Goal: Task Accomplishment & Management: Use online tool/utility

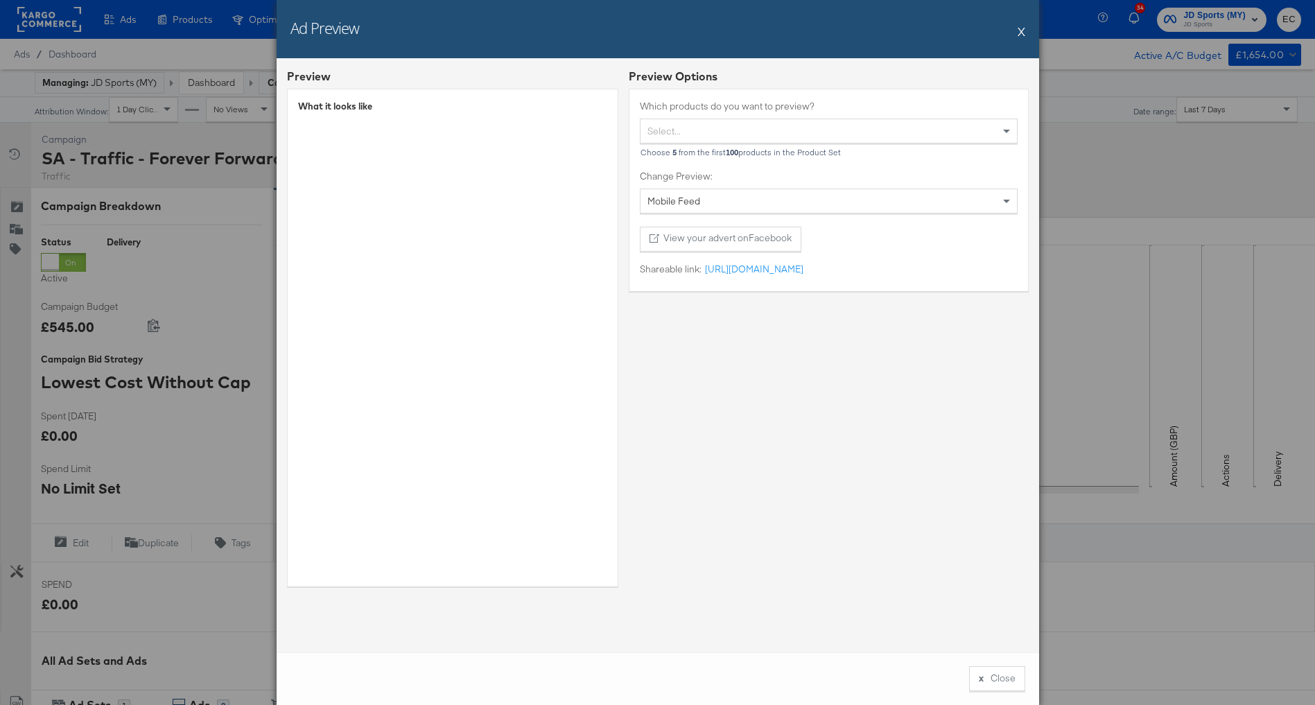
scroll to position [393, 0]
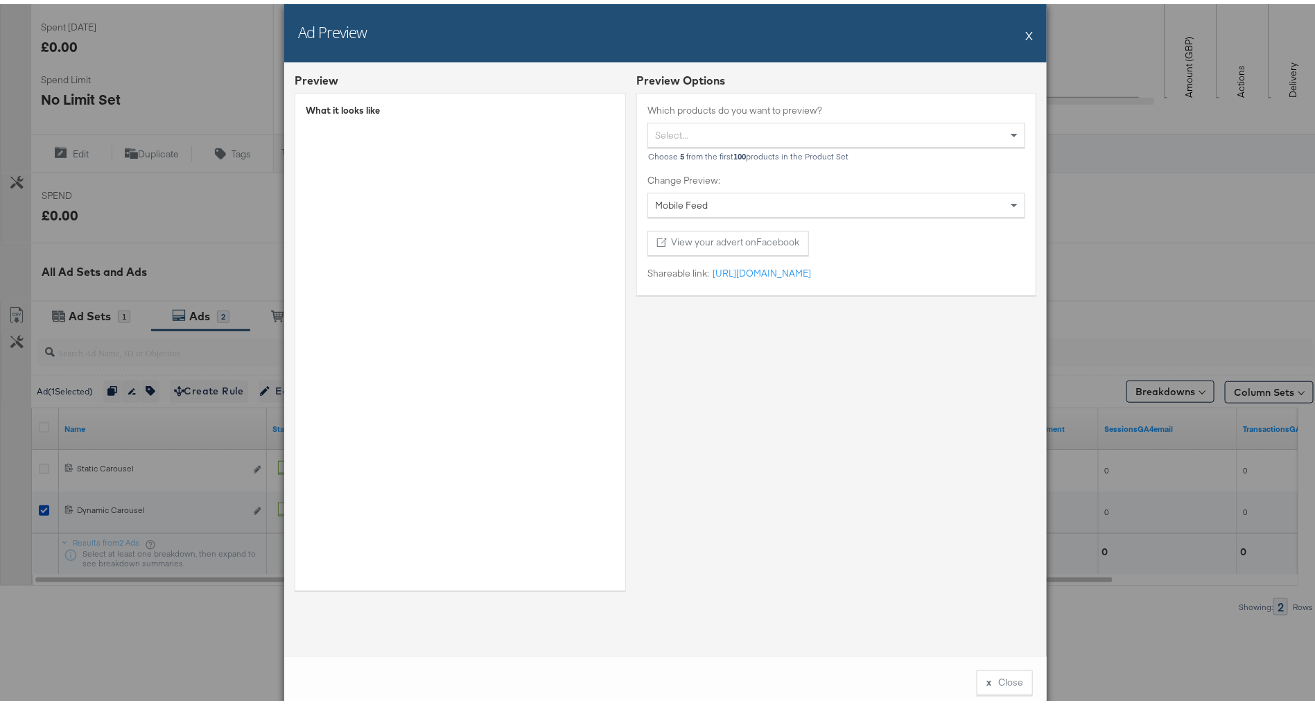
click at [191, 166] on div "Ad Preview X Preview What it looks like Preview Options Which products do you w…" at bounding box center [665, 352] width 1331 height 705
click at [1013, 32] on div "Ad Preview X" at bounding box center [665, 29] width 762 height 58
click at [1025, 31] on button "X" at bounding box center [1029, 31] width 8 height 28
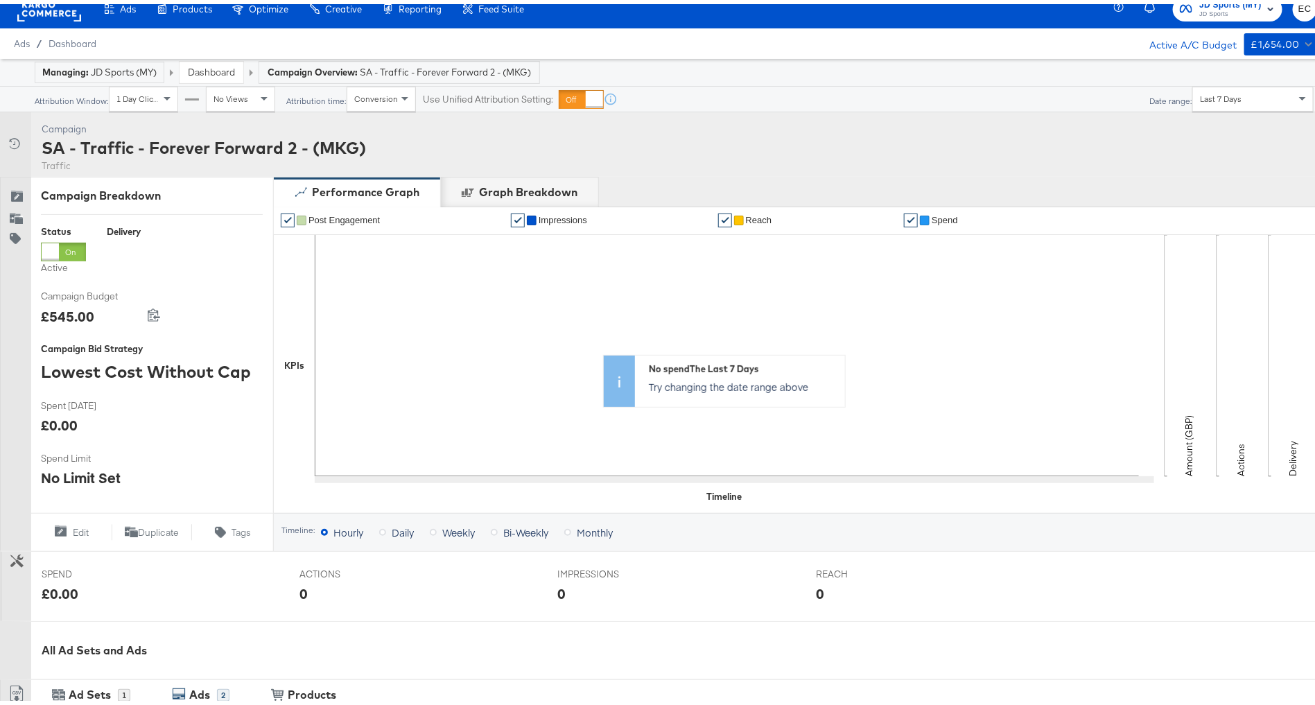
scroll to position [0, 0]
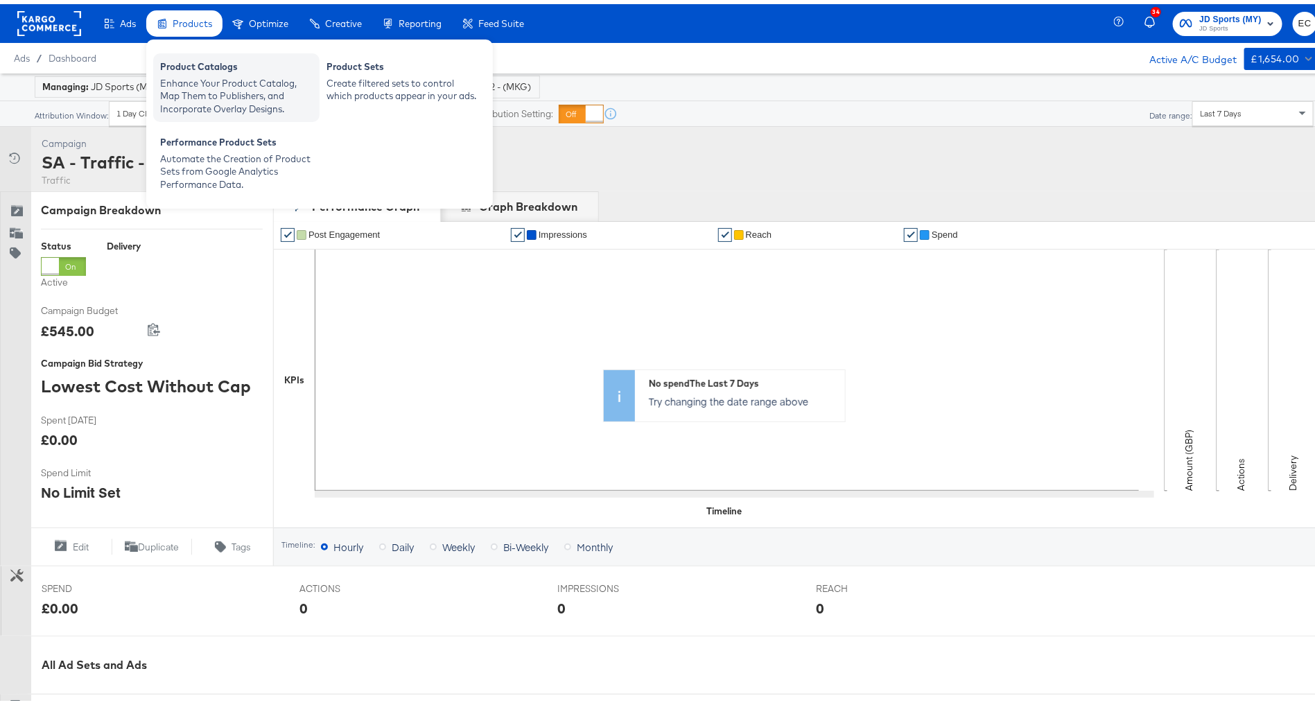
click at [222, 58] on div "Product Catalogs" at bounding box center [236, 64] width 152 height 17
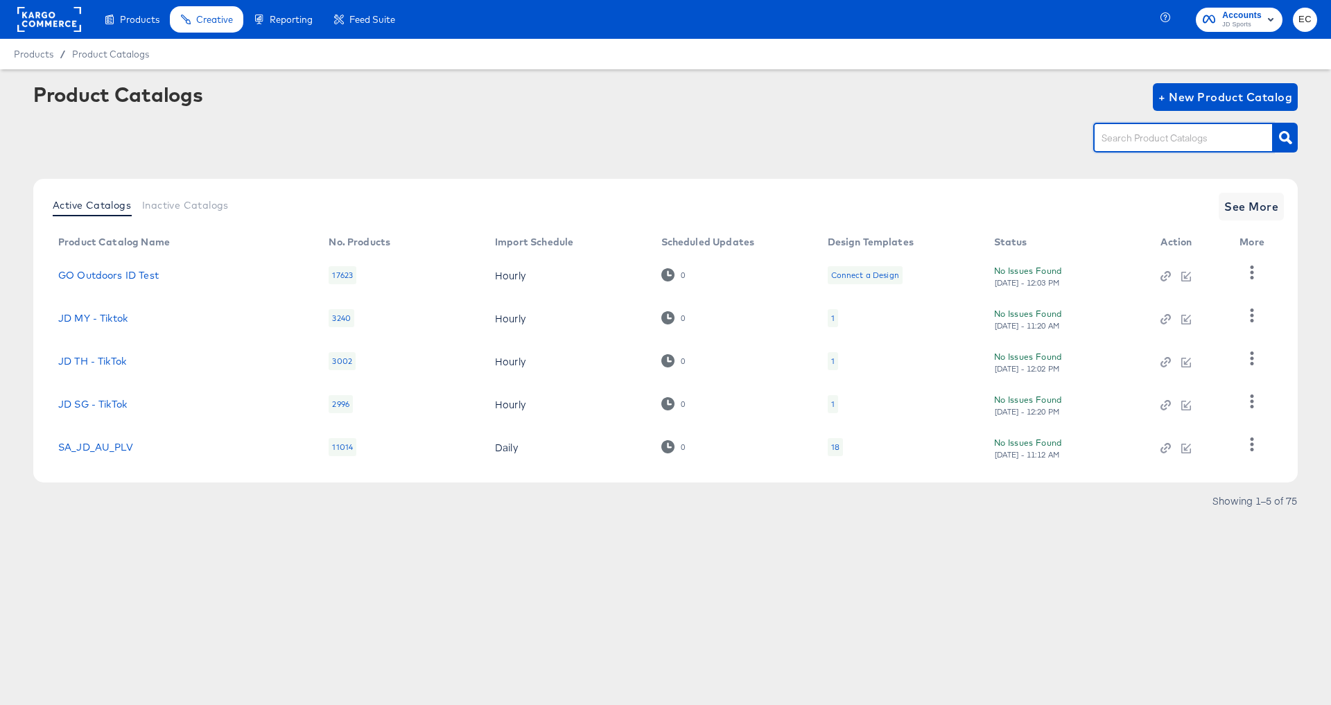
click at [1169, 137] on input "text" at bounding box center [1173, 138] width 148 height 16
type input "my"
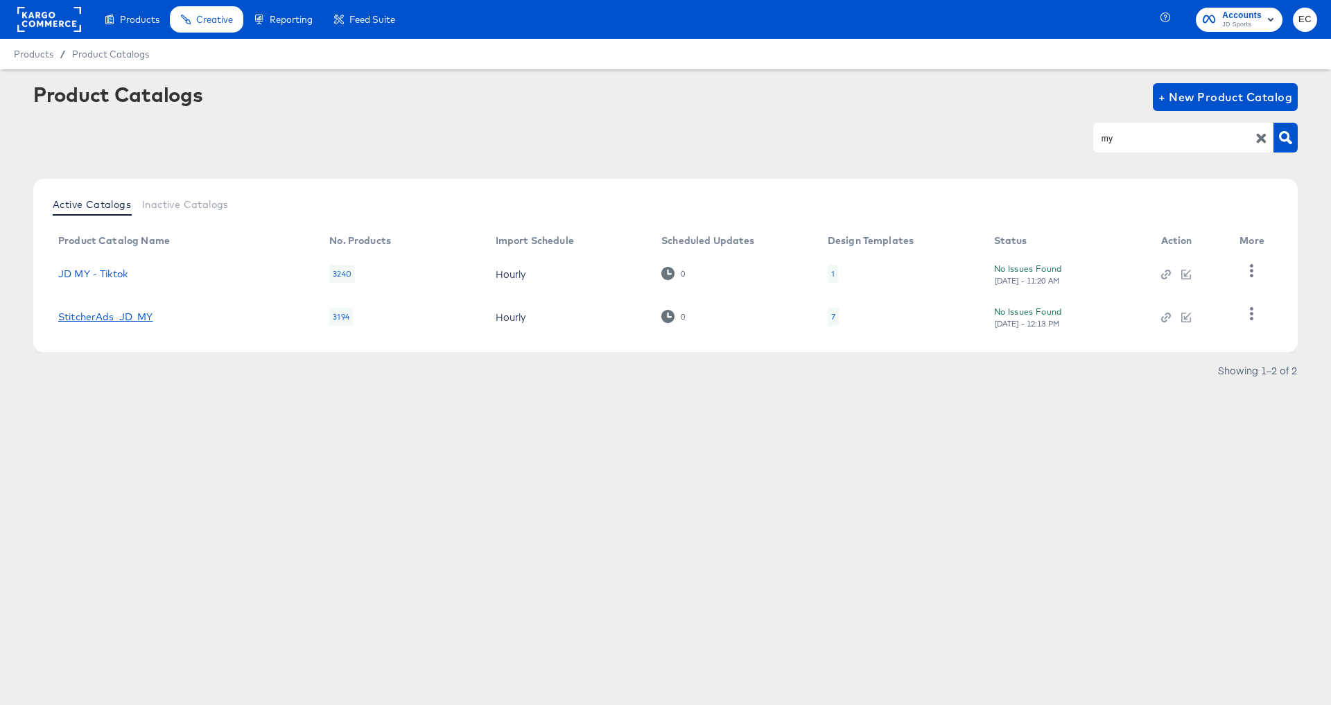
click at [124, 311] on link "StitcherAds_JD_MY" at bounding box center [105, 316] width 95 height 11
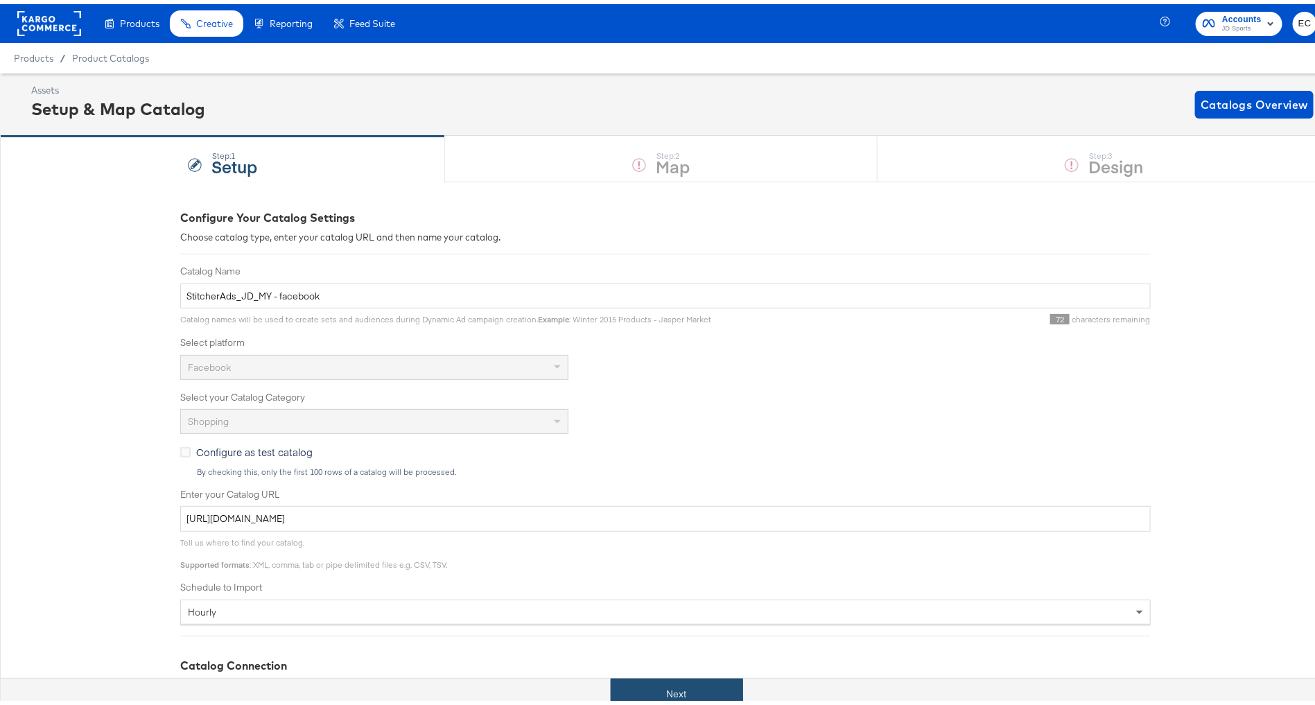
click at [647, 694] on button "Next" at bounding box center [677, 689] width 132 height 31
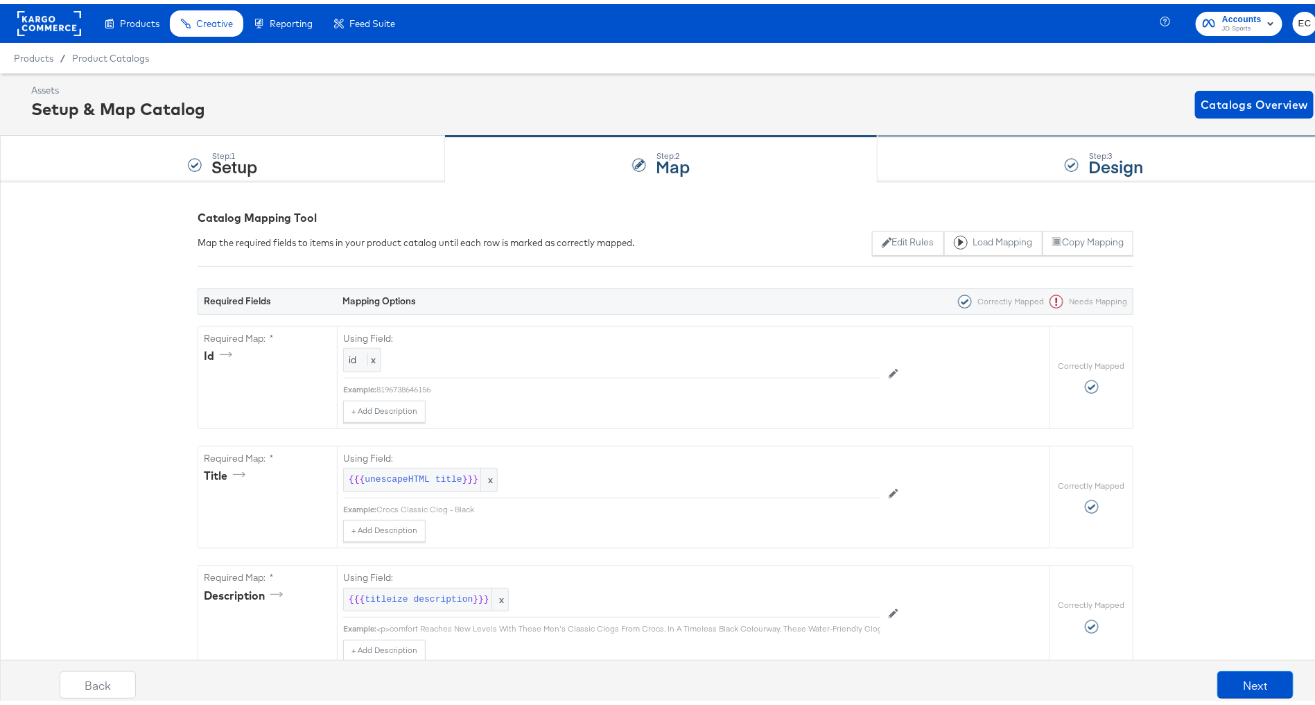
drag, startPoint x: 956, startPoint y: 146, endPoint x: 950, endPoint y: 169, distance: 24.2
click at [956, 146] on div "Step: 3 Design" at bounding box center [1103, 155] width 453 height 46
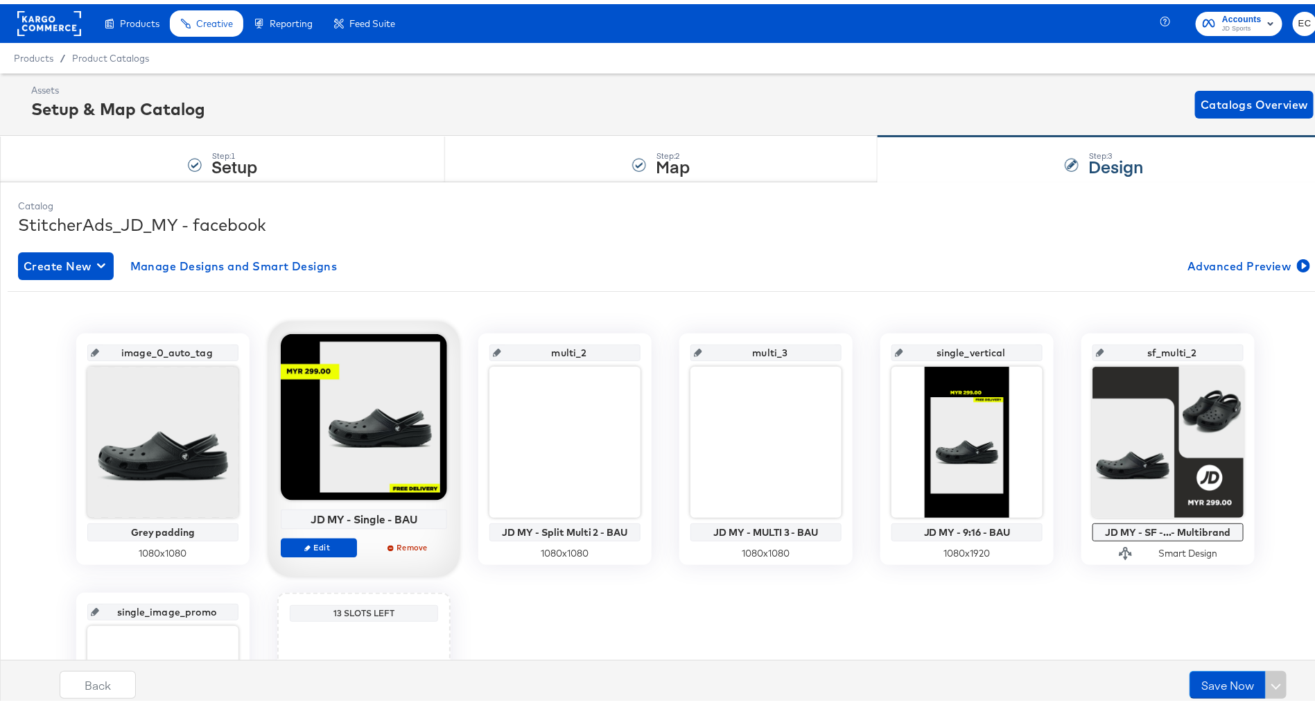
scroll to position [214, 0]
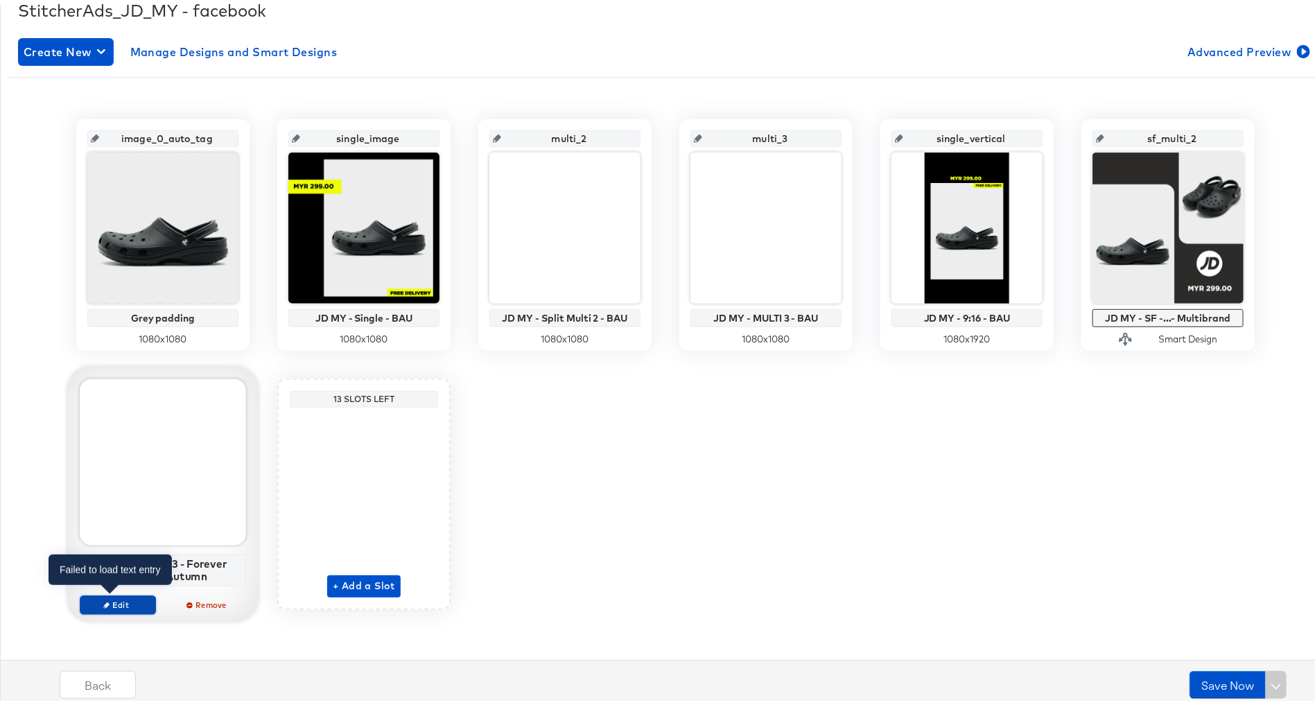
click at [103, 598] on span "Edit" at bounding box center [118, 600] width 64 height 10
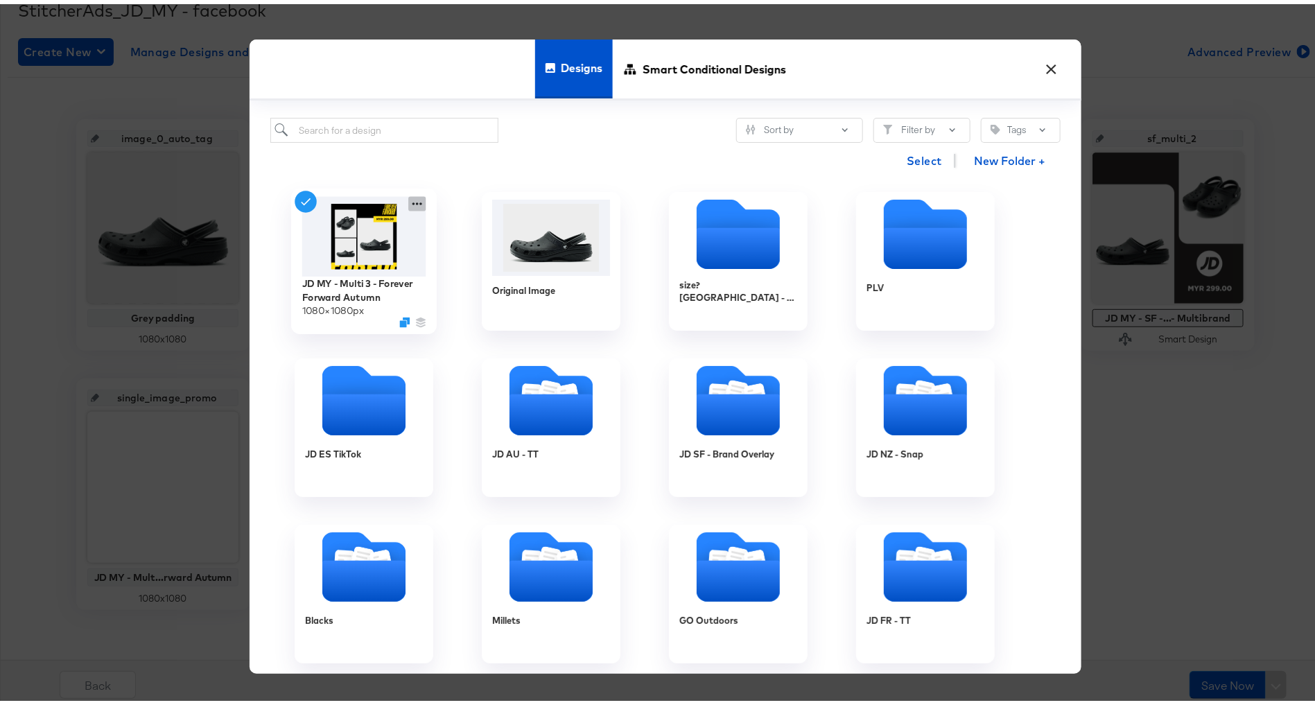
click at [409, 198] on icon at bounding box center [416, 200] width 17 height 15
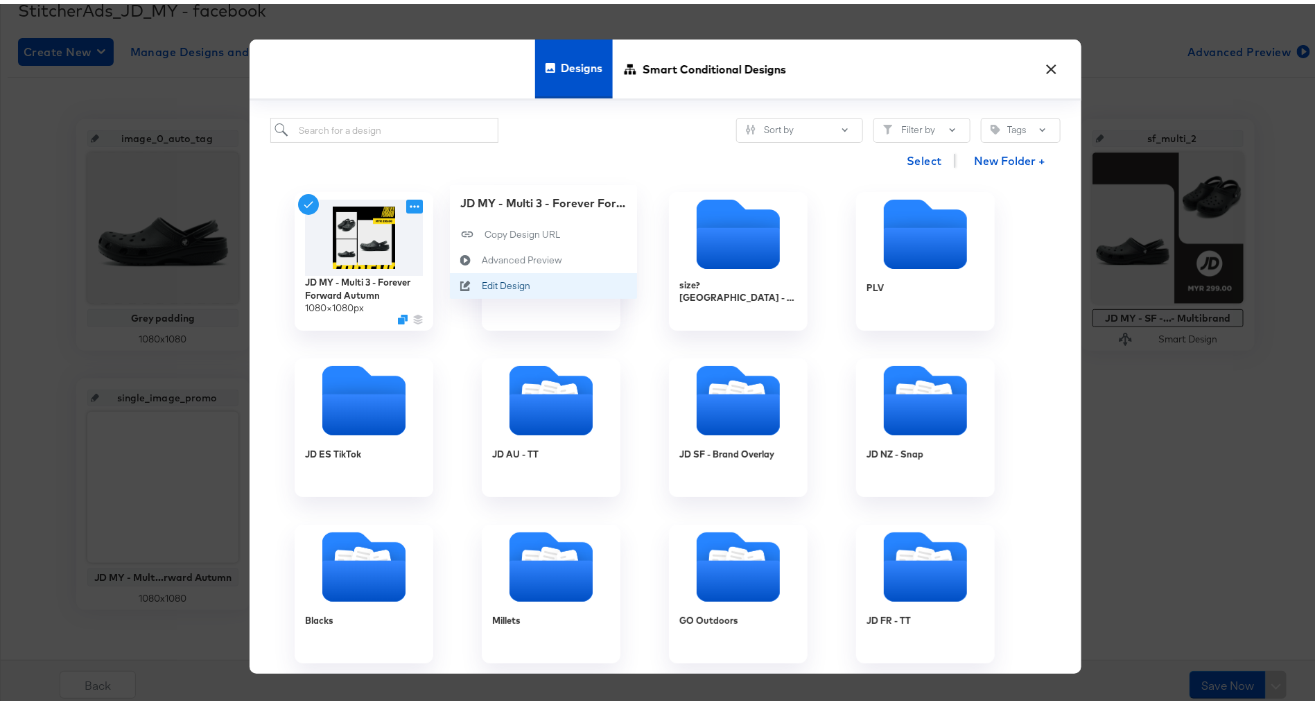
click at [482, 281] on div "Edit Design Edit Design" at bounding box center [482, 281] width 0 height 0
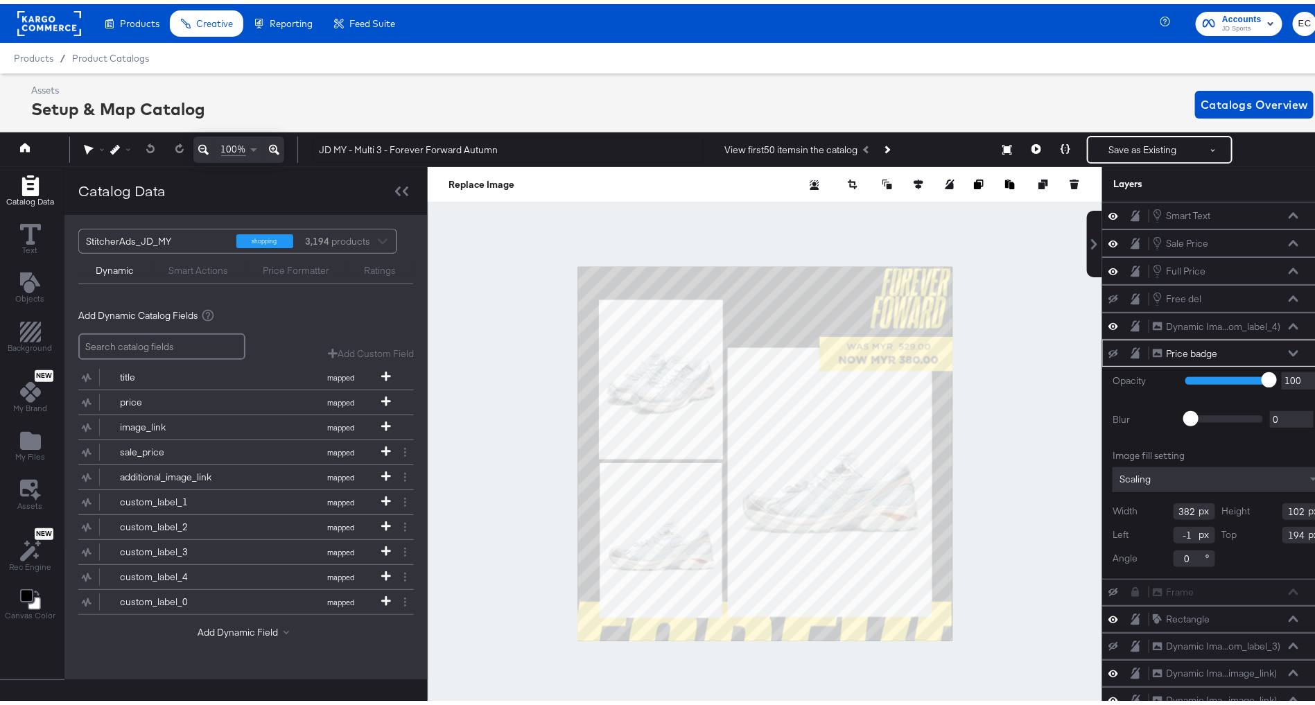
click at [469, 297] on div at bounding box center [765, 449] width 674 height 573
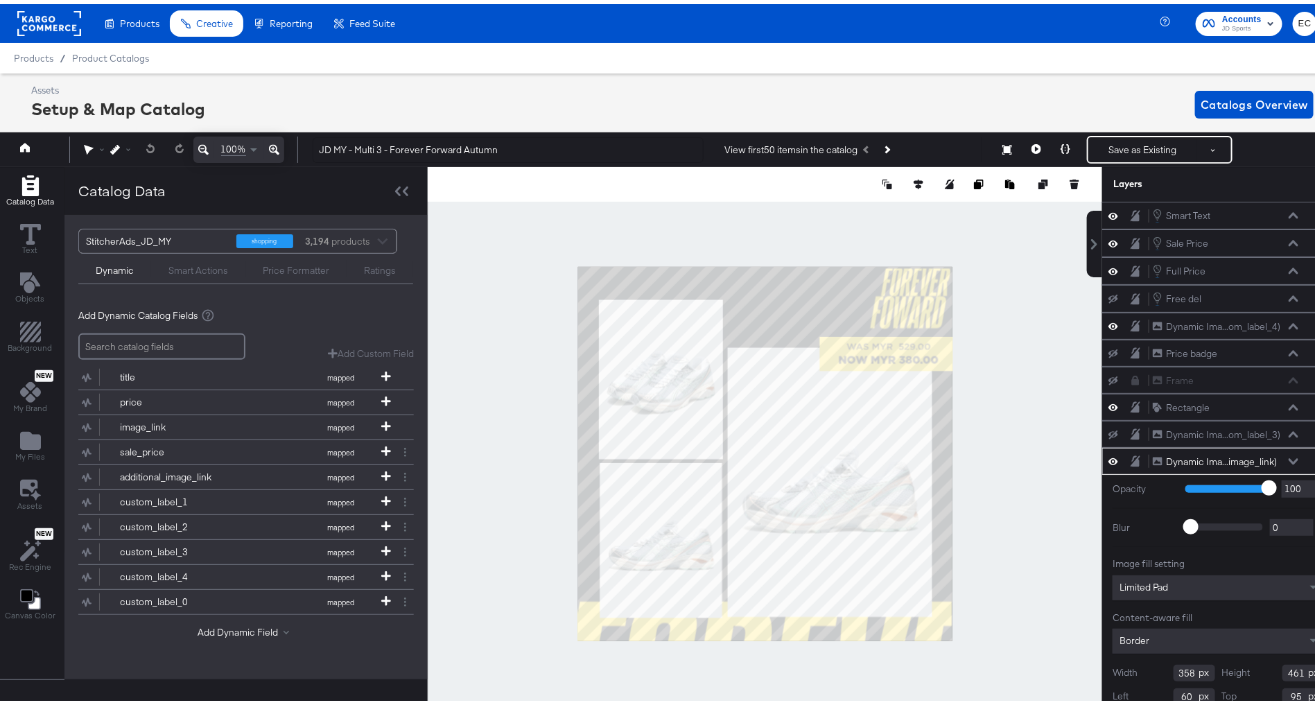
scroll to position [10, 0]
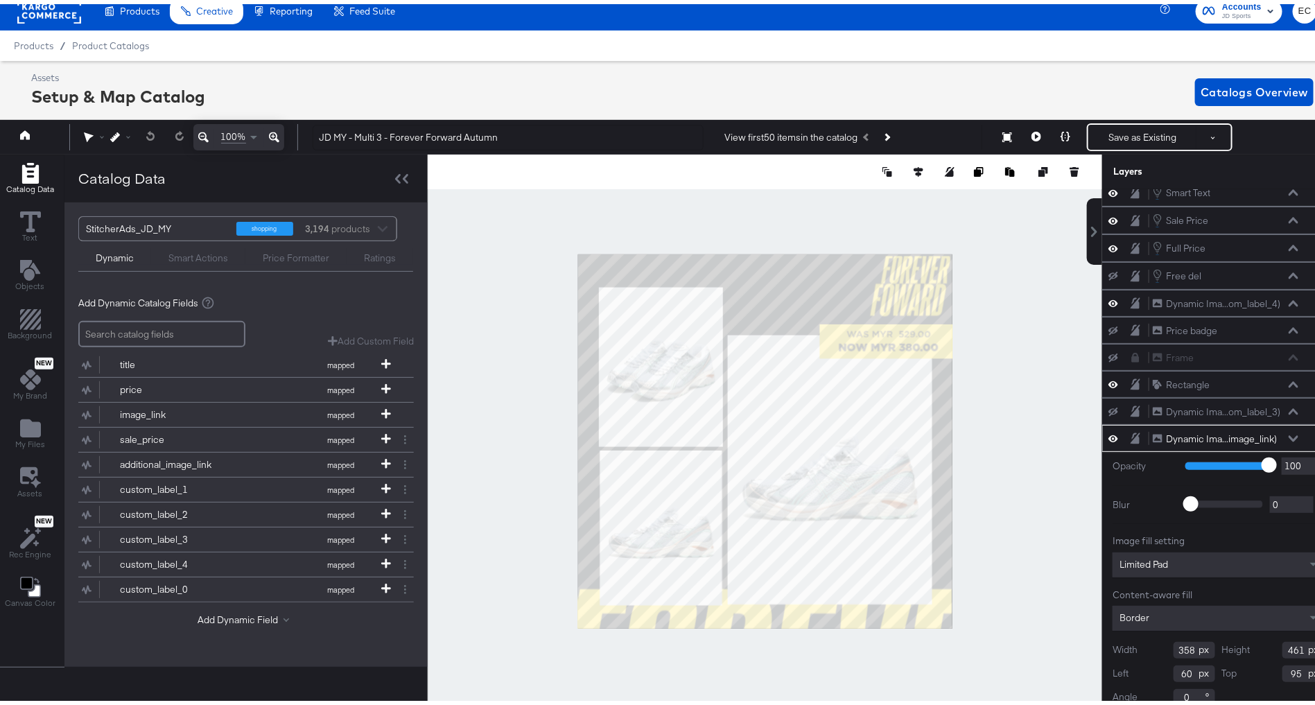
click at [507, 378] on div at bounding box center [765, 436] width 674 height 573
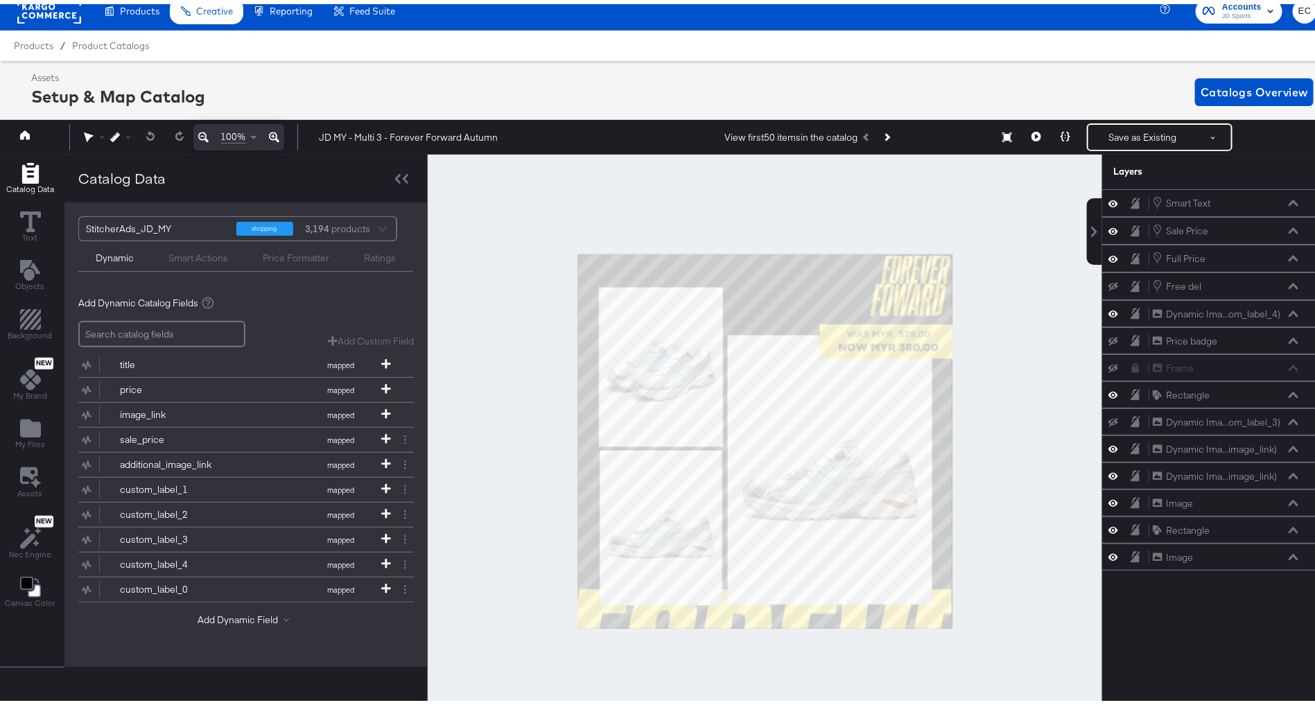
click at [197, 256] on div "Smart Actions" at bounding box center [198, 253] width 60 height 13
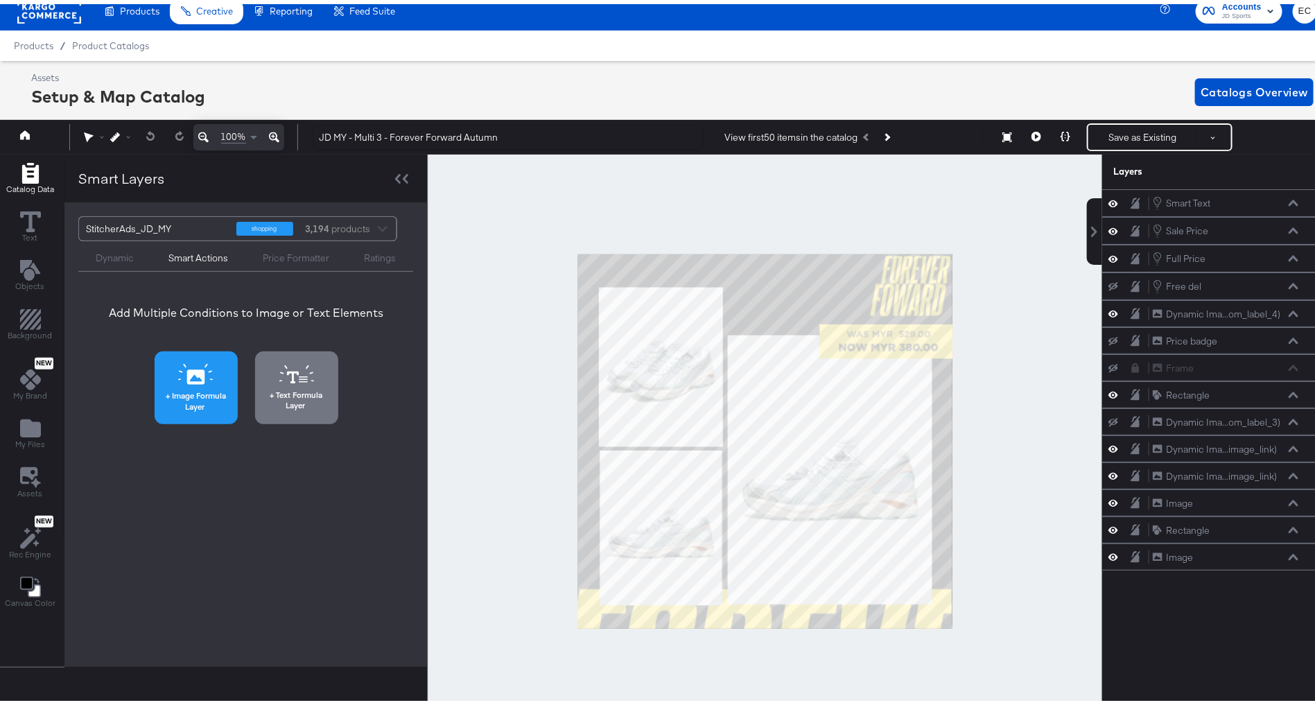
click at [187, 386] on span "Image Formula Layer" at bounding box center [196, 396] width 75 height 21
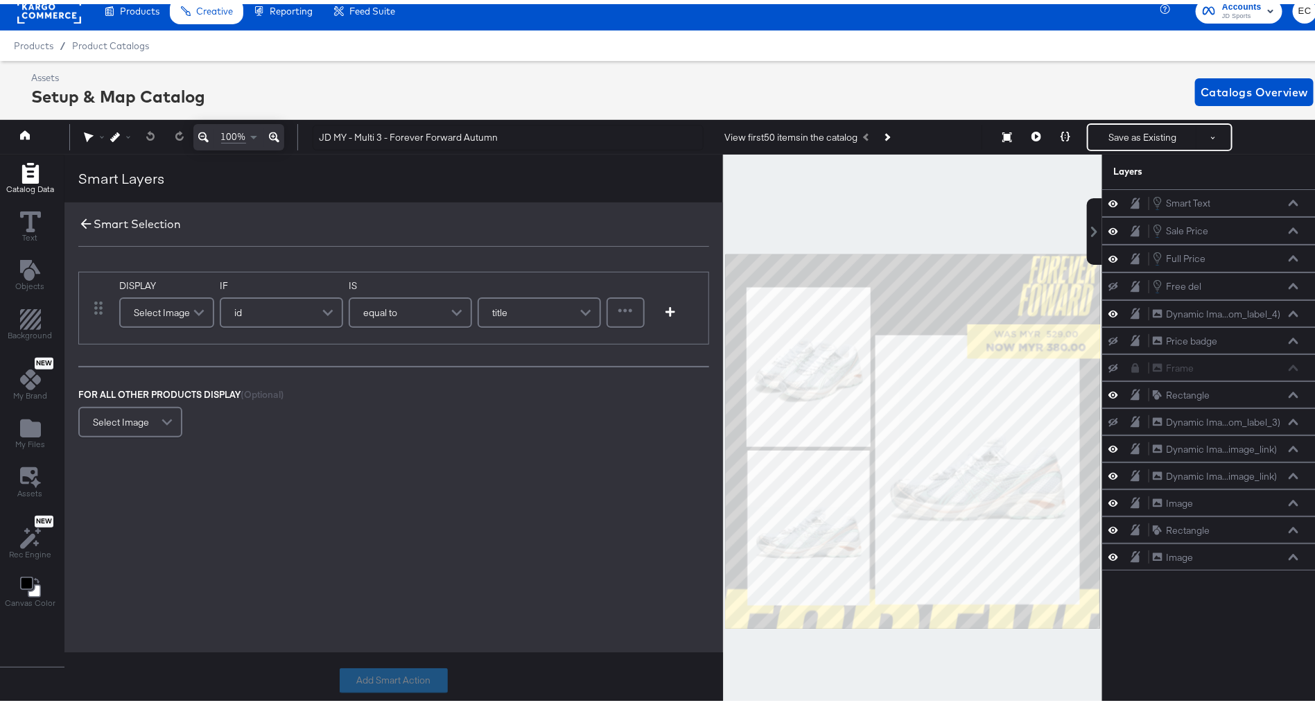
click at [85, 220] on icon at bounding box center [85, 219] width 15 height 15
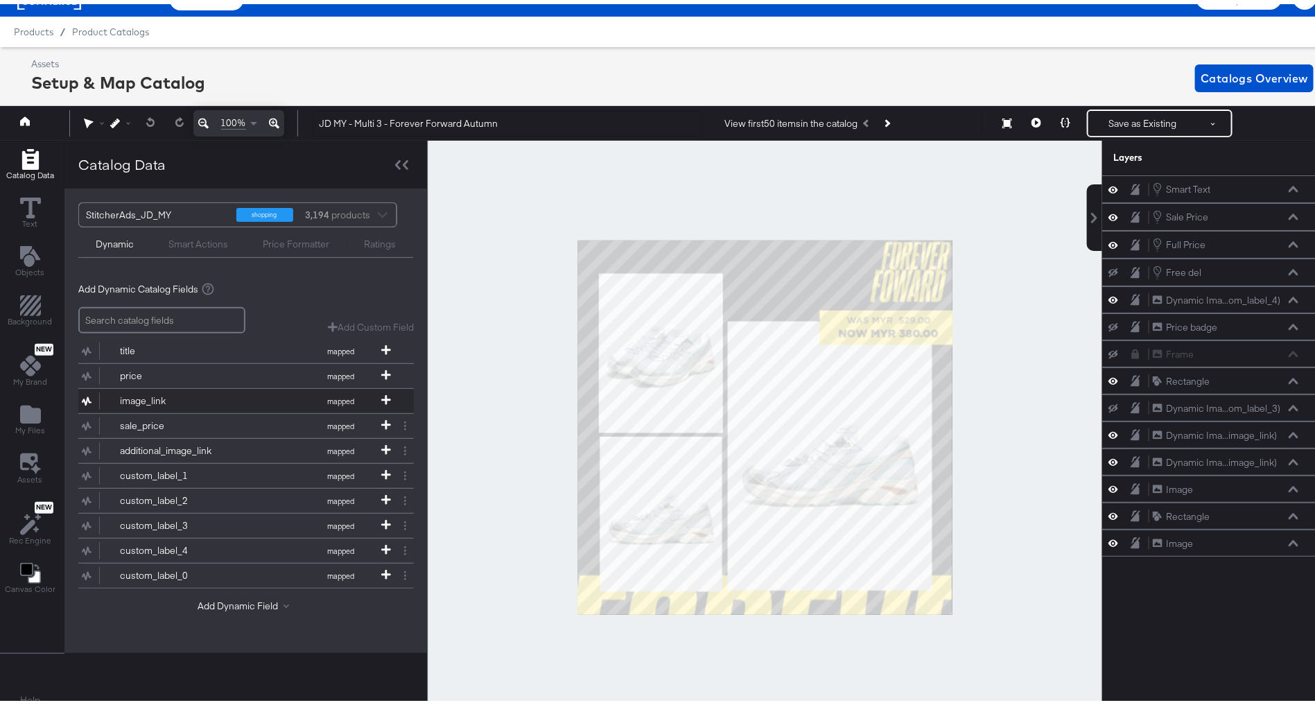
scroll to position [30, 0]
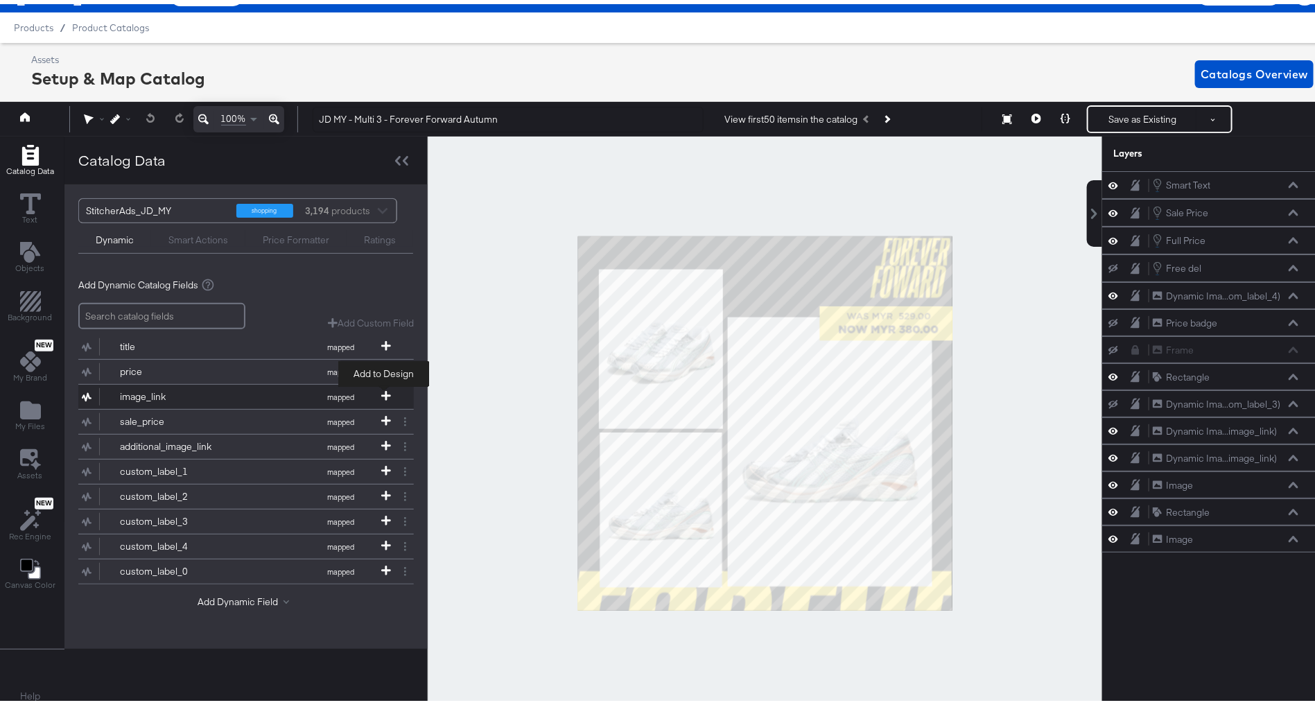
click at [381, 389] on icon at bounding box center [386, 392] width 10 height 10
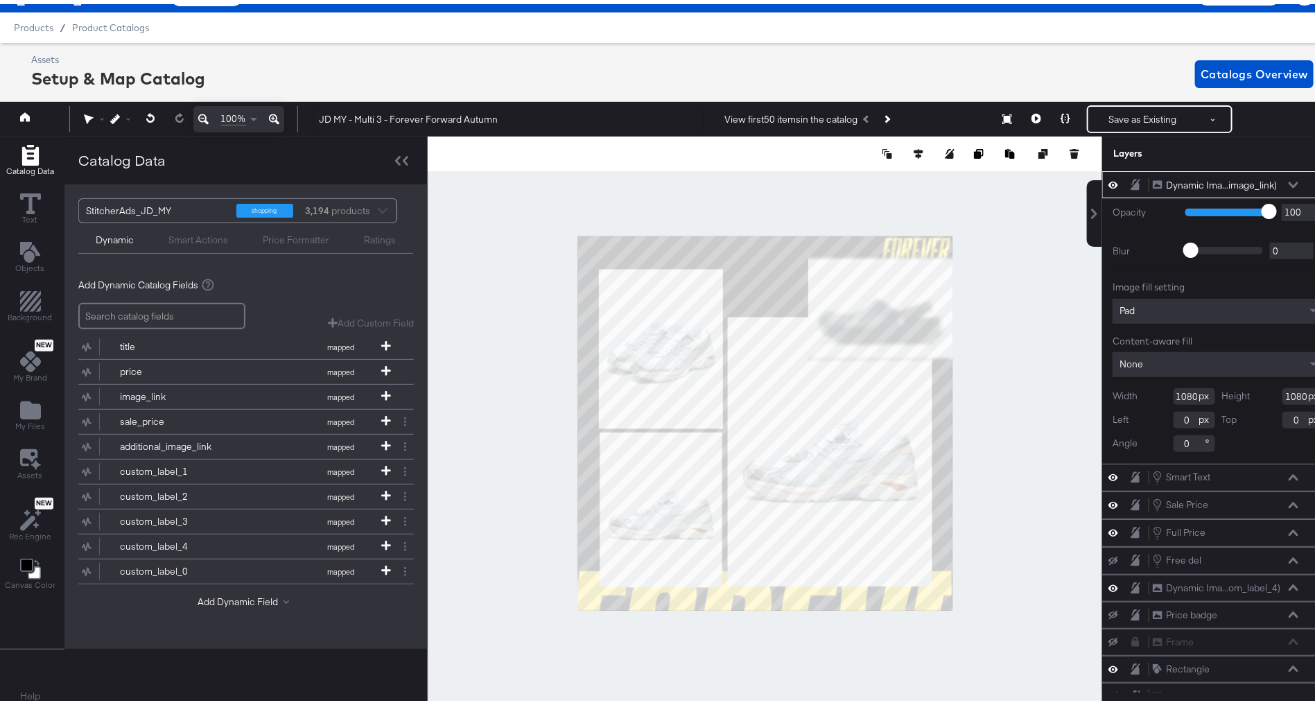
type input "416"
type input "522"
type input "240"
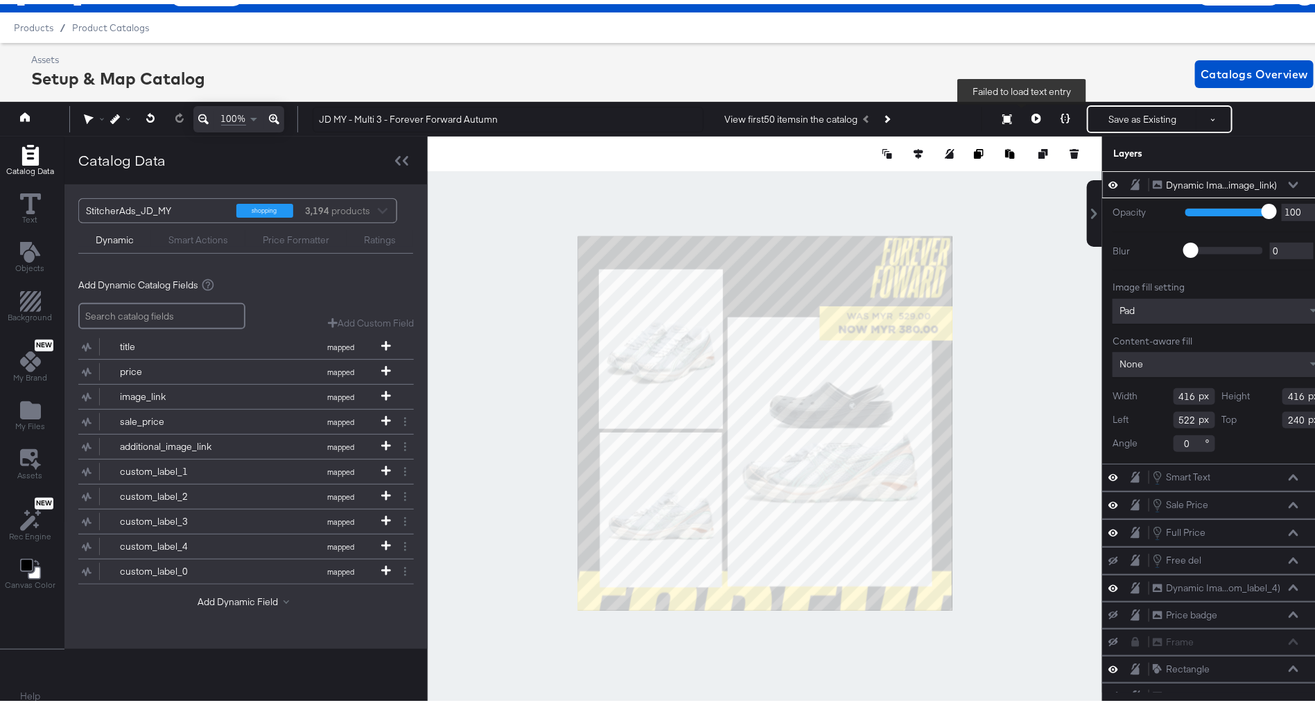
click at [1022, 109] on button at bounding box center [1036, 115] width 29 height 28
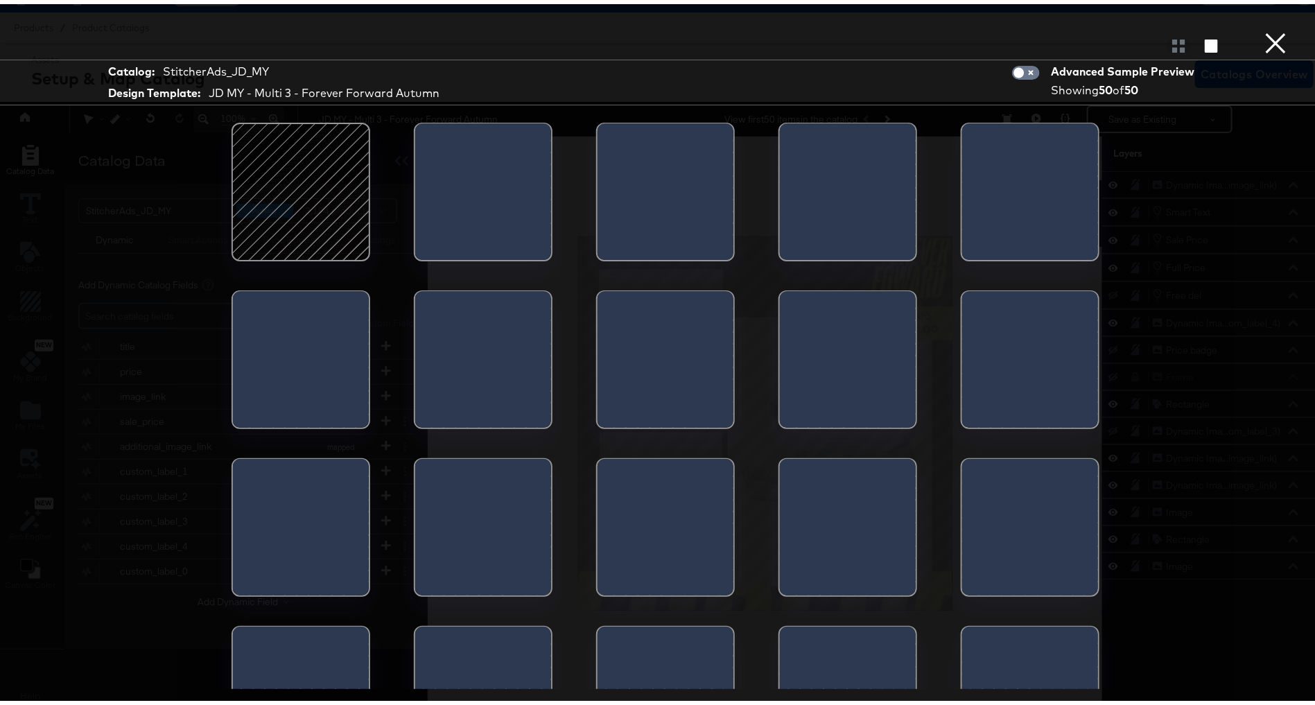
click at [330, 207] on div at bounding box center [301, 188] width 118 height 118
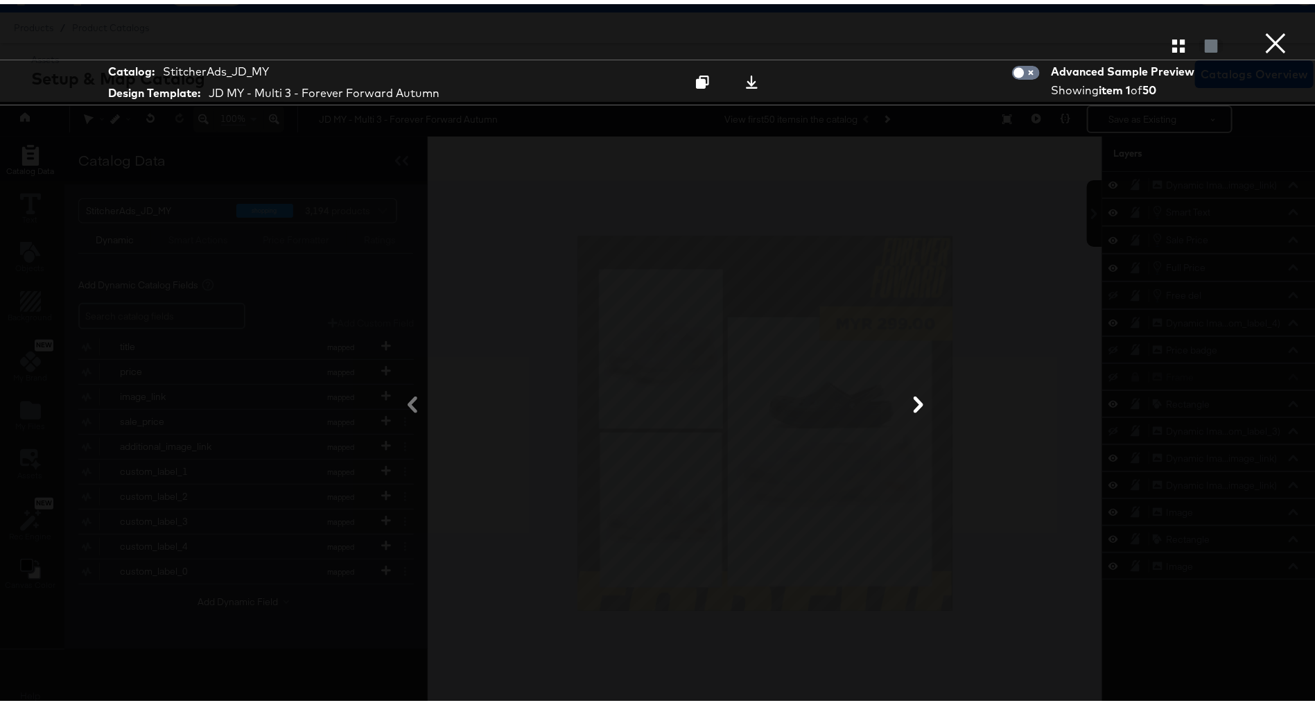
click at [1267, 28] on button "×" at bounding box center [1275, 14] width 28 height 28
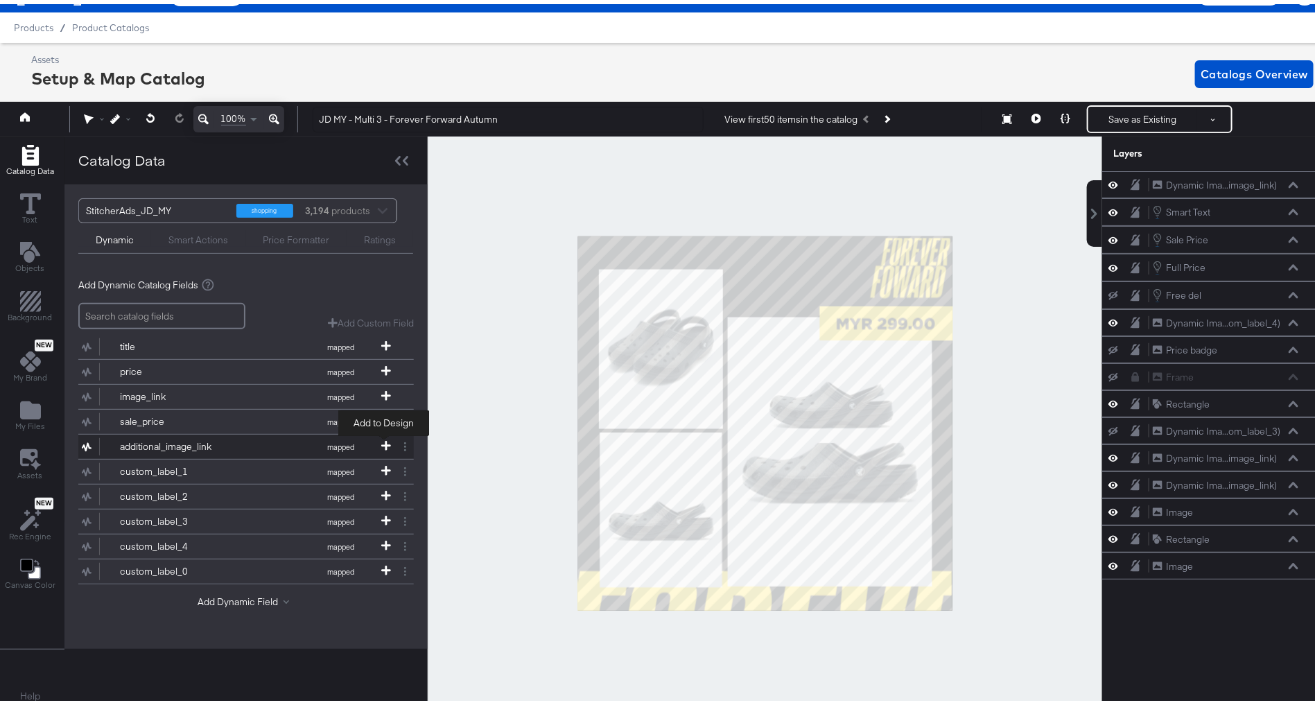
click at [381, 437] on icon at bounding box center [386, 442] width 10 height 10
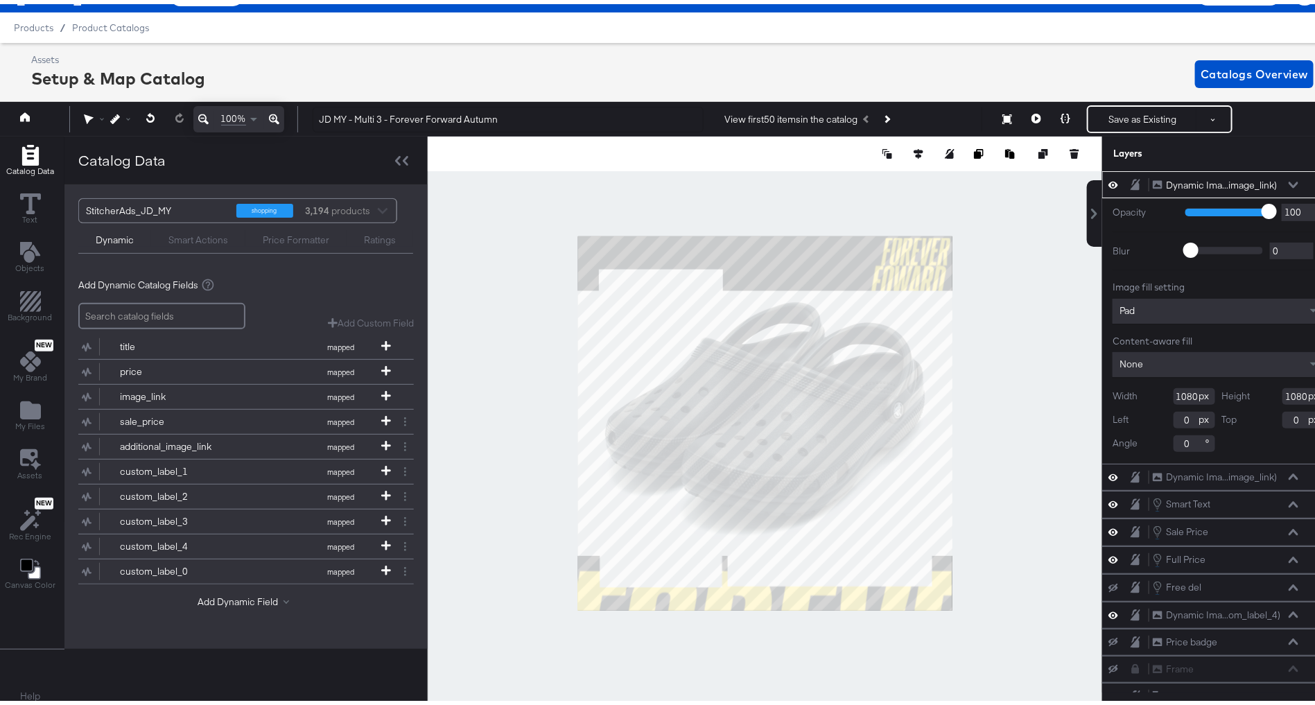
type input "585"
type input "594"
type input "495"
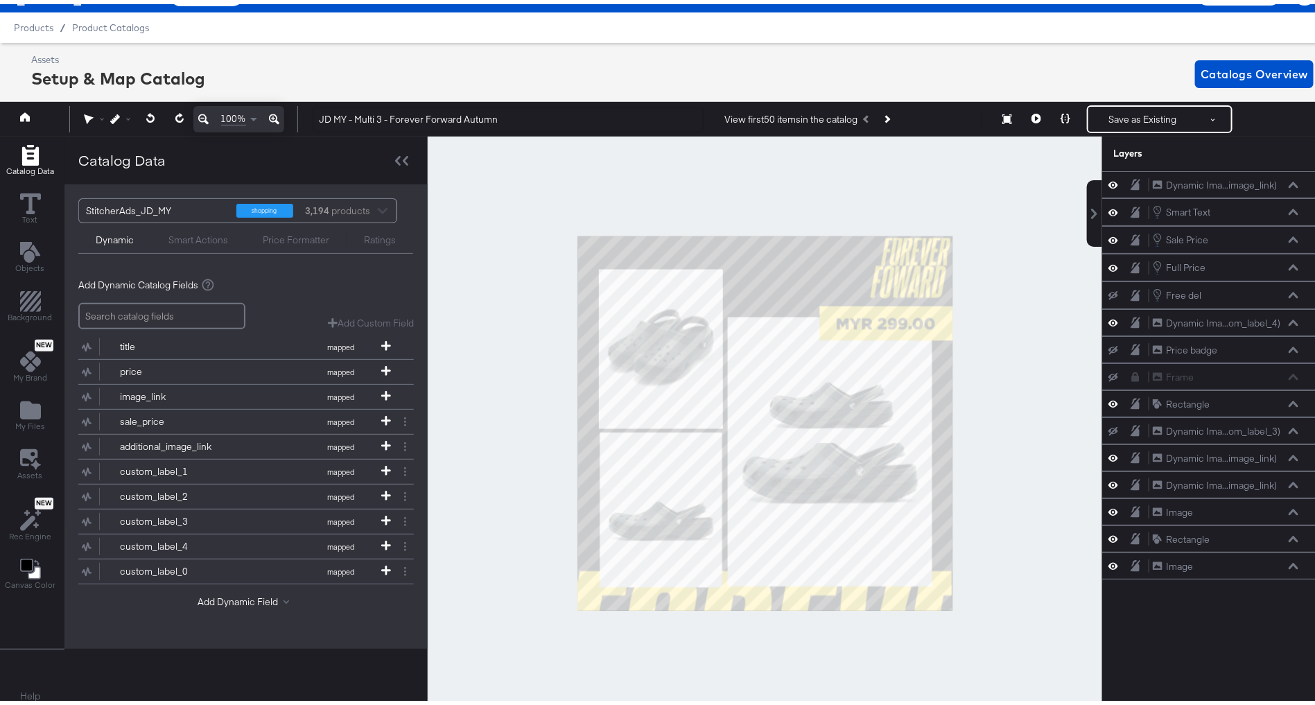
click at [523, 367] on div at bounding box center [765, 418] width 674 height 573
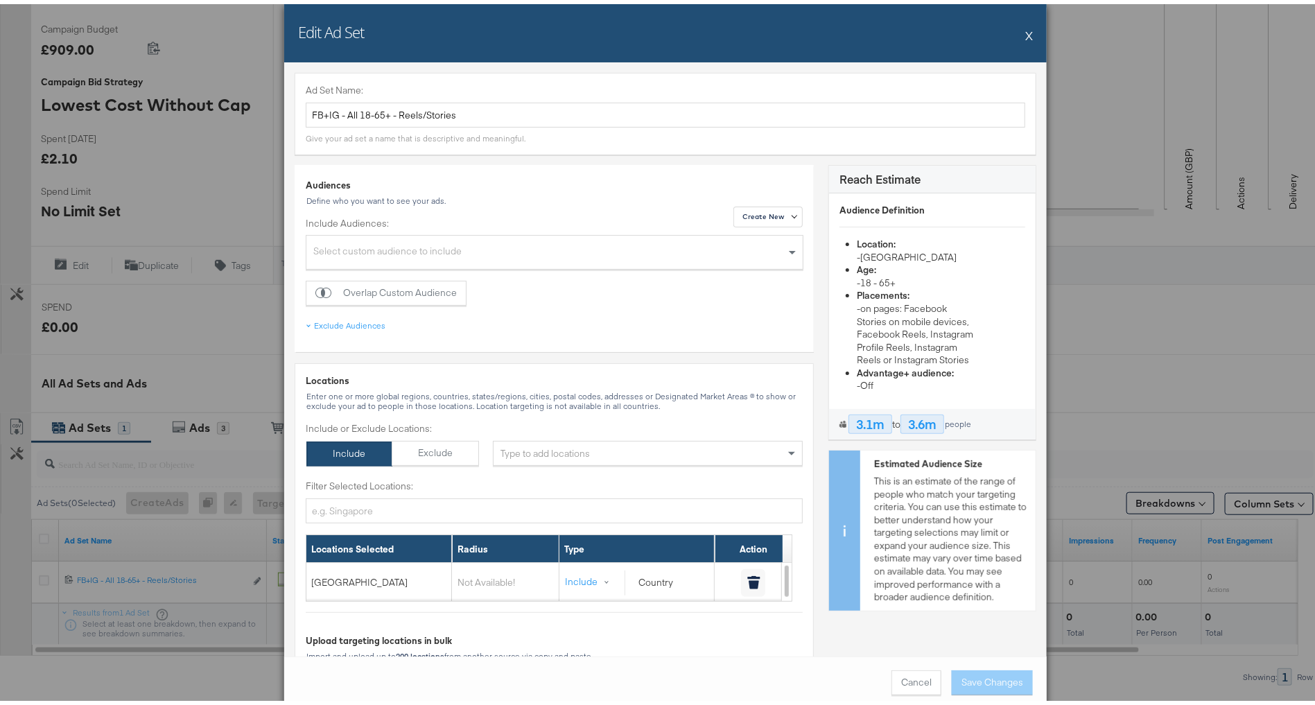
click at [1025, 31] on button "X" at bounding box center [1029, 31] width 8 height 28
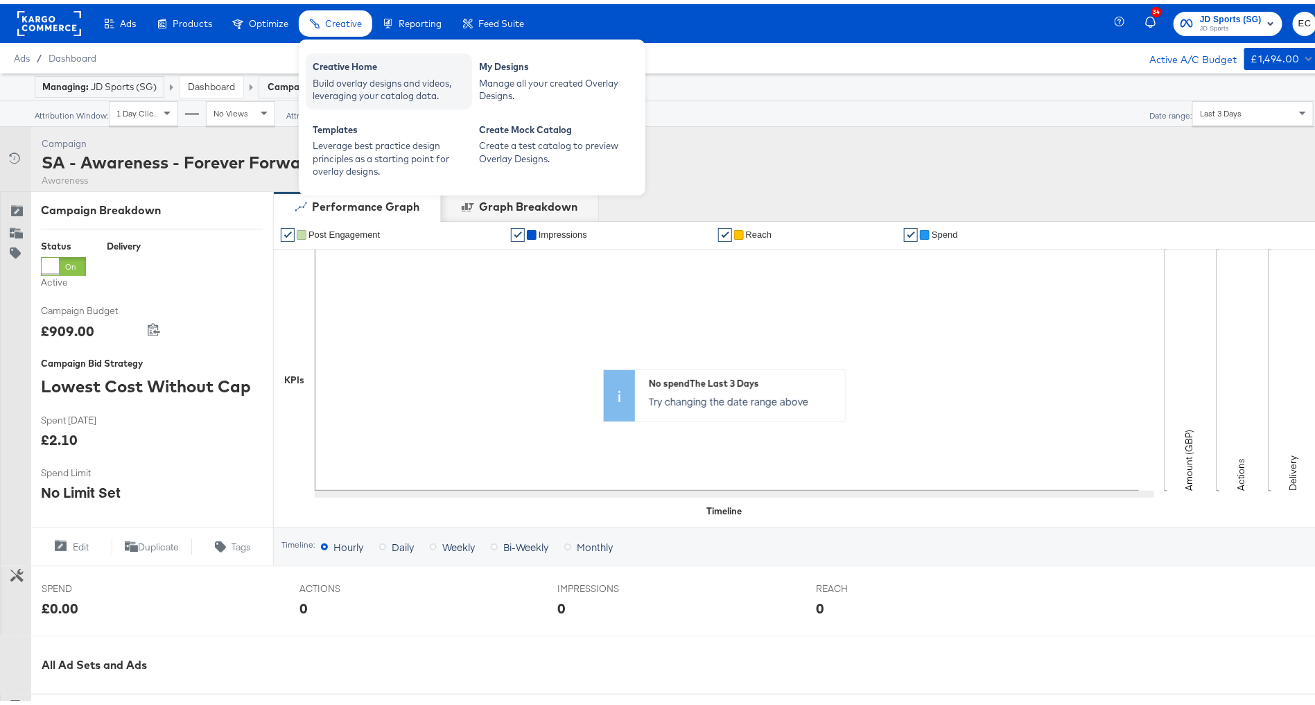
click at [354, 65] on div "Creative Home" at bounding box center [389, 64] width 152 height 17
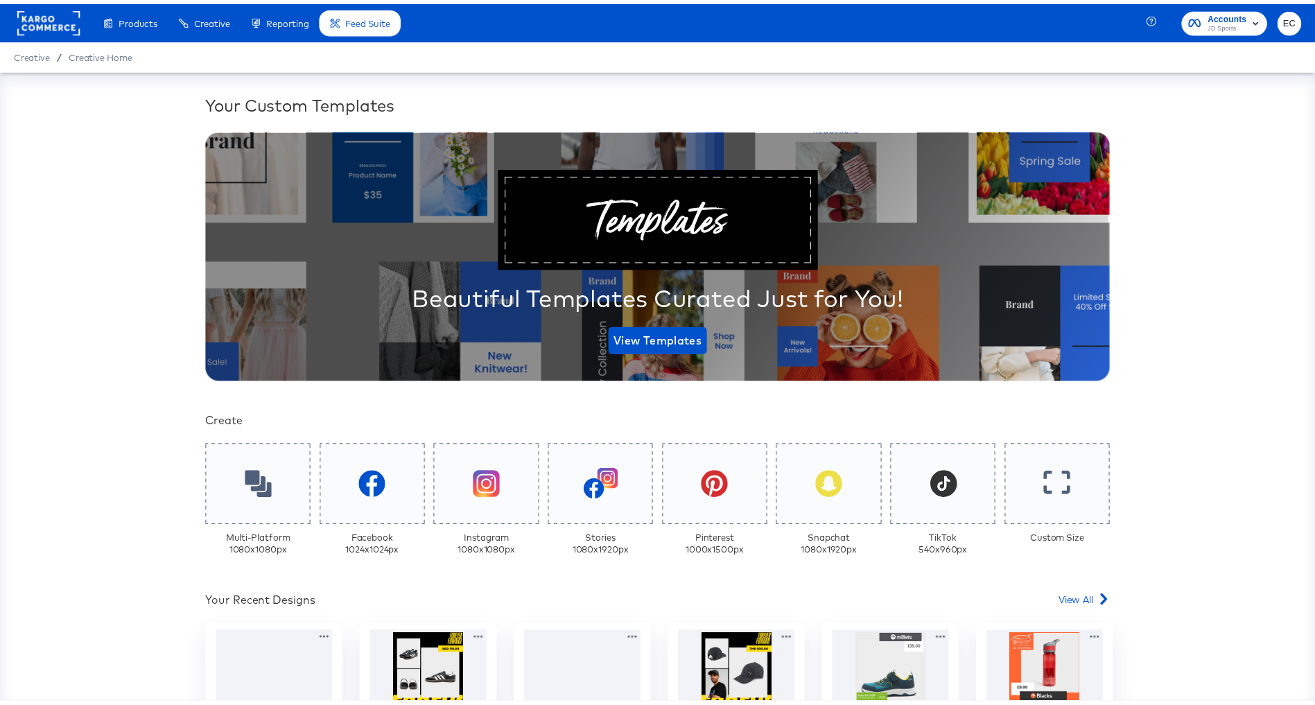
scroll to position [379, 0]
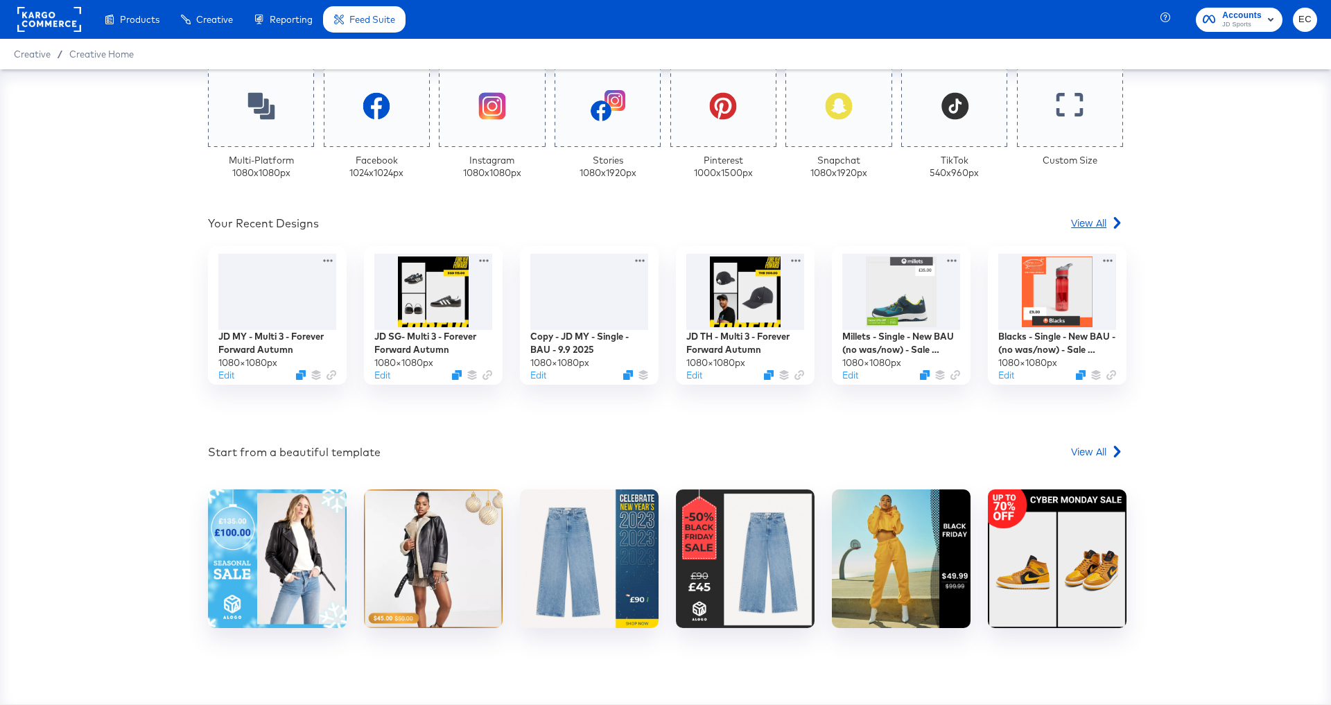
click at [1081, 217] on span "View All" at bounding box center [1088, 223] width 35 height 14
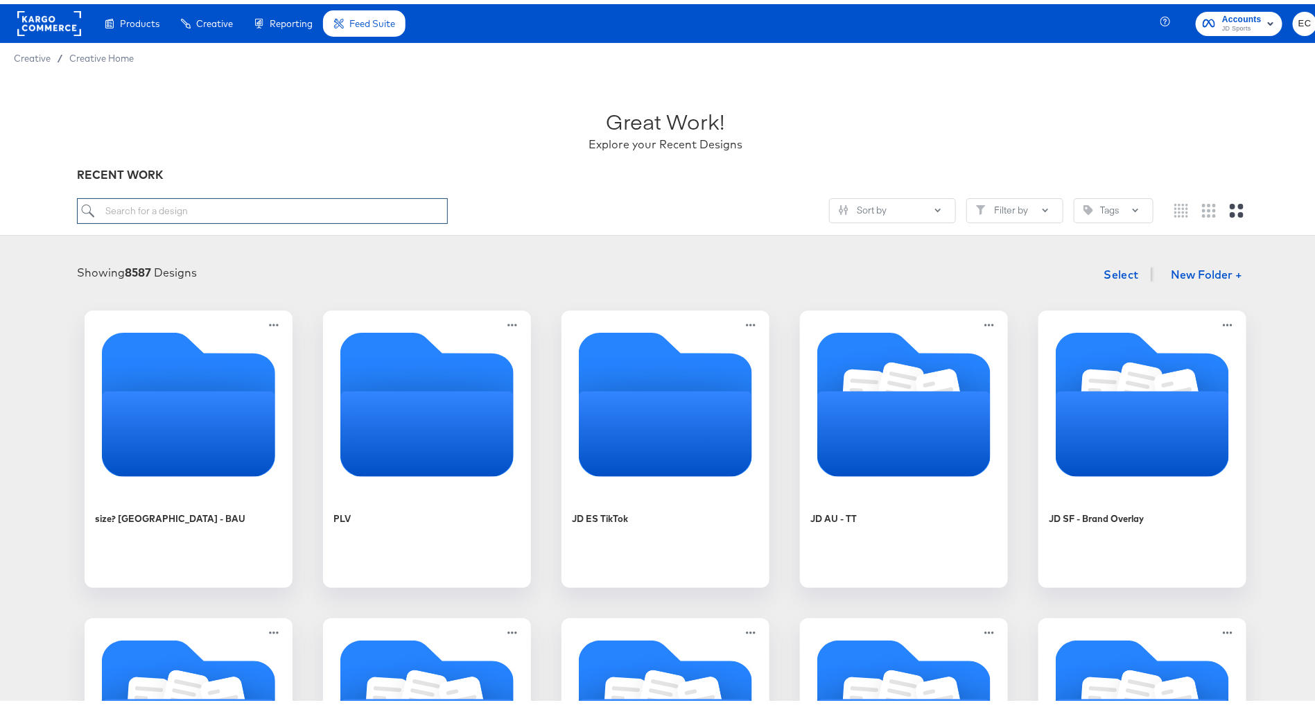
click at [163, 209] on input "search" at bounding box center [262, 207] width 371 height 26
type input "my"
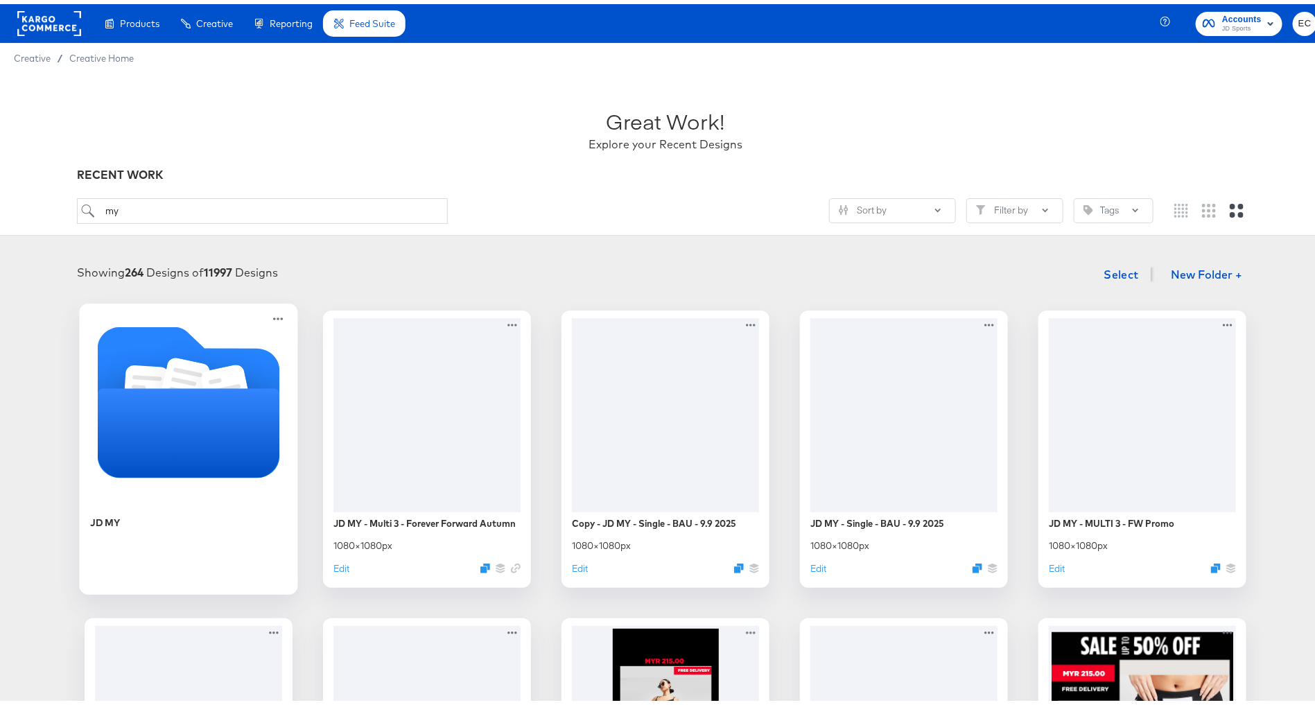
click at [213, 484] on icon "Folder" at bounding box center [189, 398] width 182 height 182
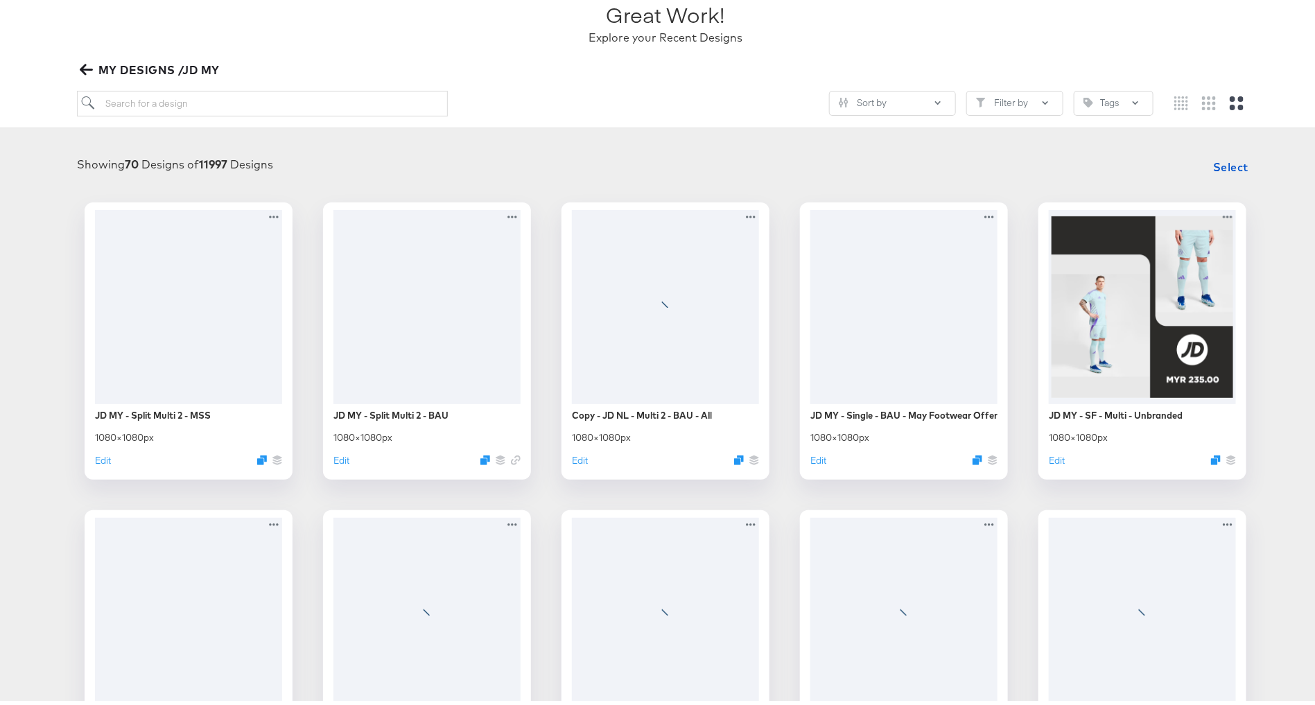
scroll to position [223, 0]
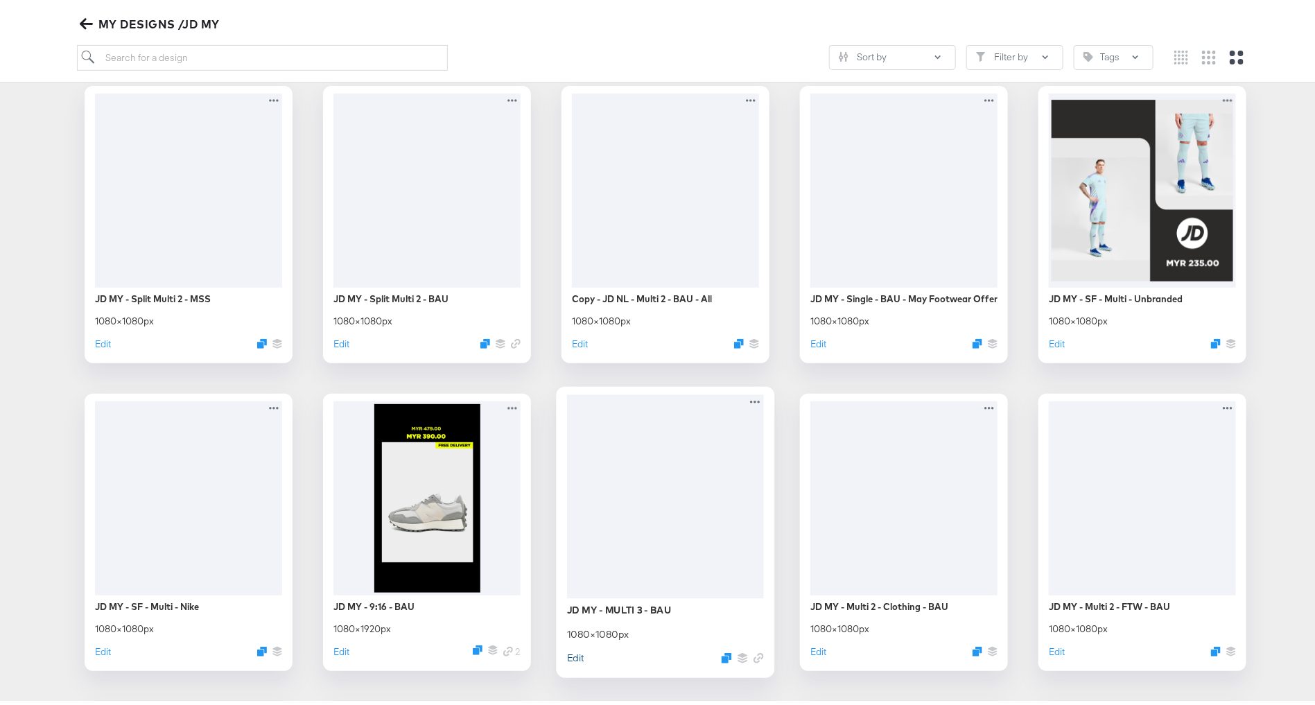
click at [567, 655] on button "Edit" at bounding box center [575, 653] width 17 height 13
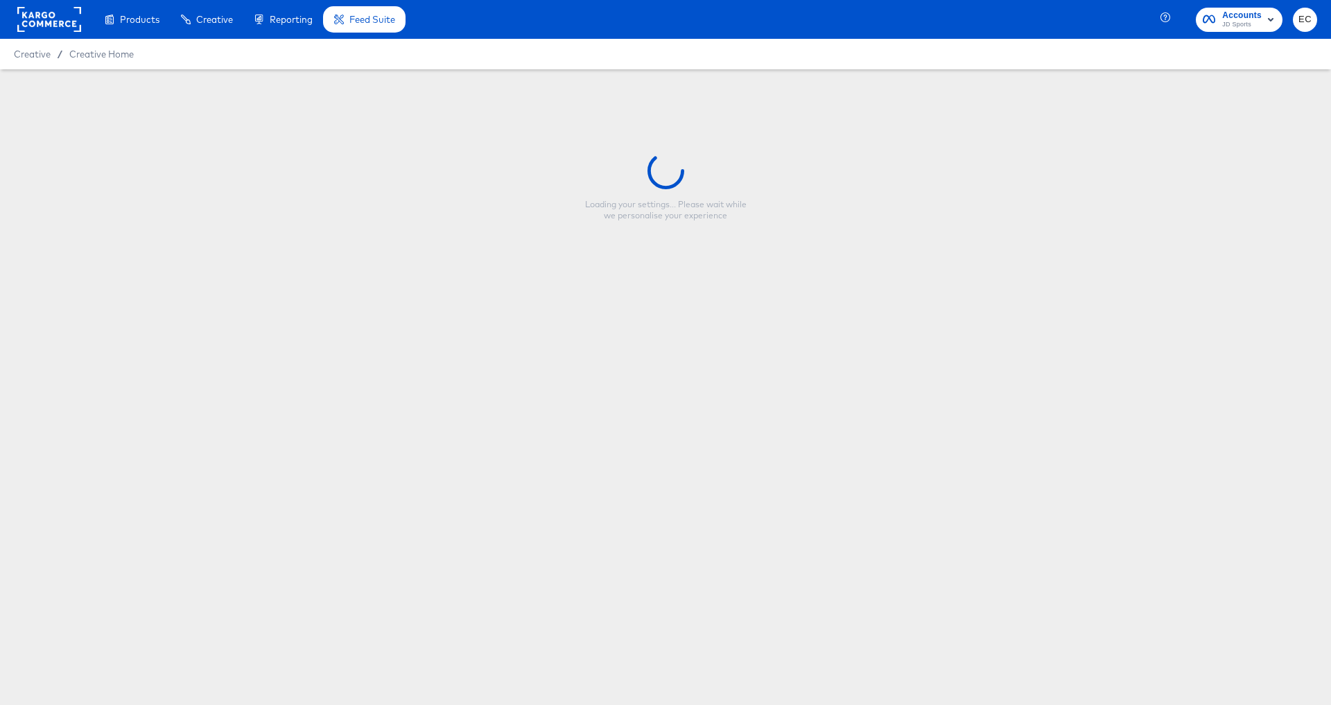
type input "JD MY - MULTI 3 - BAU"
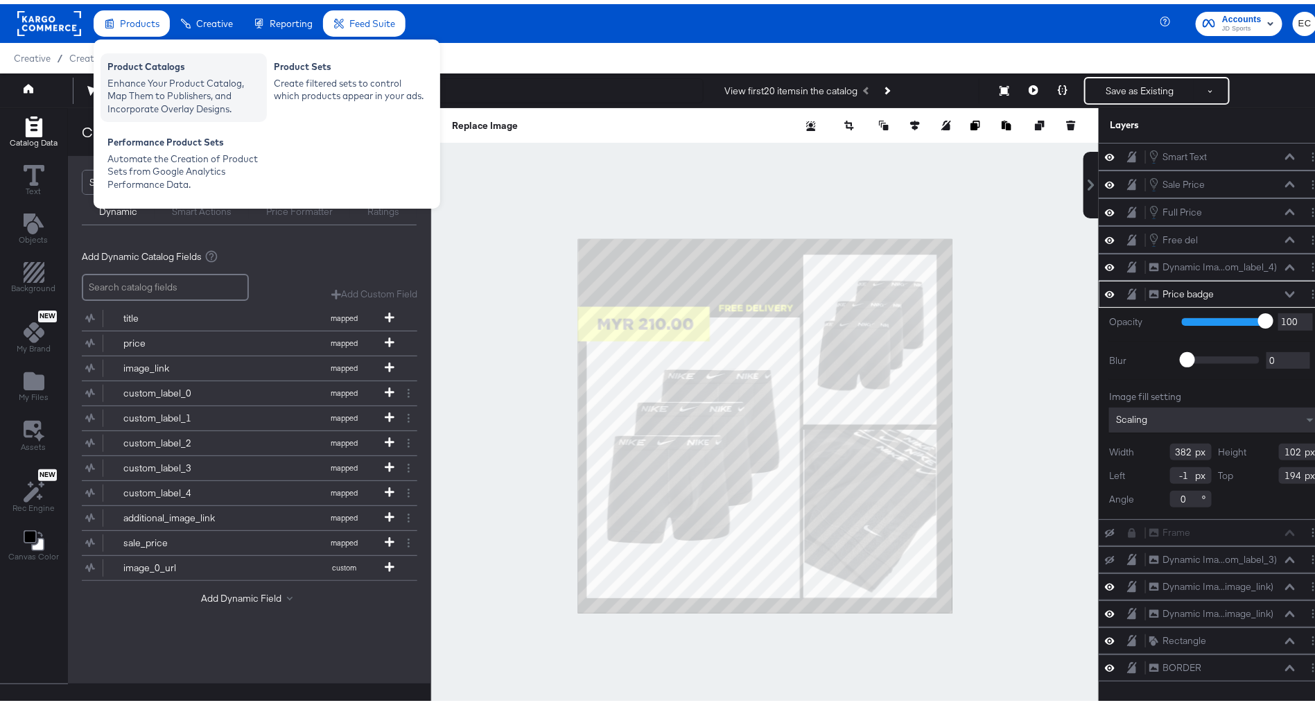
click at [141, 74] on div "Enhance Your Product Catalog, Map Them to Publishers, and Incorporate Overlay D…" at bounding box center [183, 92] width 152 height 39
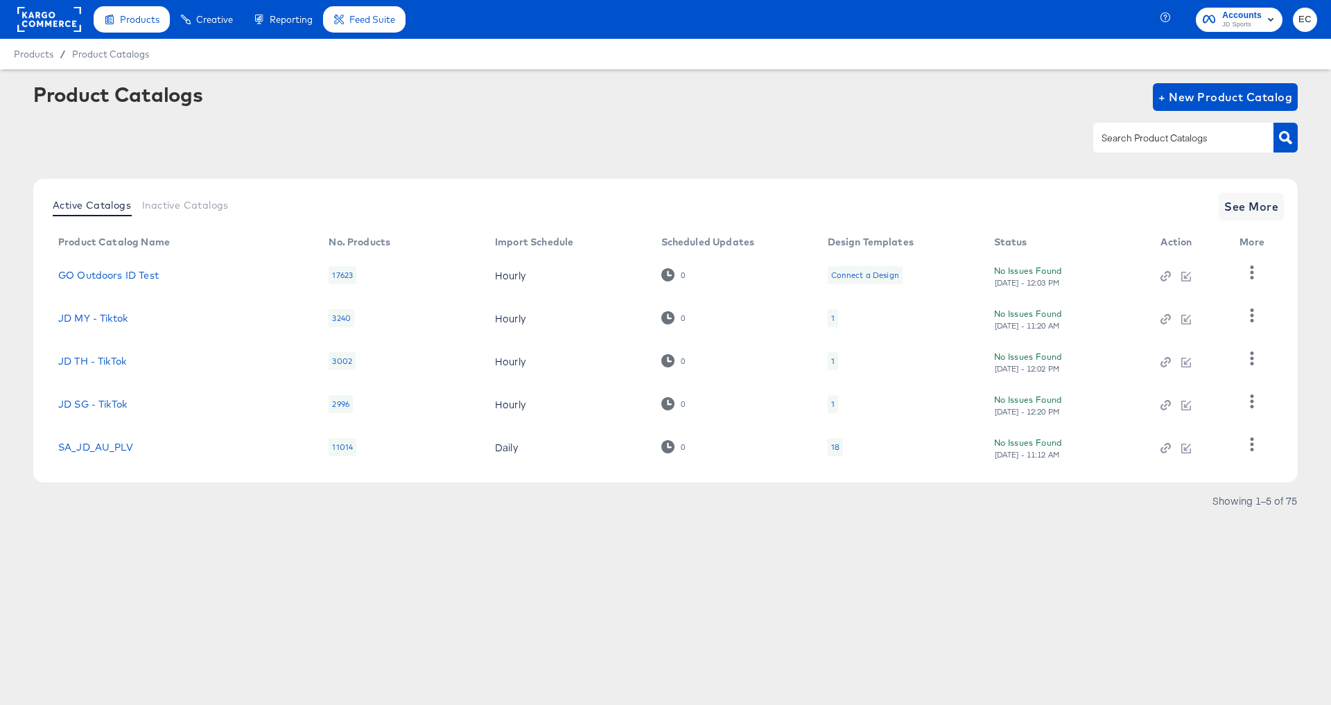
click at [1191, 143] on input "text" at bounding box center [1173, 138] width 148 height 16
type input ","
type input "my"
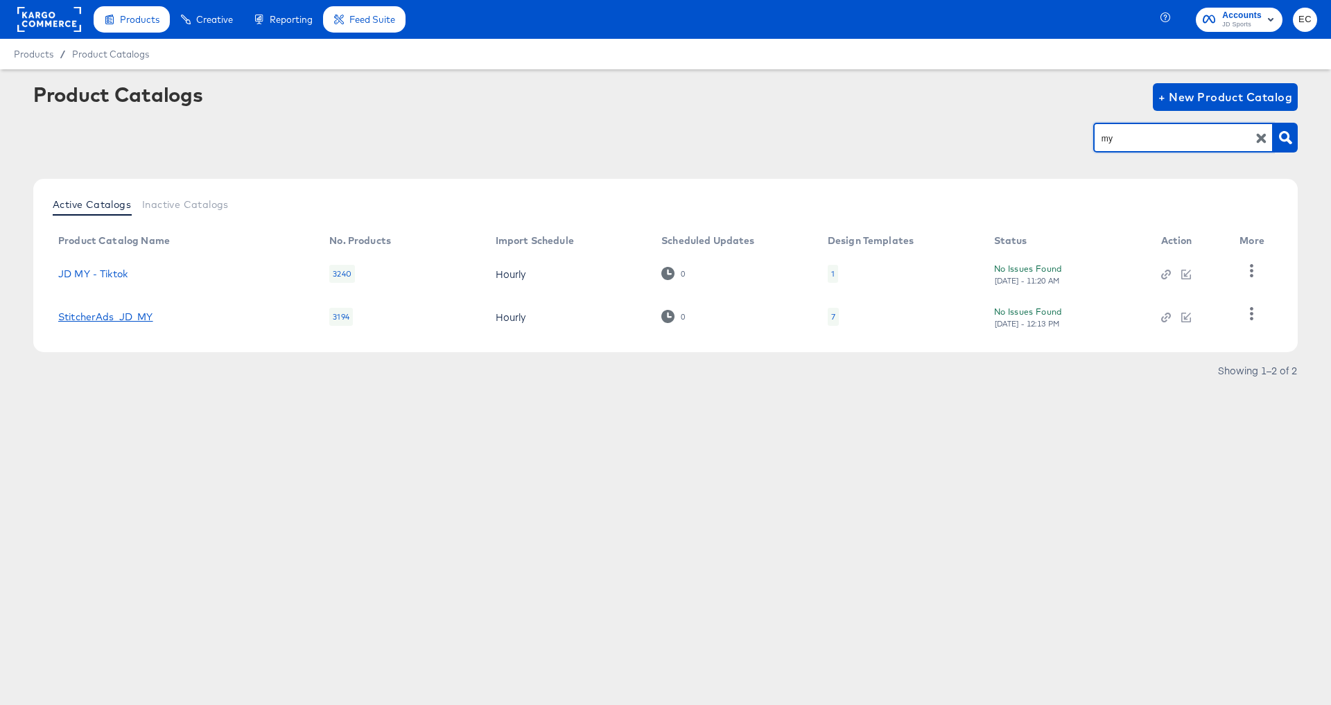
click at [138, 320] on link "StitcherAds_JD_MY" at bounding box center [105, 316] width 95 height 11
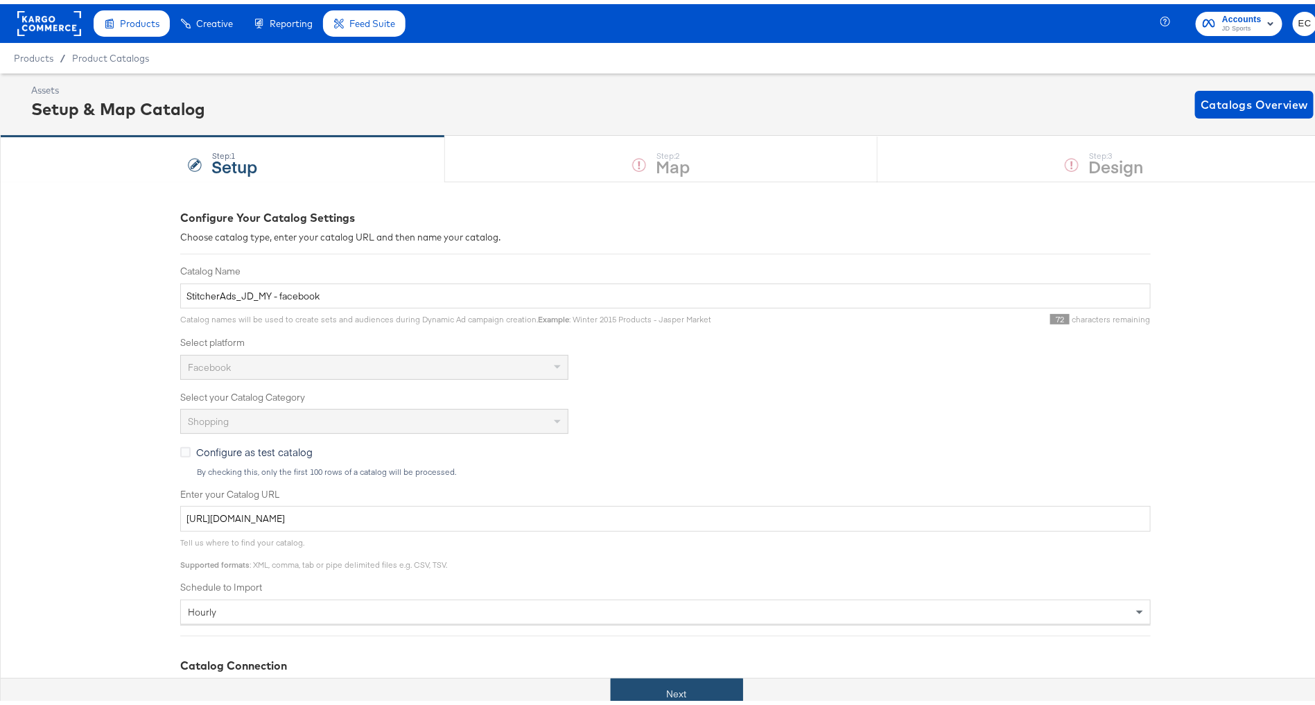
click at [691, 689] on button "Next" at bounding box center [677, 689] width 132 height 31
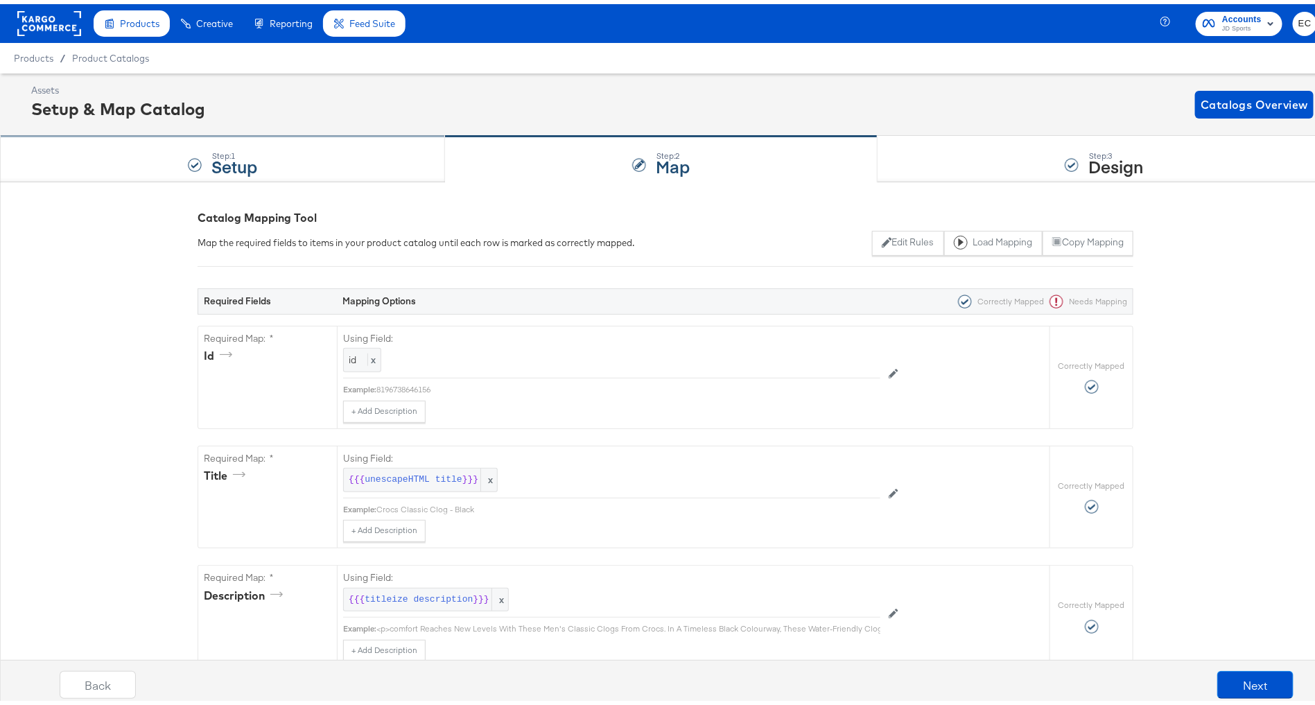
click at [307, 169] on div "Step: 1 Setup" at bounding box center [222, 155] width 445 height 46
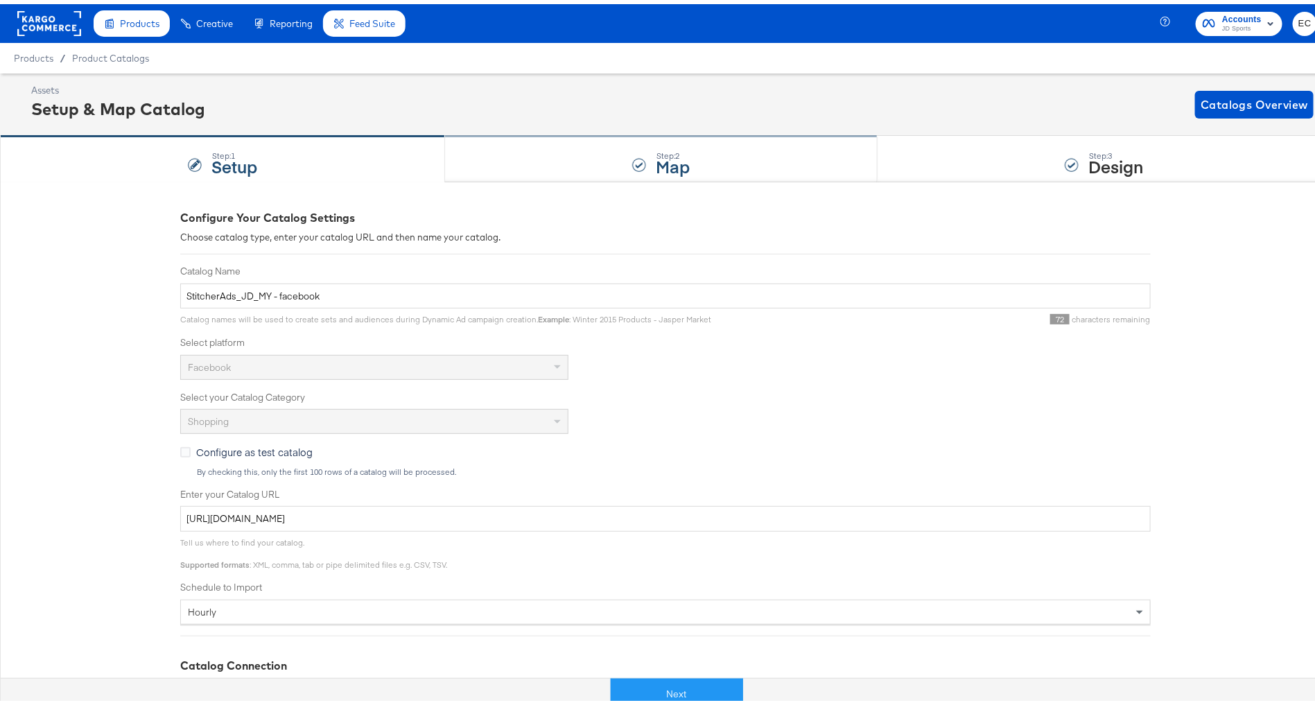
click at [557, 168] on div "Step: 2 Map" at bounding box center [661, 155] width 432 height 46
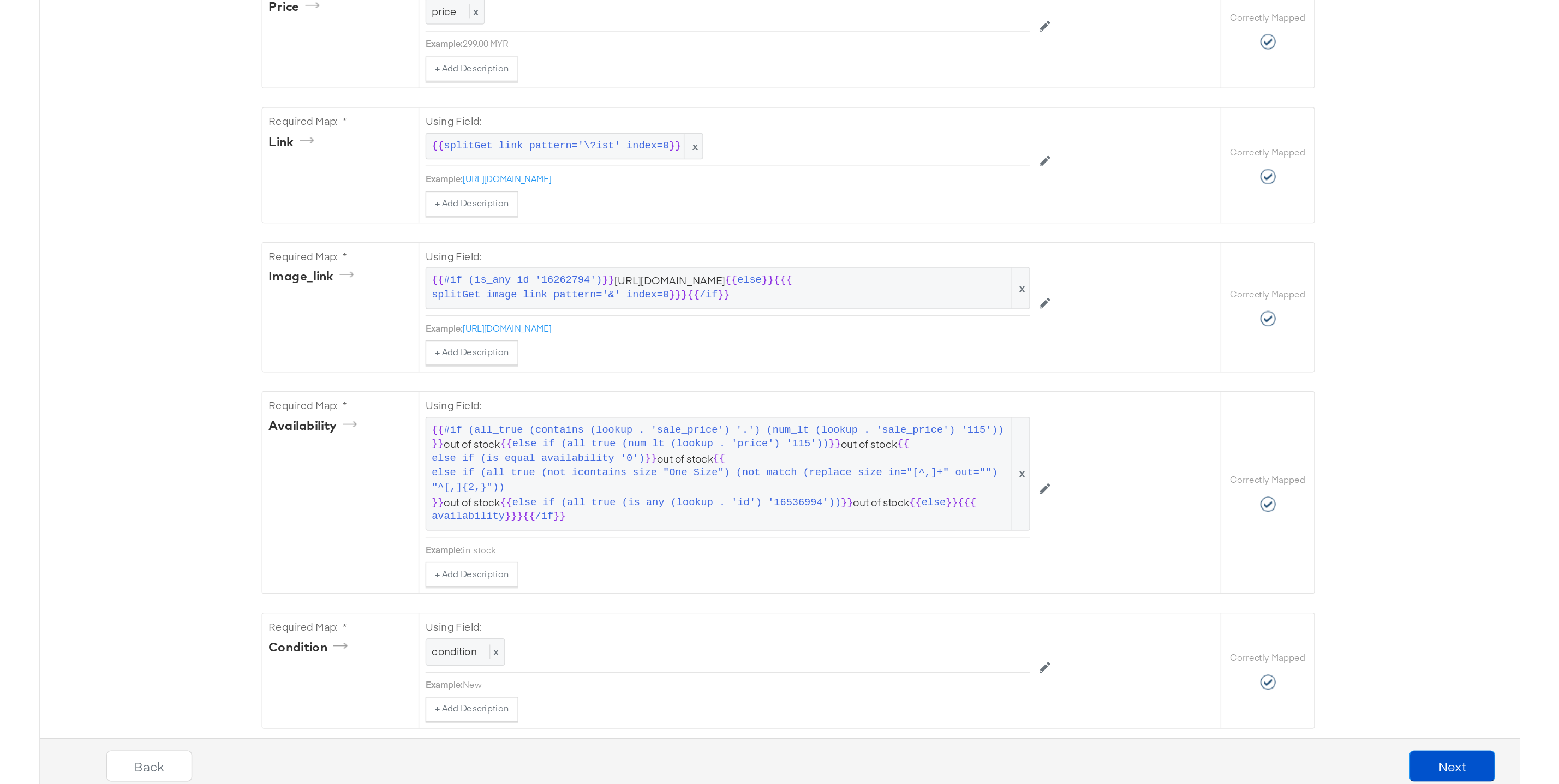
scroll to position [561, 0]
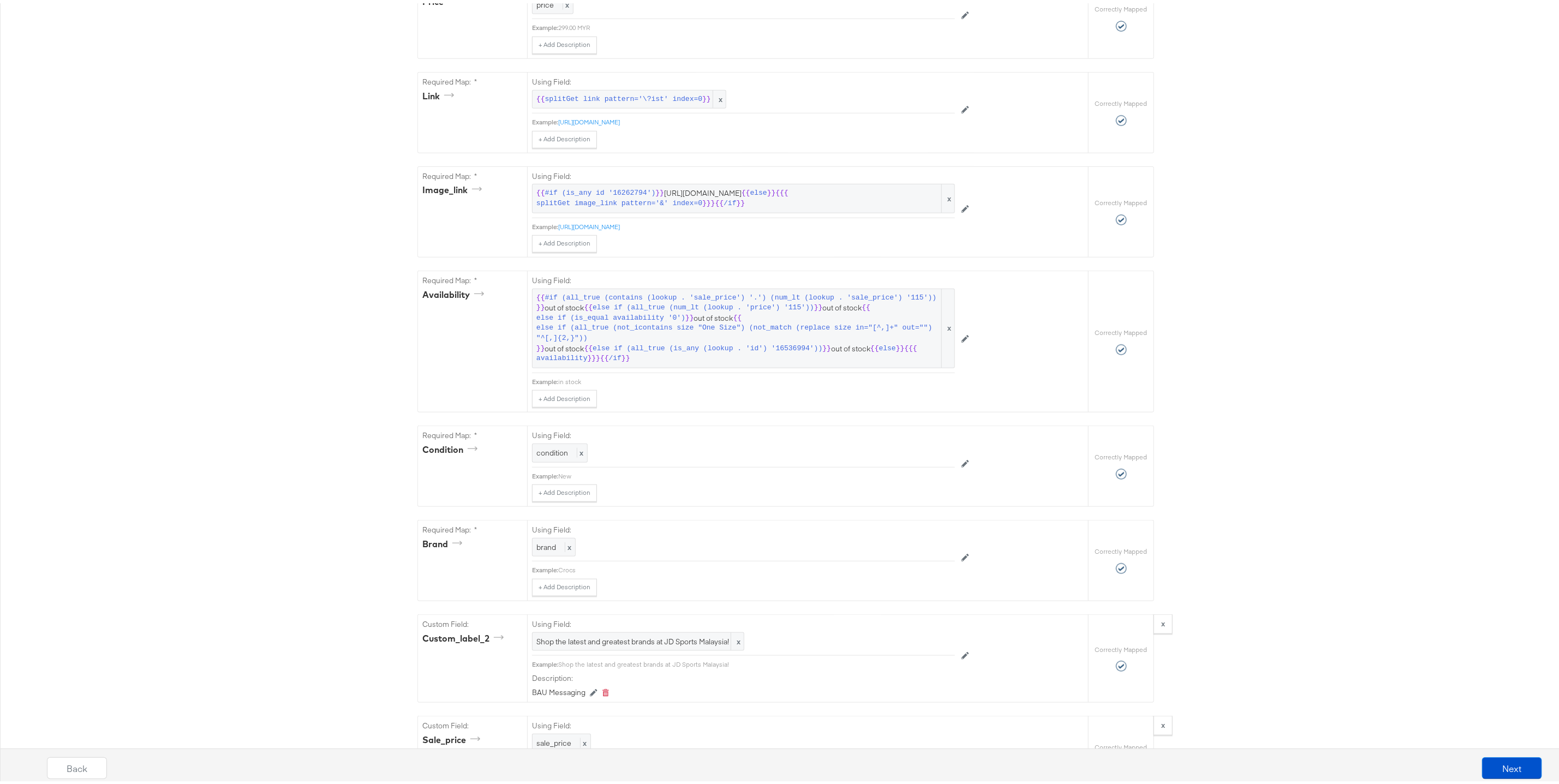
scroll to position [0, 0]
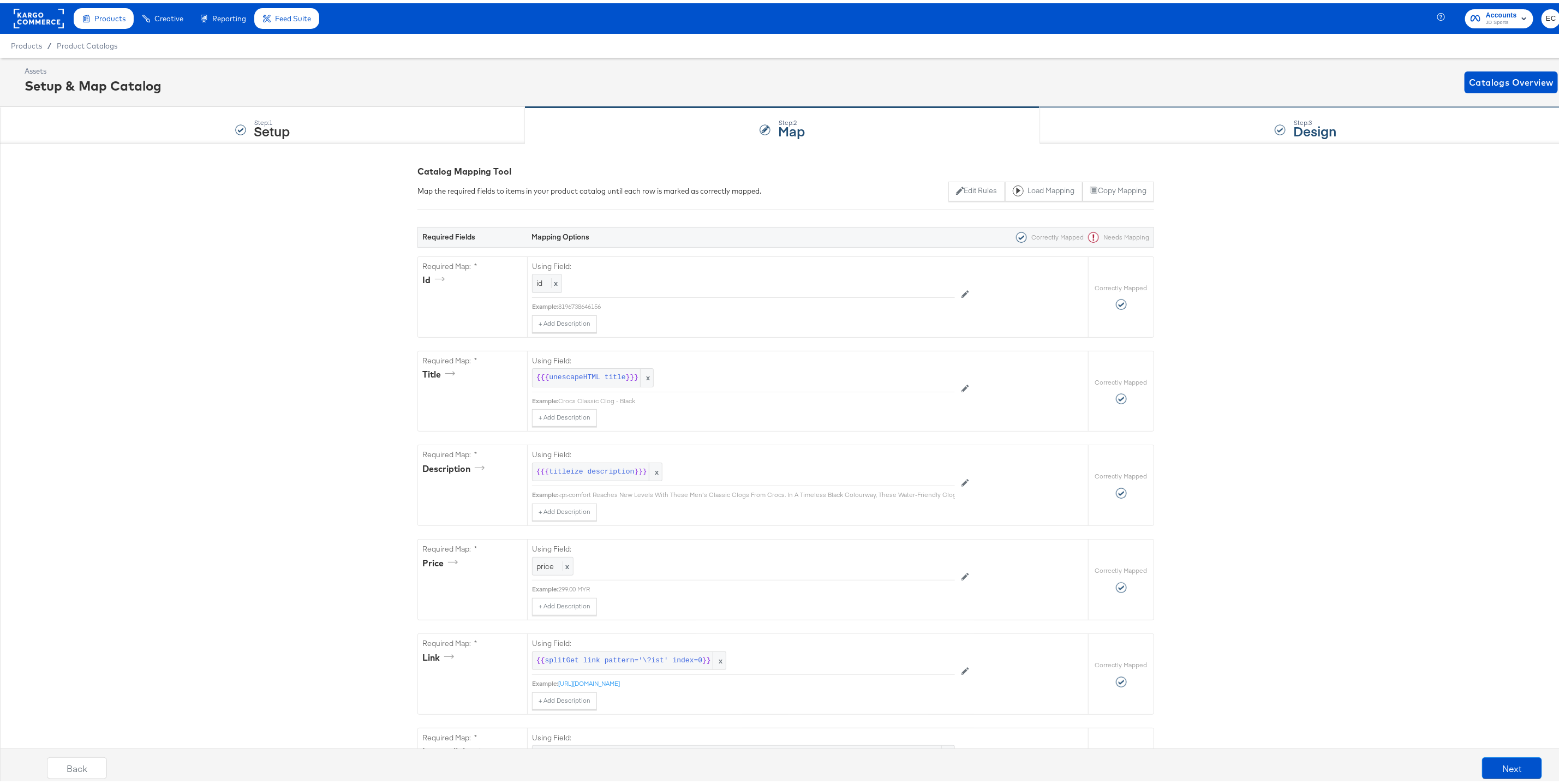
click at [1035, 129] on div "Step: 3 Design" at bounding box center [1305, 122] width 531 height 36
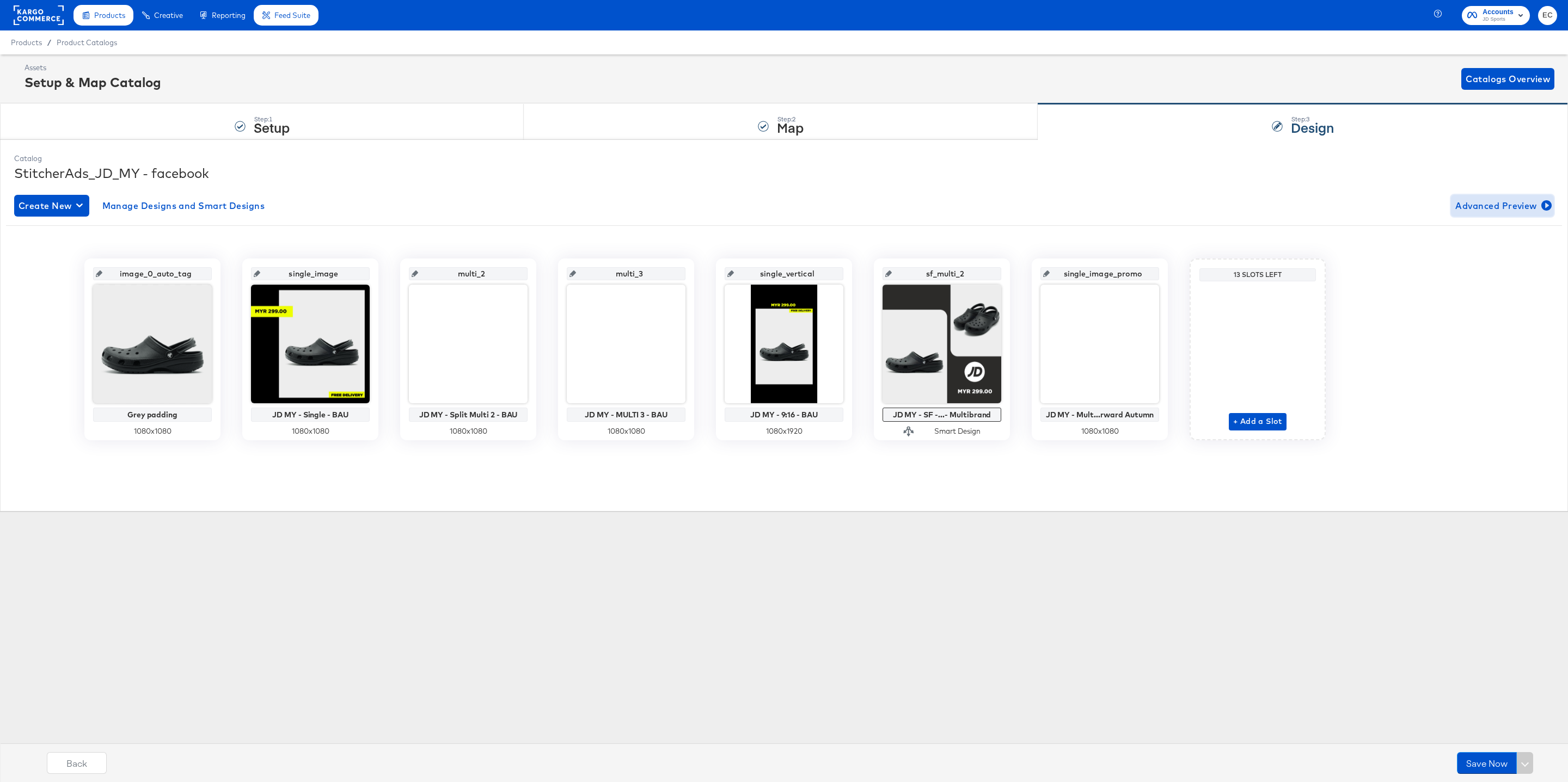
click at [1032, 203] on span "Advanced Preview" at bounding box center [1503, 205] width 94 height 15
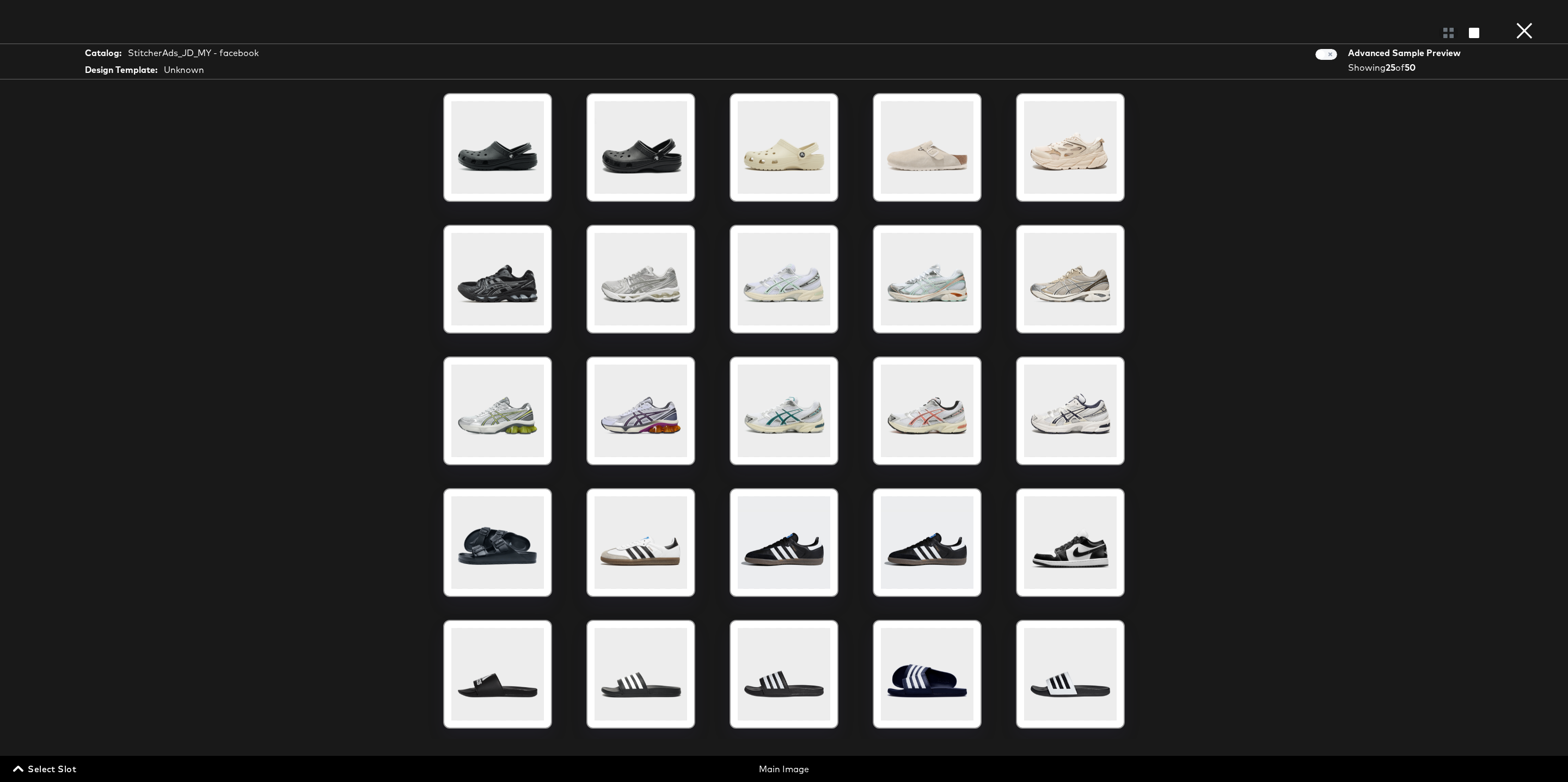
click at [79, 553] on button "Select Slot" at bounding box center [46, 769] width 70 height 15
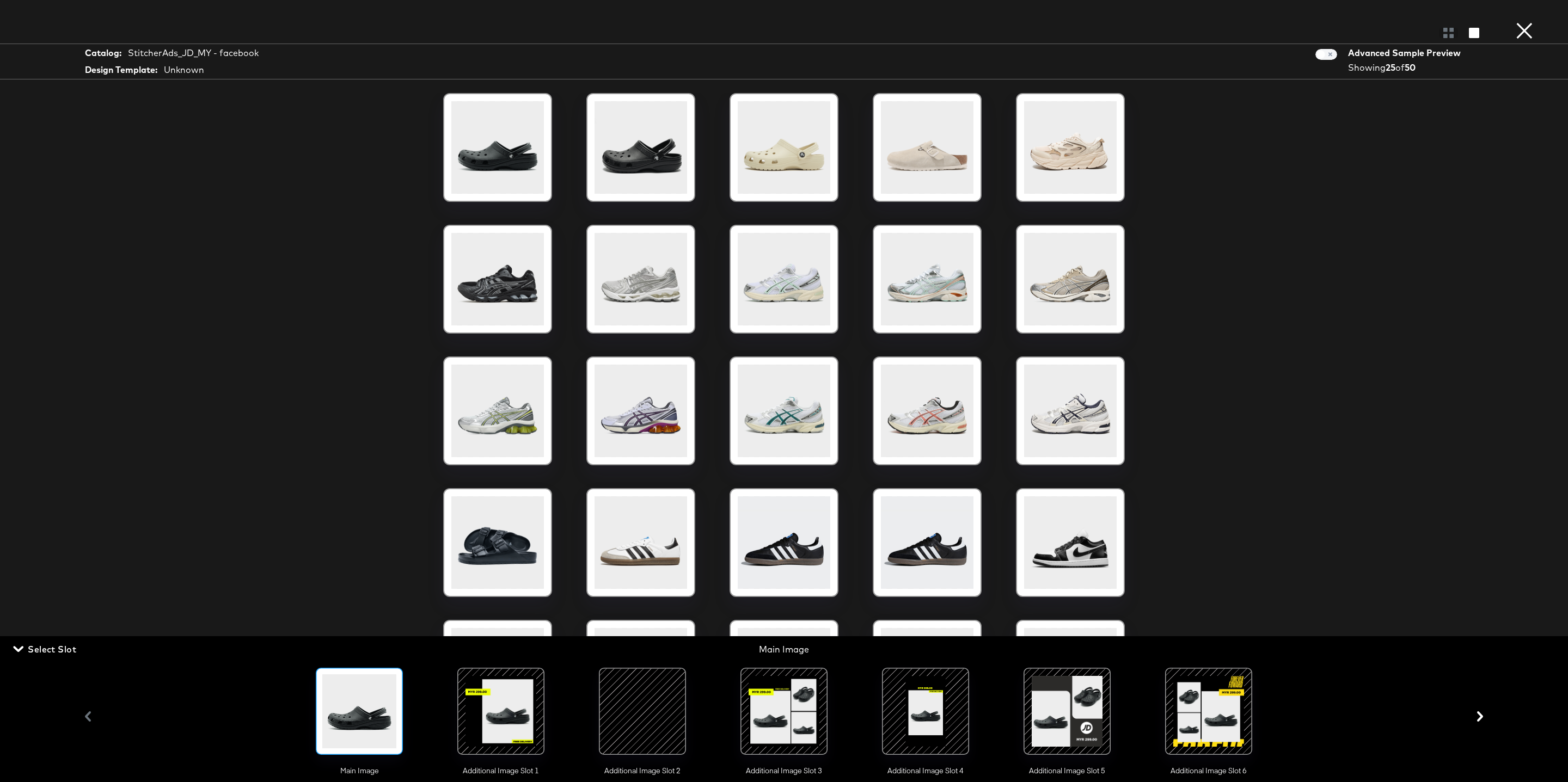
click at [791, 553] on div at bounding box center [784, 711] width 74 height 74
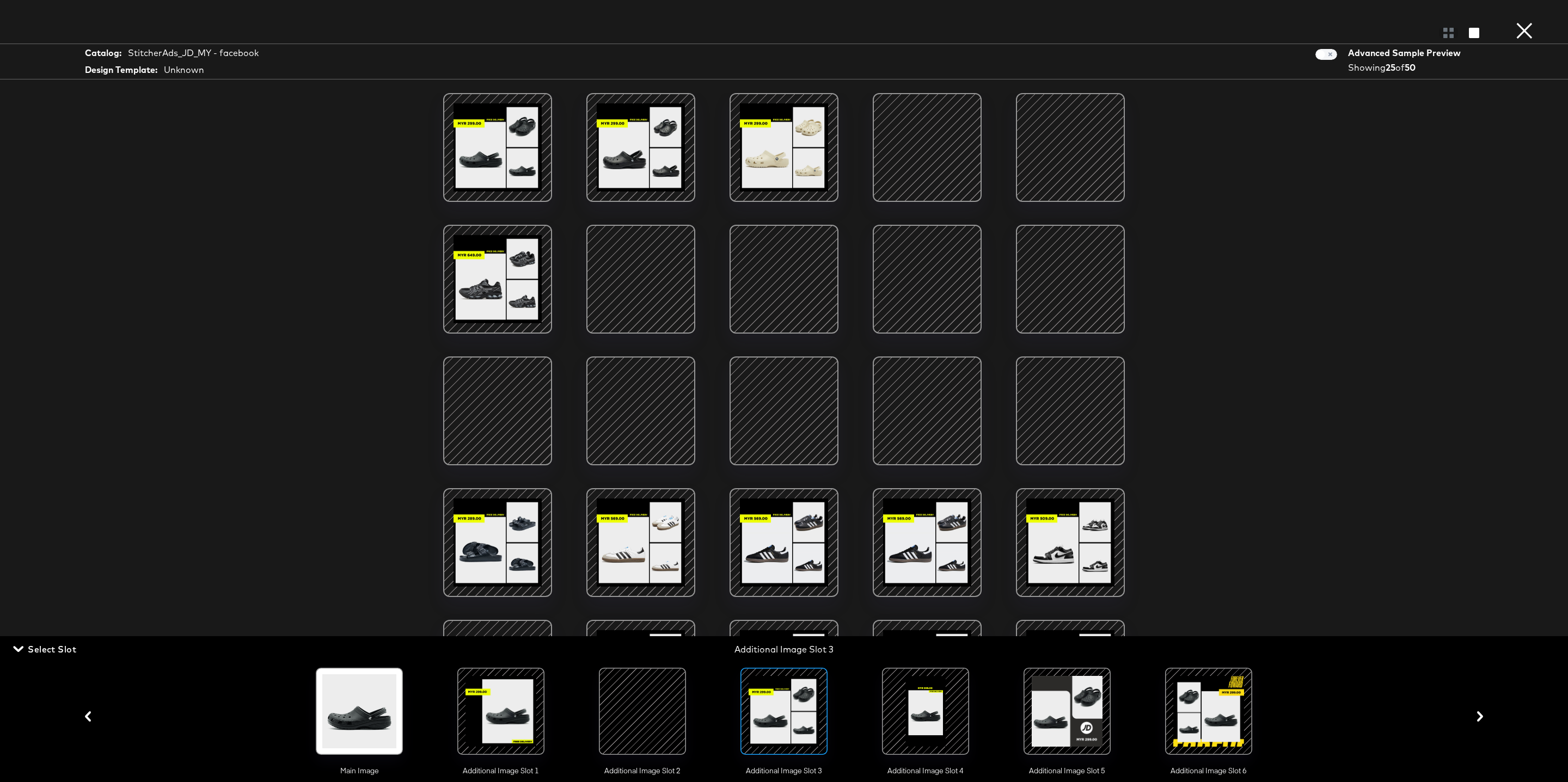
click at [1032, 22] on button "×" at bounding box center [1525, 11] width 22 height 22
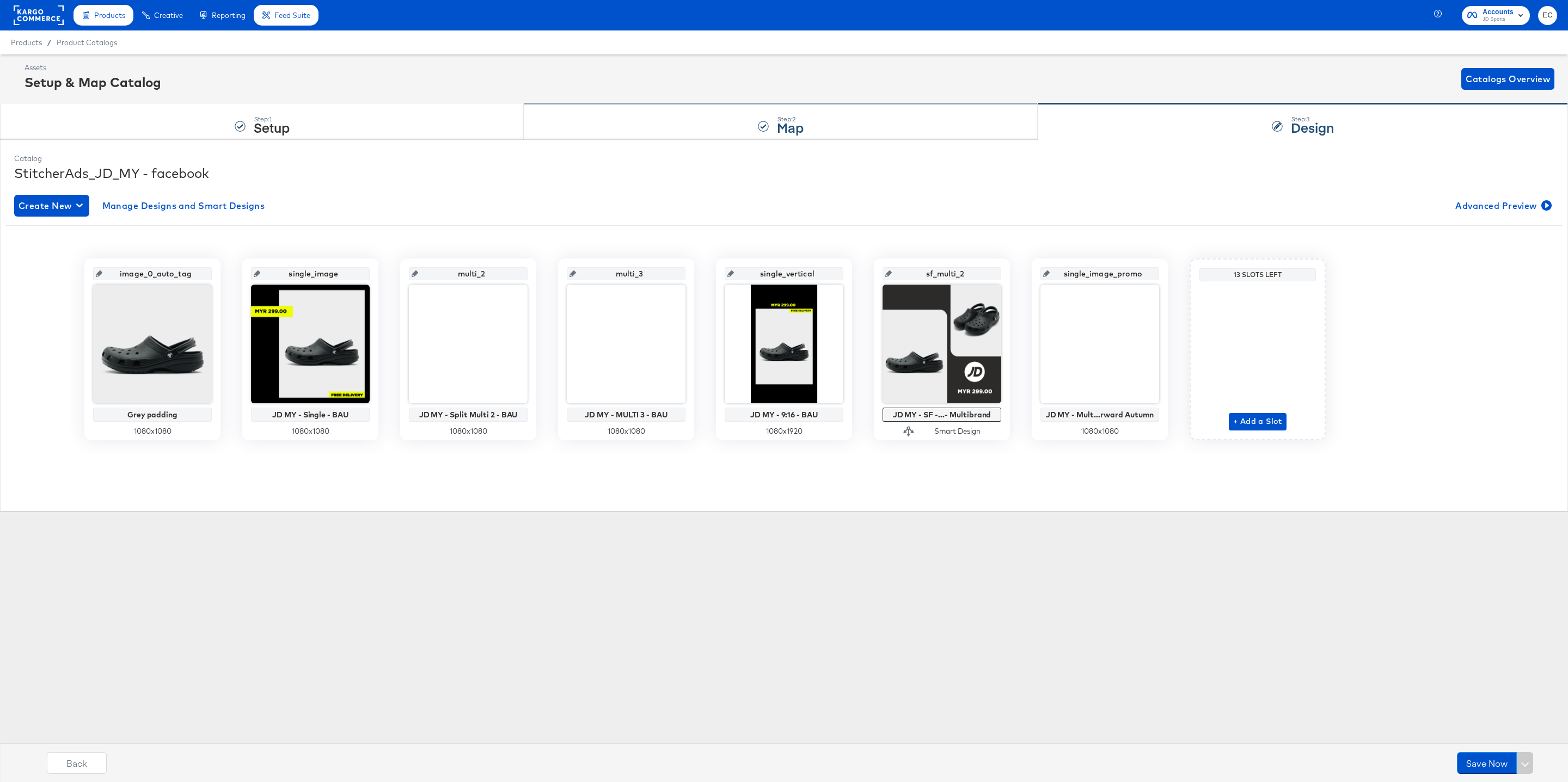
click at [681, 137] on div "Step: 2 Map" at bounding box center [781, 122] width 514 height 36
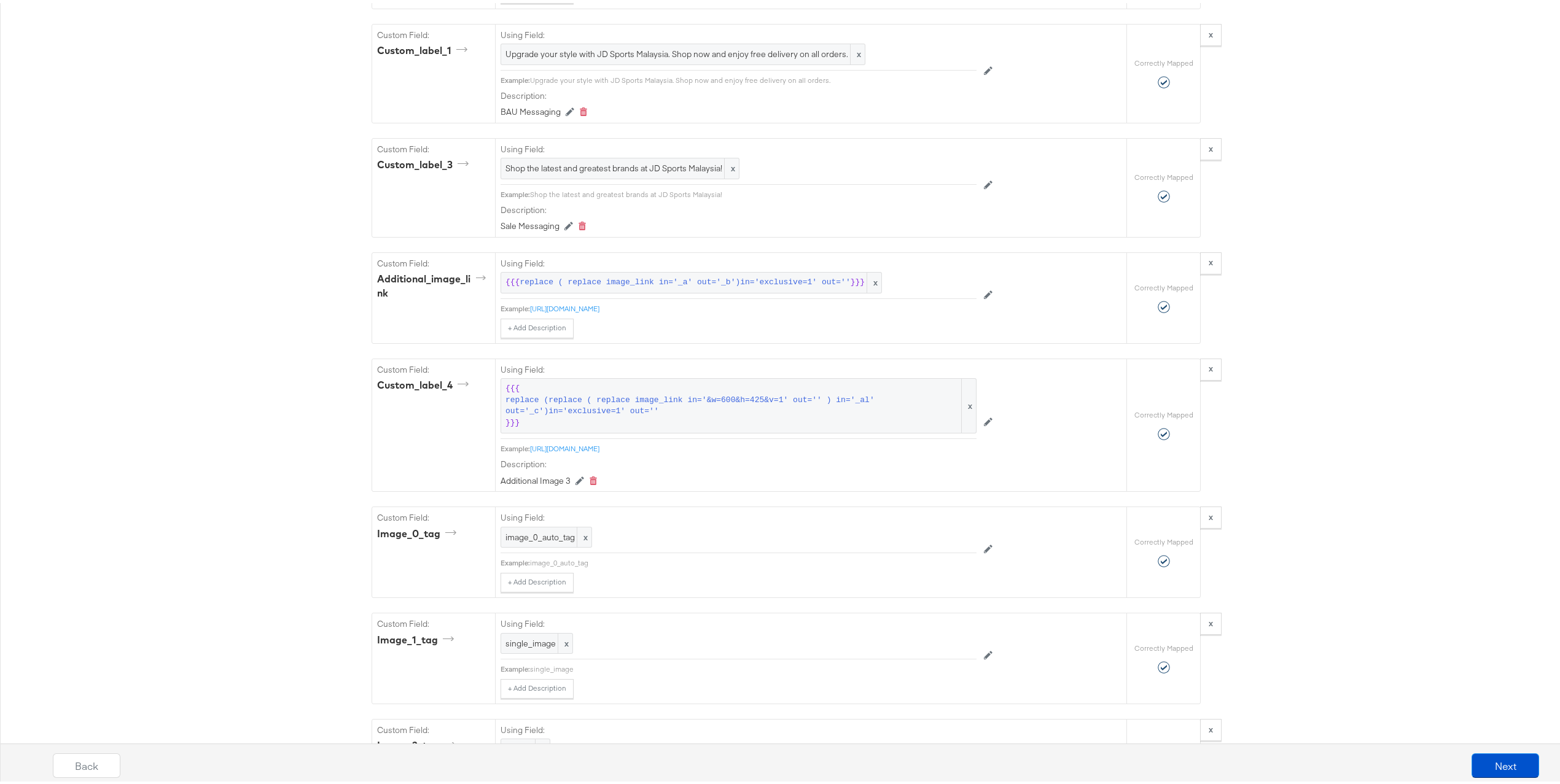
scroll to position [1541, 0]
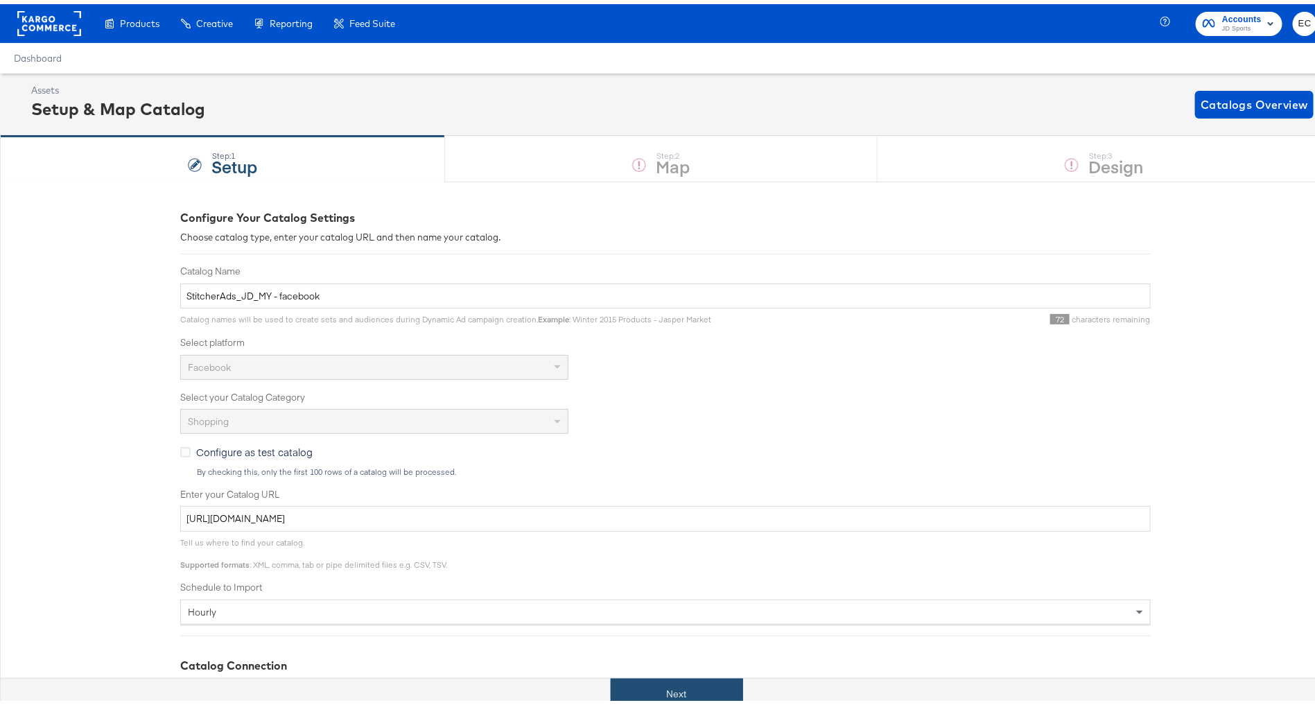
click at [626, 696] on button "Next" at bounding box center [677, 689] width 132 height 31
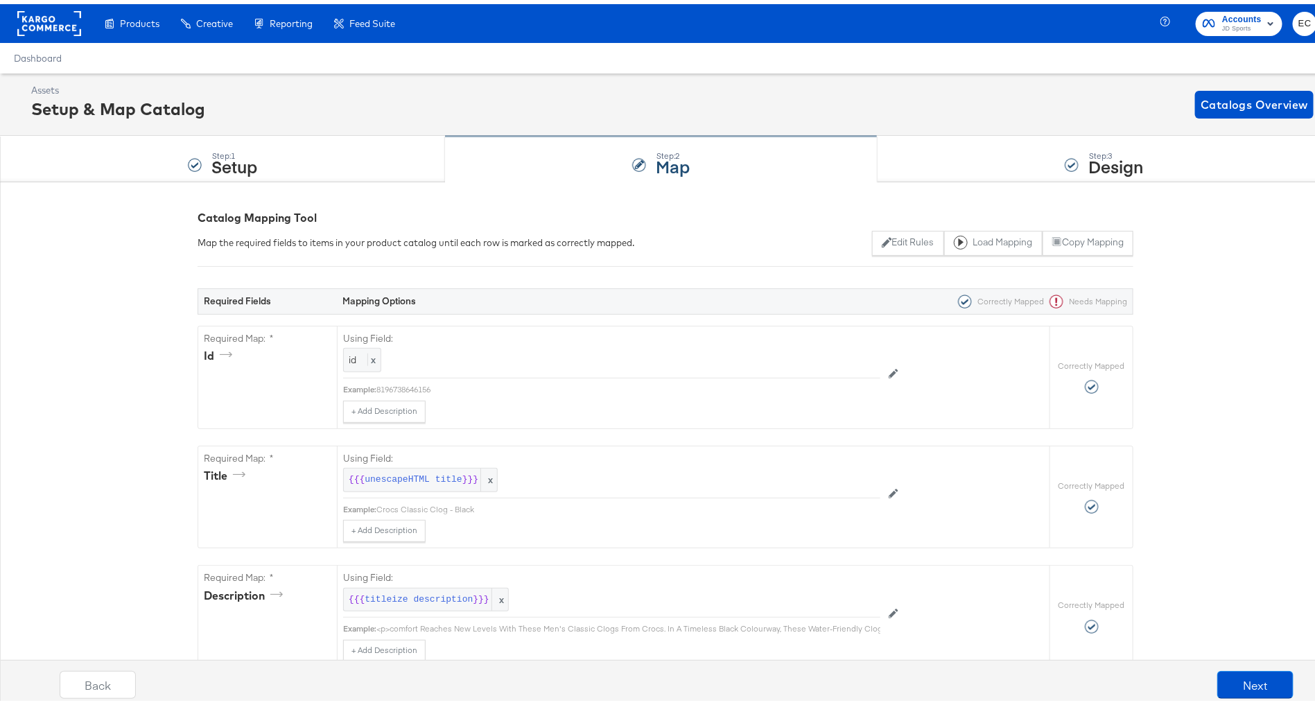
click at [553, 159] on div "Step: 2 Map" at bounding box center [661, 155] width 432 height 46
click at [1230, 101] on span "Catalogs Overview" at bounding box center [1253, 100] width 107 height 19
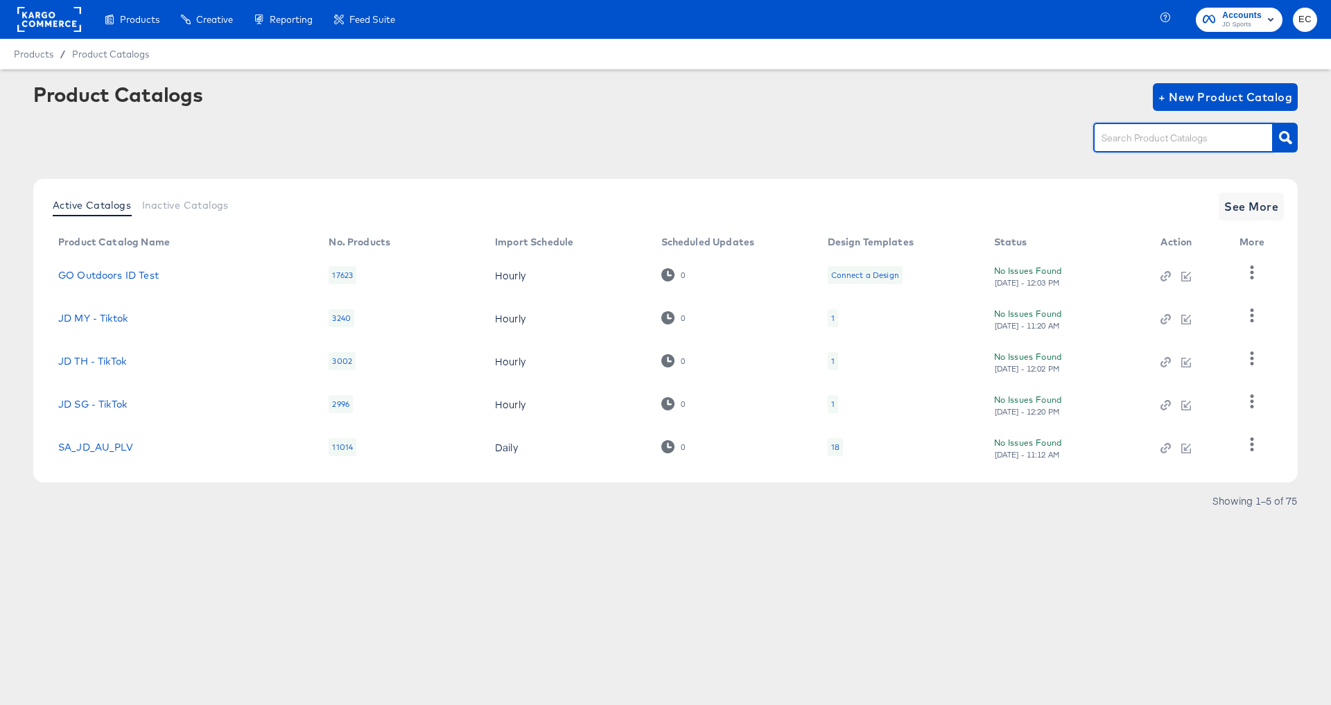
click at [1108, 139] on input "text" at bounding box center [1173, 138] width 148 height 16
type input "sg"
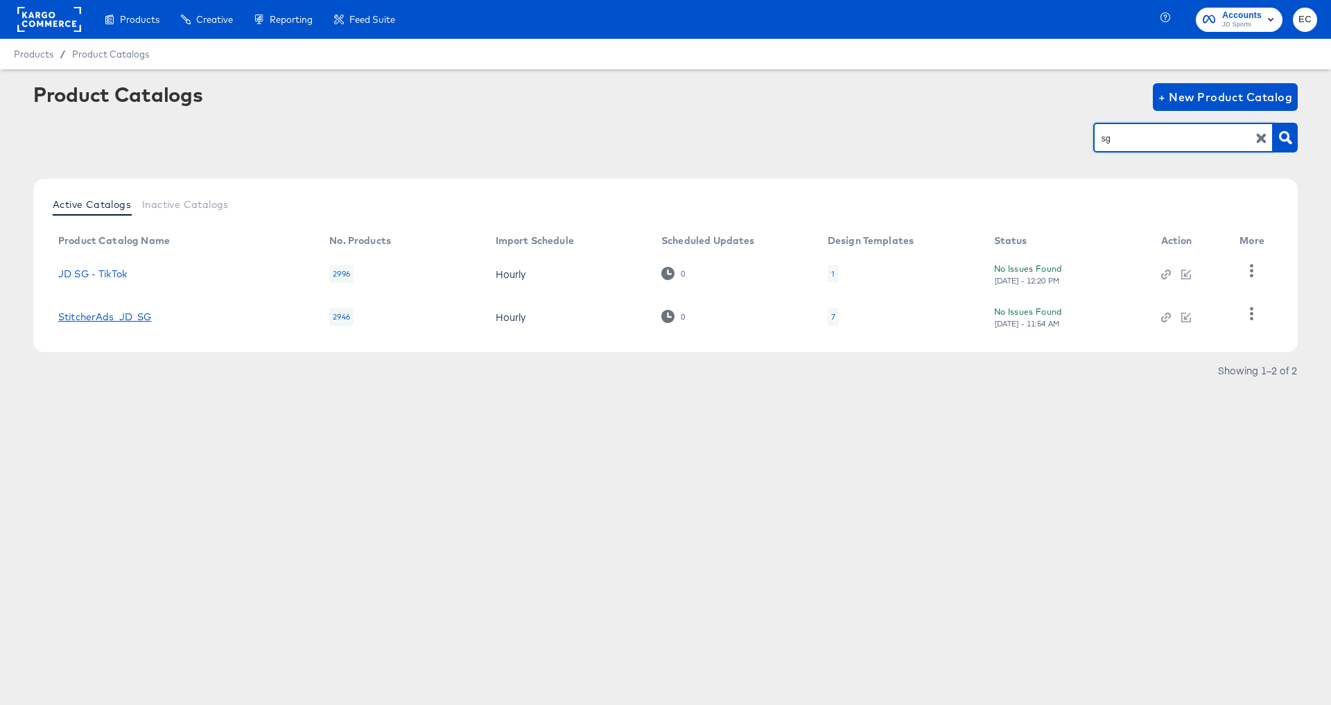
click at [129, 314] on link "StitcherAds_JD_SG" at bounding box center [105, 316] width 94 height 11
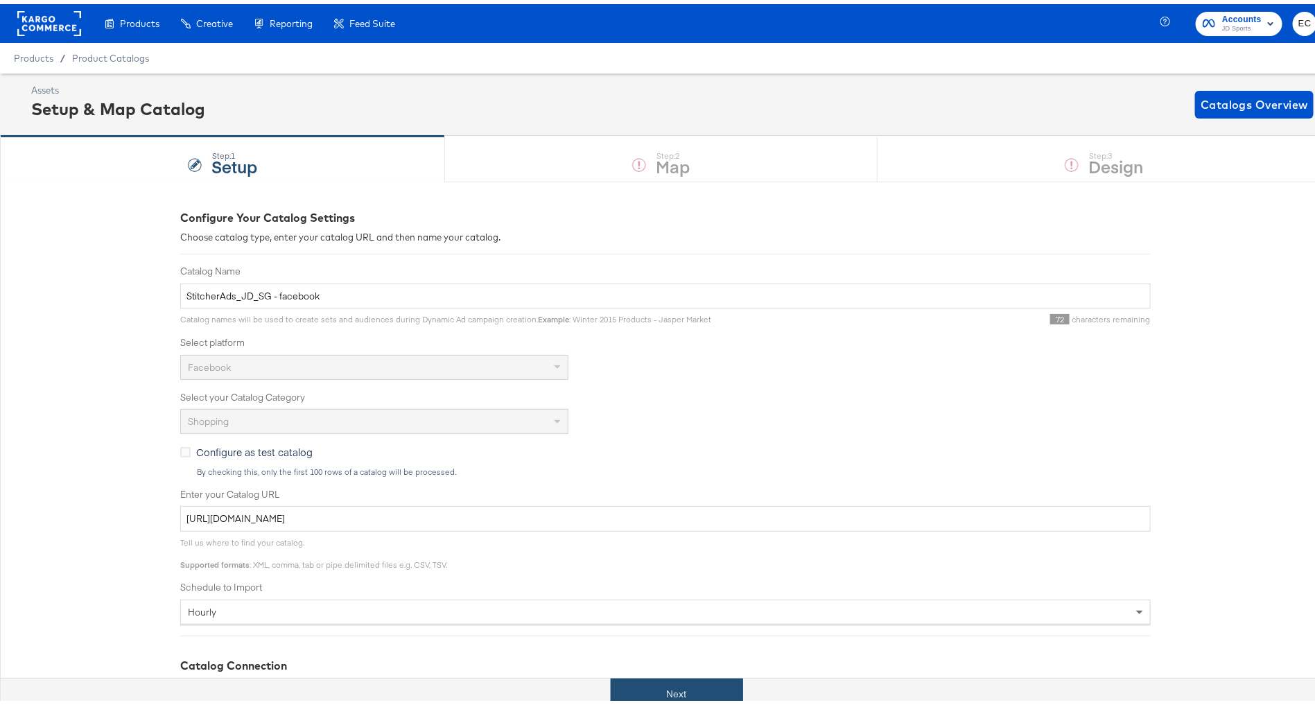
click at [667, 676] on button "Next" at bounding box center [677, 689] width 132 height 31
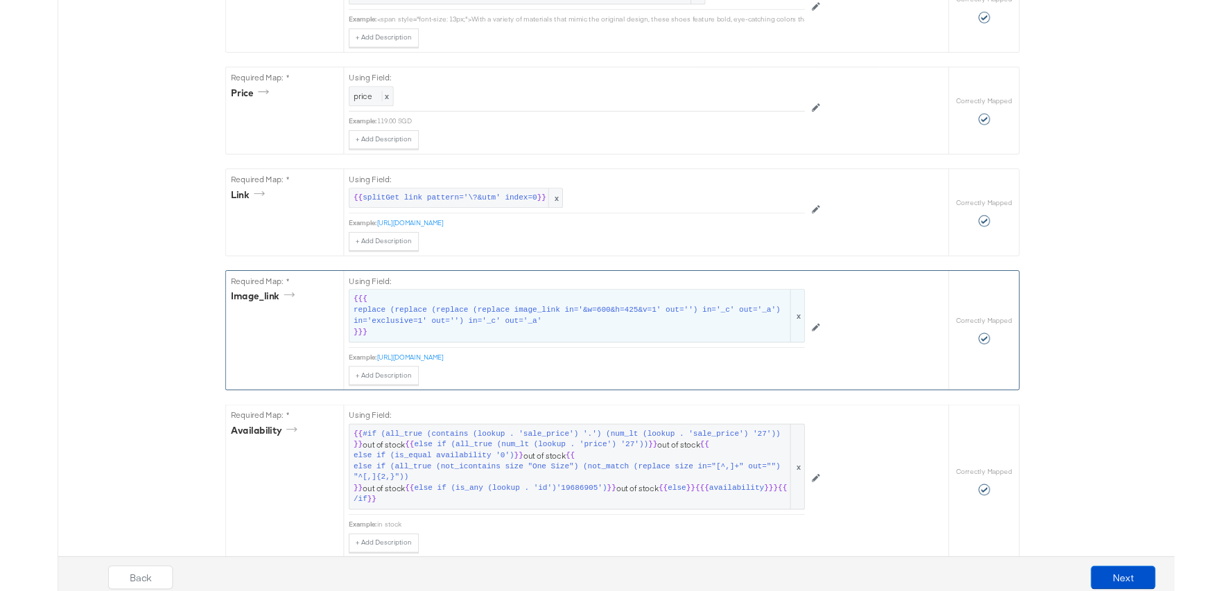
scroll to position [630, 0]
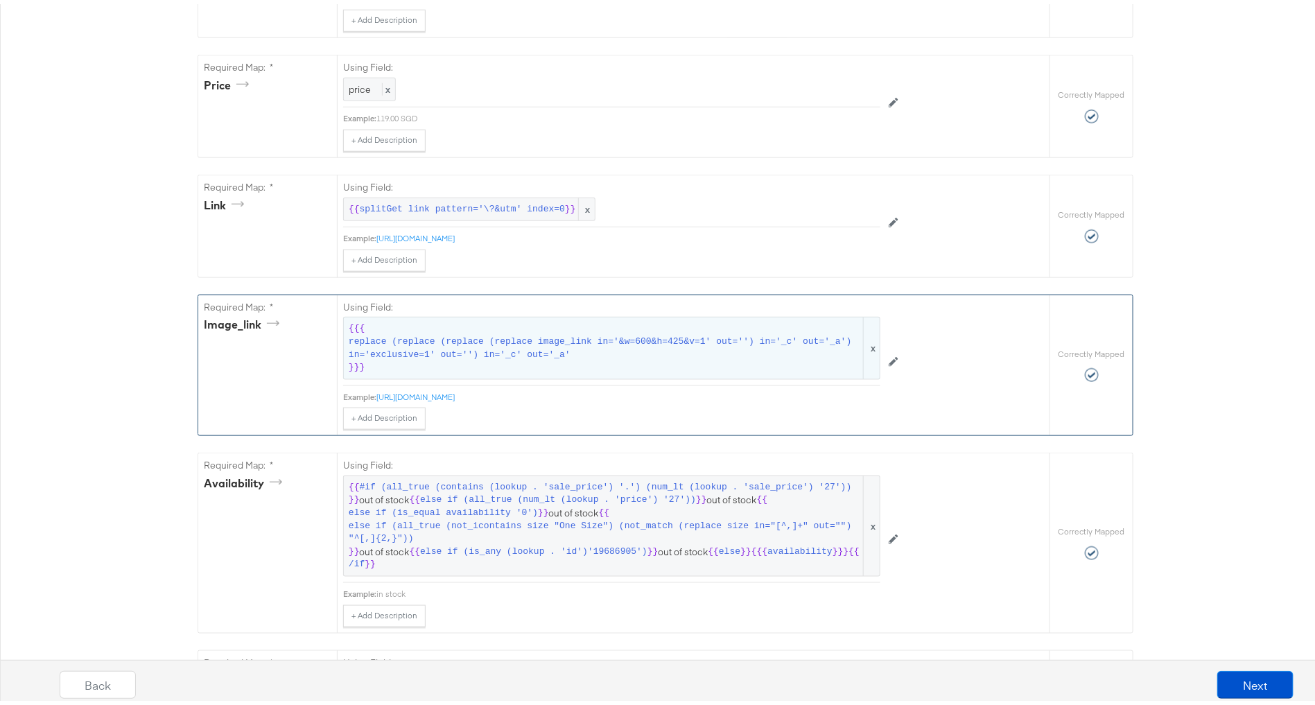
click at [616, 347] on span "replace (replace (replace (replace image_link in='&w=600&h=425&v=1' out='') in=…" at bounding box center [605, 344] width 512 height 26
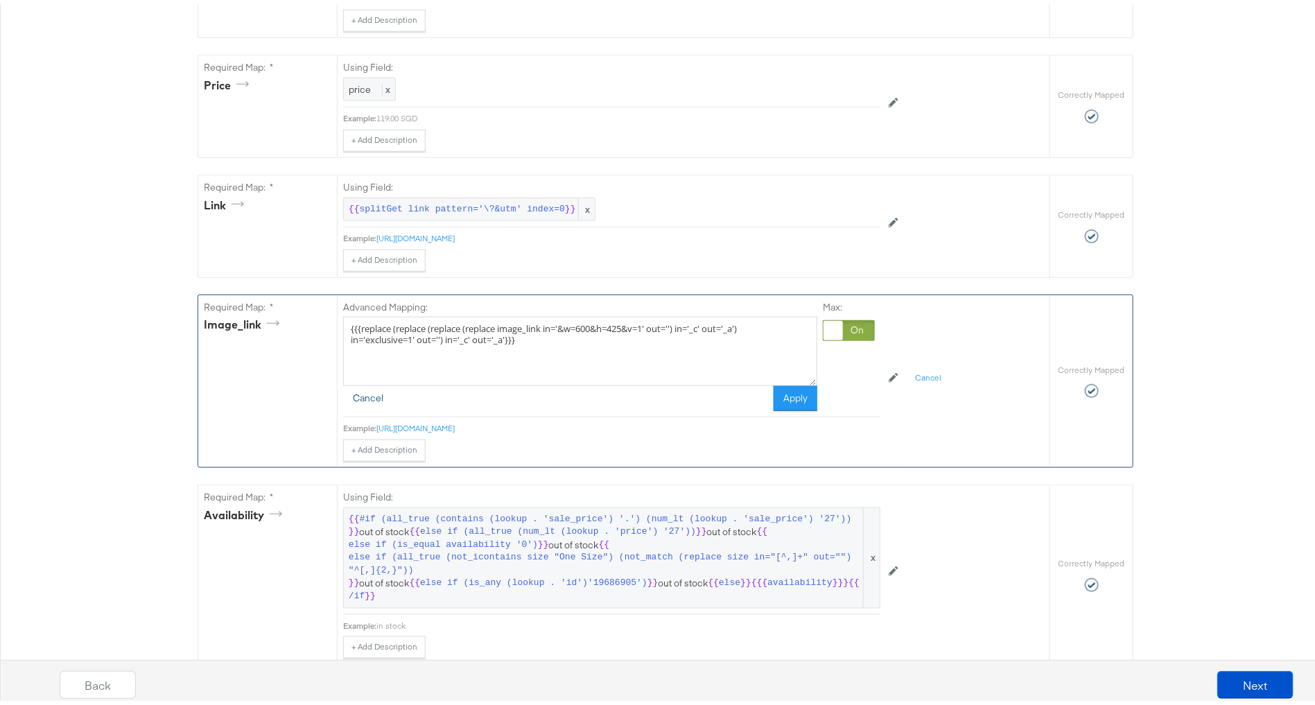
click at [351, 392] on button "Cancel" at bounding box center [368, 394] width 50 height 25
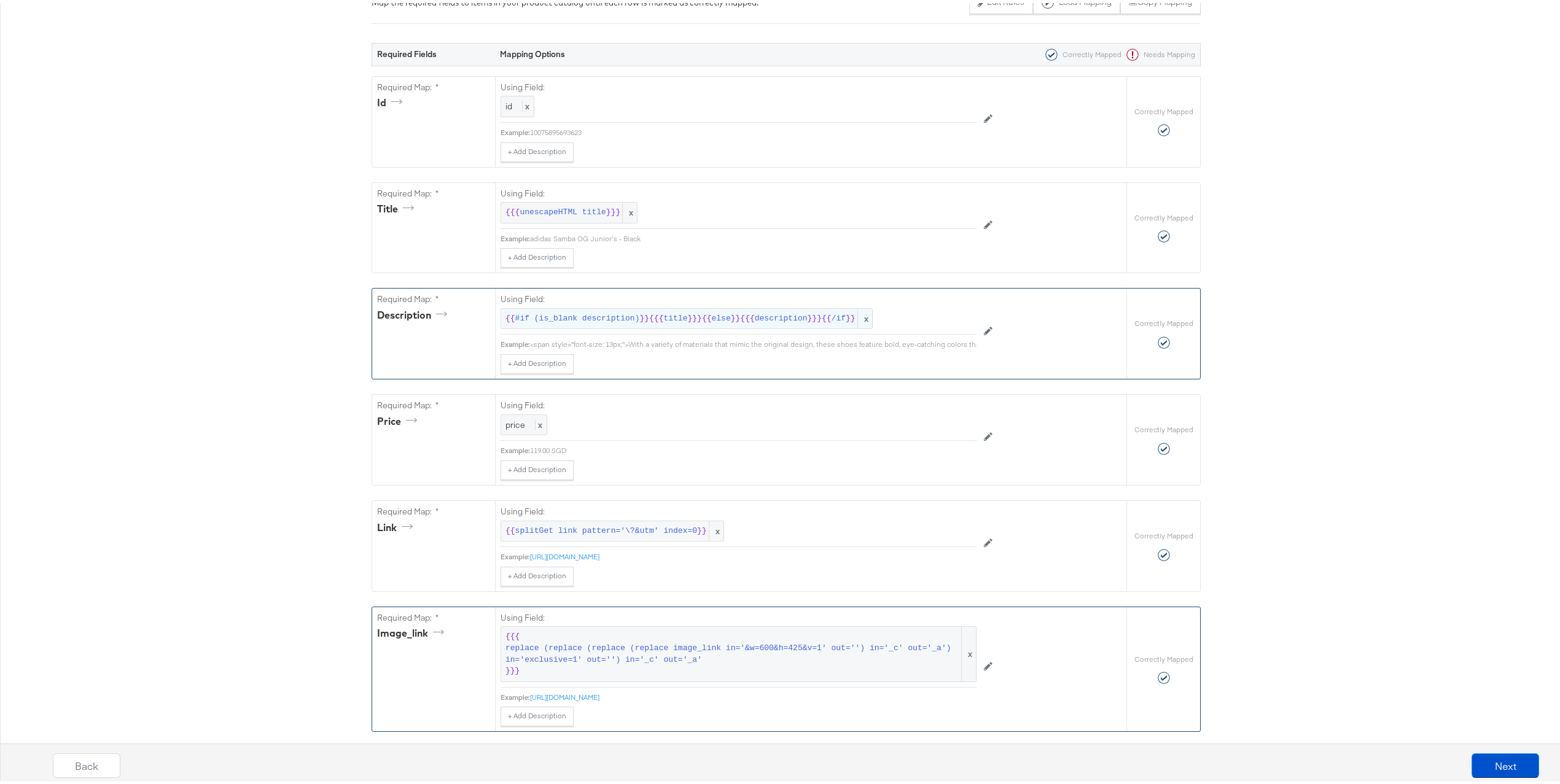
scroll to position [0, 0]
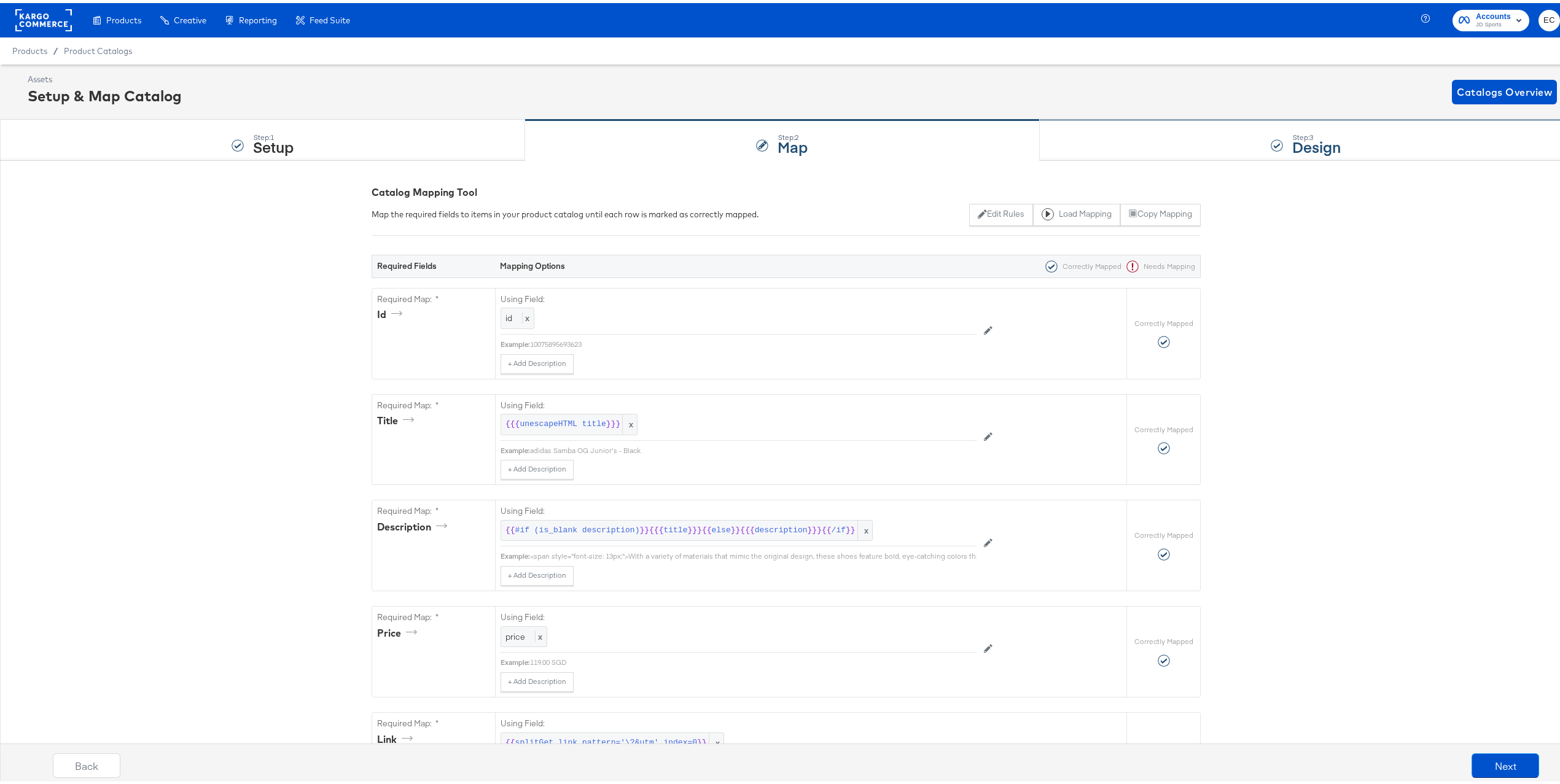
click at [1179, 135] on div "Step: 3 Design" at bounding box center [1306, 137] width 533 height 41
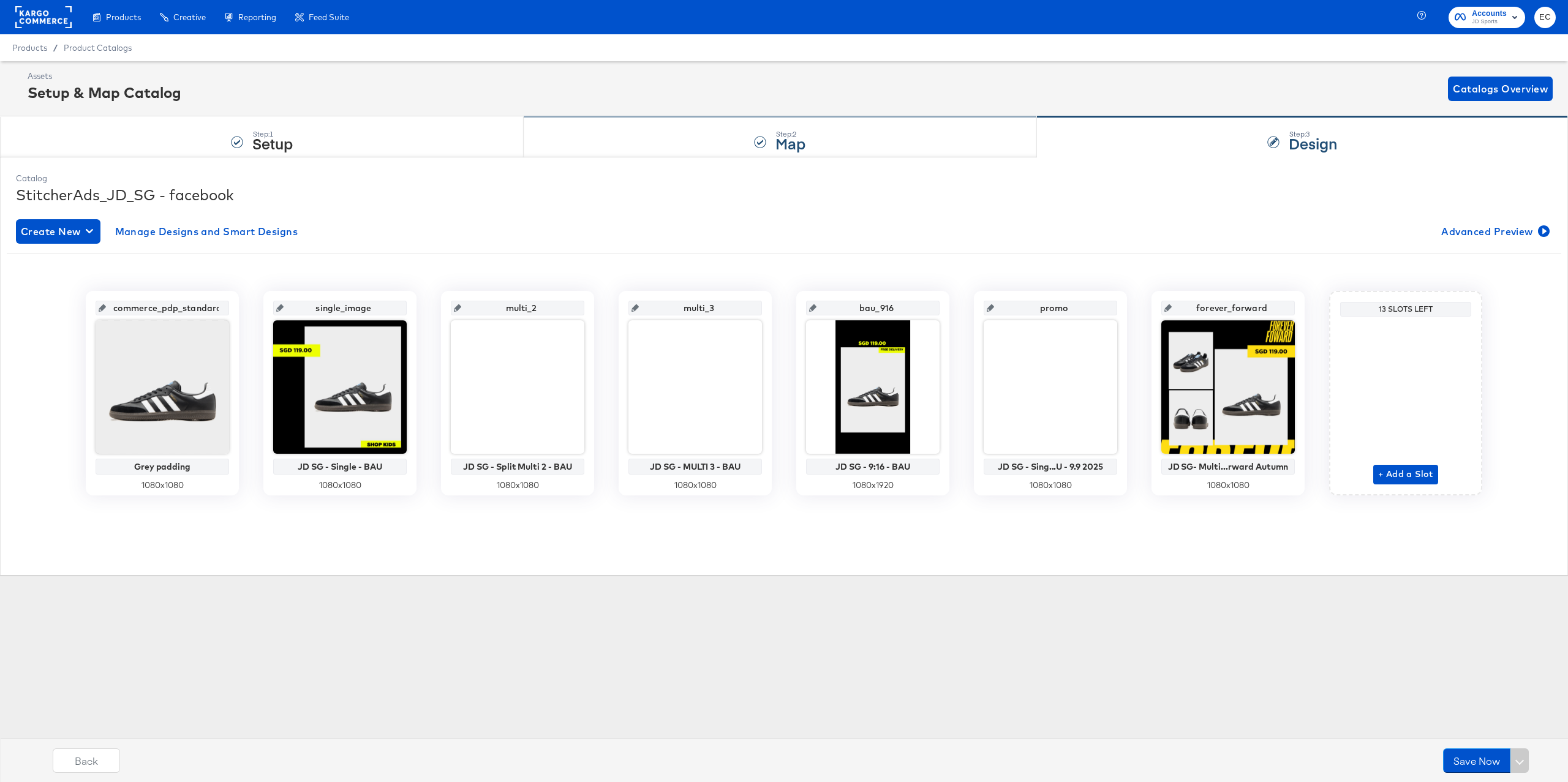
click at [761, 149] on div "Step: 2 Map" at bounding box center [780, 137] width 513 height 41
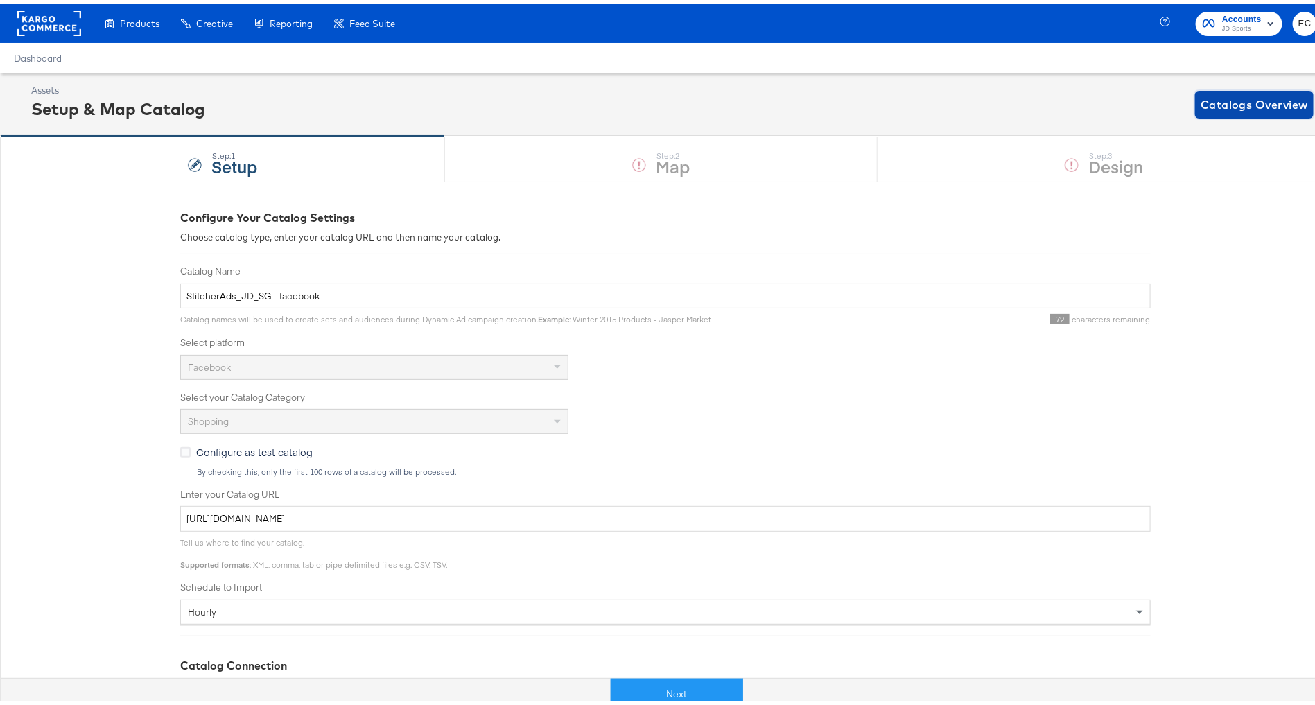
click at [1290, 104] on span "Catalogs Overview" at bounding box center [1253, 100] width 107 height 19
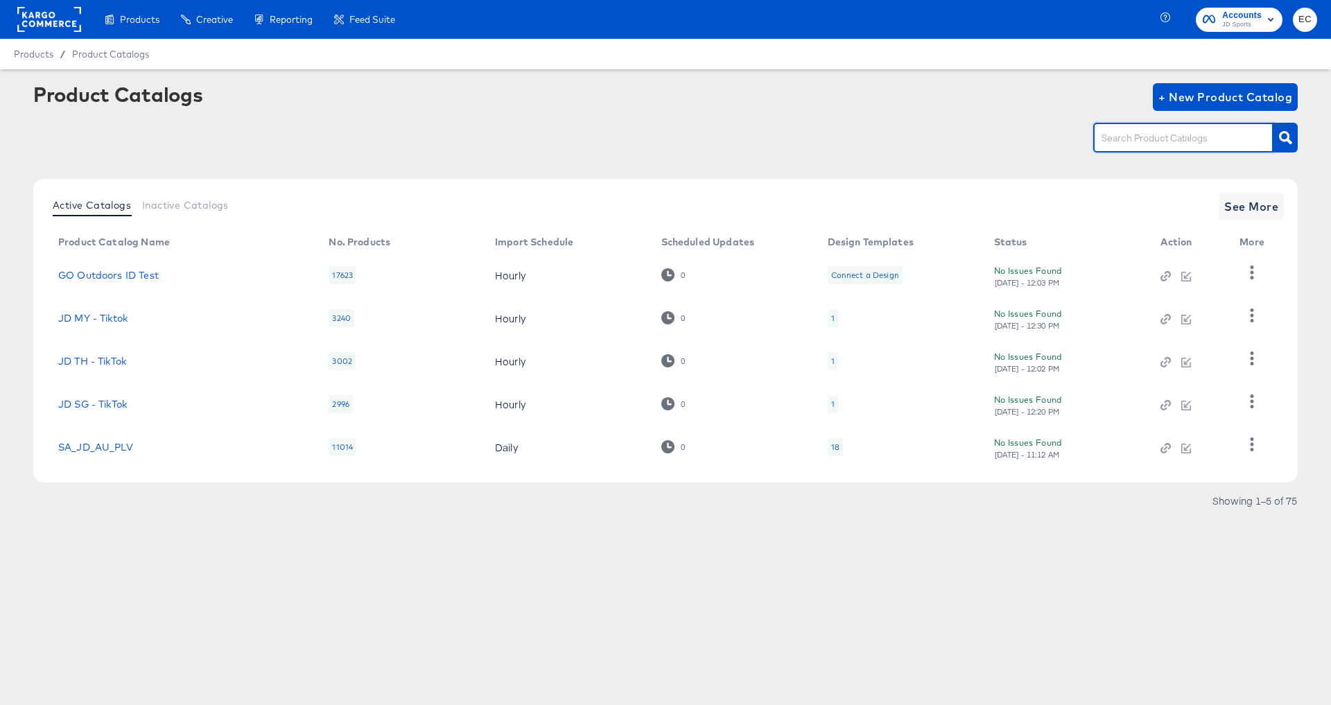
click at [1158, 141] on input "text" at bounding box center [1173, 138] width 148 height 16
type input "nl"
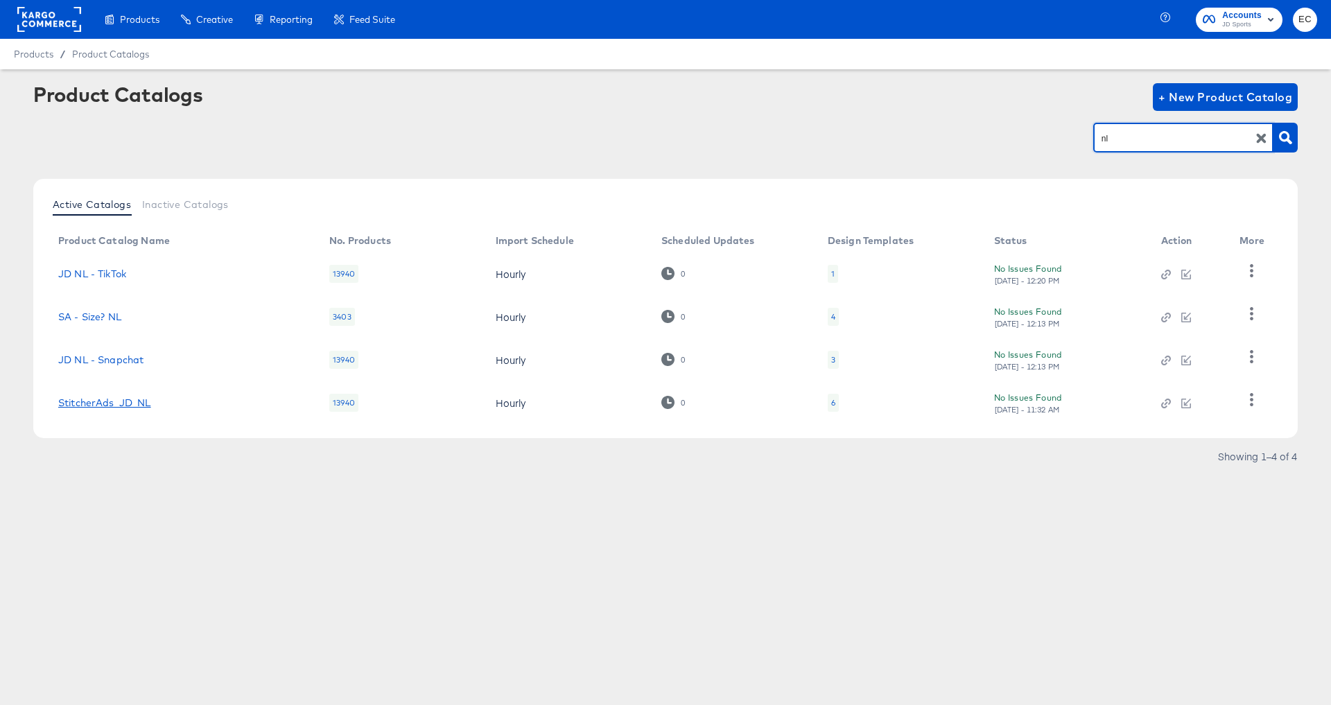
click at [141, 403] on link "StitcherAds_JD_NL" at bounding box center [104, 402] width 93 height 11
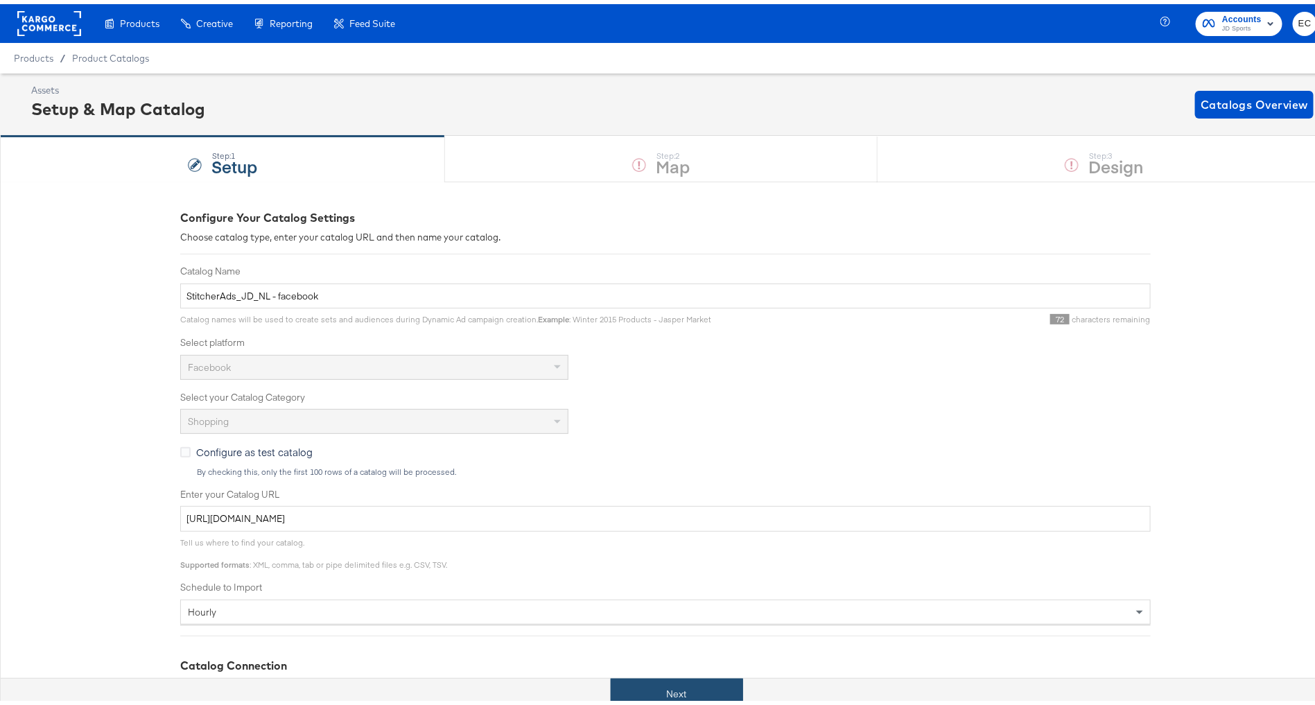
click at [702, 686] on button "Next" at bounding box center [677, 689] width 132 height 31
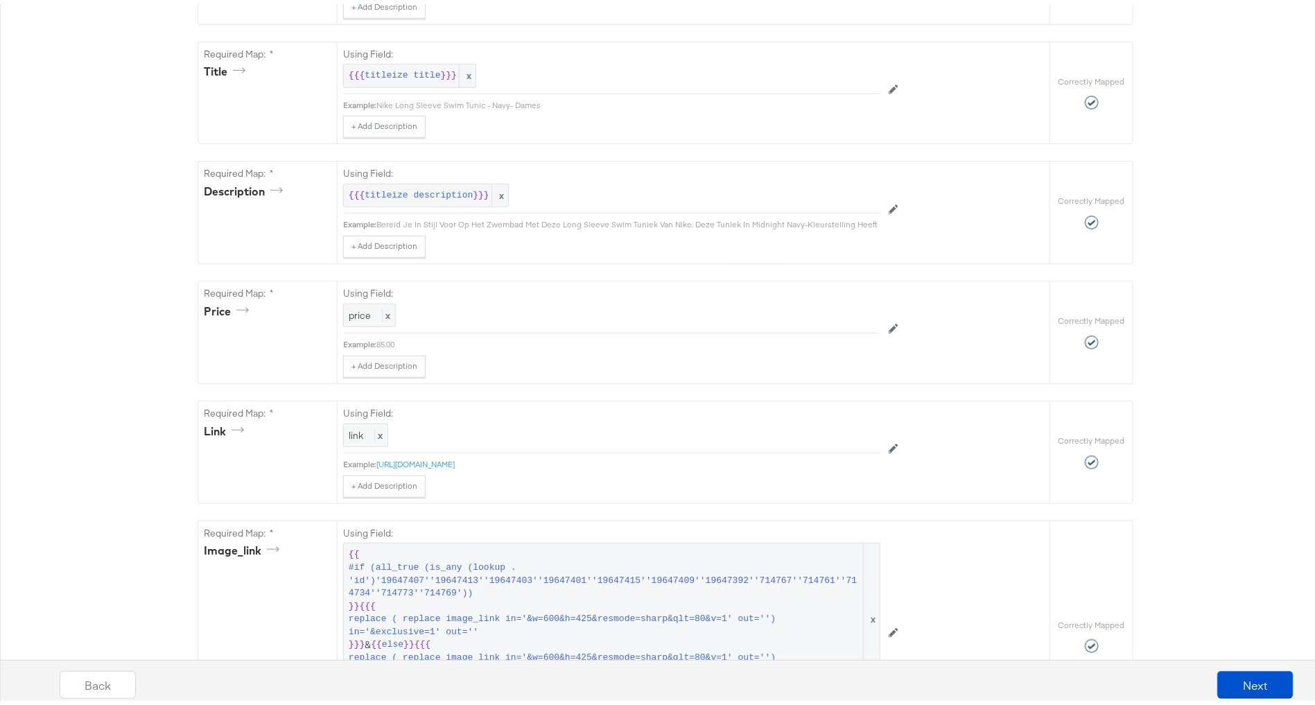
scroll to position [732, 0]
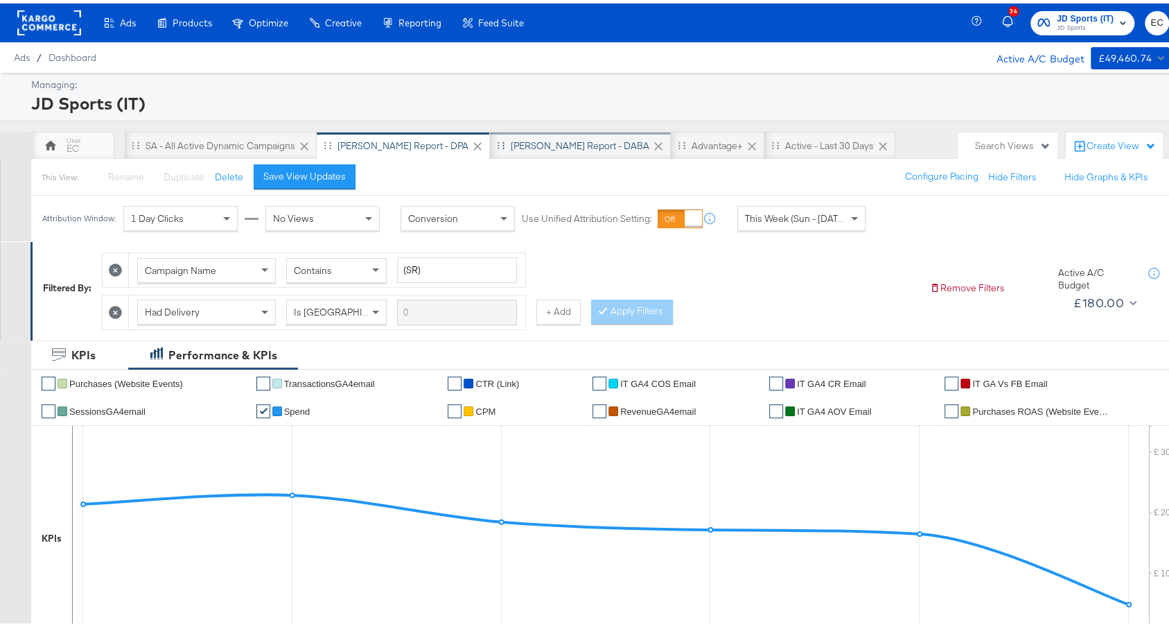
click at [525, 139] on div "[PERSON_NAME] Report - DABA" at bounding box center [580, 142] width 139 height 13
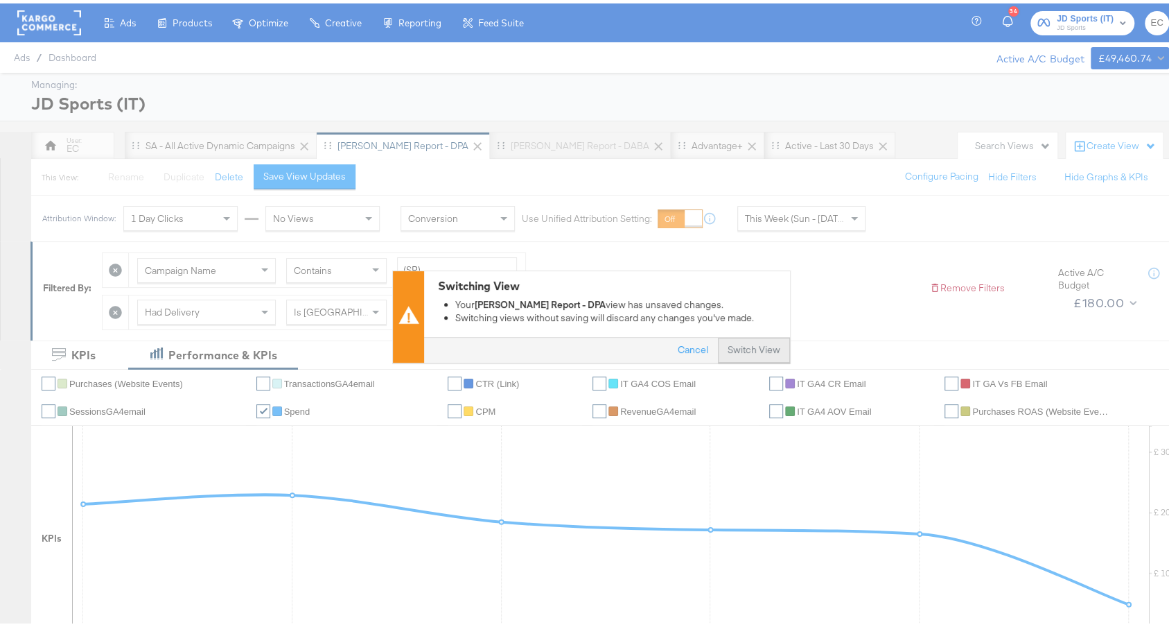
click at [748, 353] on button "Switch View" at bounding box center [754, 347] width 72 height 25
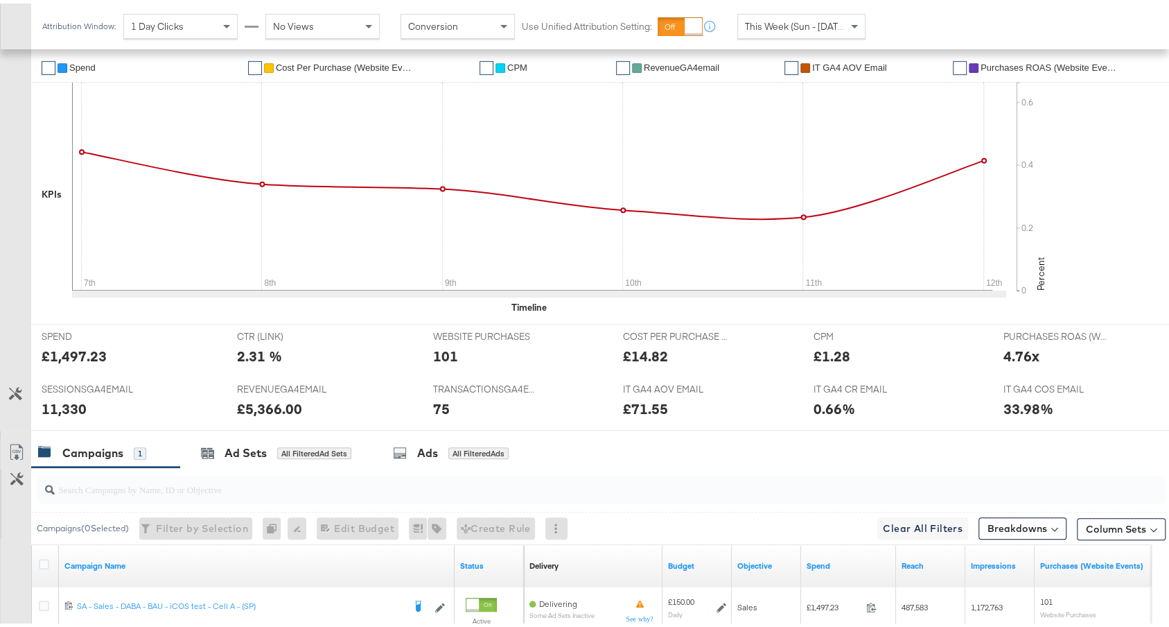
scroll to position [563, 0]
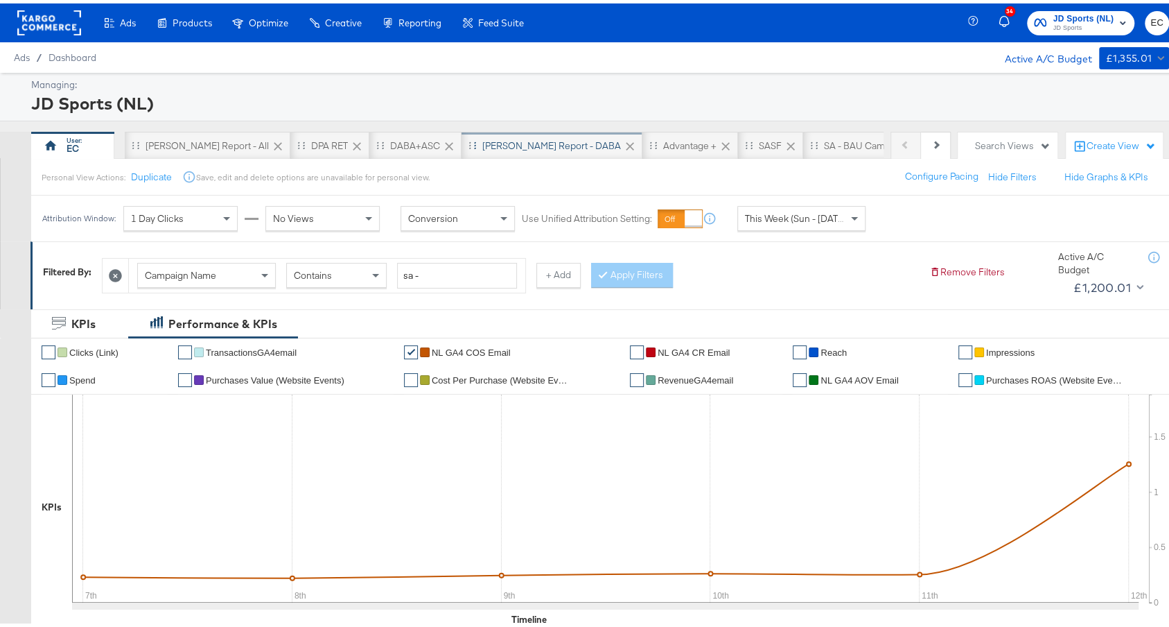
click at [497, 141] on div "[PERSON_NAME] Report - DABA" at bounding box center [551, 142] width 139 height 13
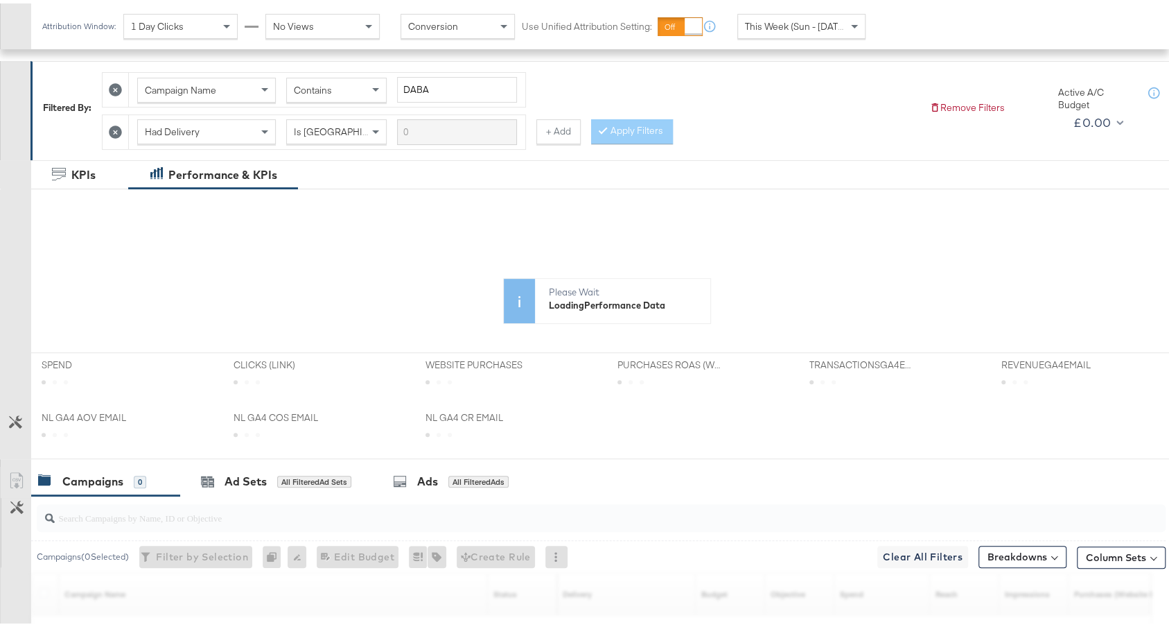
scroll to position [387, 0]
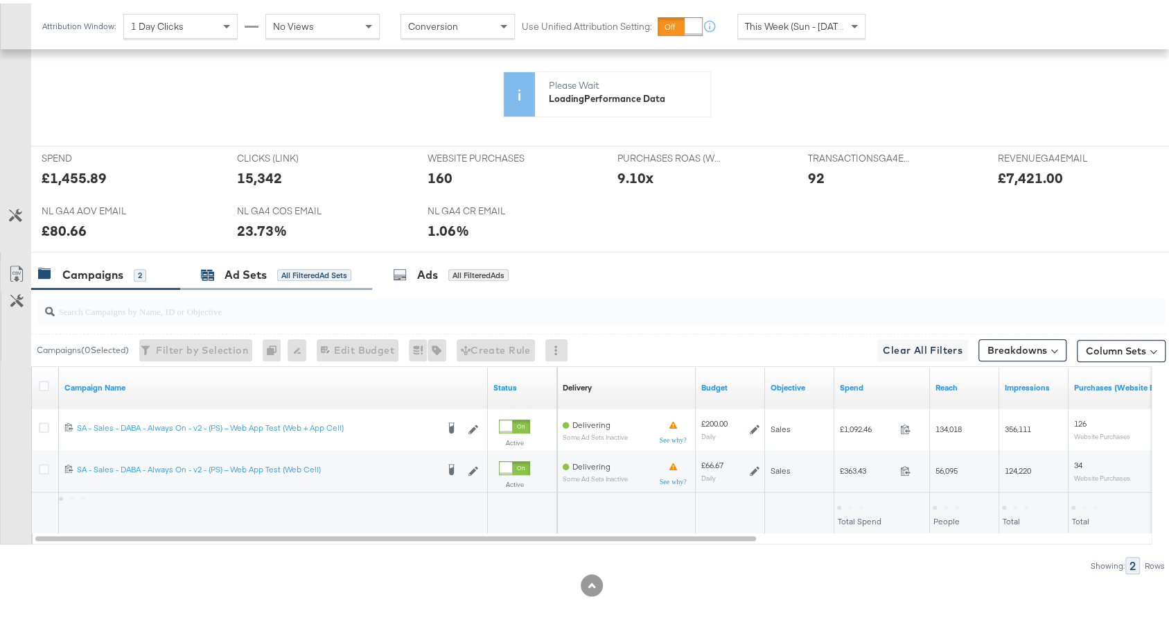
click at [277, 272] on div "Ad Sets All Filtered Ad Sets" at bounding box center [276, 271] width 150 height 16
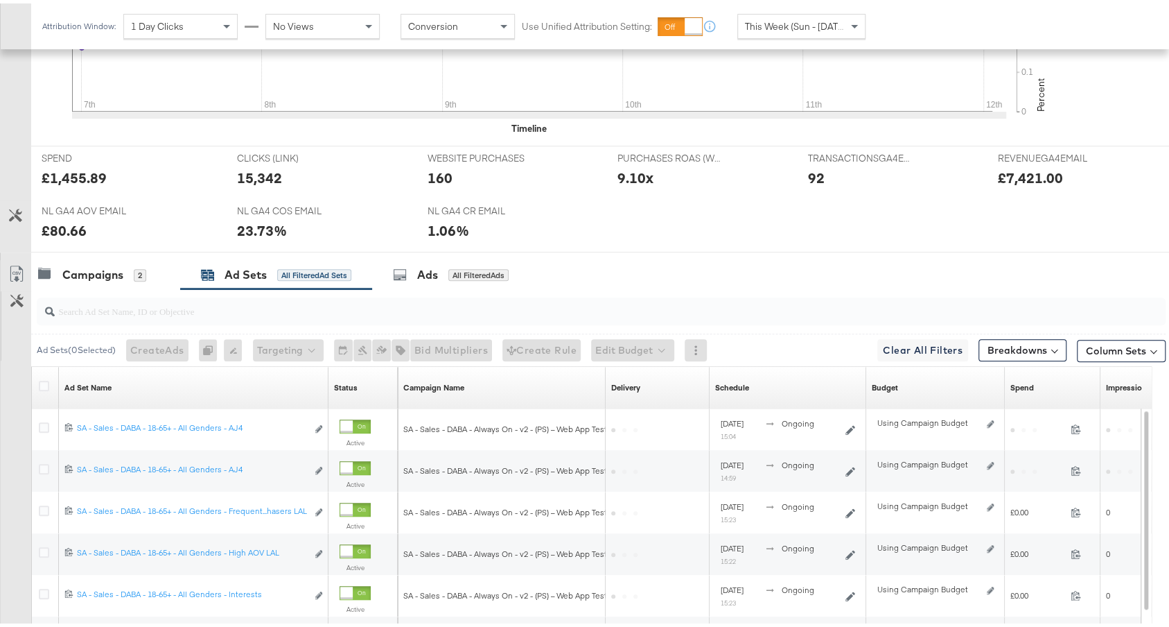
scroll to position [523, 0]
click at [333, 304] on input "search" at bounding box center [559, 301] width 1008 height 27
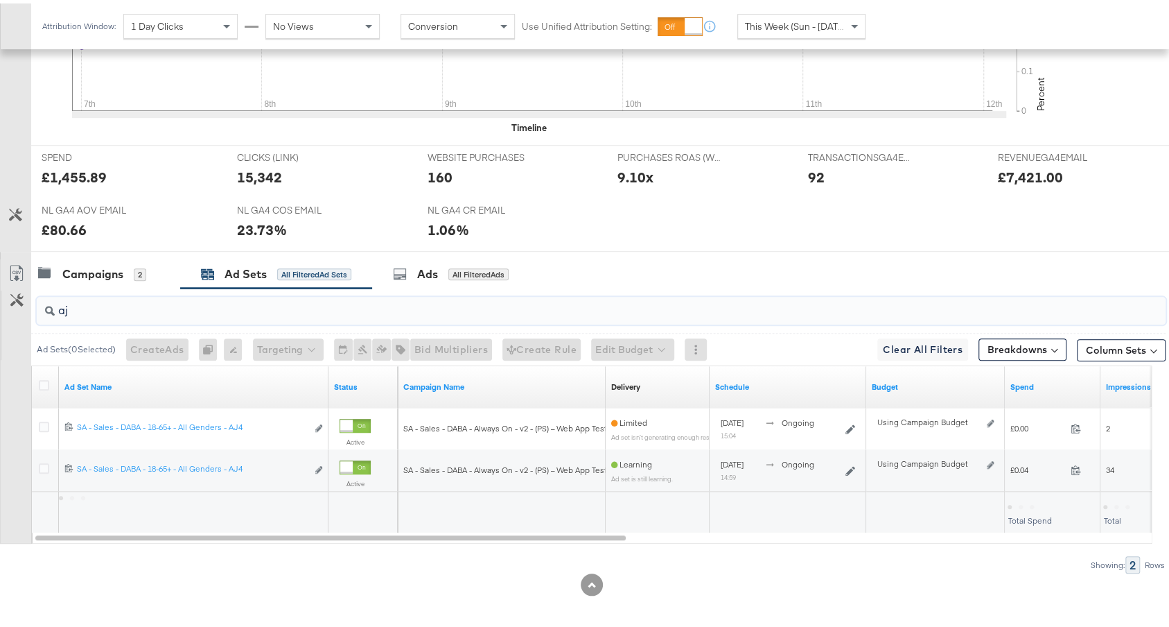
scroll to position [522, 0]
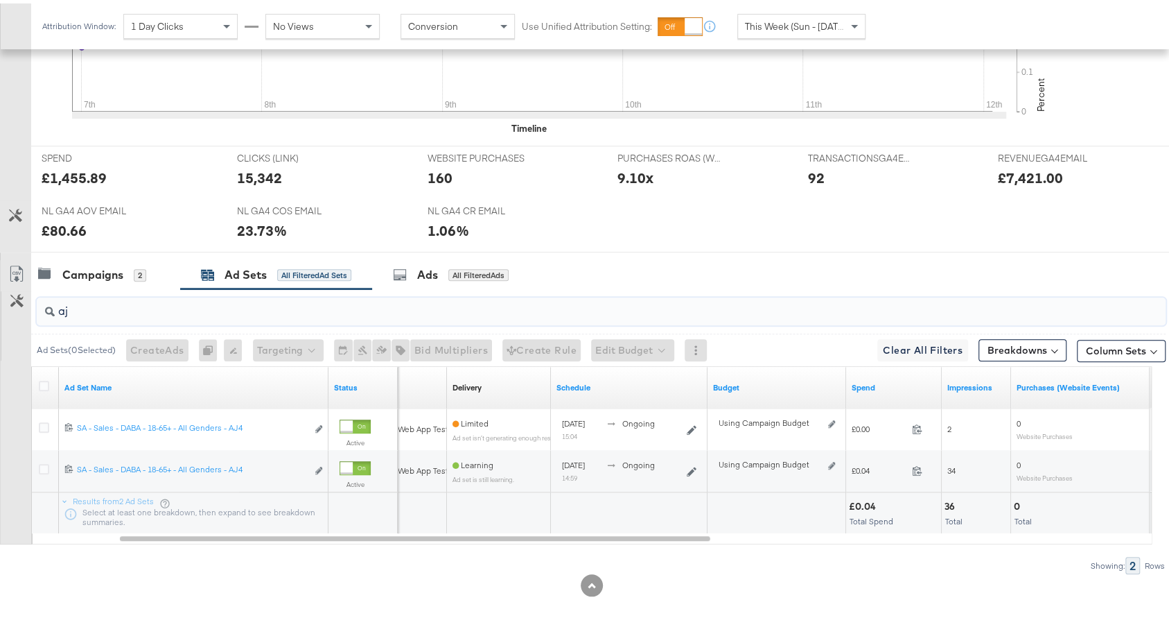
type input "a"
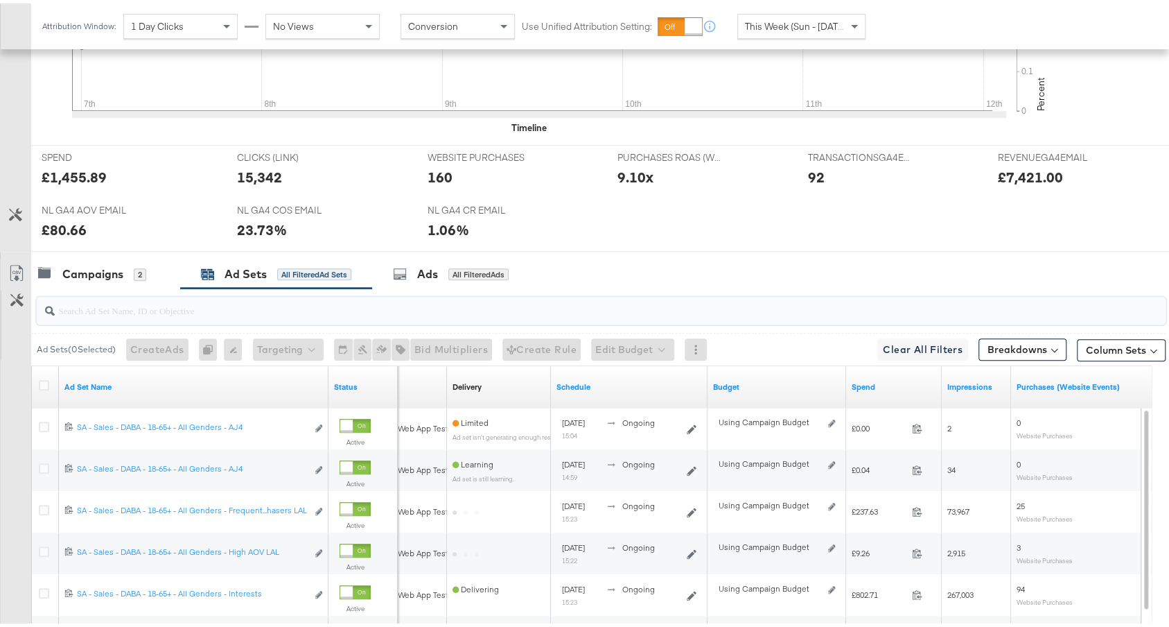
scroll to position [730, 0]
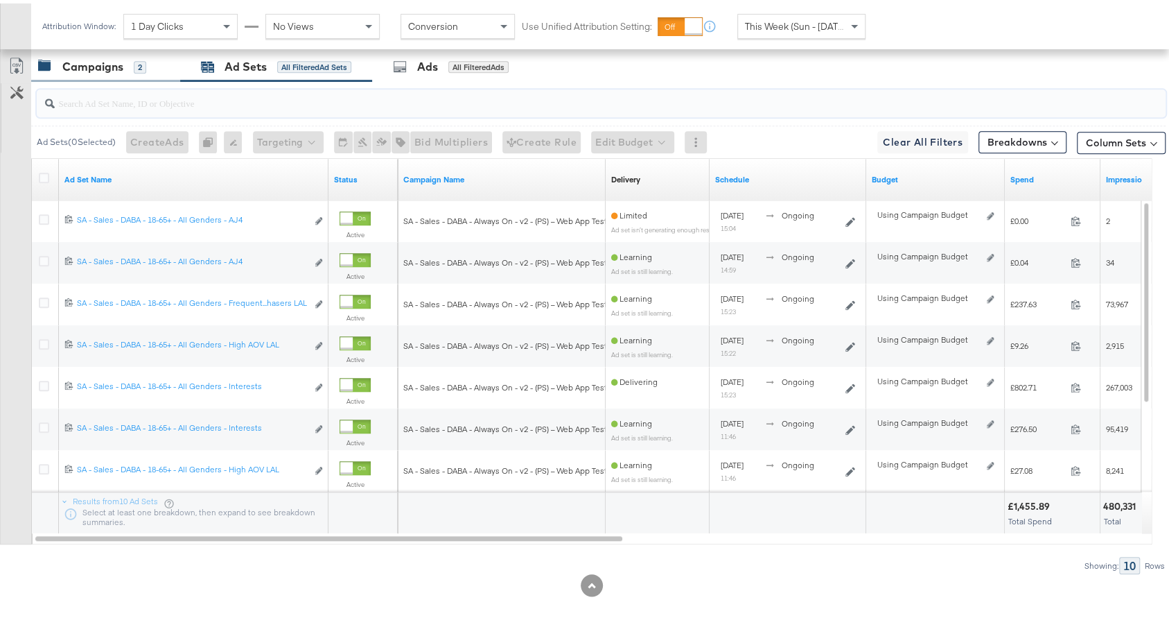
click at [132, 73] on div "Campaigns 2" at bounding box center [105, 64] width 149 height 30
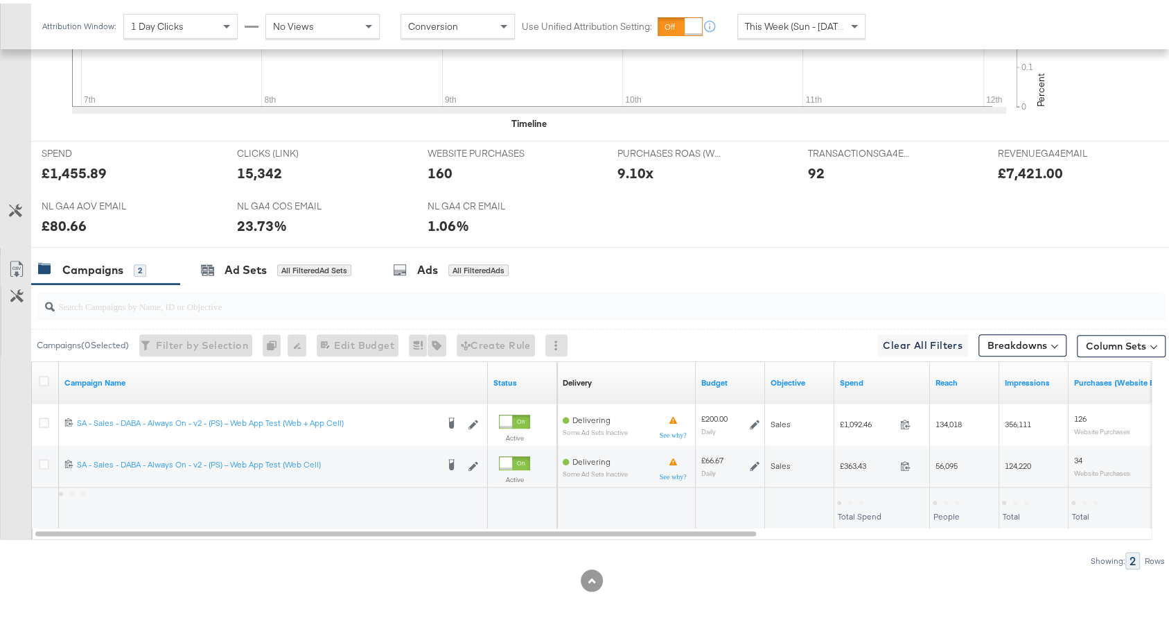
scroll to position [522, 0]
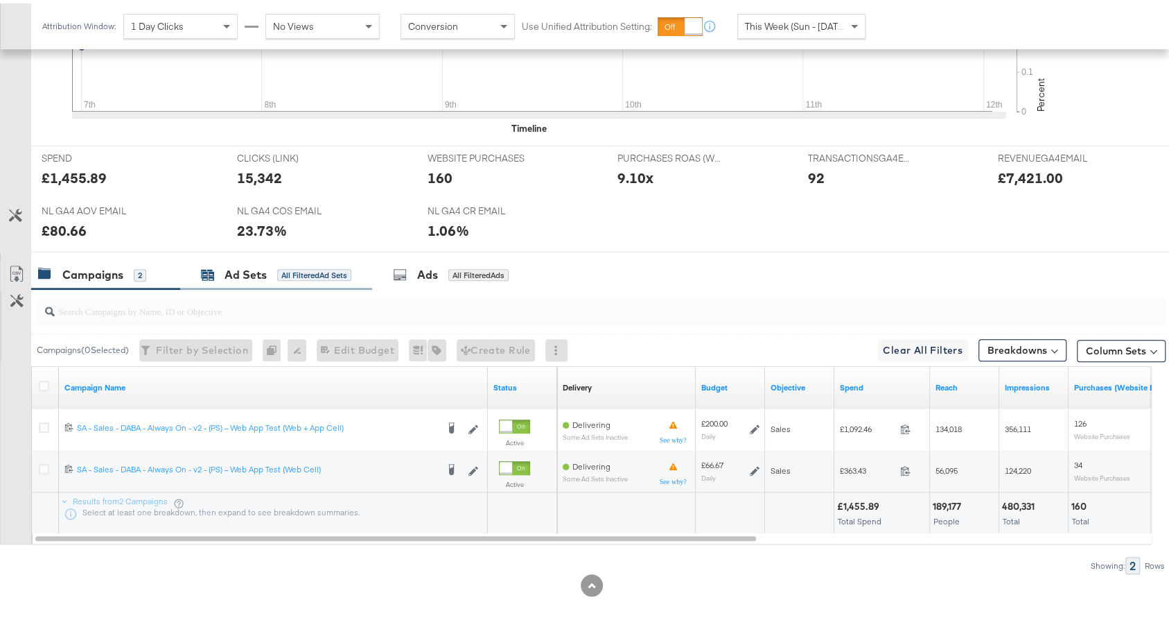
click at [272, 266] on div "Ad Sets All Filtered Ad Sets" at bounding box center [276, 271] width 150 height 16
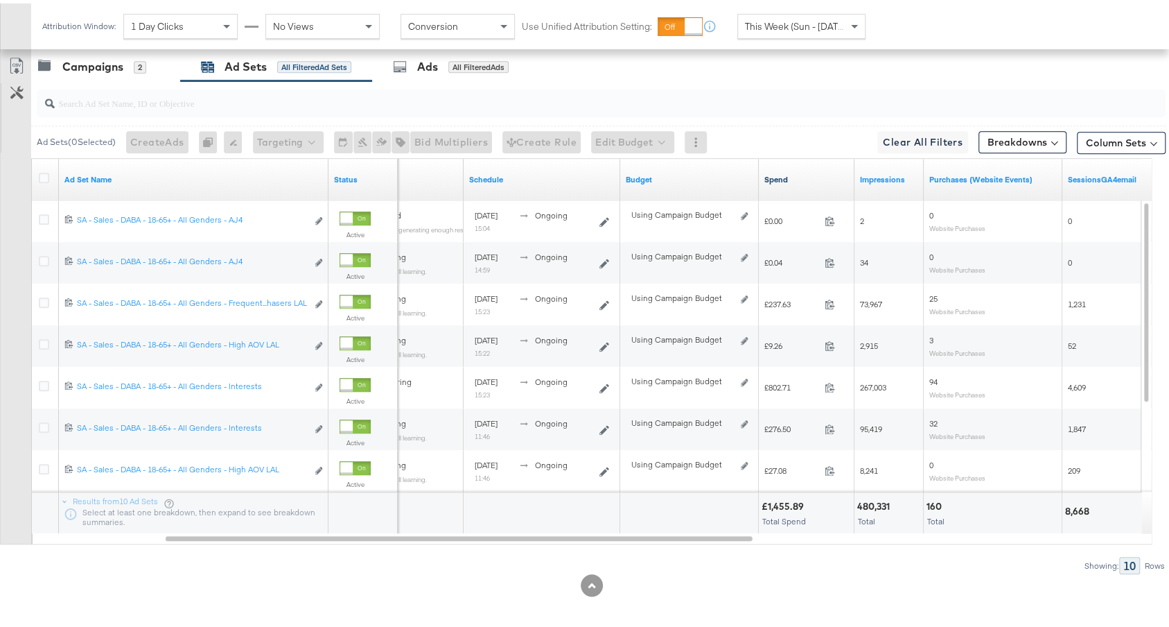
click at [809, 171] on link "Spend" at bounding box center [806, 176] width 85 height 11
click at [87, 67] on div "Campaigns" at bounding box center [92, 63] width 61 height 16
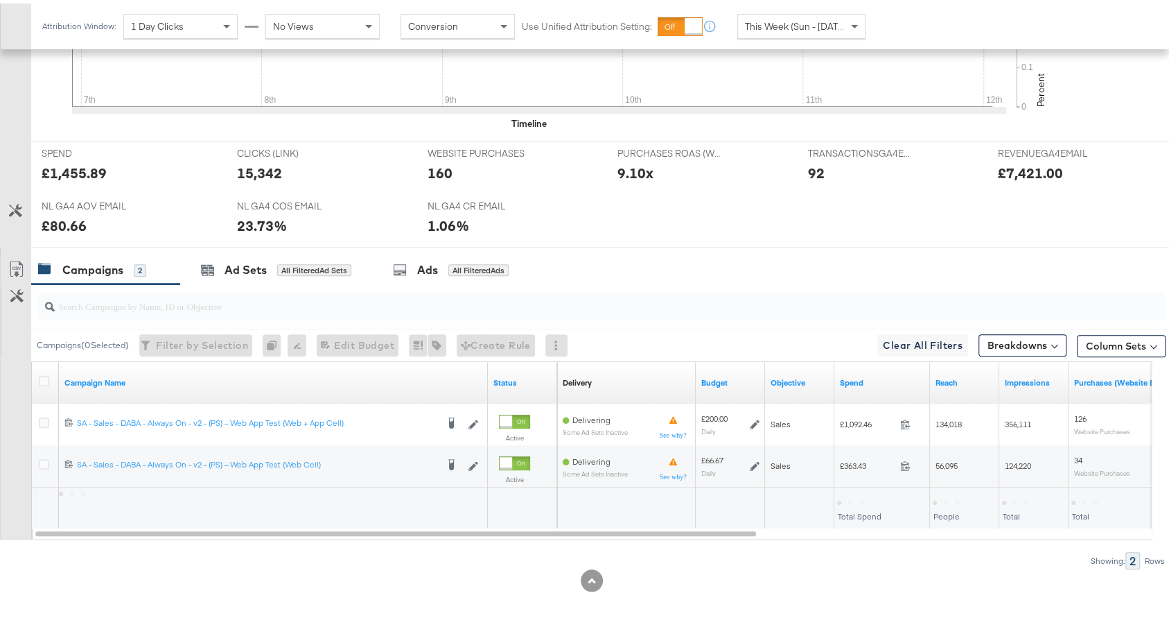
scroll to position [522, 0]
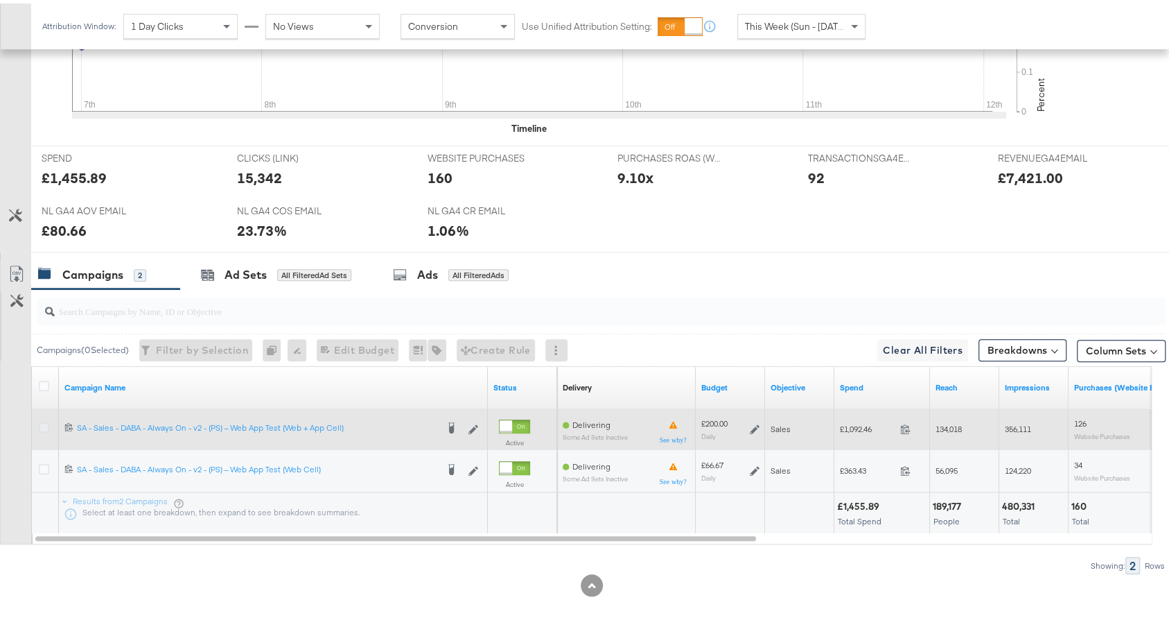
click at [47, 419] on icon at bounding box center [44, 424] width 10 height 10
click at [0, 0] on input "checkbox" at bounding box center [0, 0] width 0 height 0
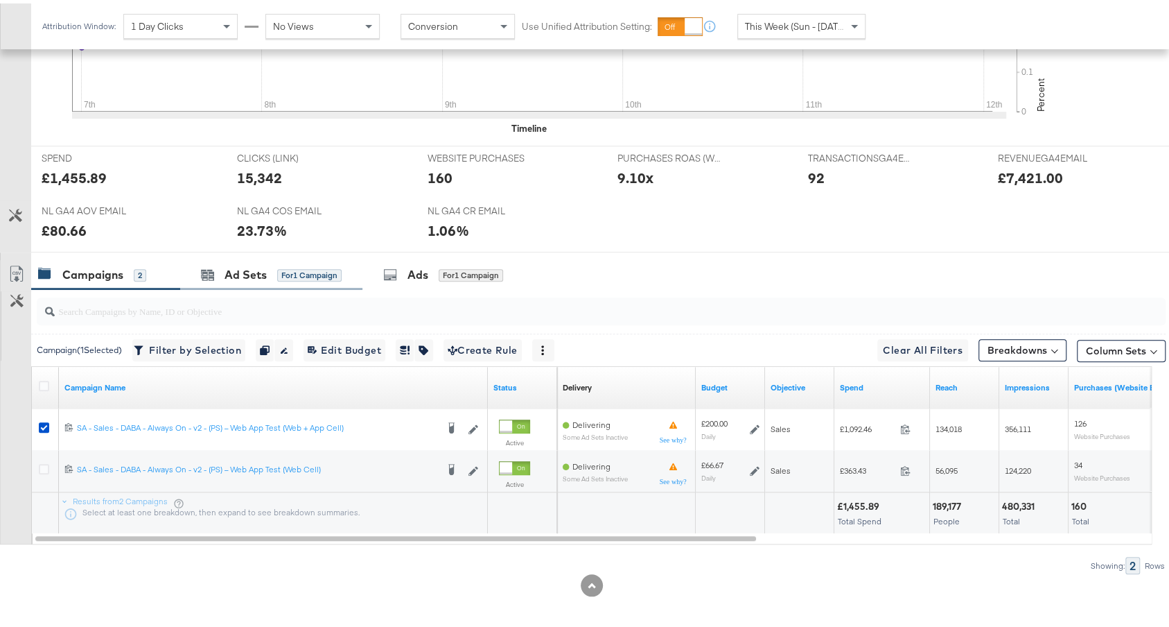
click at [291, 258] on div "Ad Sets for 1 Campaign" at bounding box center [271, 271] width 182 height 30
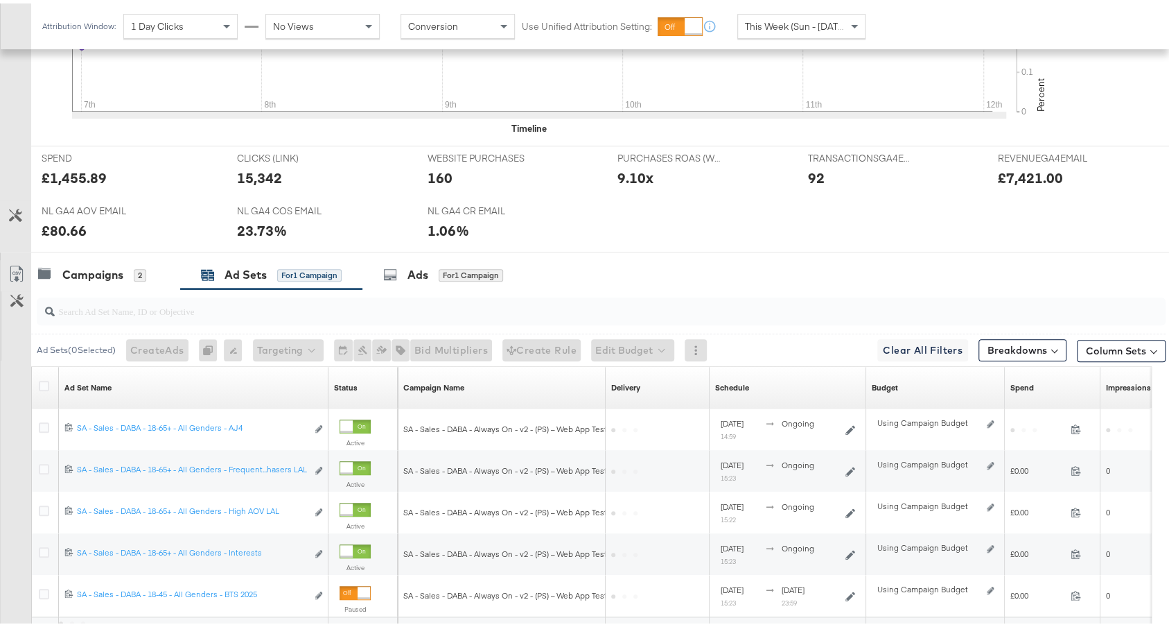
scroll to position [647, 0]
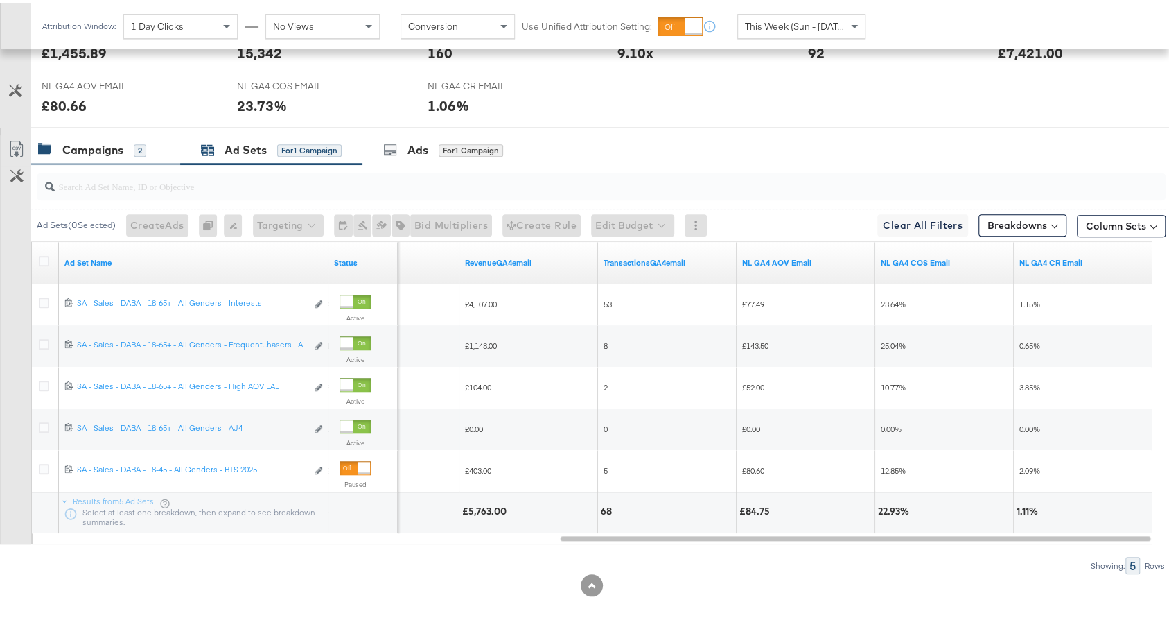
click at [119, 150] on div "Campaigns 2" at bounding box center [105, 147] width 149 height 30
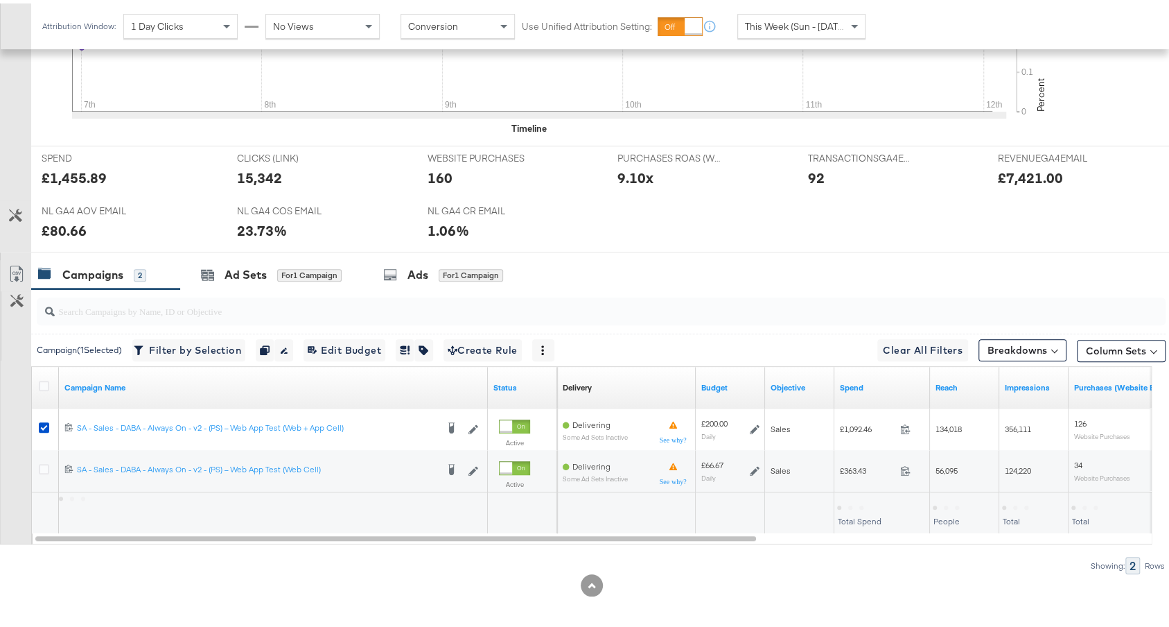
click at [40, 383] on div at bounding box center [46, 384] width 15 height 14
click at [41, 381] on icon at bounding box center [44, 382] width 10 height 10
click at [0, 0] on input "checkbox" at bounding box center [0, 0] width 0 height 0
click at [263, 249] on div at bounding box center [591, 254] width 1183 height 11
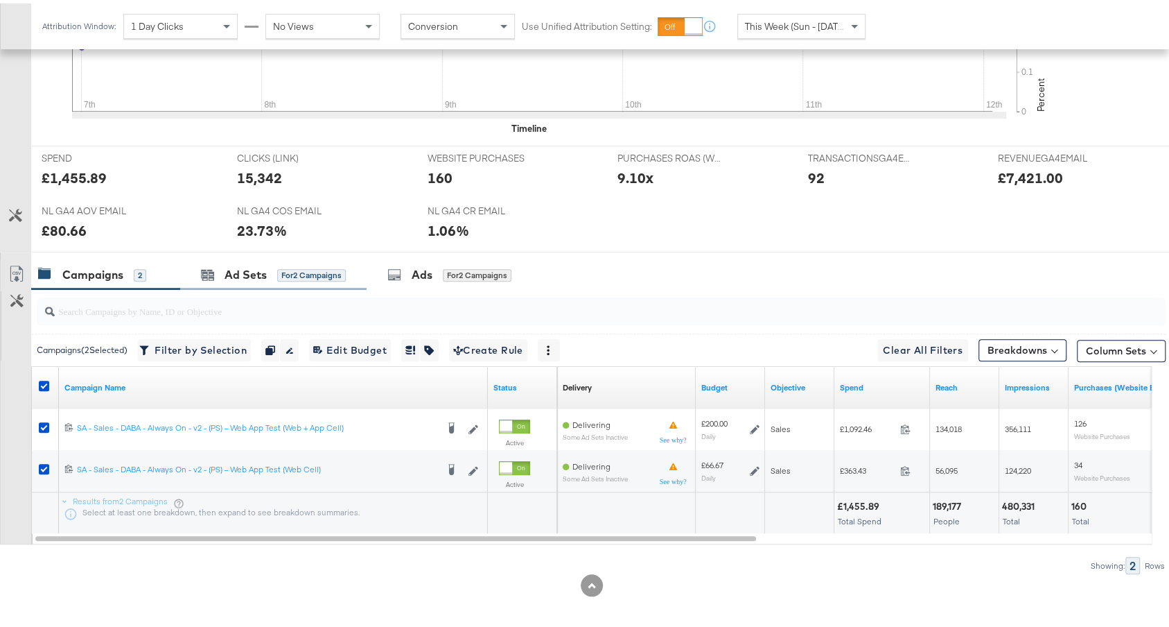
click at [263, 256] on div "Ad Sets for 2 Campaigns" at bounding box center [273, 271] width 186 height 30
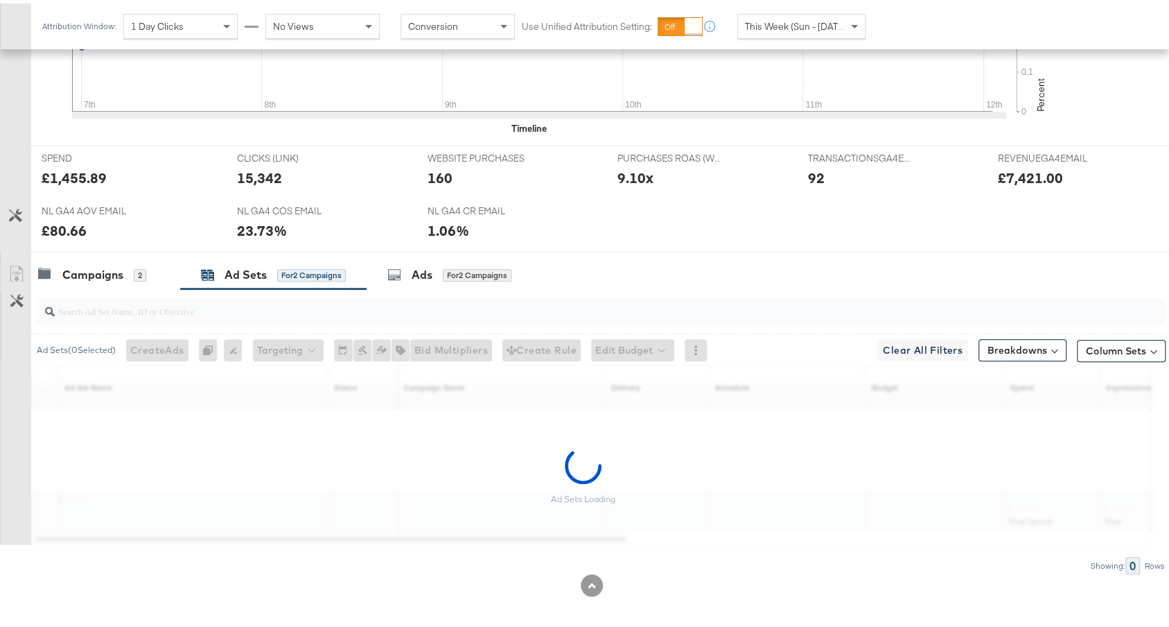
scroll to position [730, 0]
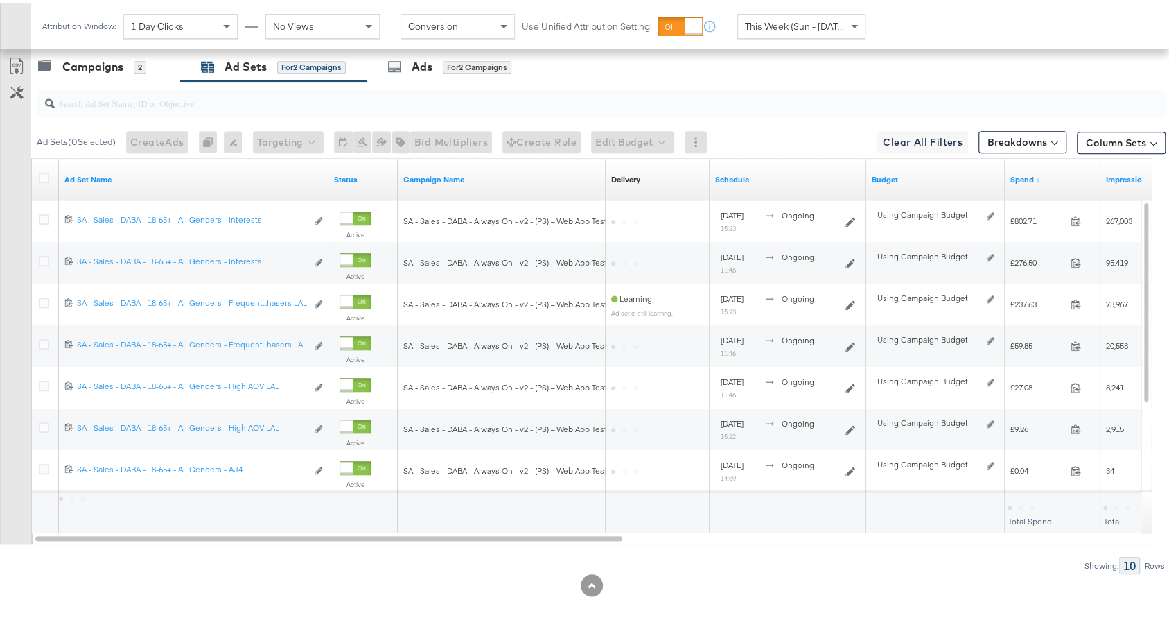
click at [351, 85] on input "search" at bounding box center [559, 93] width 1008 height 27
type input "aj"
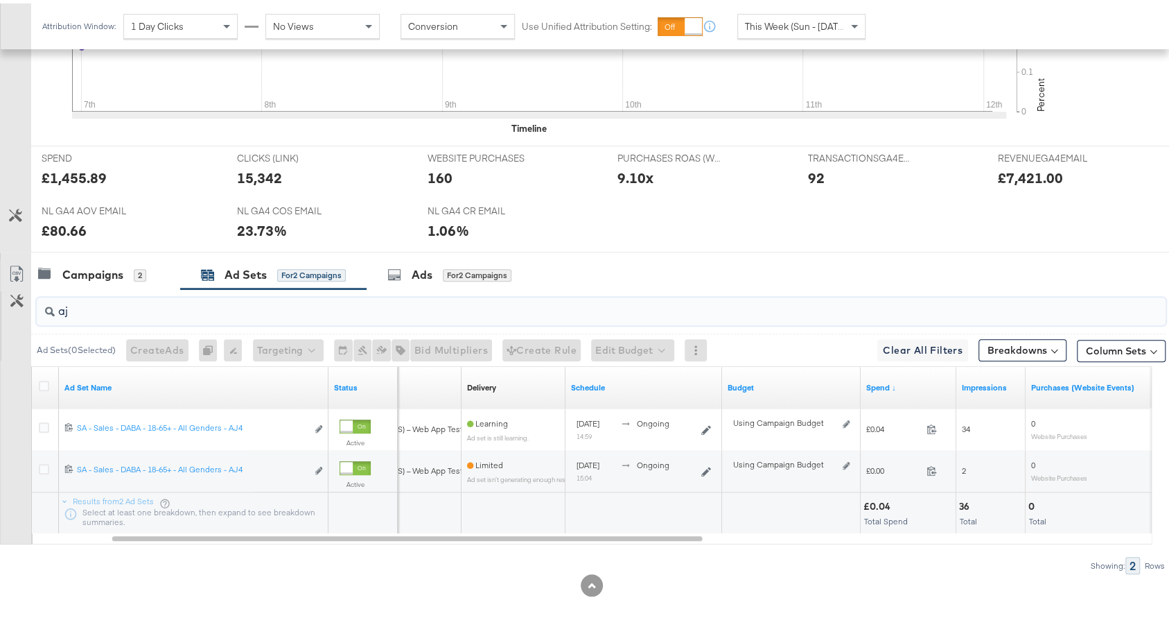
drag, startPoint x: 111, startPoint y: 302, endPoint x: 19, endPoint y: 281, distance: 94.5
click at [19, 286] on div "aj Ad Sets ( 0 Selected) Create Ads At least one ad set must be selected 0 Rena…" at bounding box center [583, 428] width 1166 height 285
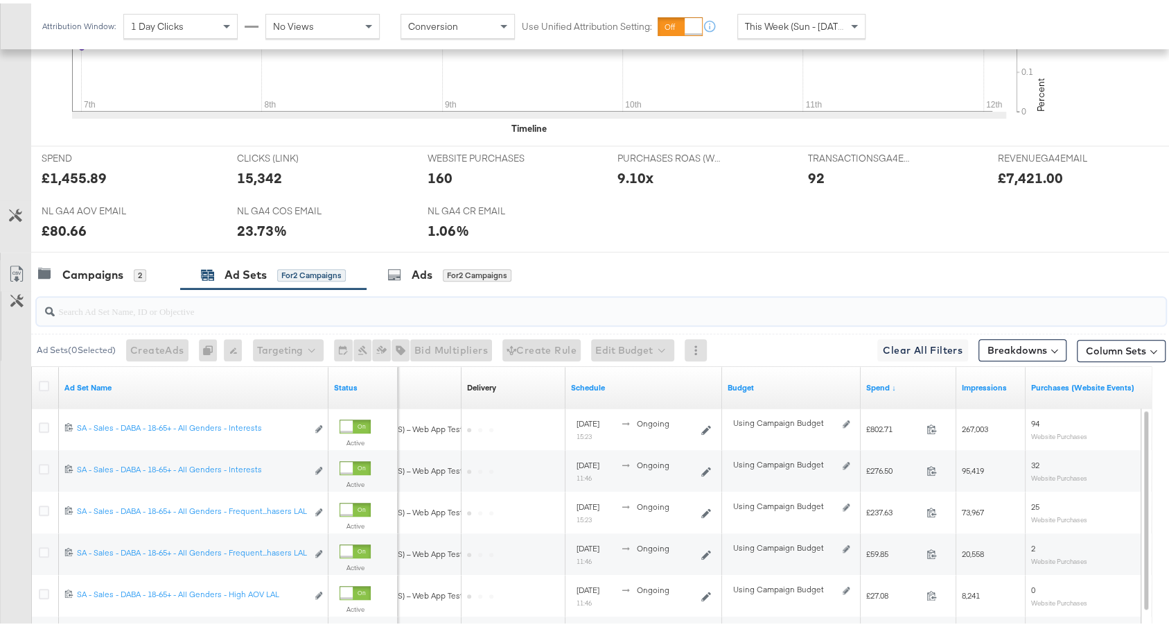
scroll to position [730, 0]
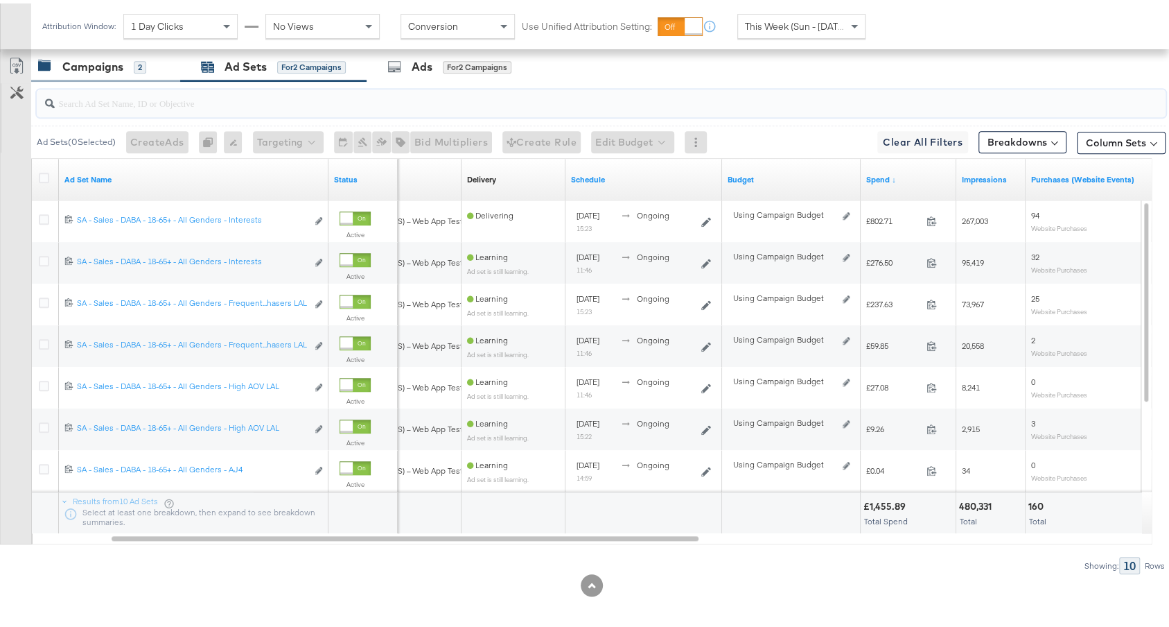
click at [147, 65] on div "Campaigns 2" at bounding box center [98, 63] width 121 height 16
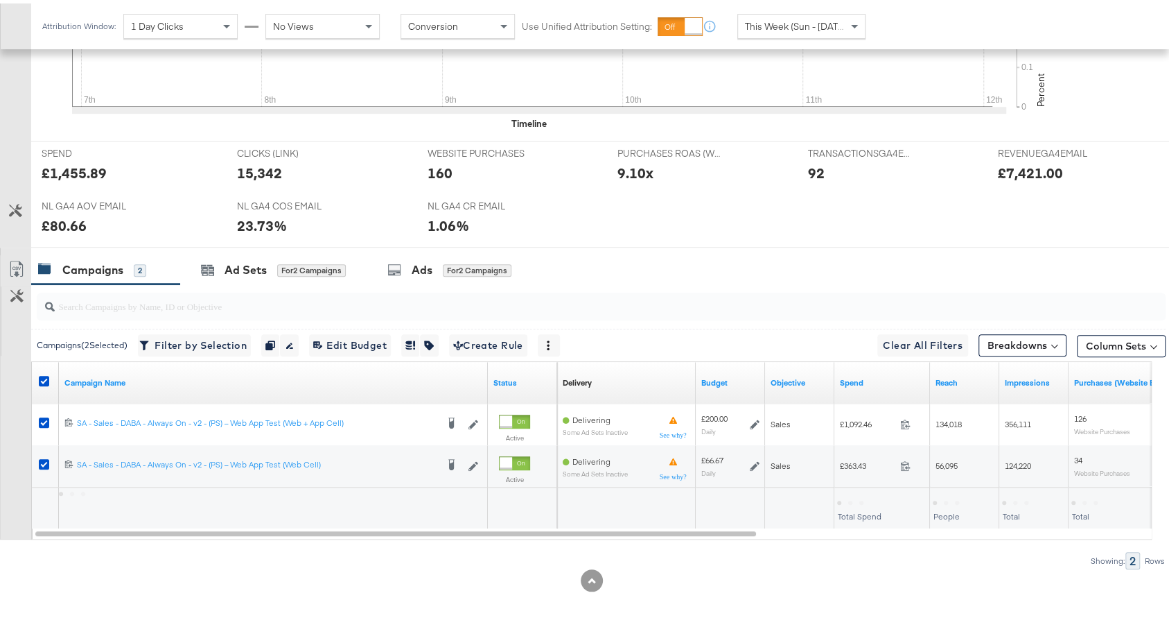
scroll to position [522, 0]
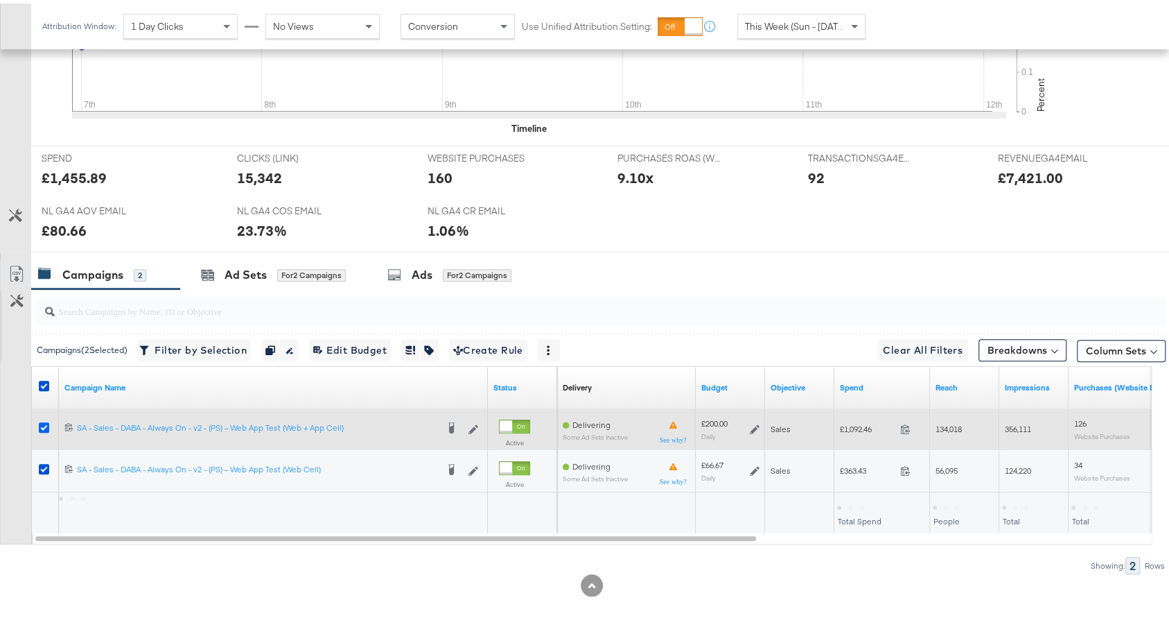
click at [42, 422] on icon at bounding box center [44, 424] width 10 height 10
click at [0, 0] on input "checkbox" at bounding box center [0, 0] width 0 height 0
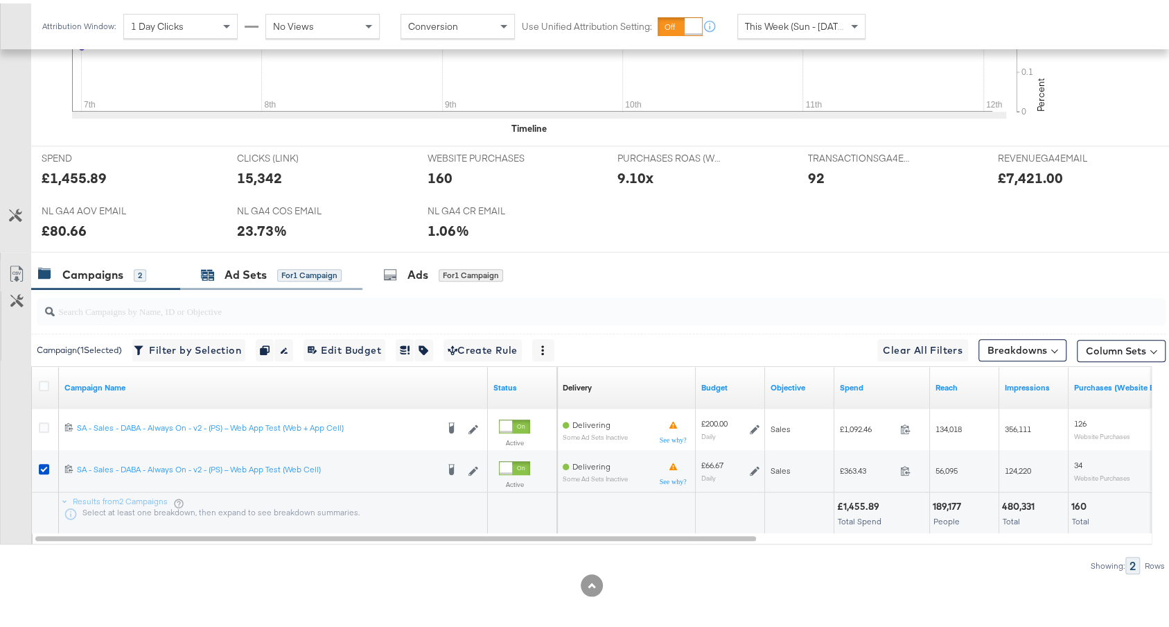
click at [277, 267] on div "for 1 Campaign" at bounding box center [309, 271] width 64 height 12
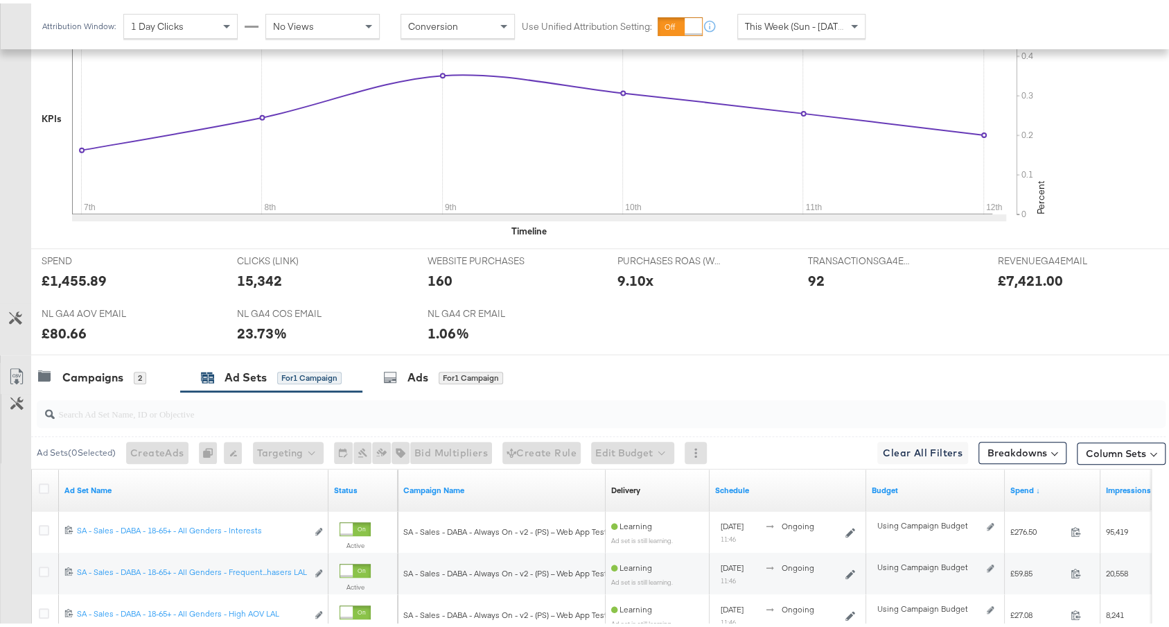
scroll to position [0, 0]
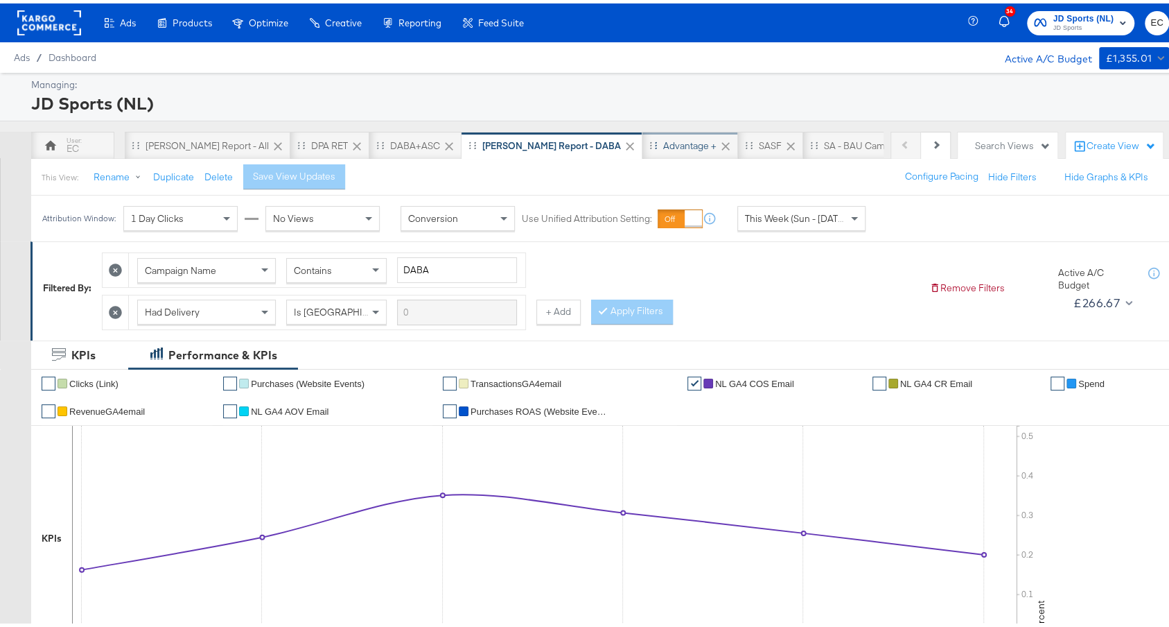
click at [642, 132] on div "Advantage +" at bounding box center [690, 142] width 96 height 28
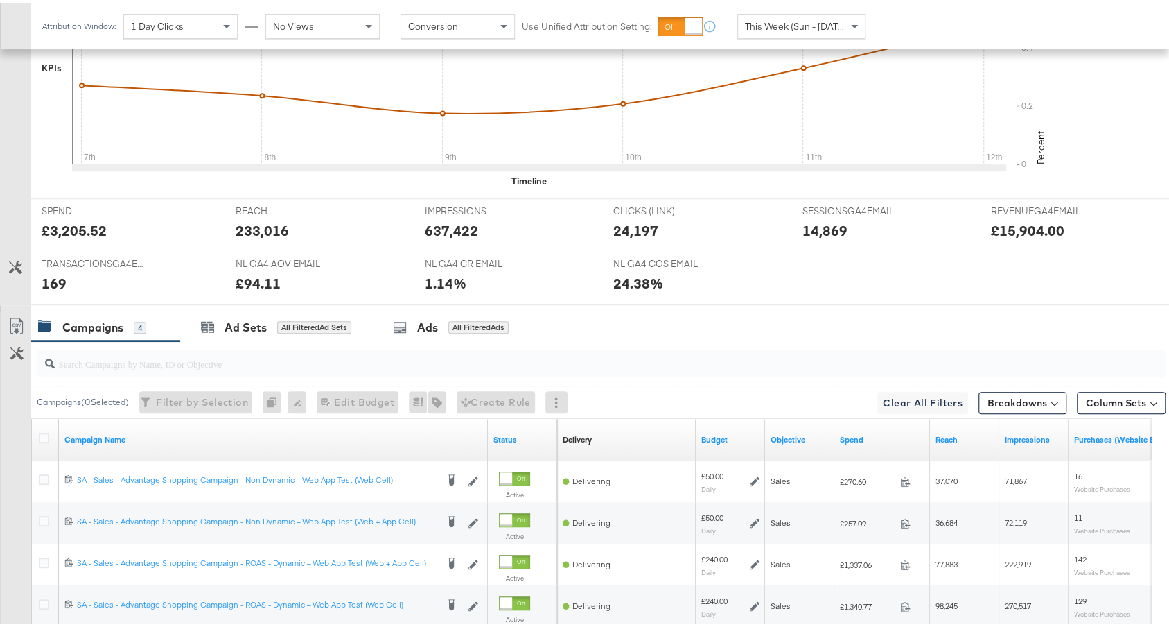
scroll to position [646, 0]
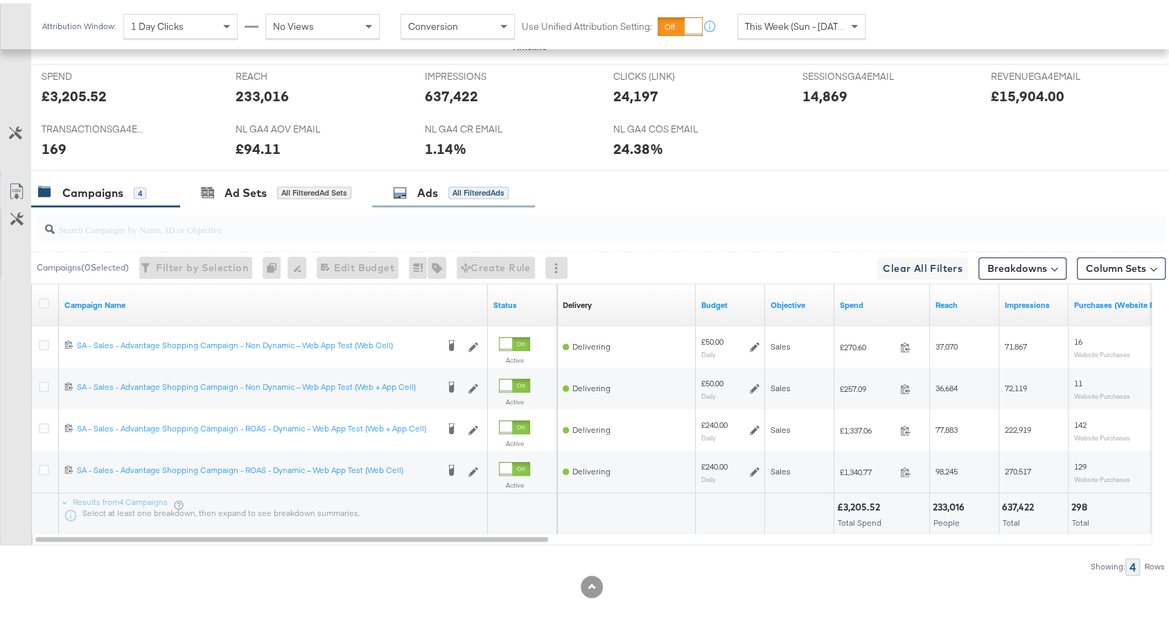
click at [446, 189] on div "Ads All Filtered Ads" at bounding box center [451, 190] width 116 height 16
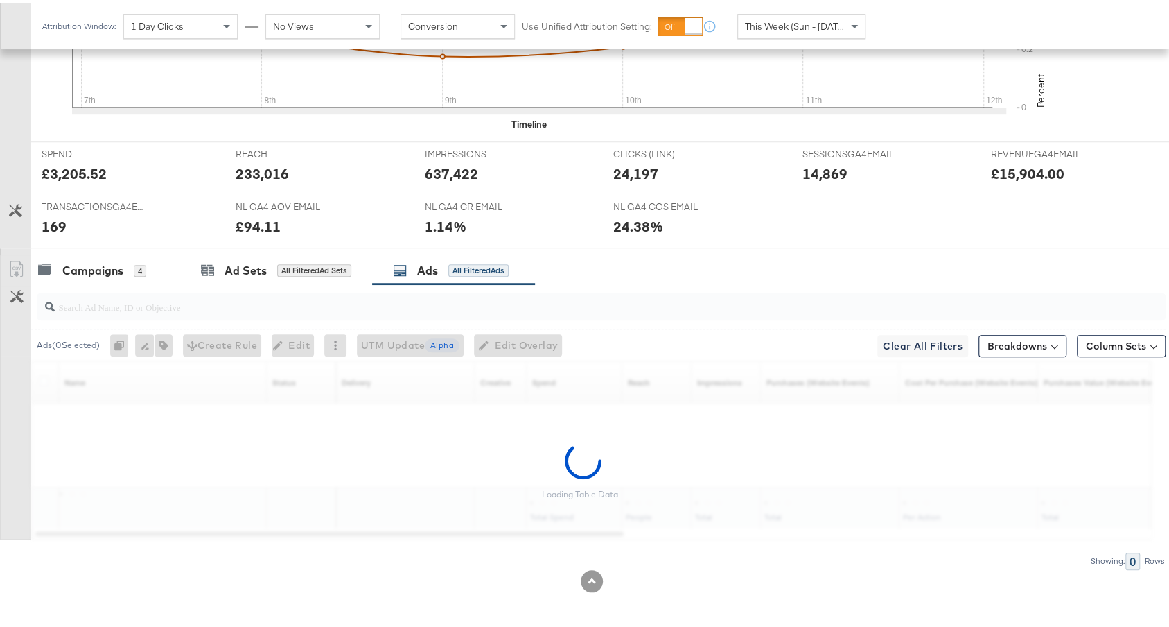
scroll to position [563, 0]
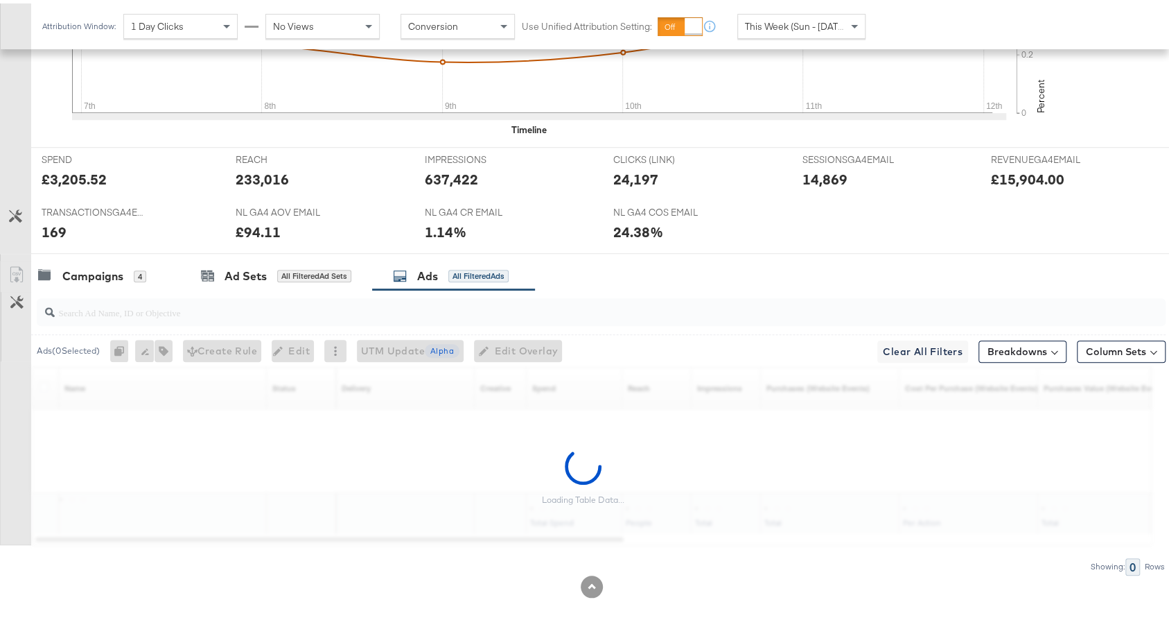
click at [348, 307] on input "search" at bounding box center [559, 303] width 1008 height 27
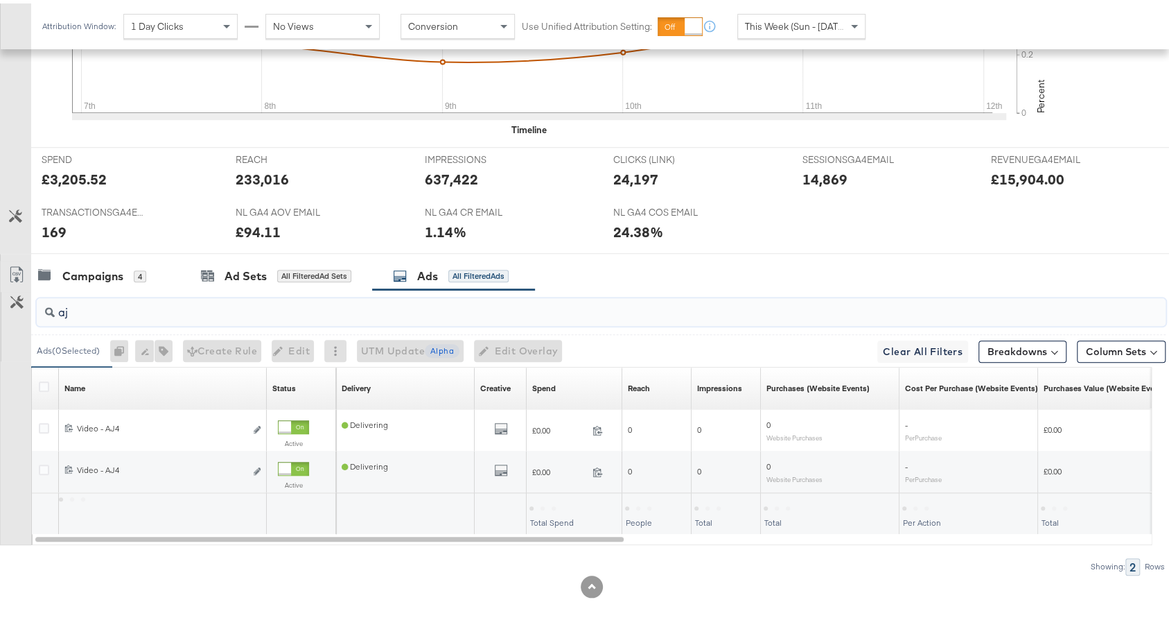
type input "aj4"
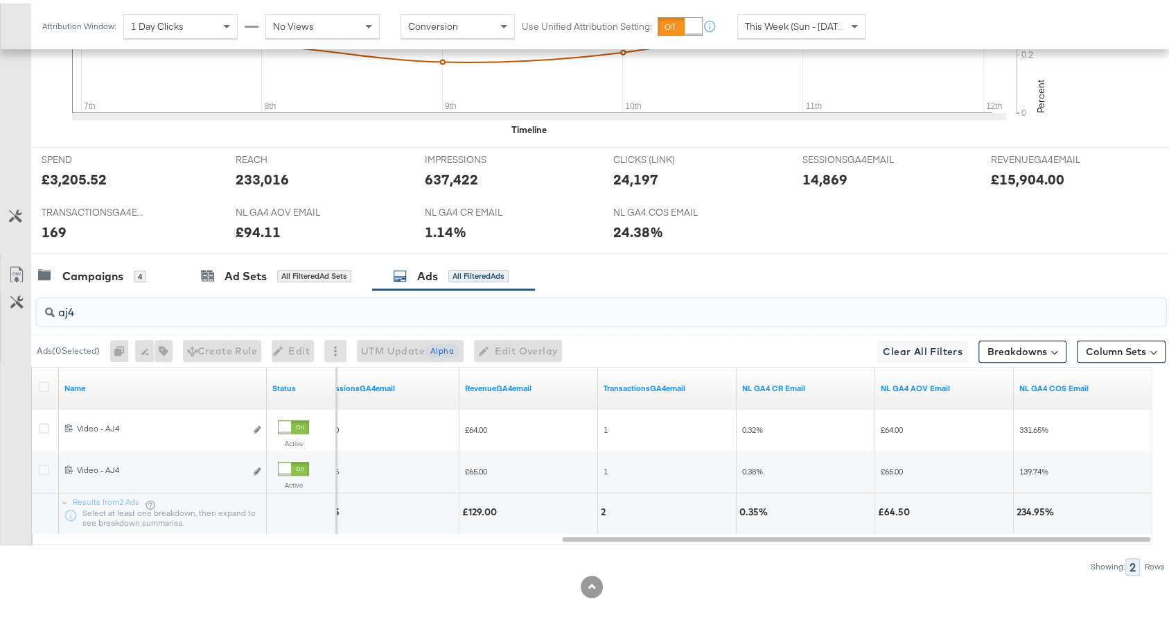
click at [464, 297] on input "aj4" at bounding box center [559, 303] width 1008 height 27
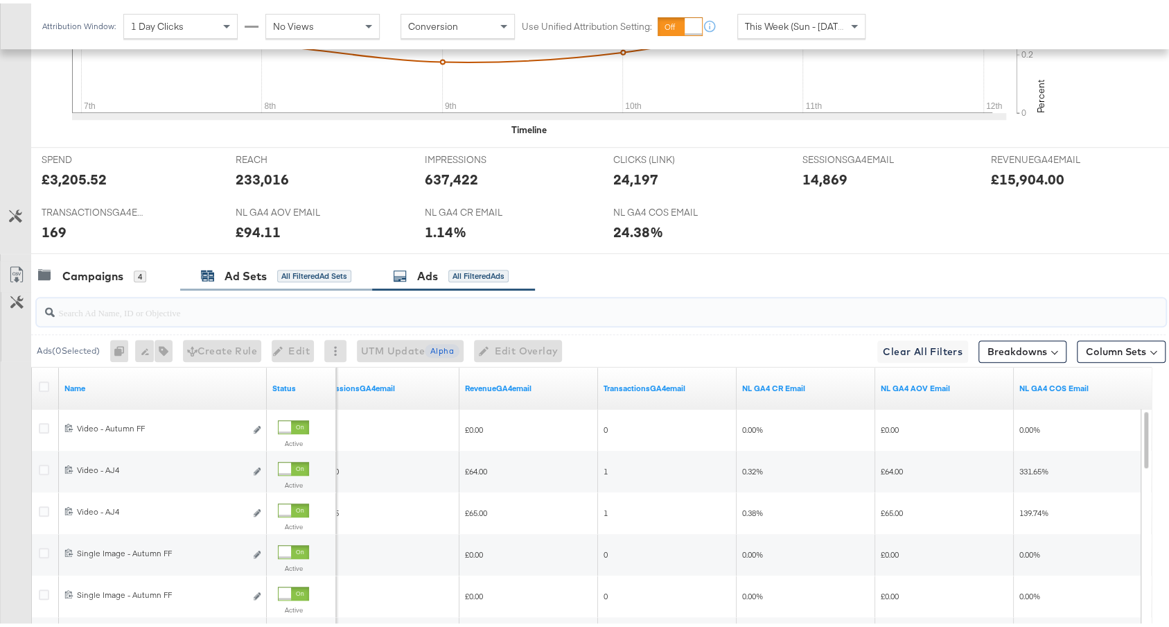
click at [306, 266] on div "All Filtered Ad Sets" at bounding box center [314, 272] width 74 height 12
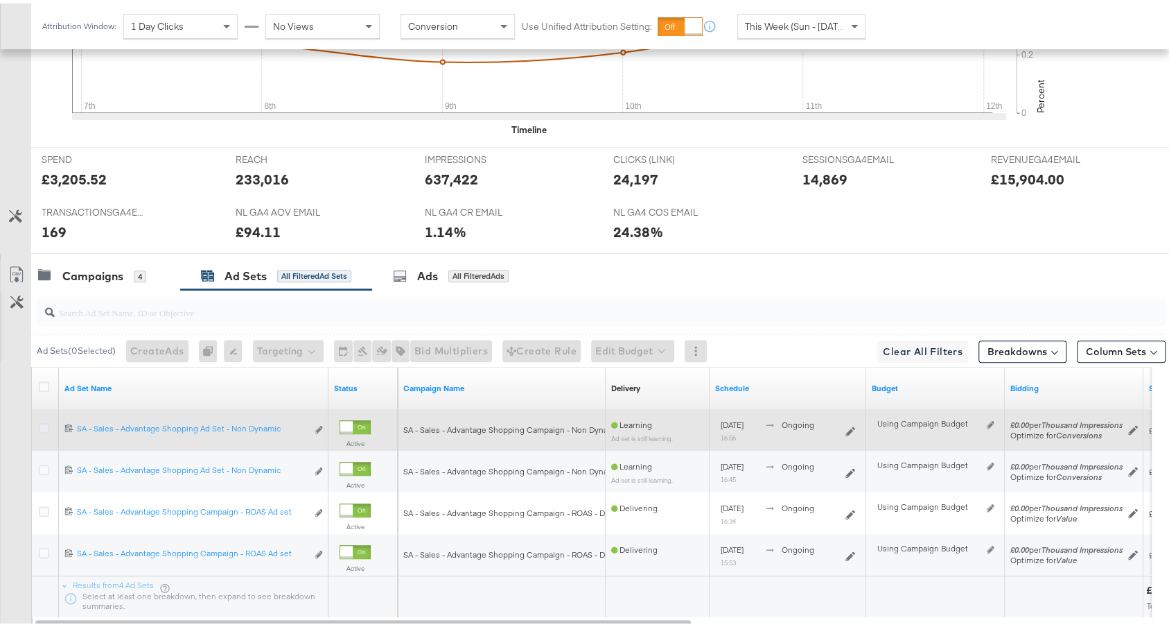
click at [44, 419] on icon at bounding box center [44, 424] width 10 height 10
click at [0, 0] on input "checkbox" at bounding box center [0, 0] width 0 height 0
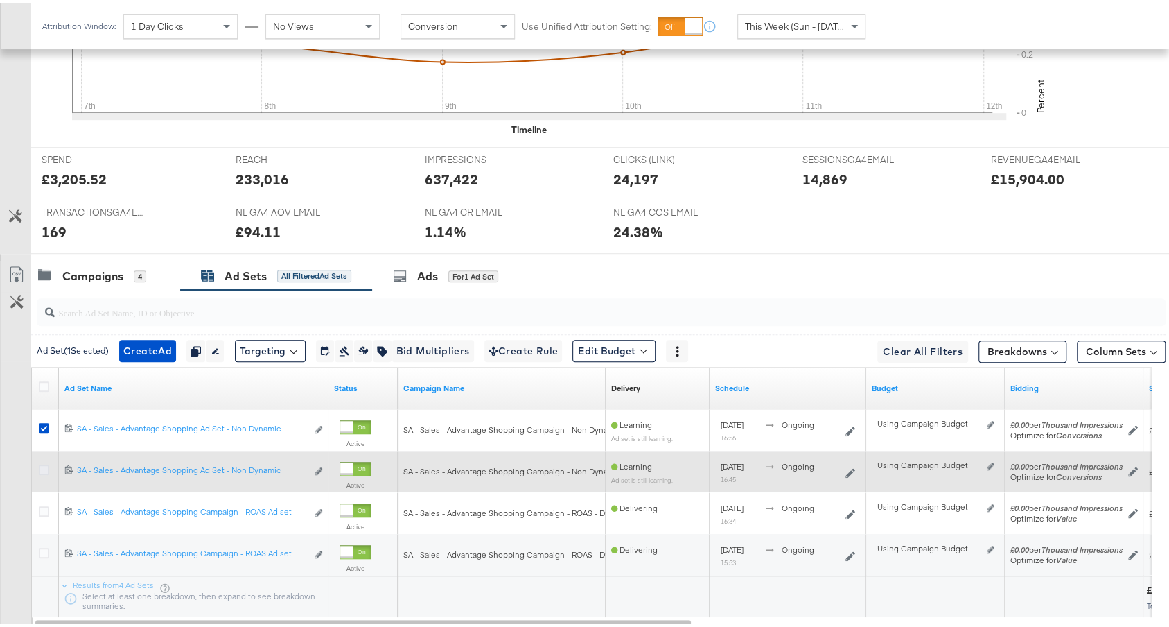
click at [40, 461] on icon at bounding box center [44, 466] width 10 height 10
click at [0, 0] on input "checkbox" at bounding box center [0, 0] width 0 height 0
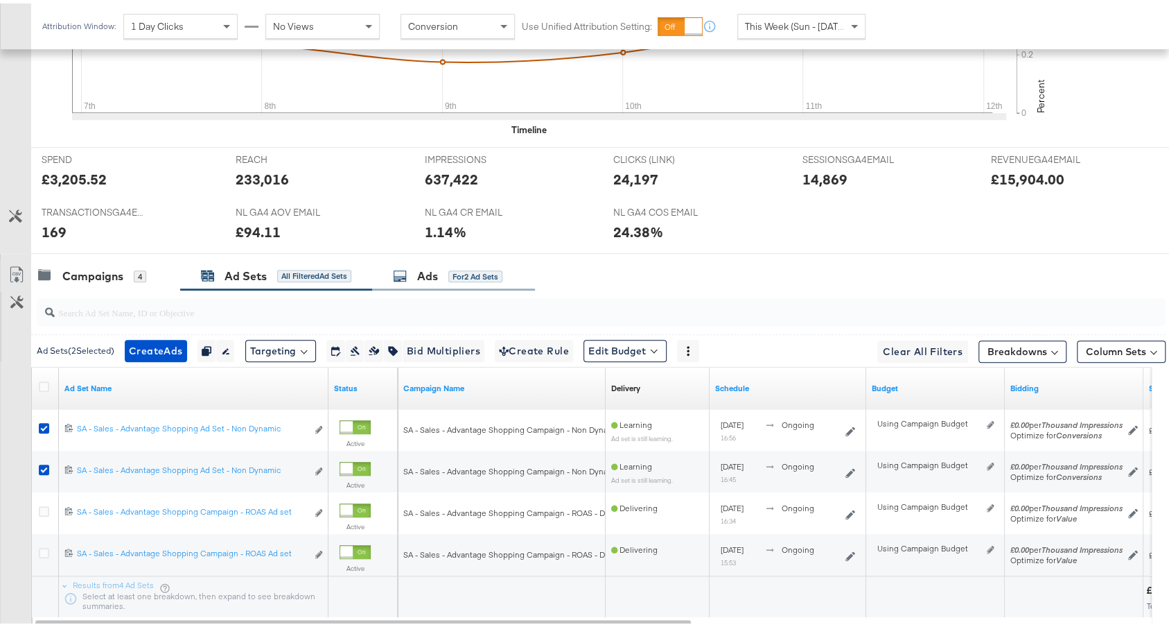
click at [425, 266] on div "Ads" at bounding box center [427, 273] width 21 height 16
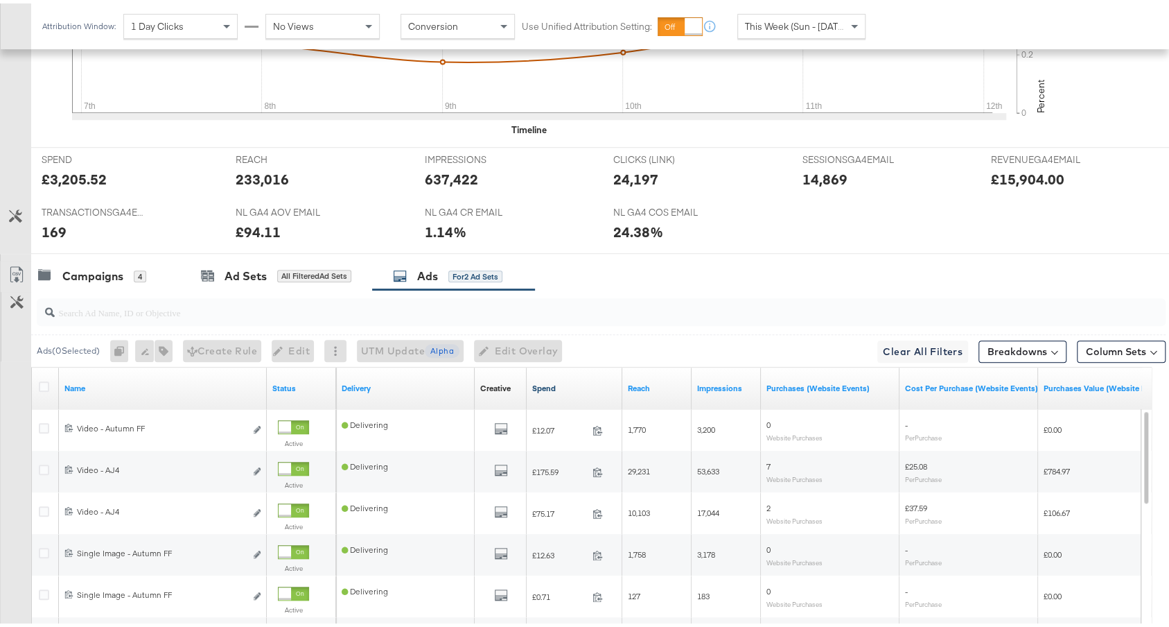
click at [568, 381] on link "Spend" at bounding box center [574, 384] width 85 height 11
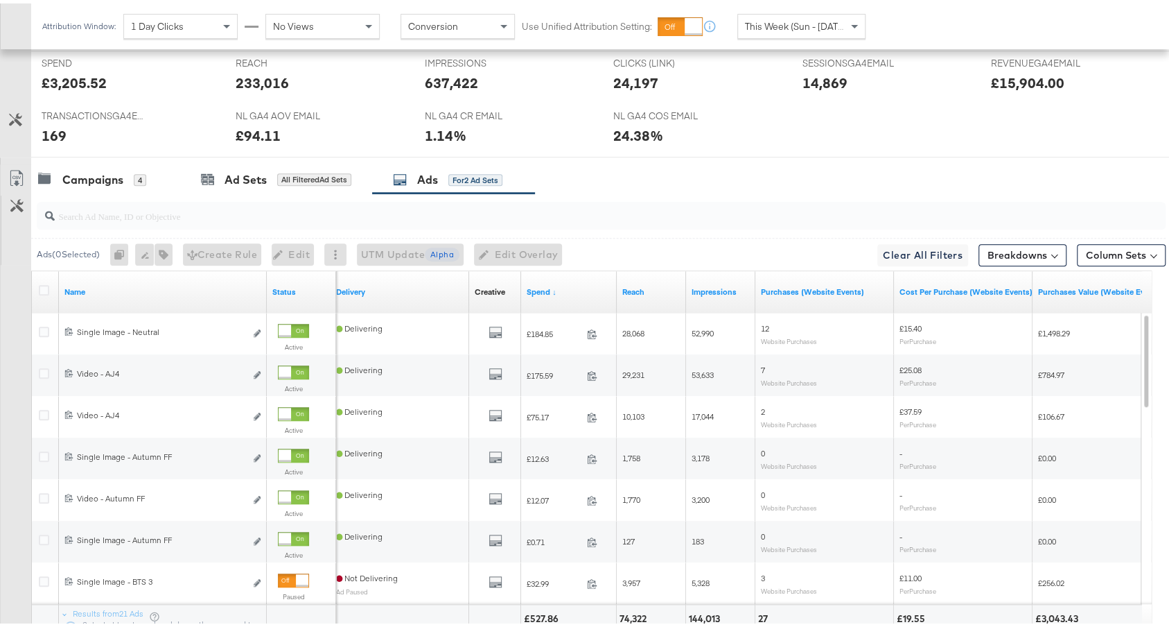
scroll to position [771, 0]
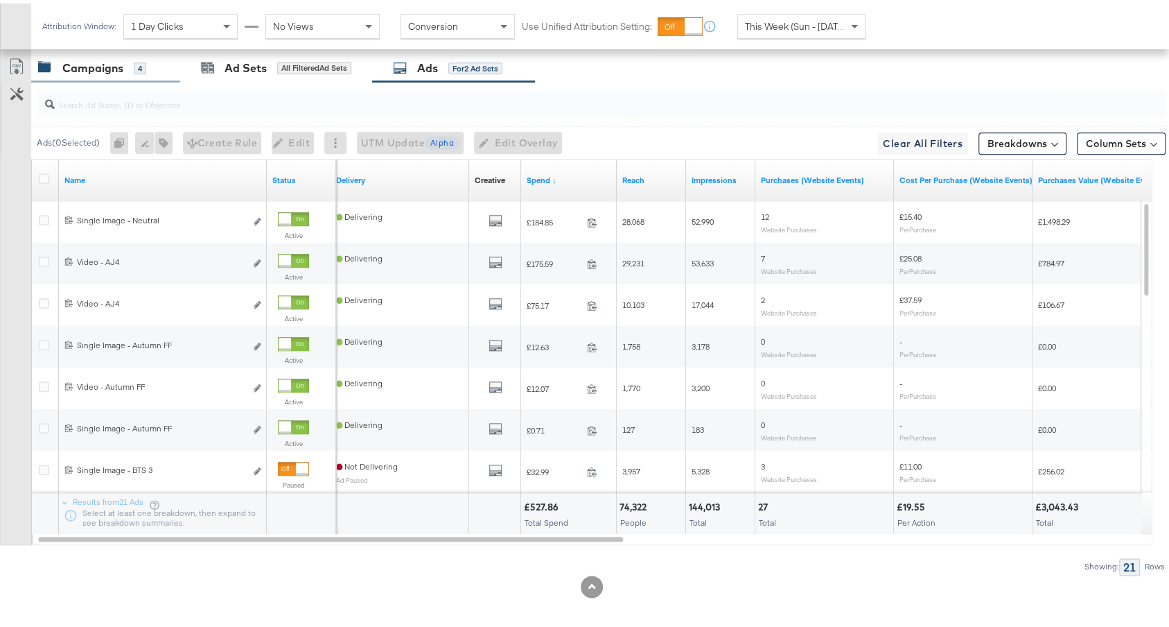
click at [149, 60] on div "Campaigns 4" at bounding box center [98, 65] width 121 height 16
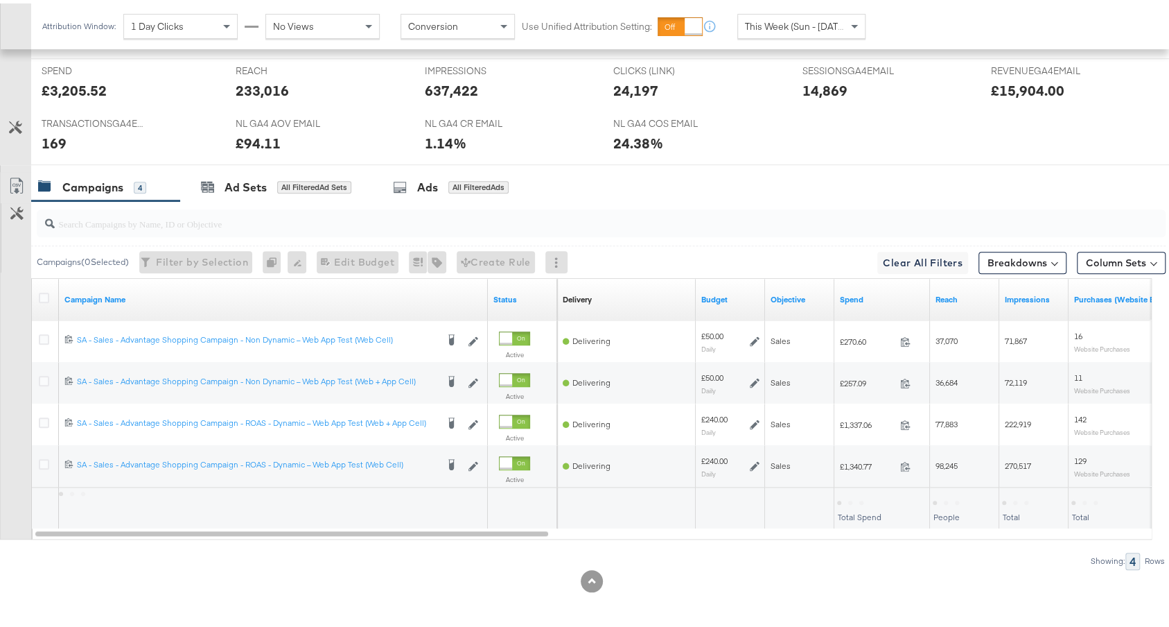
scroll to position [646, 0]
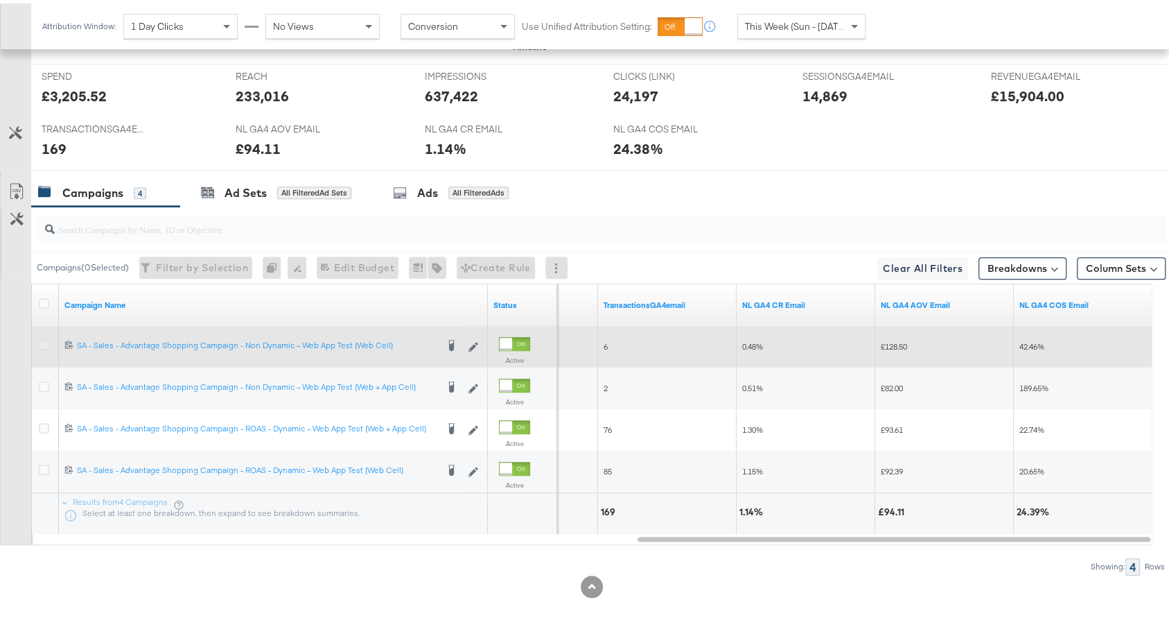
click at [40, 340] on icon at bounding box center [44, 341] width 10 height 10
click at [0, 0] on input "checkbox" at bounding box center [0, 0] width 0 height 0
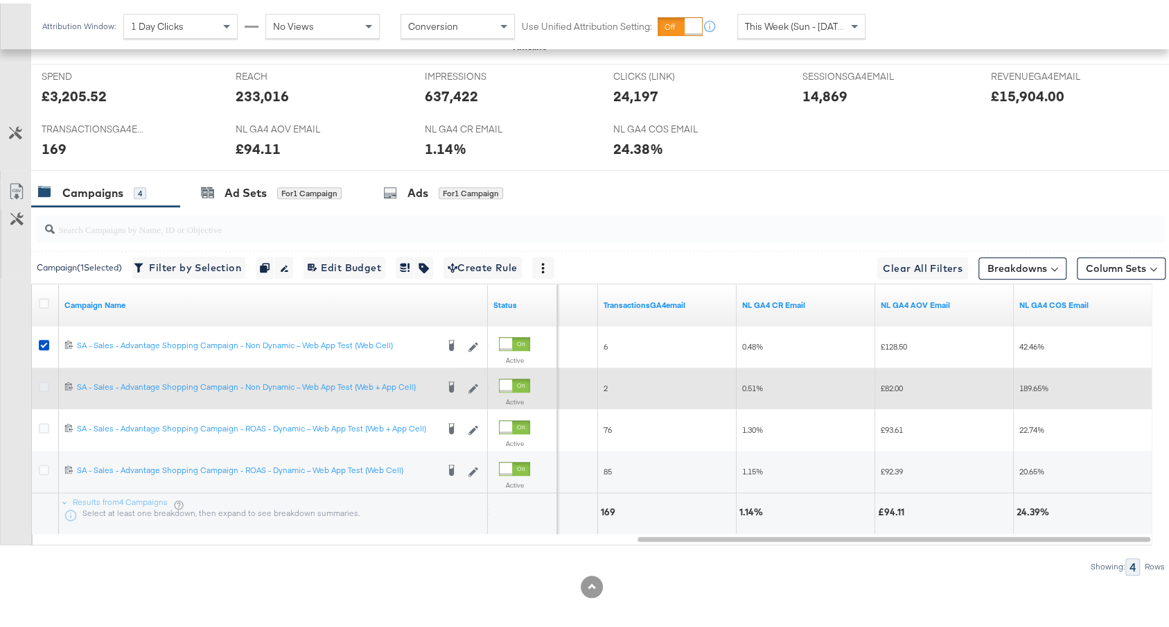
click at [45, 378] on icon at bounding box center [44, 383] width 10 height 10
click at [0, 0] on input "checkbox" at bounding box center [0, 0] width 0 height 0
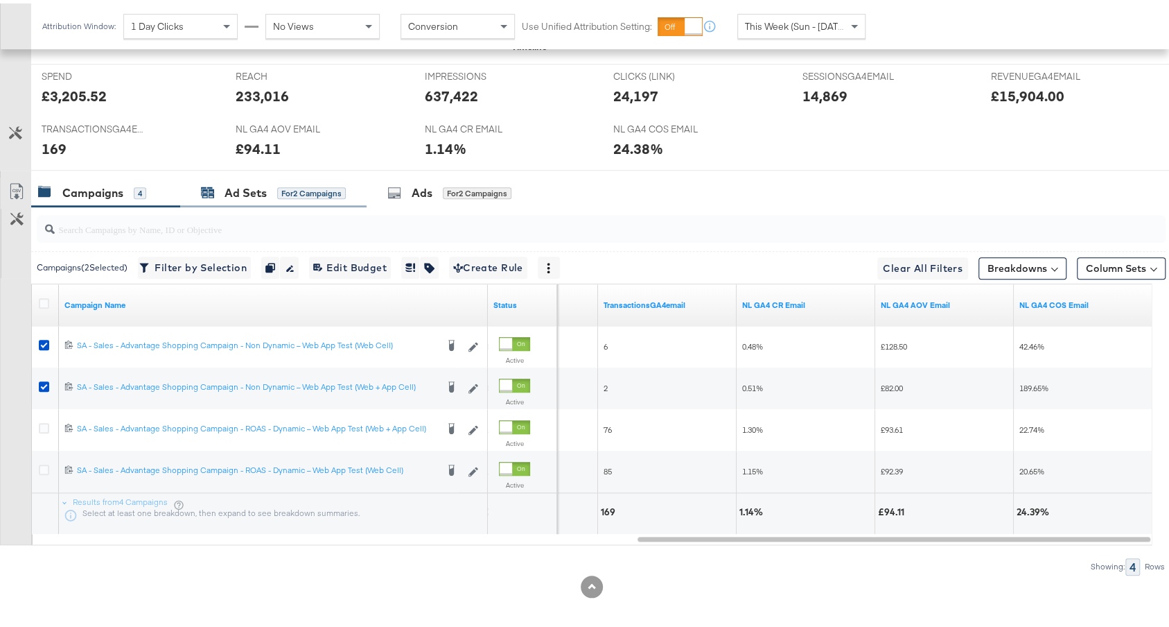
click at [237, 188] on div "Ad Sets" at bounding box center [246, 190] width 42 height 16
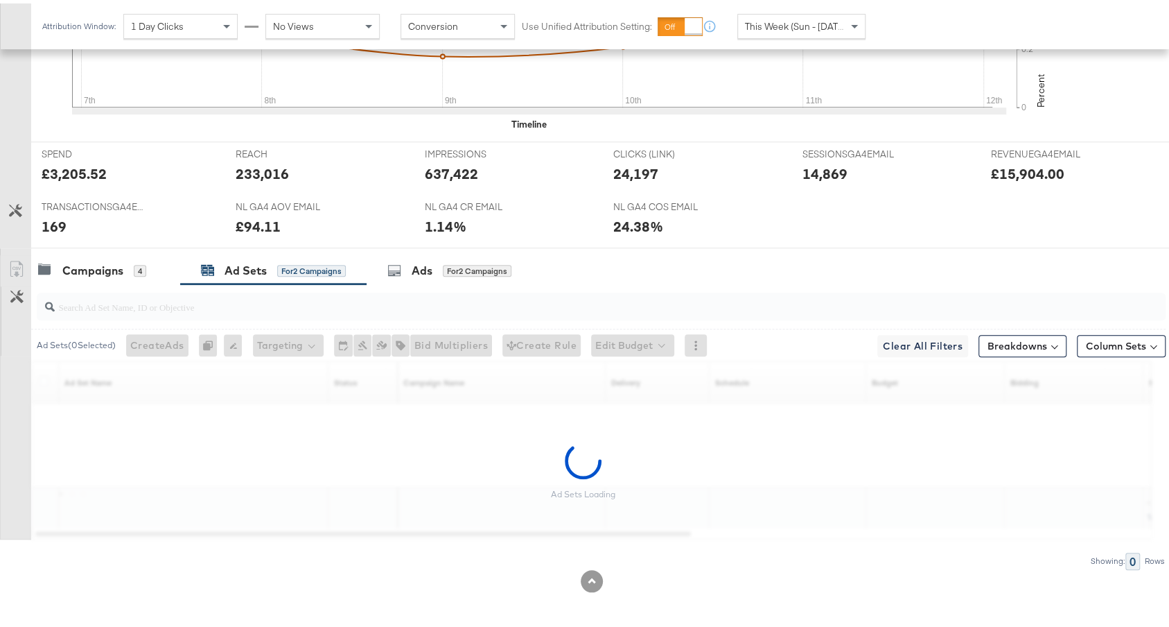
scroll to position [563, 0]
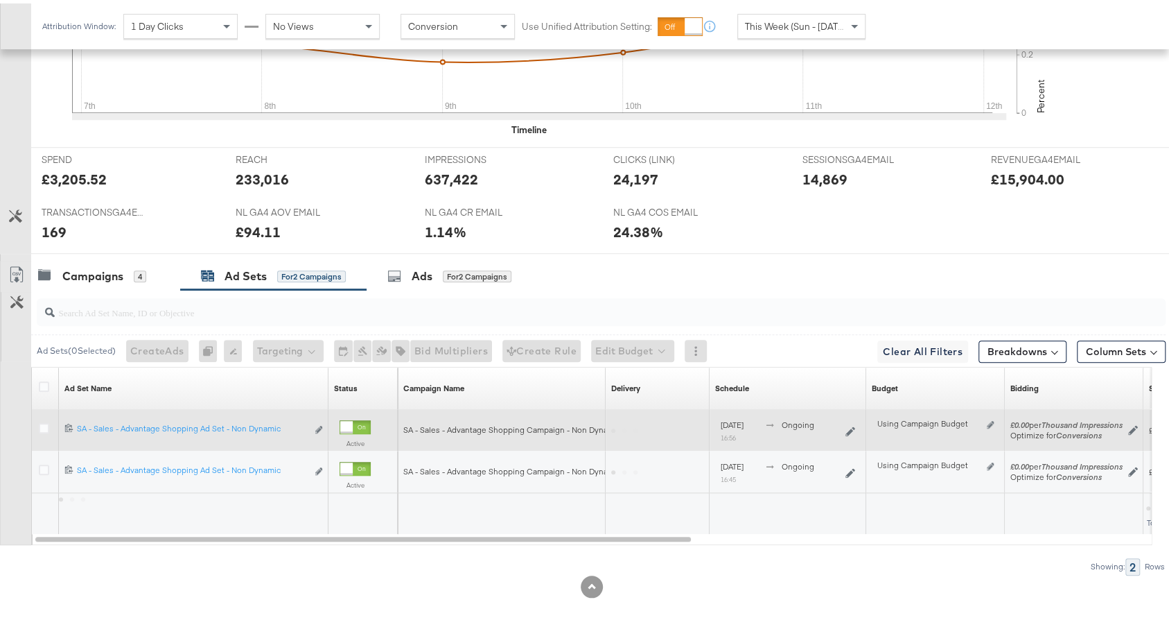
click at [45, 414] on div at bounding box center [46, 426] width 26 height 25
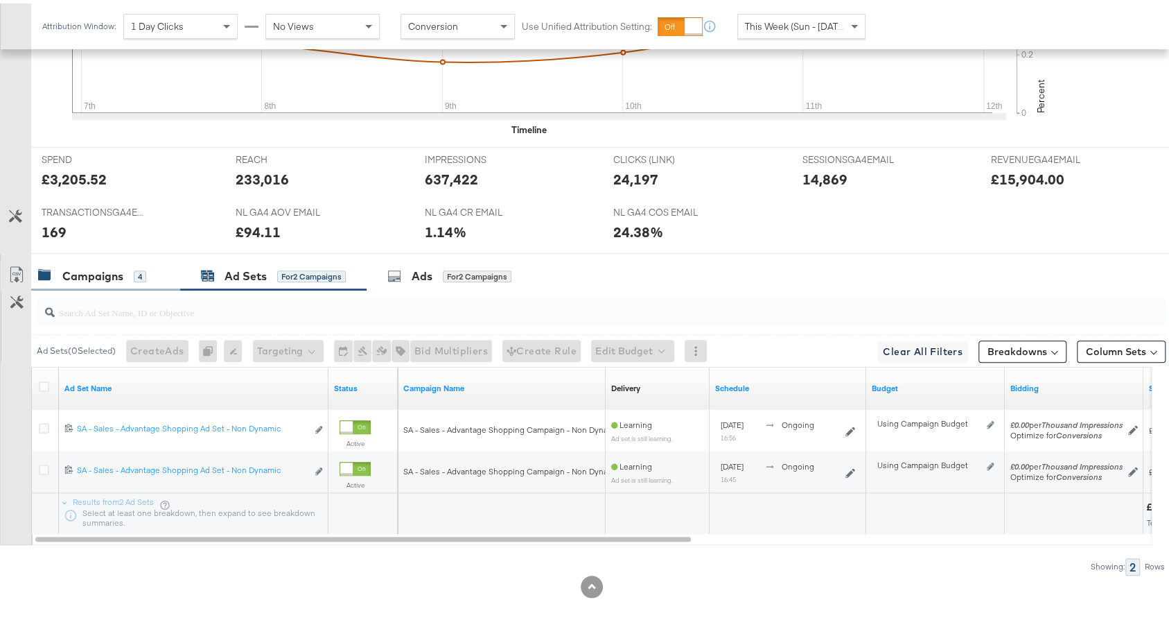
click at [80, 267] on div "Campaigns" at bounding box center [92, 273] width 61 height 16
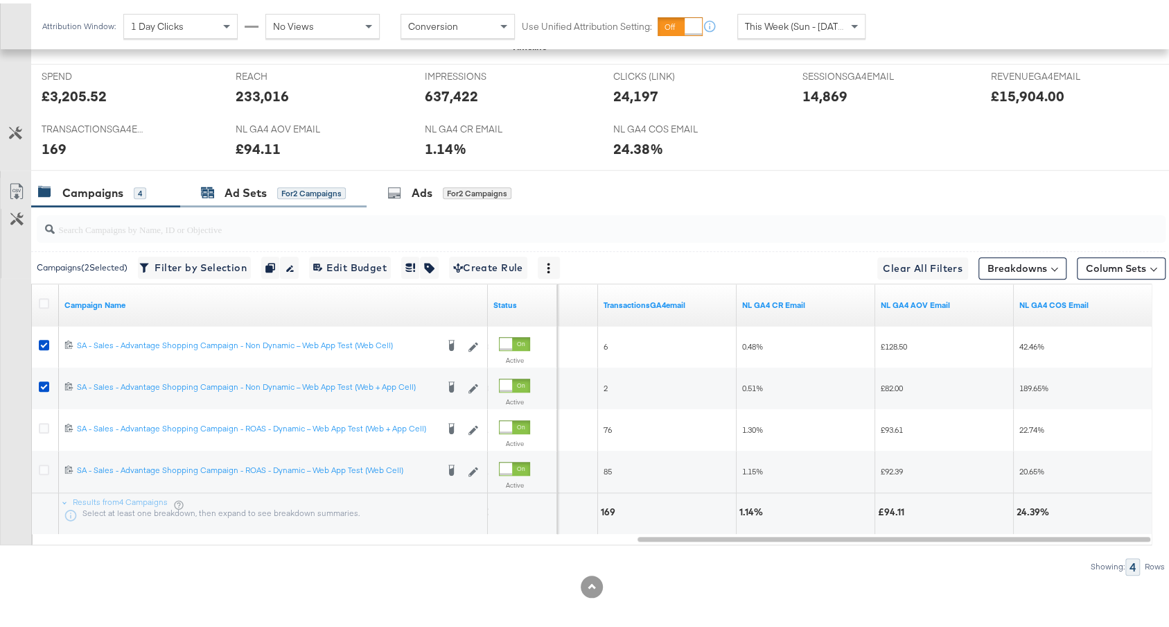
click at [299, 184] on div "for 2 Campaigns" at bounding box center [311, 190] width 69 height 12
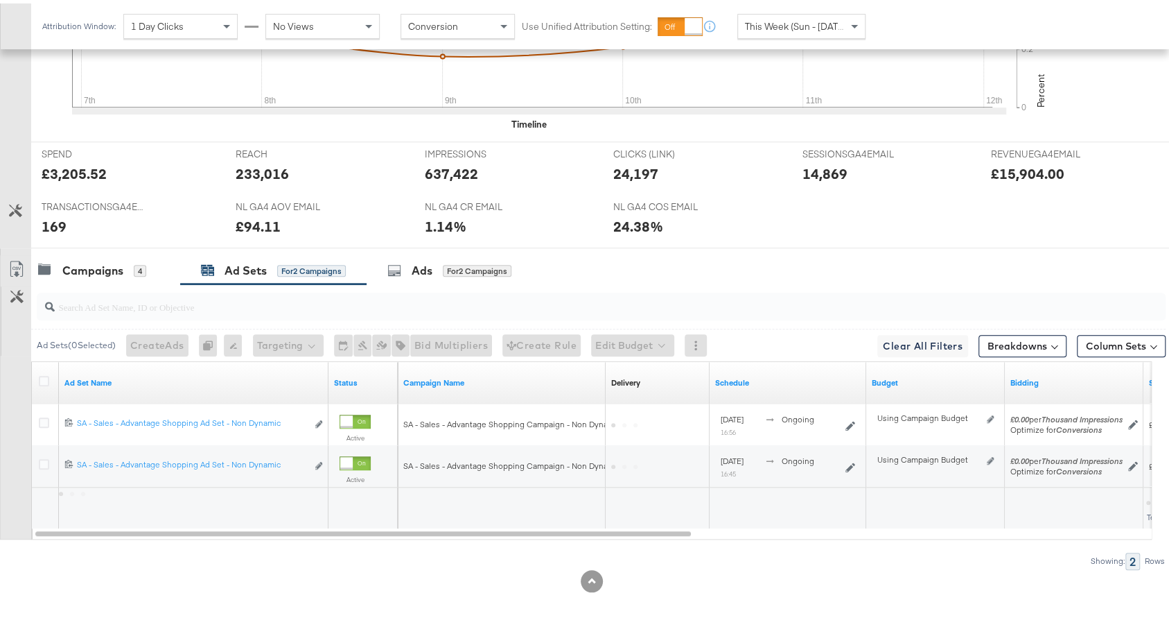
scroll to position [563, 0]
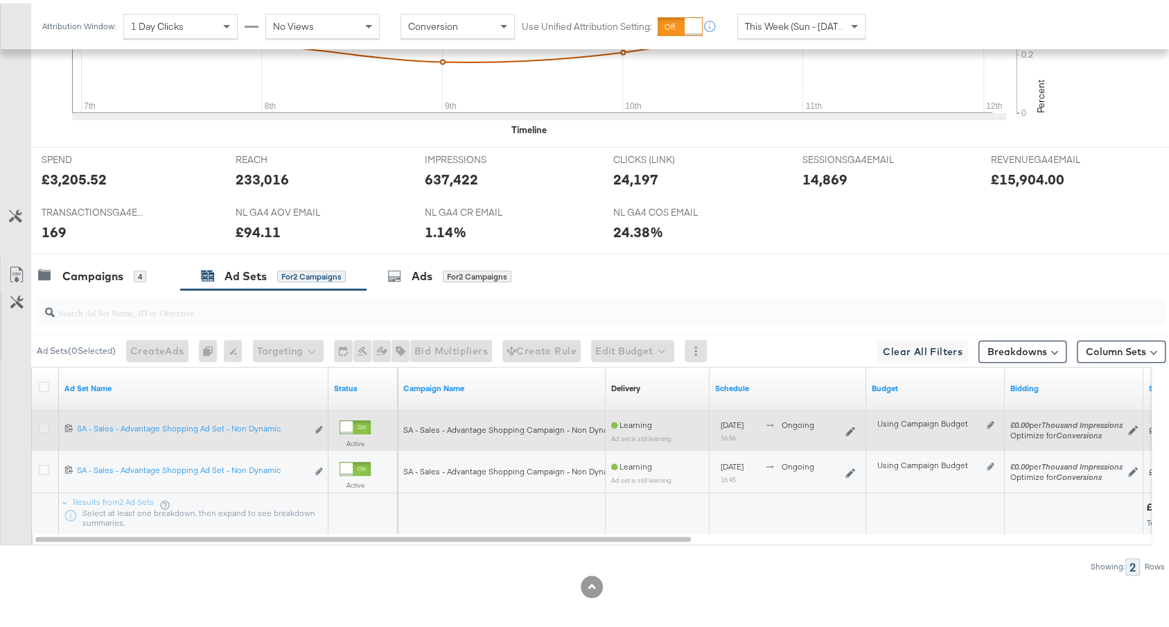
click at [40, 419] on icon at bounding box center [44, 424] width 10 height 10
click at [0, 0] on input "checkbox" at bounding box center [0, 0] width 0 height 0
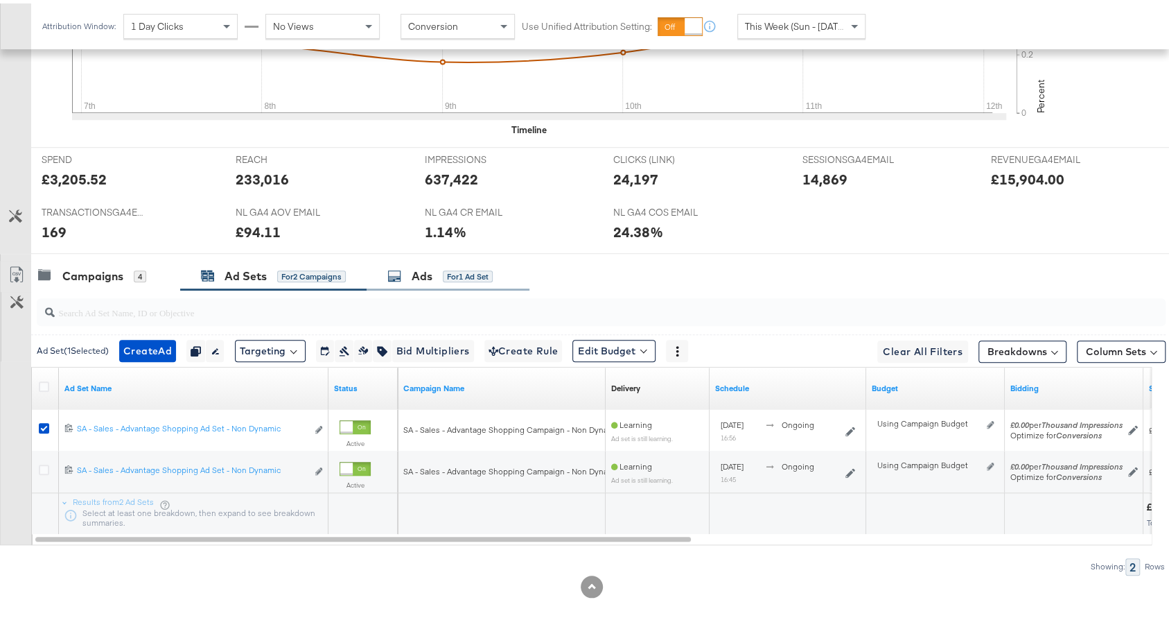
click at [434, 265] on div "Ads for 1 Ad Set" at bounding box center [439, 273] width 105 height 16
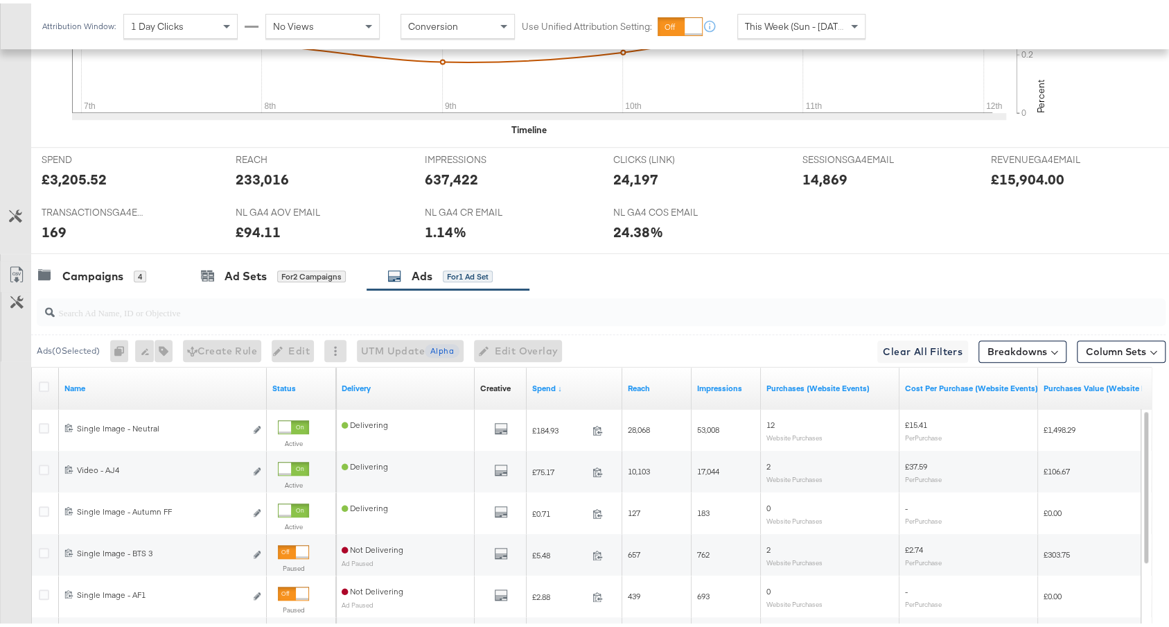
scroll to position [771, 0]
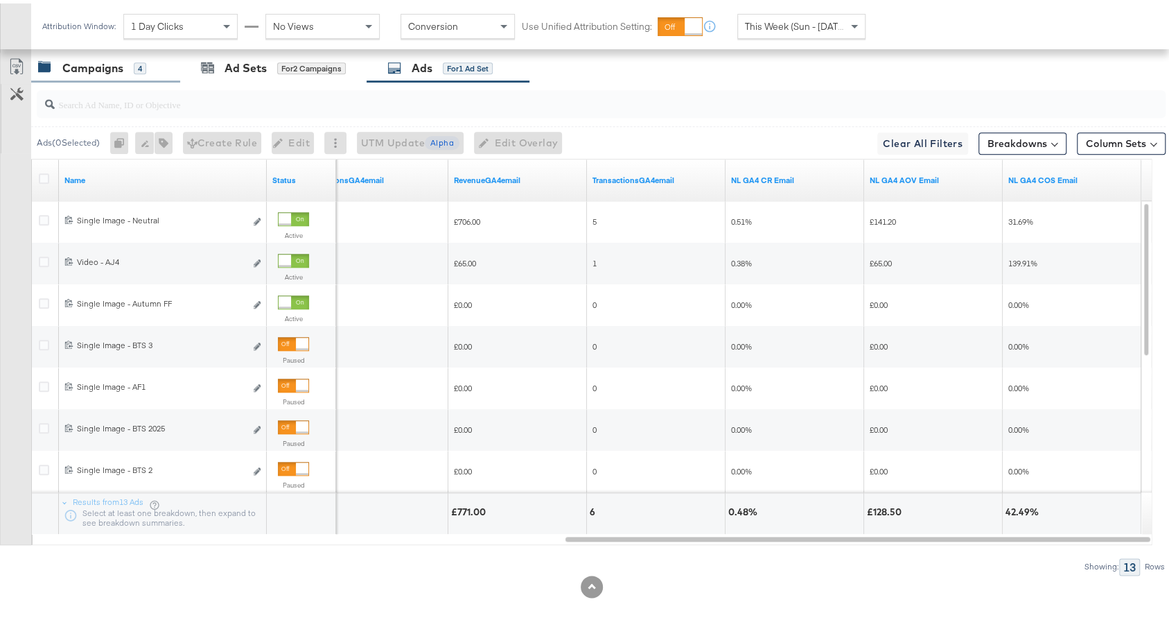
click at [143, 65] on div "Campaigns 4" at bounding box center [92, 65] width 108 height 16
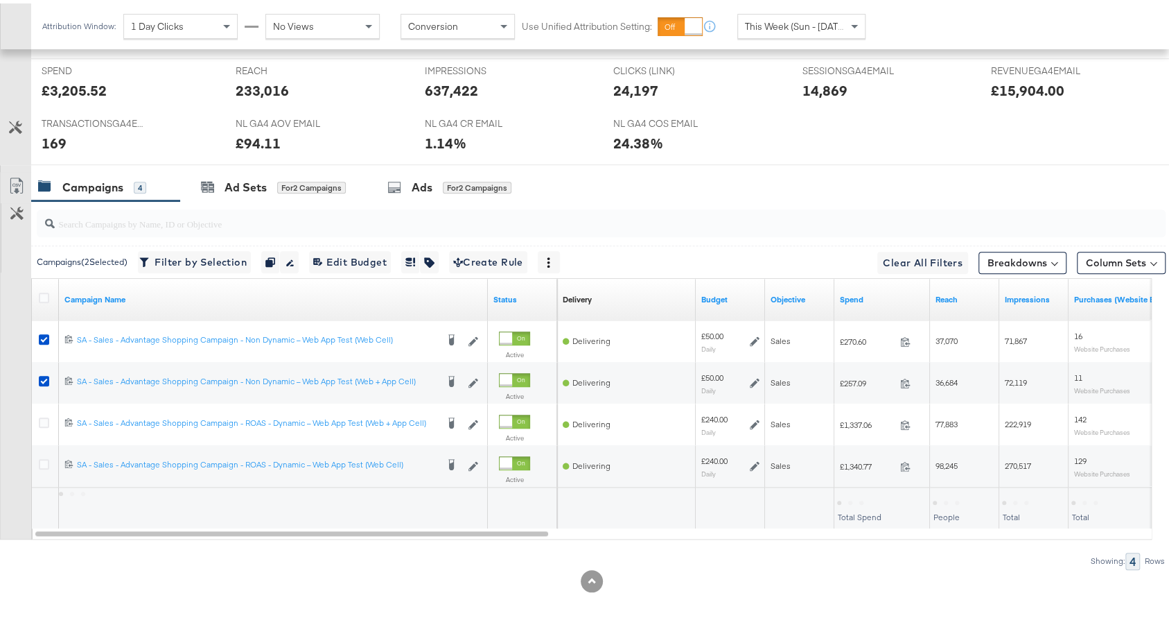
scroll to position [646, 0]
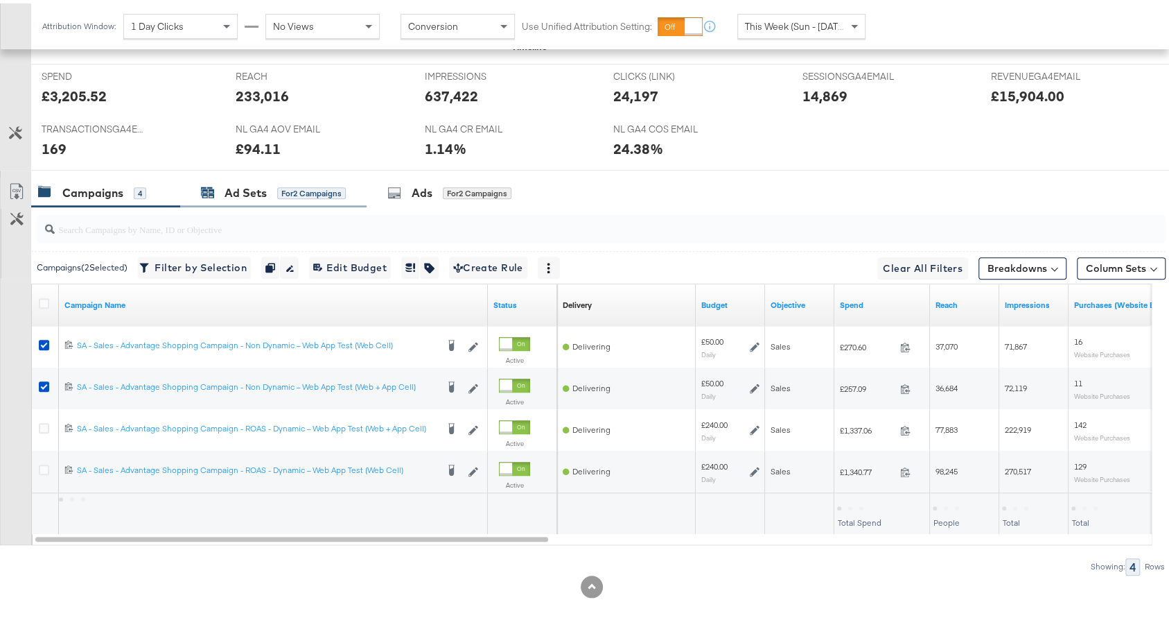
click at [309, 183] on span "for 2 Campaigns" at bounding box center [311, 189] width 69 height 12
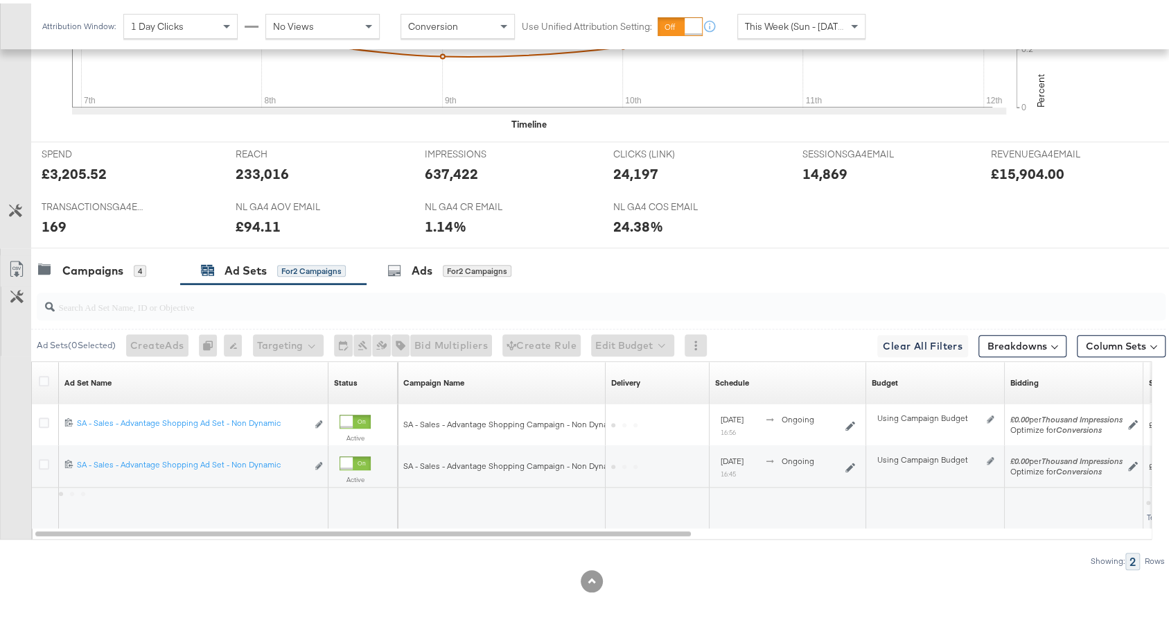
scroll to position [563, 0]
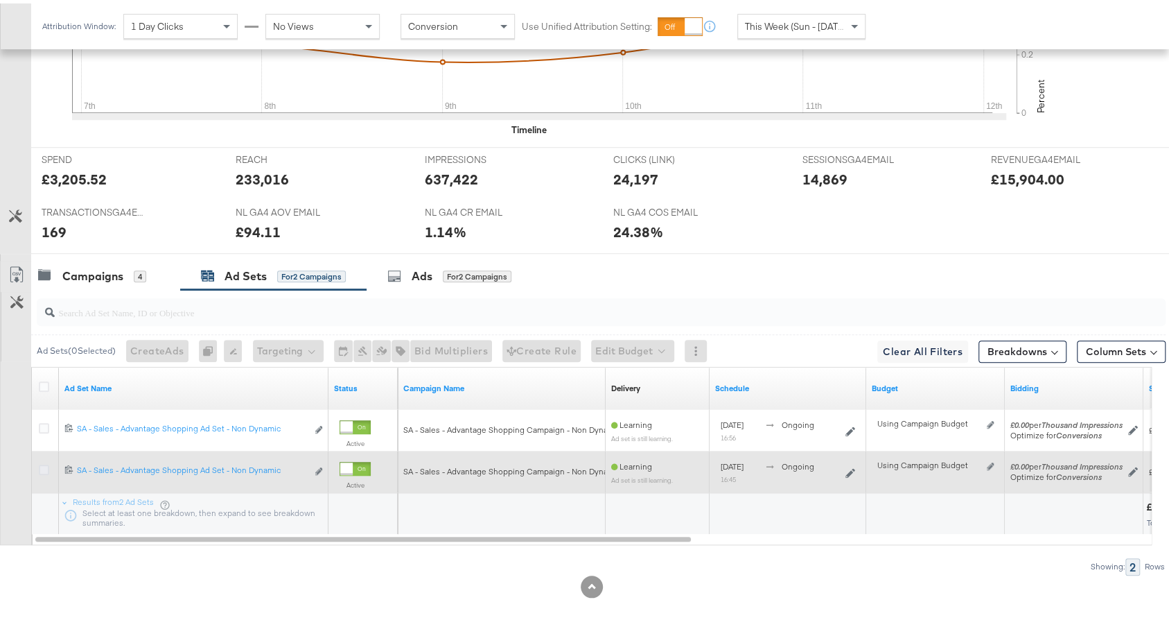
click at [40, 461] on icon at bounding box center [44, 466] width 10 height 10
click at [0, 0] on input "checkbox" at bounding box center [0, 0] width 0 height 0
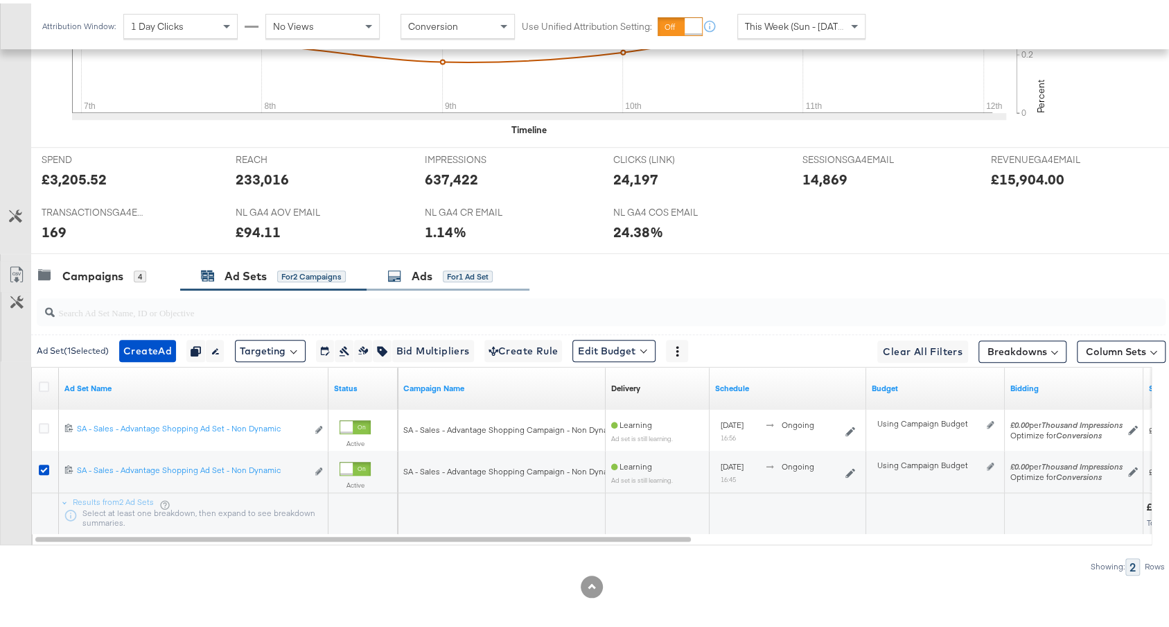
click at [426, 268] on div "Ads" at bounding box center [422, 273] width 21 height 16
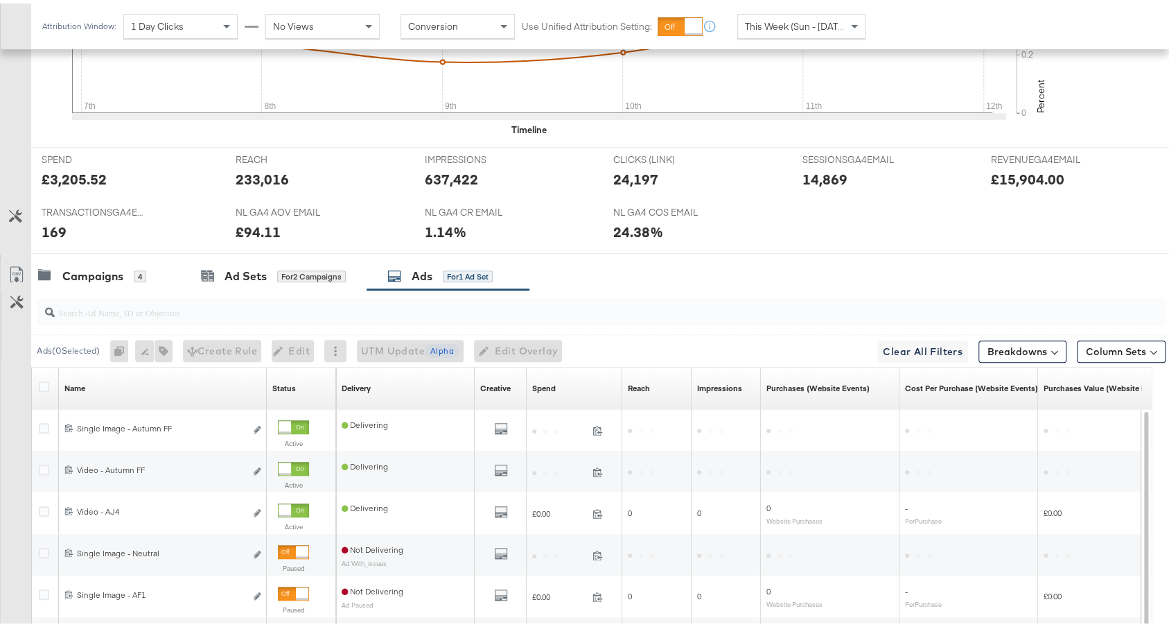
scroll to position [771, 0]
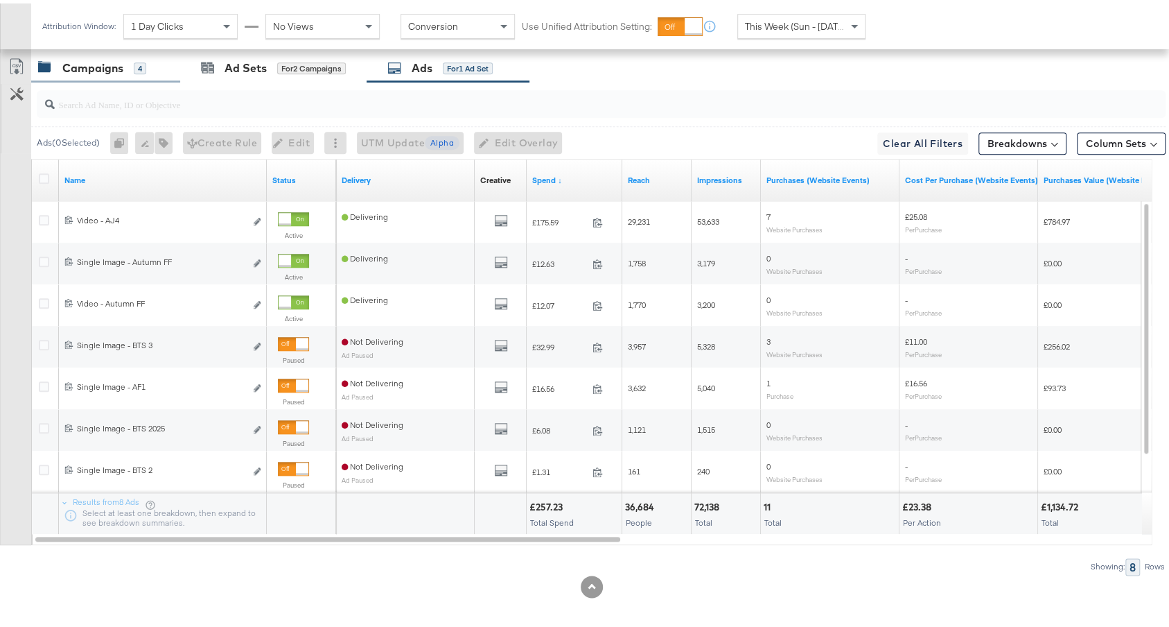
click at [134, 64] on div "4" at bounding box center [140, 65] width 12 height 12
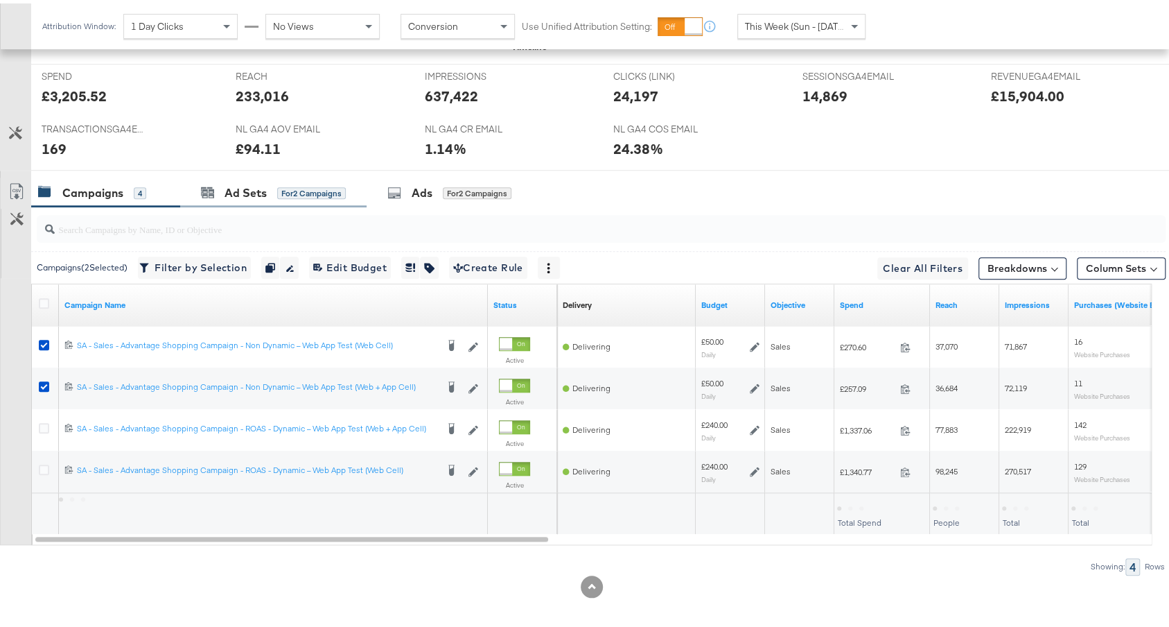
click at [244, 175] on div "Ad Sets for 2 Campaigns" at bounding box center [273, 190] width 186 height 30
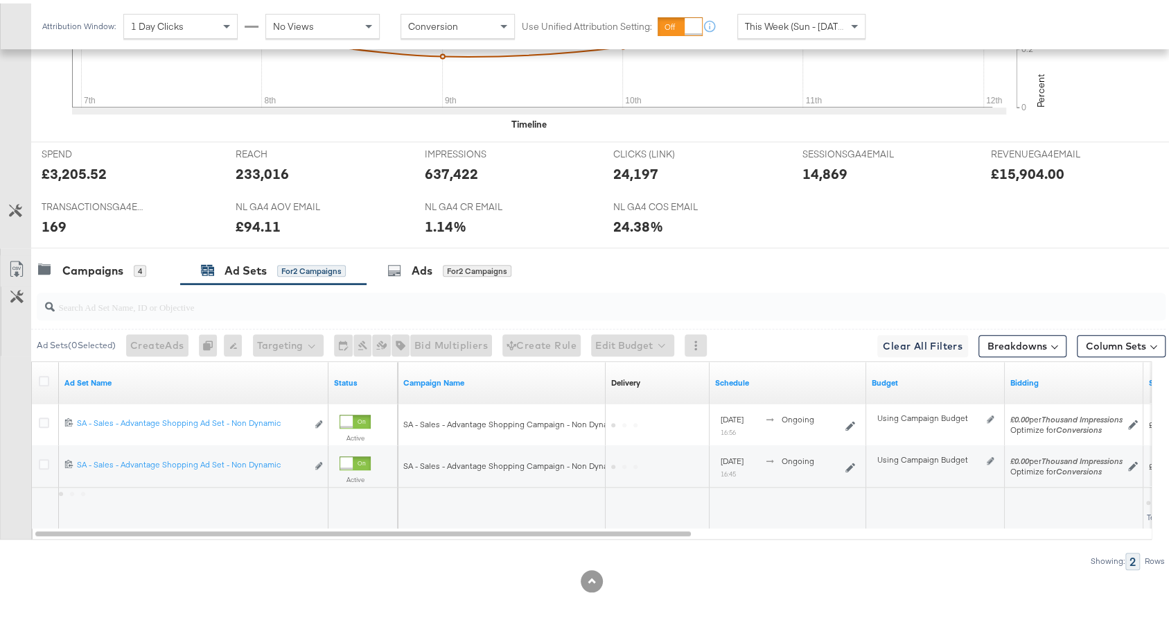
scroll to position [563, 0]
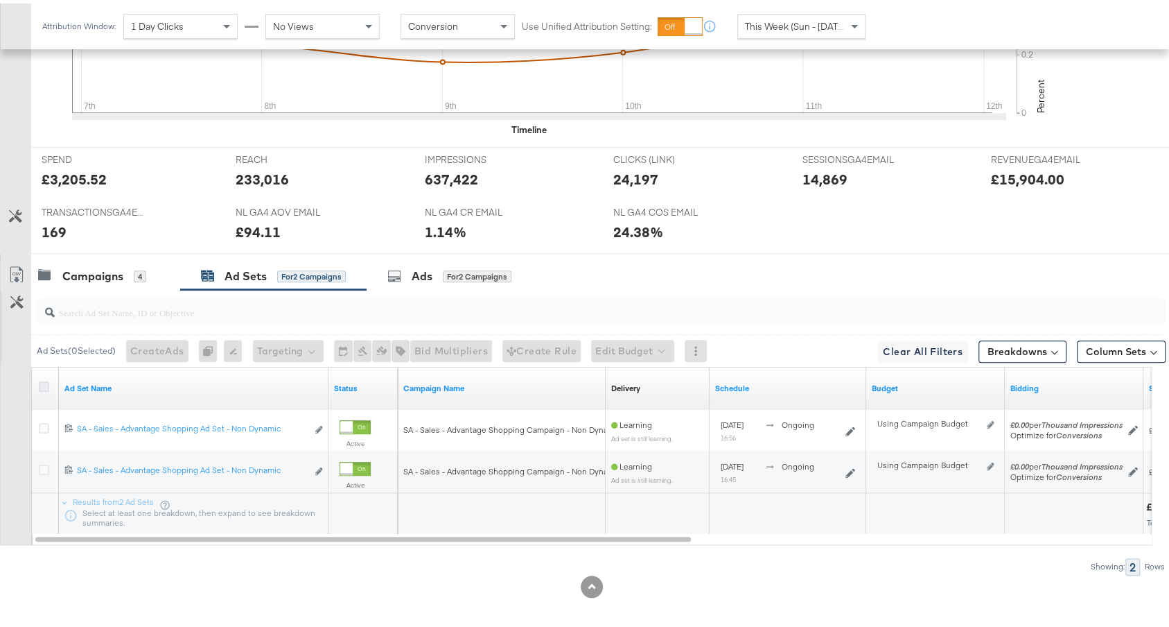
click at [42, 378] on icon at bounding box center [44, 383] width 10 height 10
click at [0, 0] on input "checkbox" at bounding box center [0, 0] width 0 height 0
click at [464, 251] on div at bounding box center [591, 255] width 1183 height 11
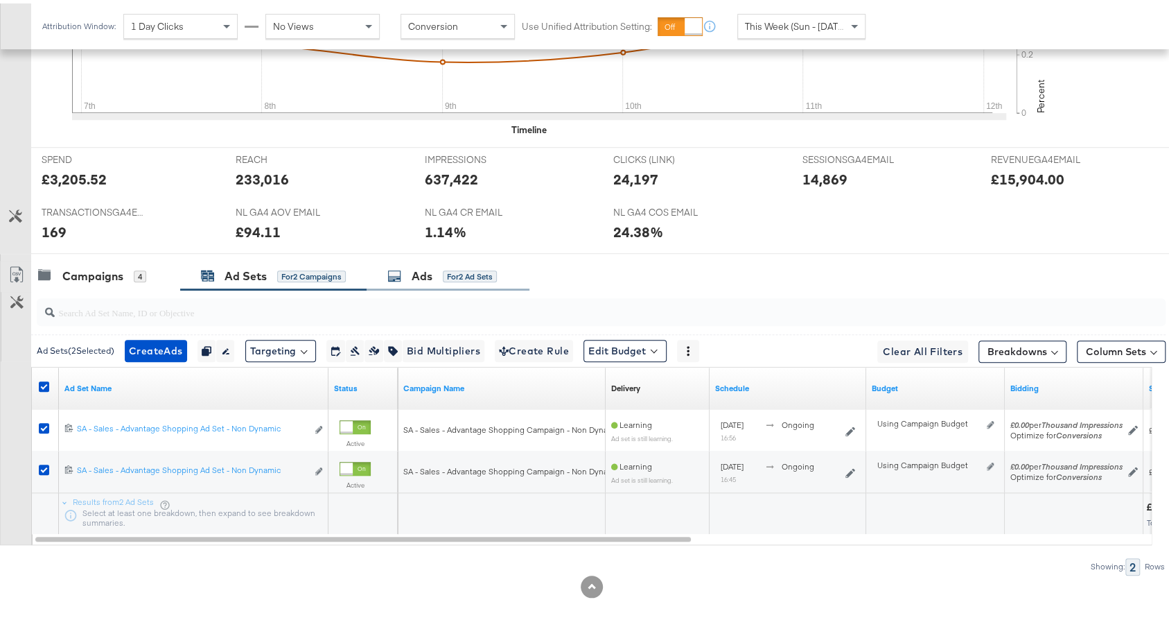
click at [451, 279] on div "Ads for 2 Ad Sets" at bounding box center [448, 273] width 163 height 30
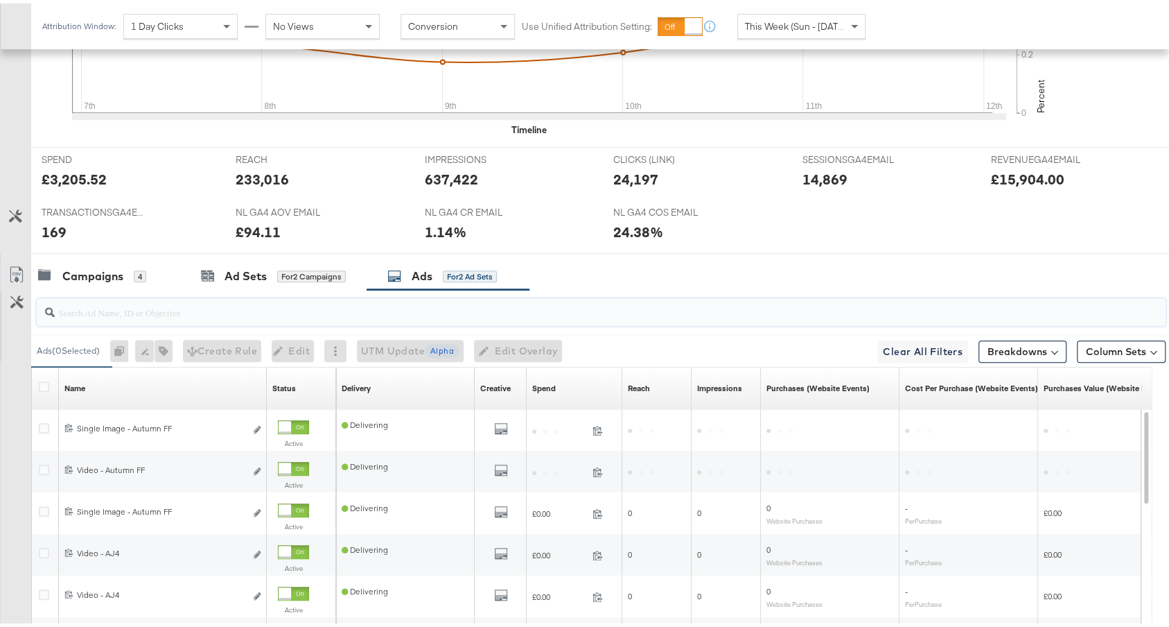
click at [353, 296] on input "search" at bounding box center [559, 303] width 1008 height 27
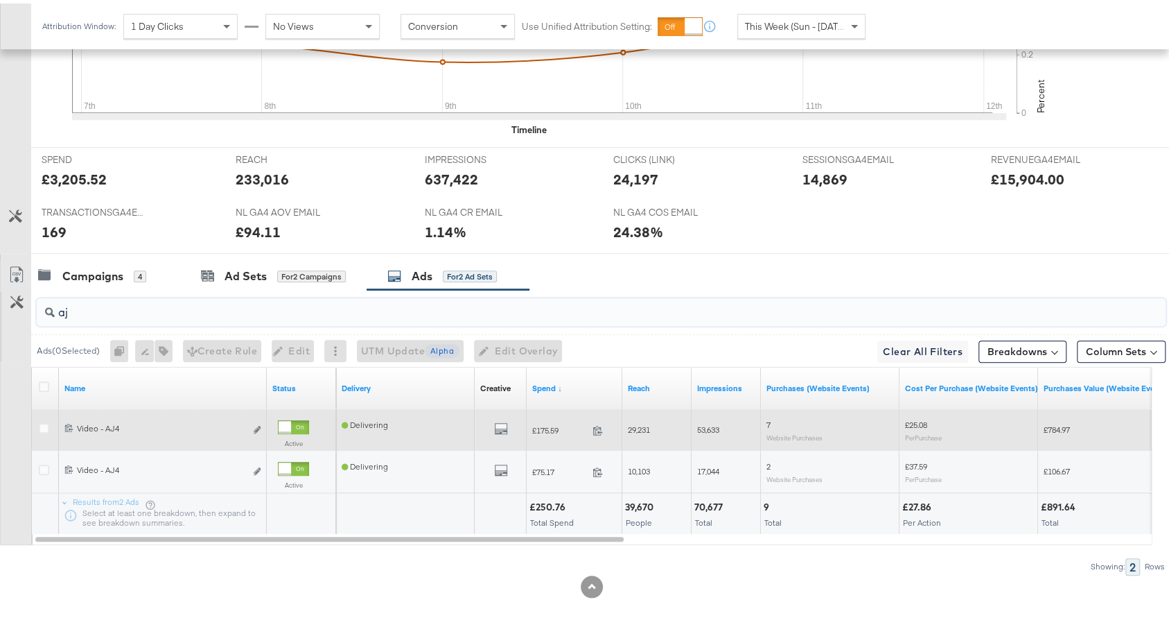
type input "aj"
click at [290, 417] on div at bounding box center [285, 423] width 12 height 12
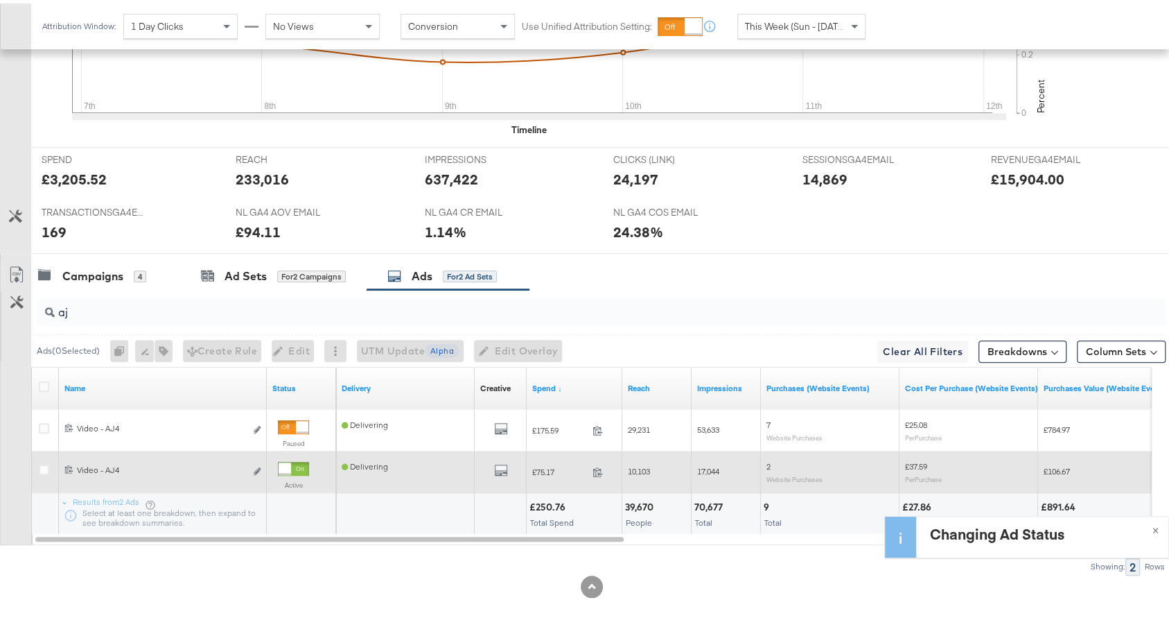
click at [290, 461] on div at bounding box center [285, 465] width 12 height 12
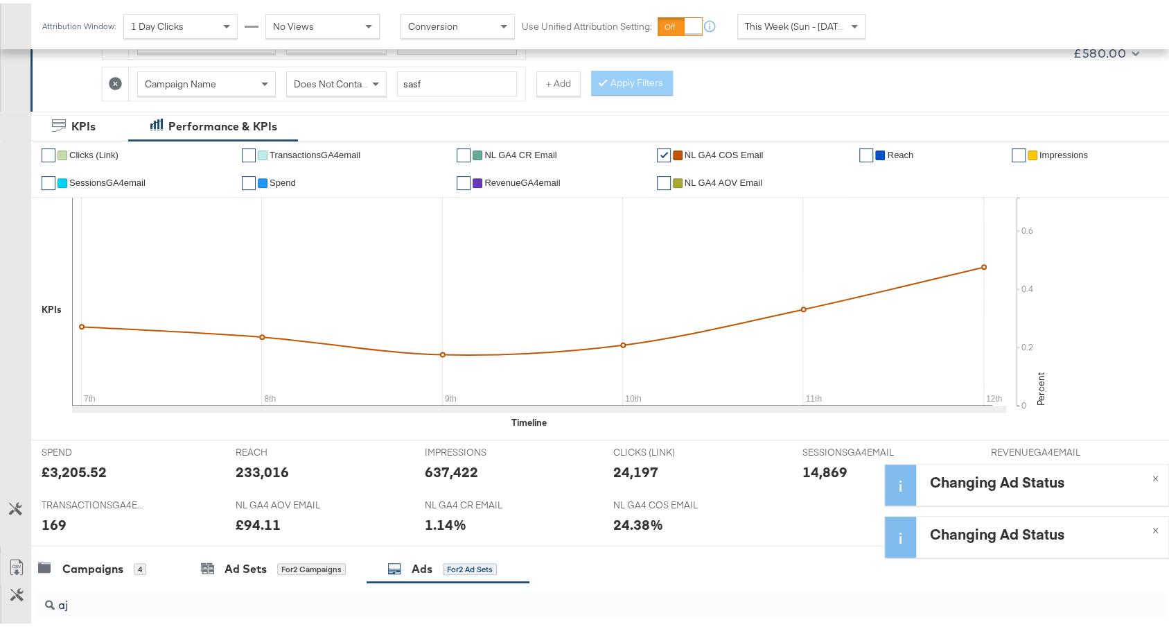
scroll to position [0, 0]
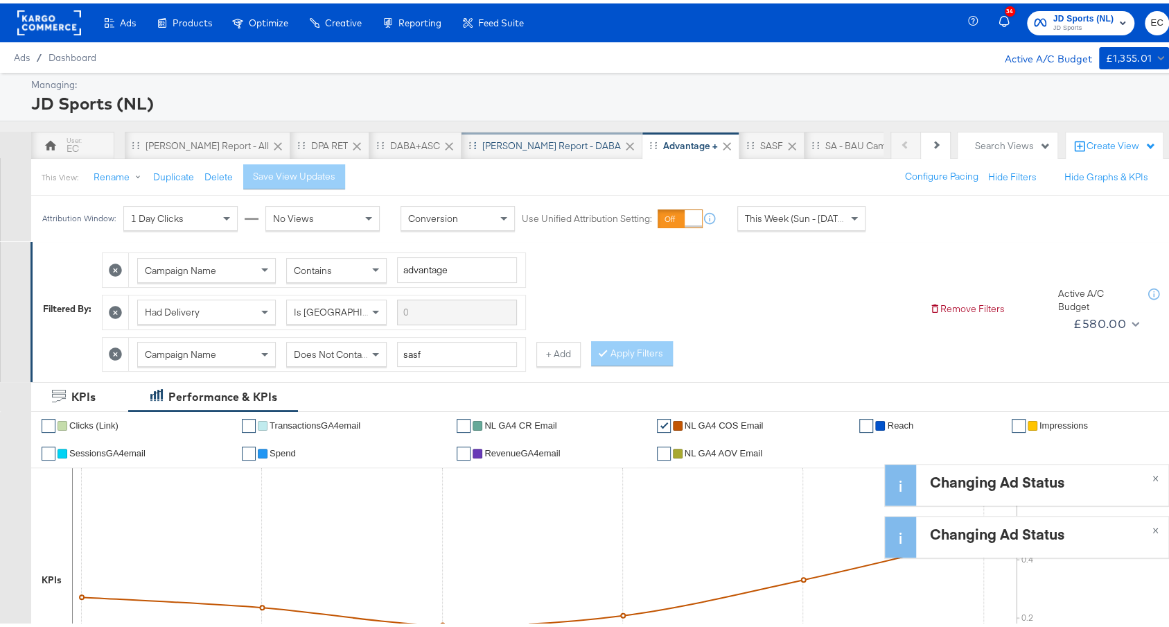
click at [482, 142] on div "SA - JD Report - DABA" at bounding box center [551, 142] width 139 height 13
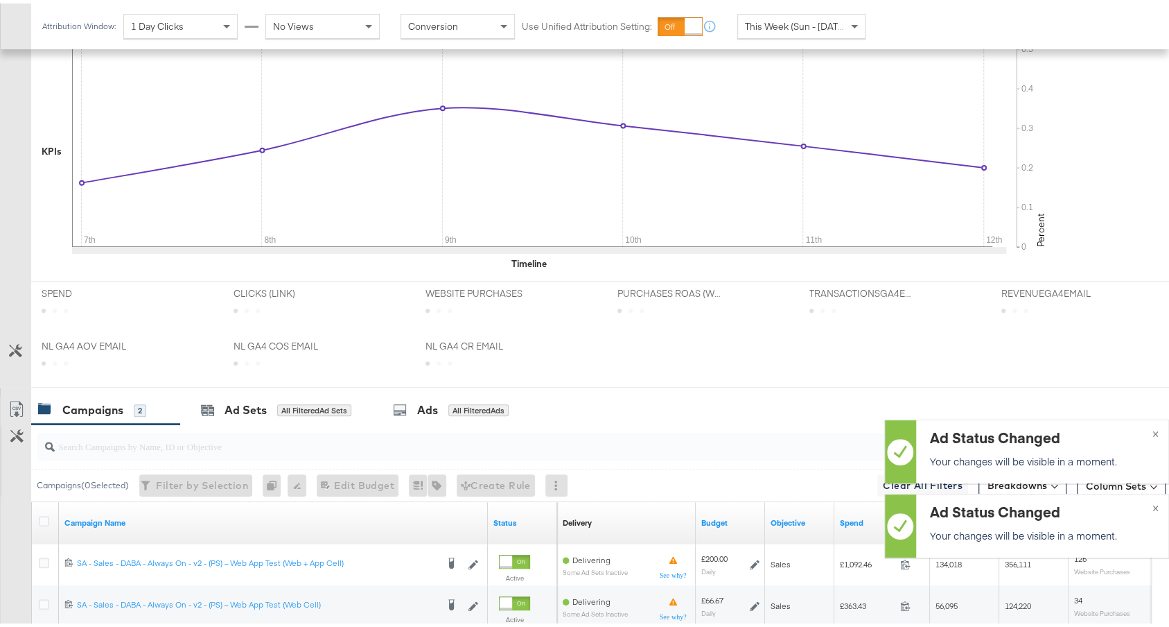
scroll to position [522, 0]
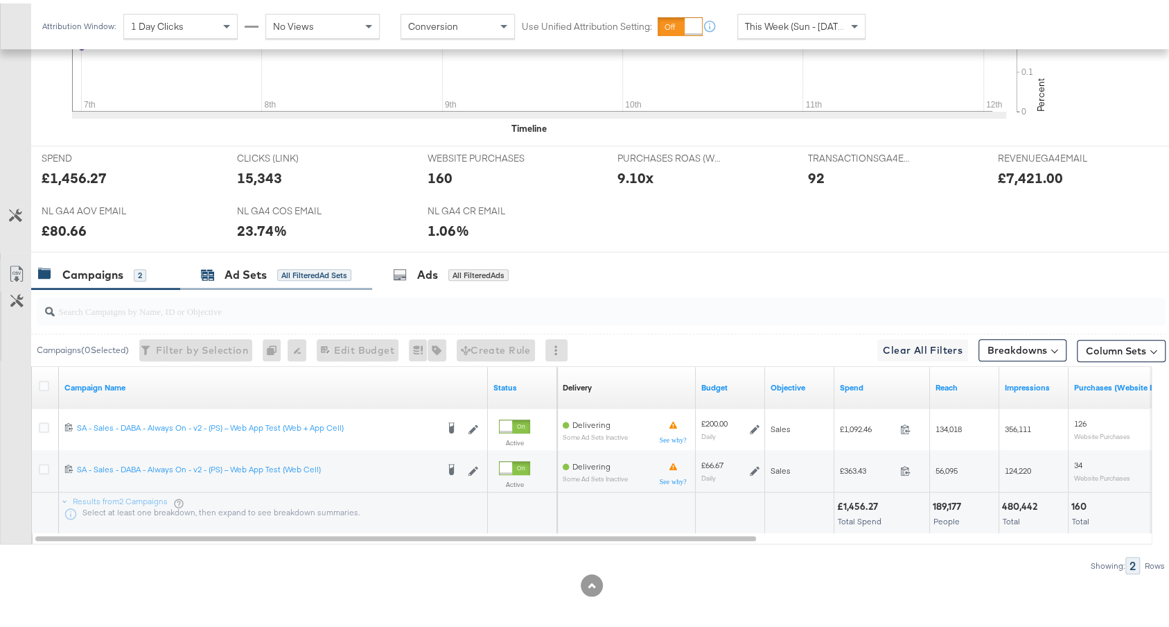
click at [324, 272] on div "All Filtered Ad Sets" at bounding box center [314, 271] width 74 height 12
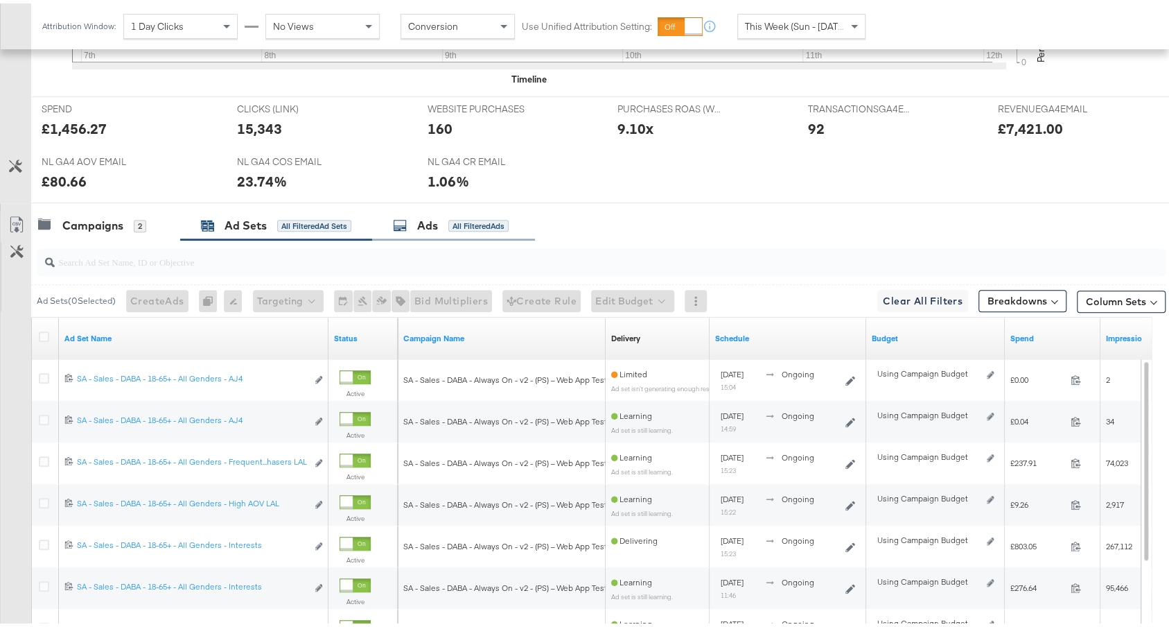
scroll to position [614, 0]
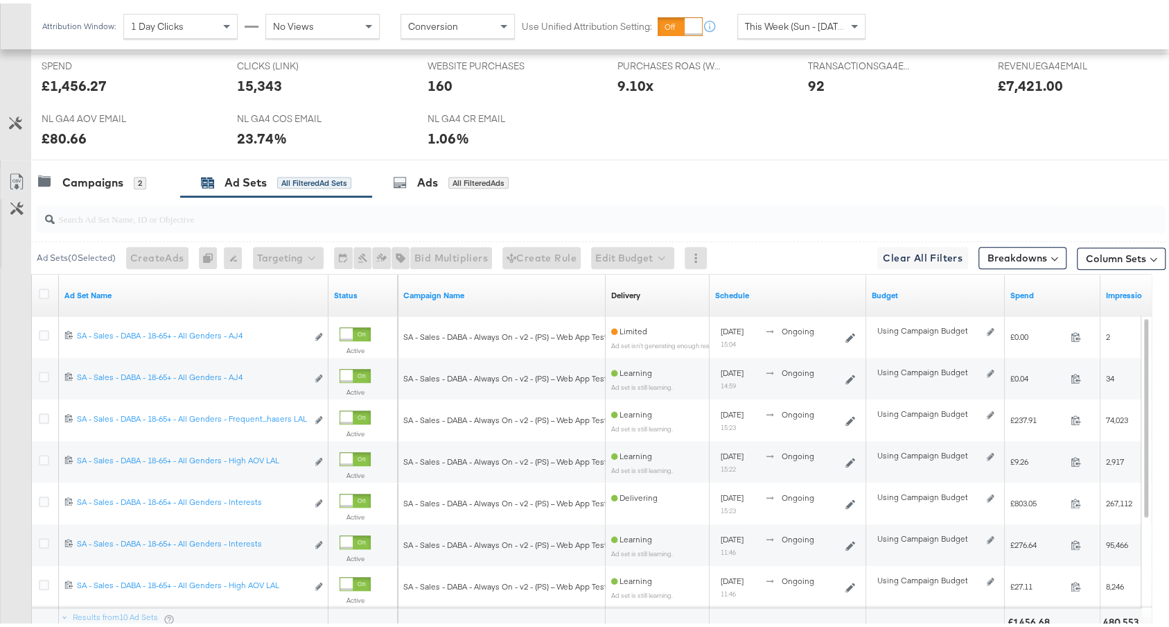
click at [452, 213] on input "search" at bounding box center [559, 209] width 1008 height 27
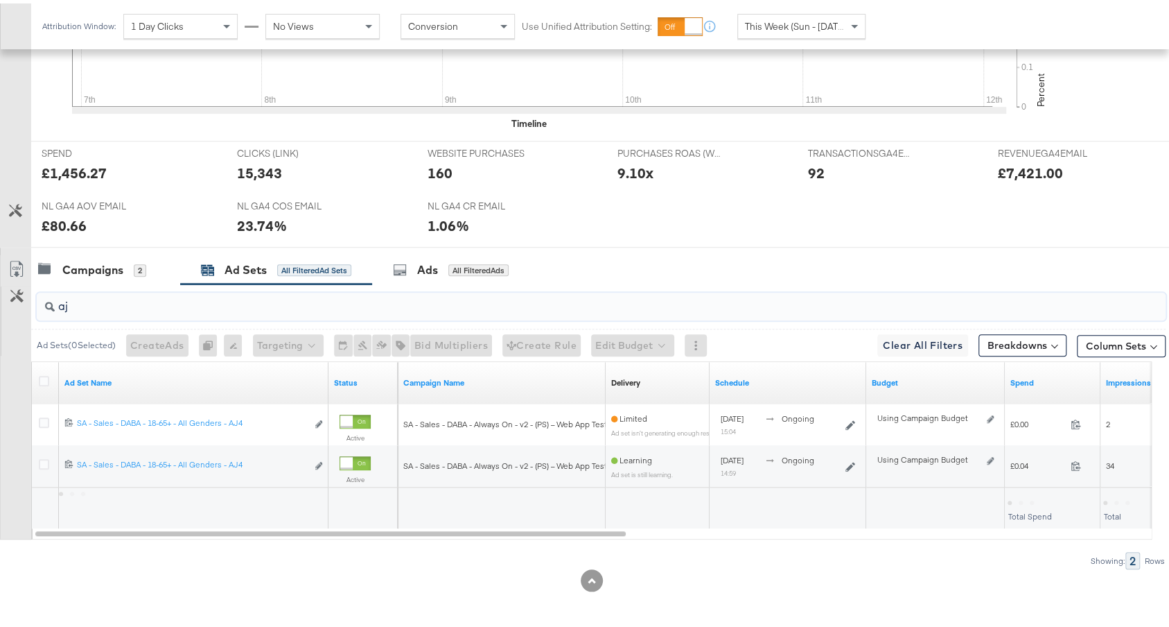
scroll to position [522, 0]
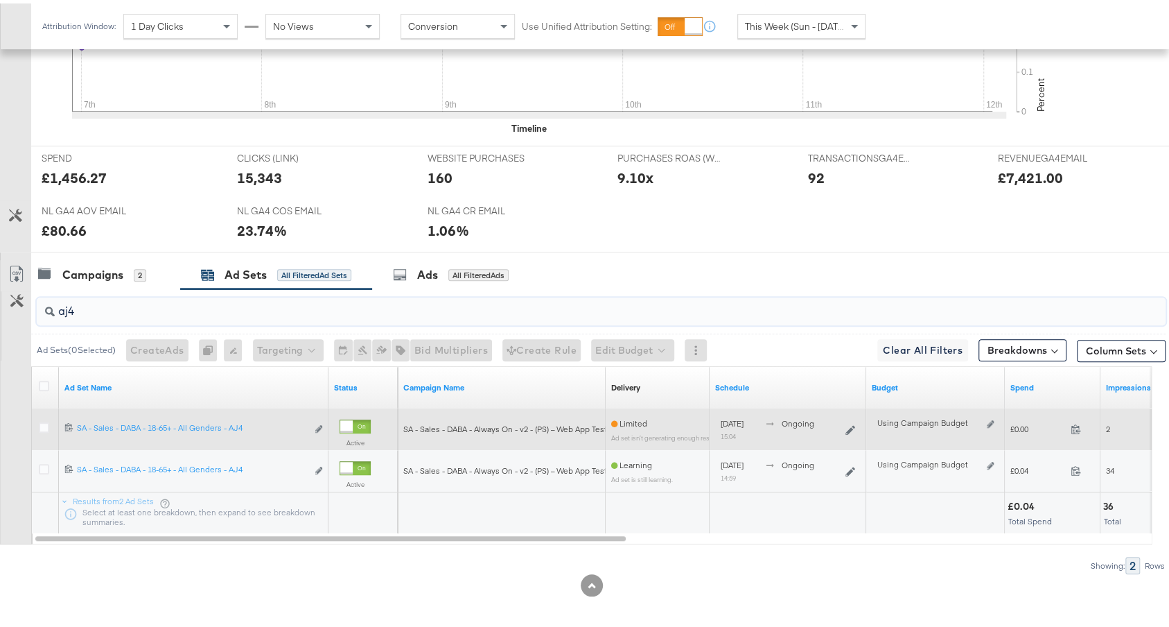
type input "aj4"
click at [367, 421] on div at bounding box center [355, 423] width 31 height 14
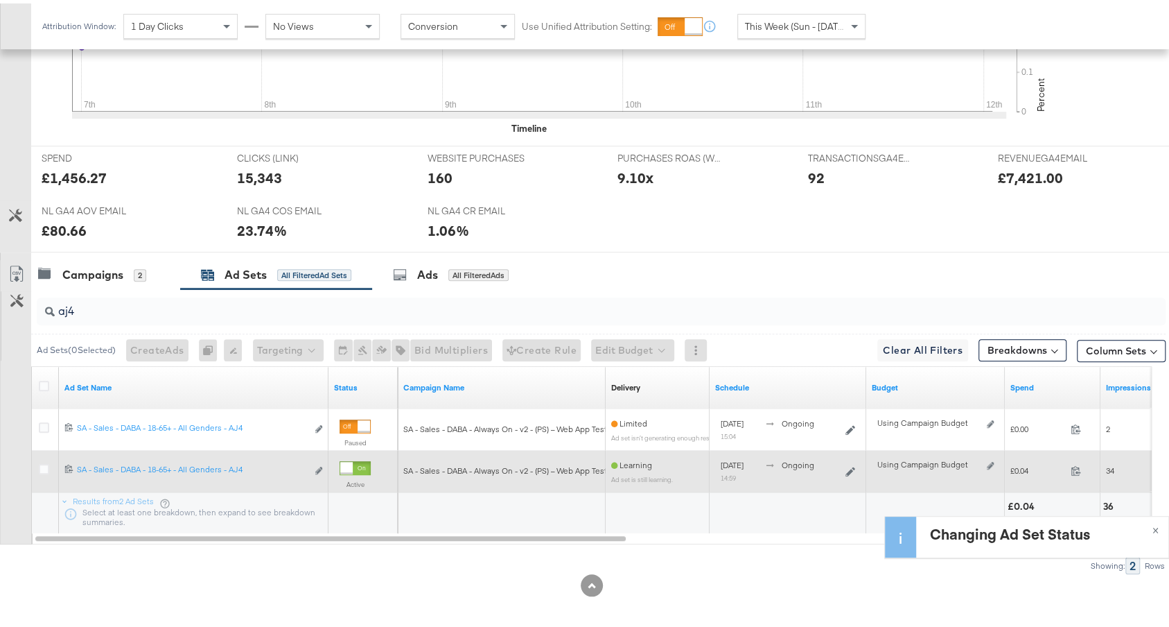
click at [360, 452] on div "Active" at bounding box center [363, 474] width 58 height 44
click at [353, 458] on div at bounding box center [346, 464] width 12 height 12
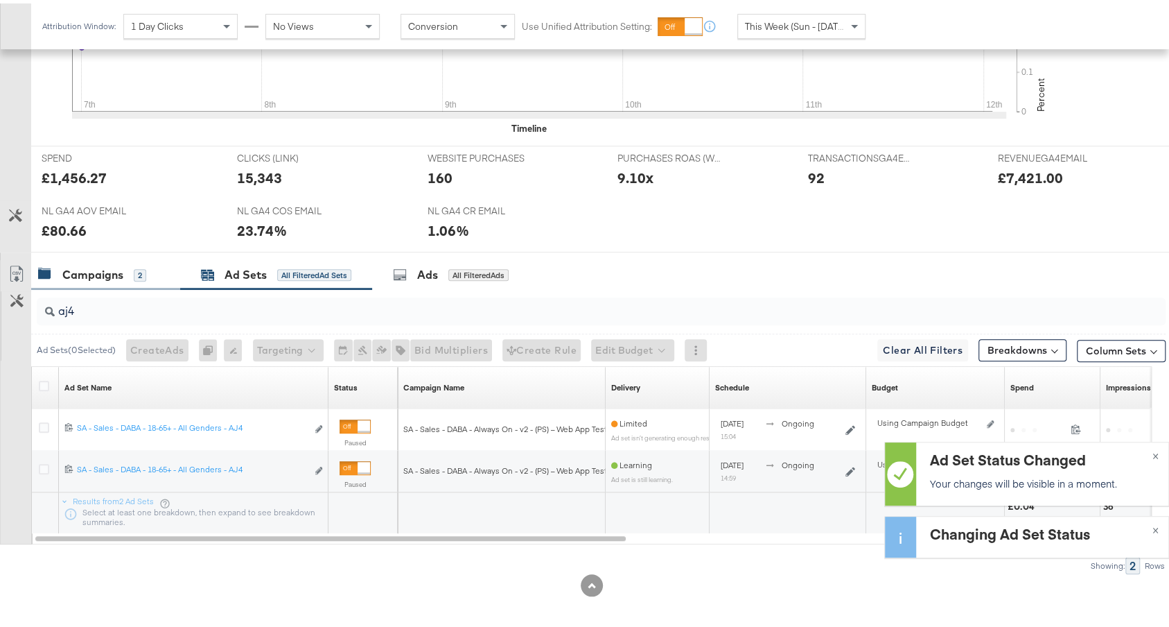
click at [131, 273] on div "Campaigns 2" at bounding box center [92, 271] width 108 height 16
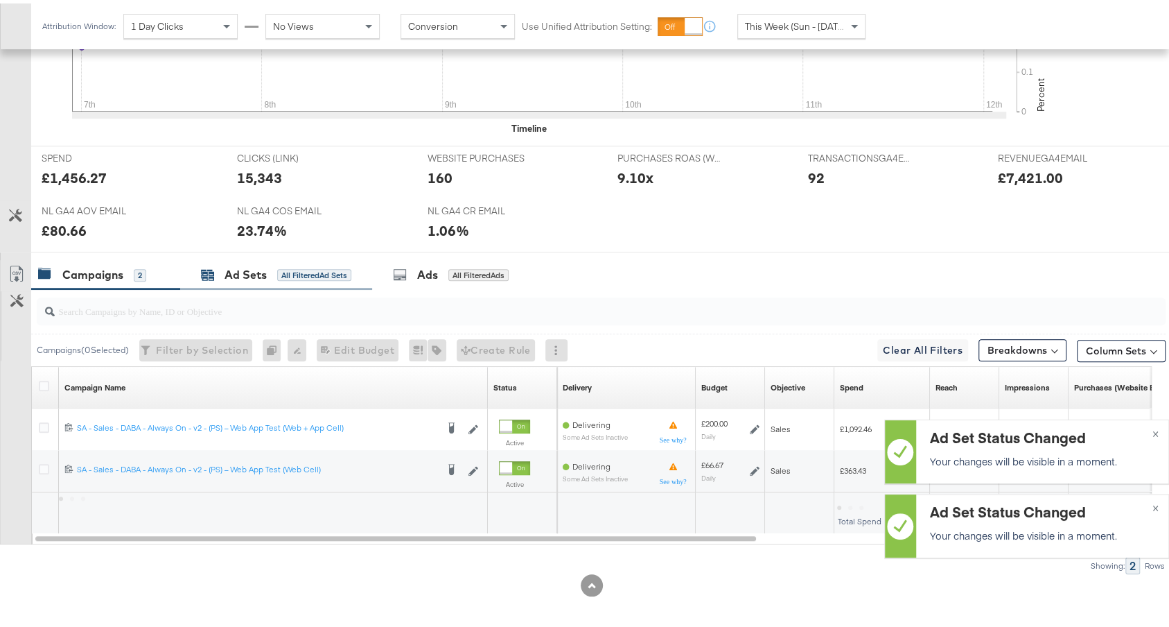
click at [259, 265] on div "Ad Sets" at bounding box center [246, 271] width 42 height 16
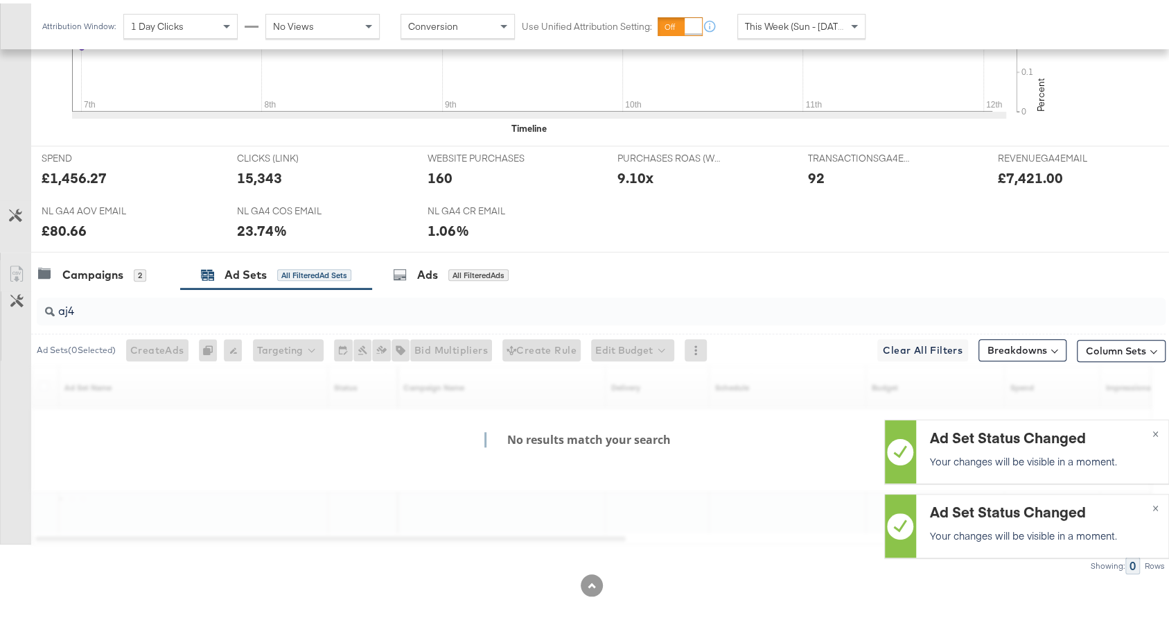
click at [249, 303] on input "aj4" at bounding box center [559, 301] width 1008 height 27
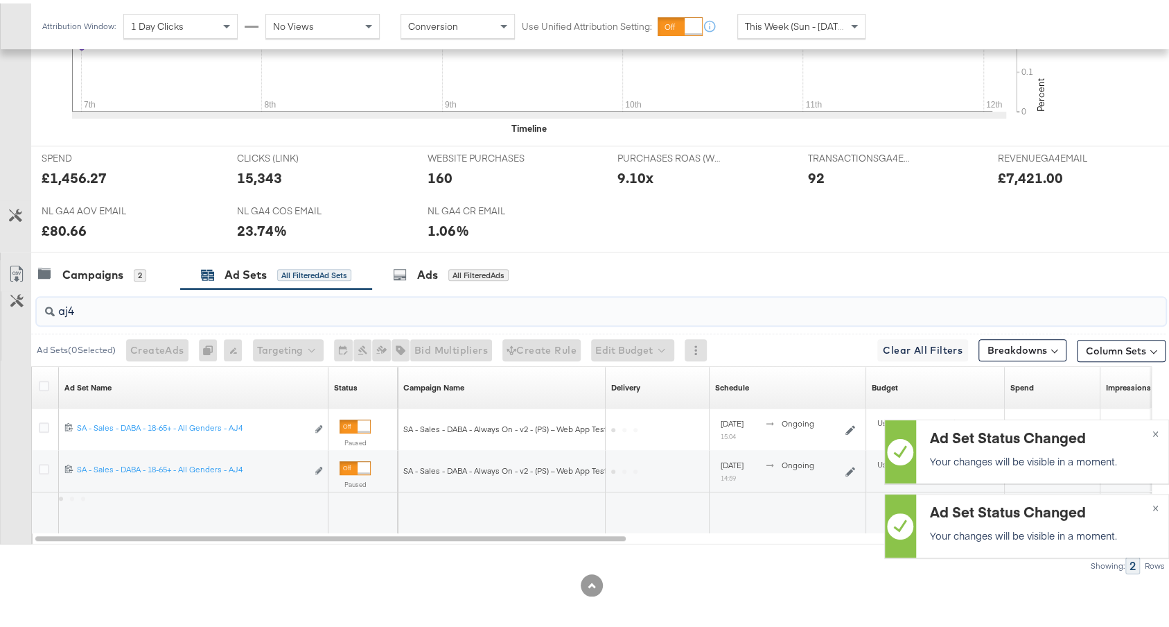
click at [249, 303] on input "aj4" at bounding box center [559, 301] width 1008 height 27
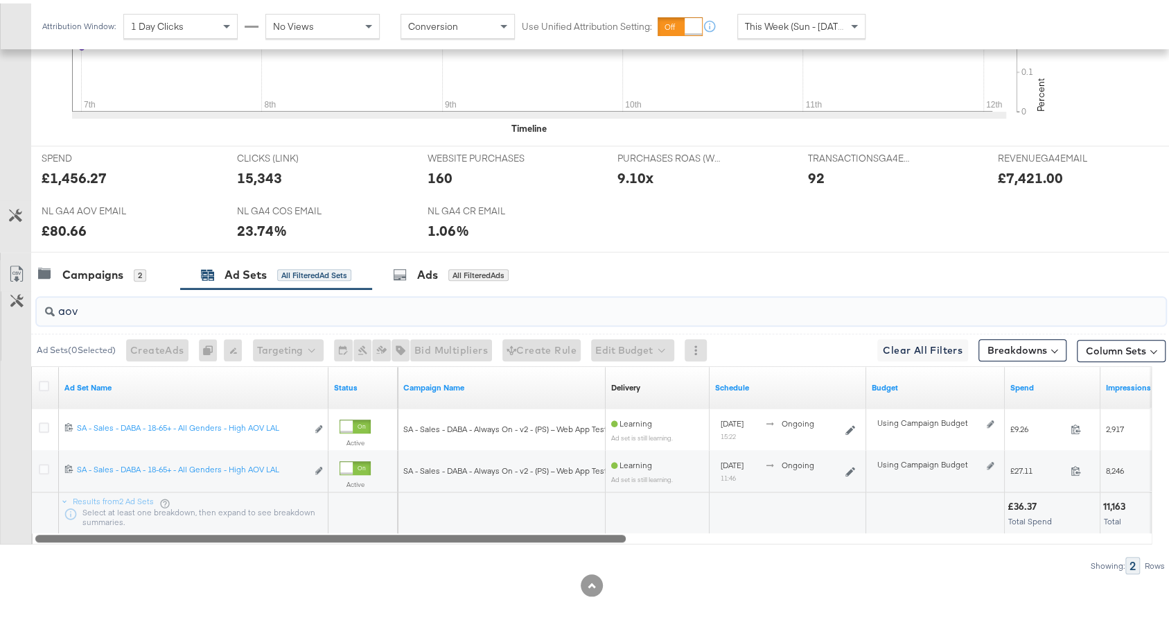
drag, startPoint x: 615, startPoint y: 530, endPoint x: 579, endPoint y: 502, distance: 44.9
click at [588, 525] on div "Ad Set Name Status Campaign Name Delivery Sorting Unavailable Schedule Budget S…" at bounding box center [591, 451] width 1121 height 178
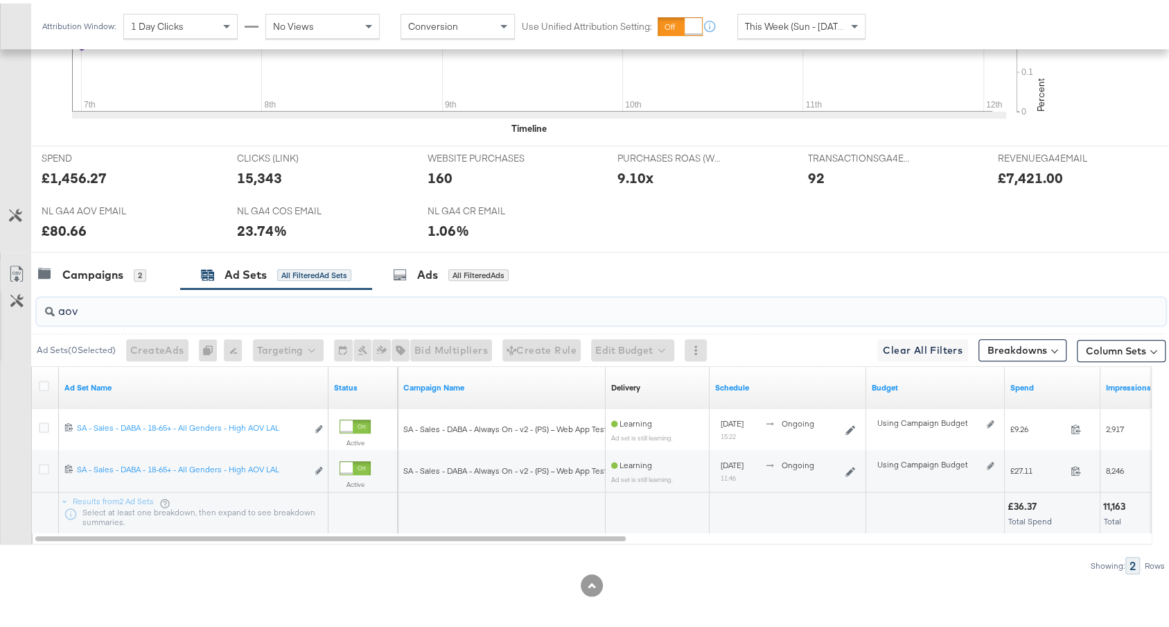
click at [443, 303] on input "aov" at bounding box center [559, 301] width 1008 height 27
type input "fr"
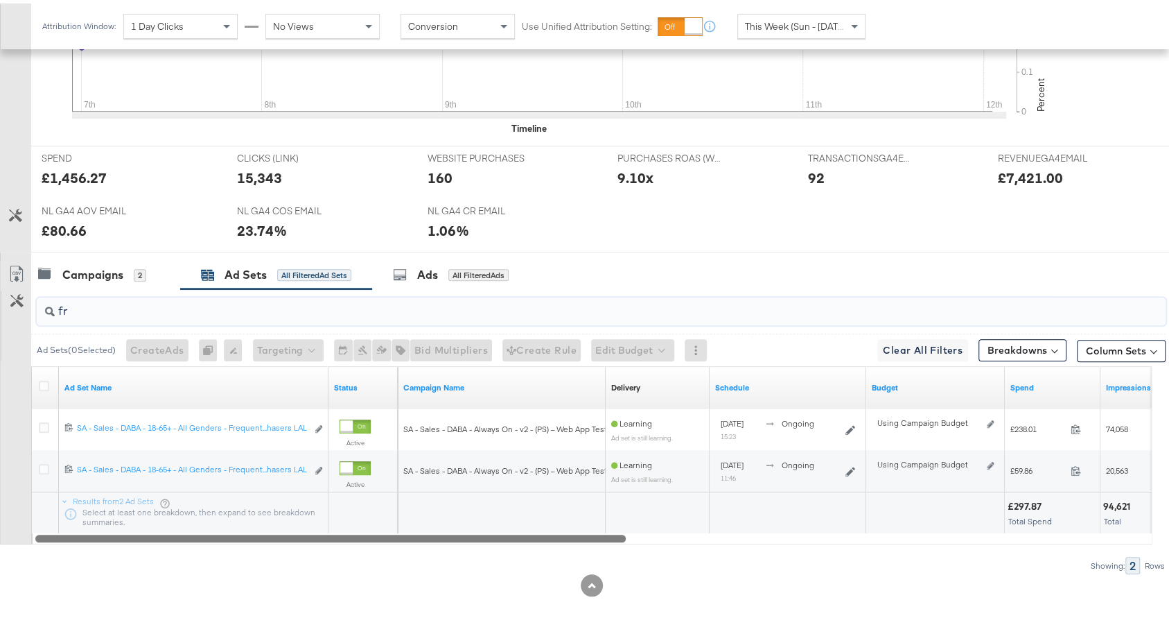
drag, startPoint x: 516, startPoint y: 531, endPoint x: 376, endPoint y: 497, distance: 143.4
click at [376, 497] on div "Ad Set Name Status Campaign Name Delivery Sorting Unavailable Schedule Budget S…" at bounding box center [591, 451] width 1121 height 178
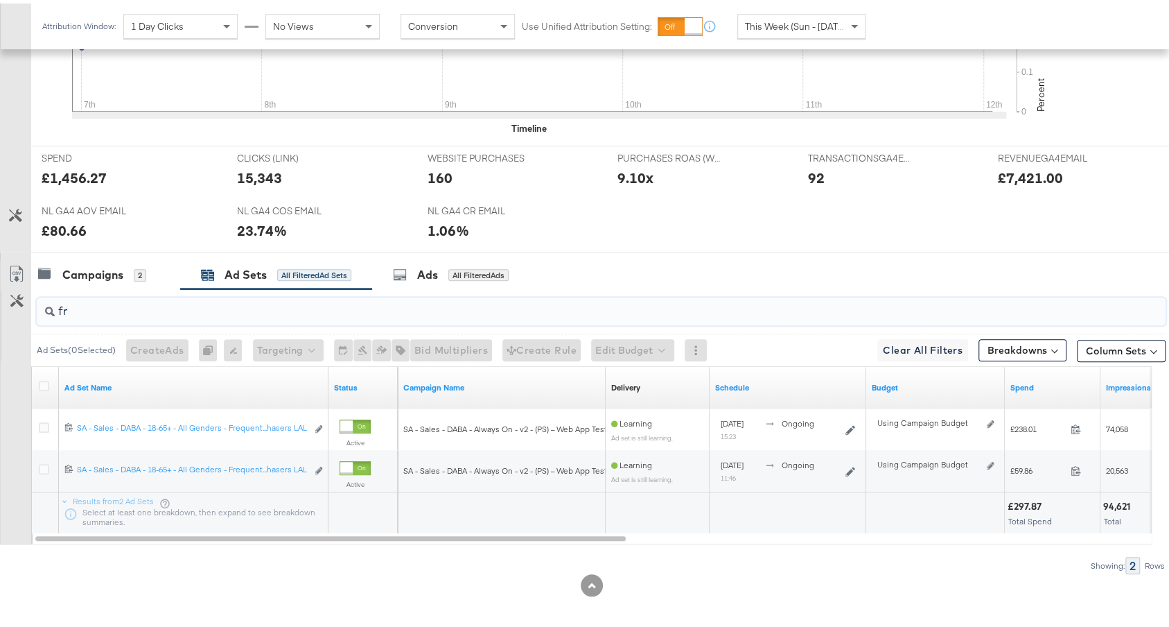
click at [297, 299] on input "fr" at bounding box center [559, 301] width 1008 height 27
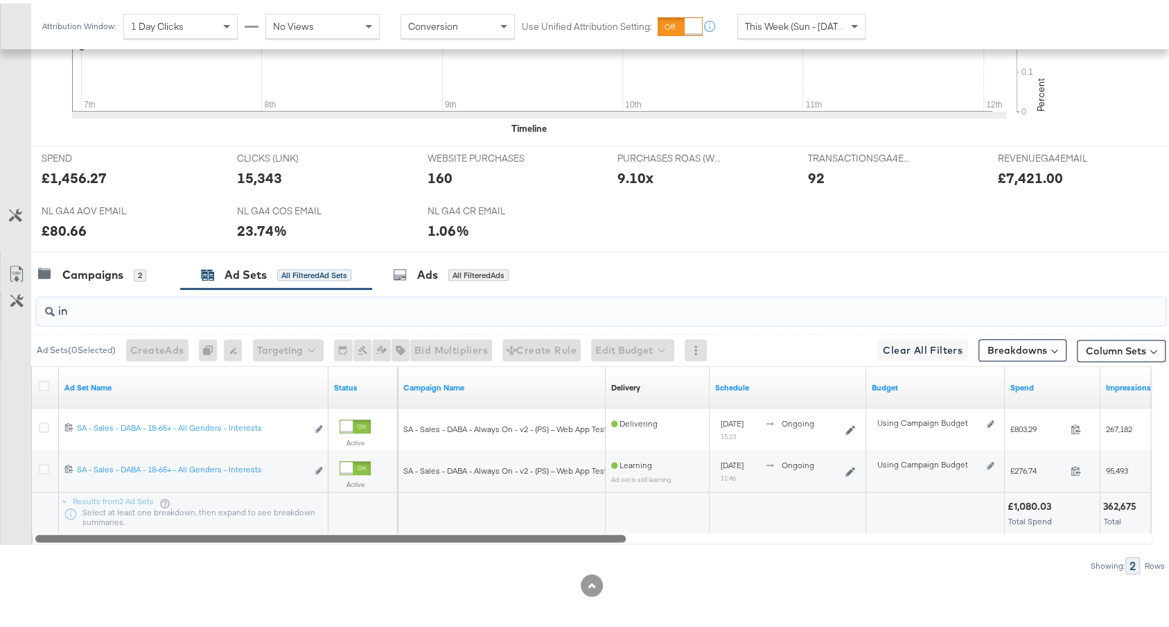
drag, startPoint x: 435, startPoint y: 530, endPoint x: 283, endPoint y: 516, distance: 153.1
click at [344, 548] on div "in Ad Sets ( 0 Selected) Create Ads At least one ad set must be selected 0 Rena…" at bounding box center [583, 428] width 1166 height 285
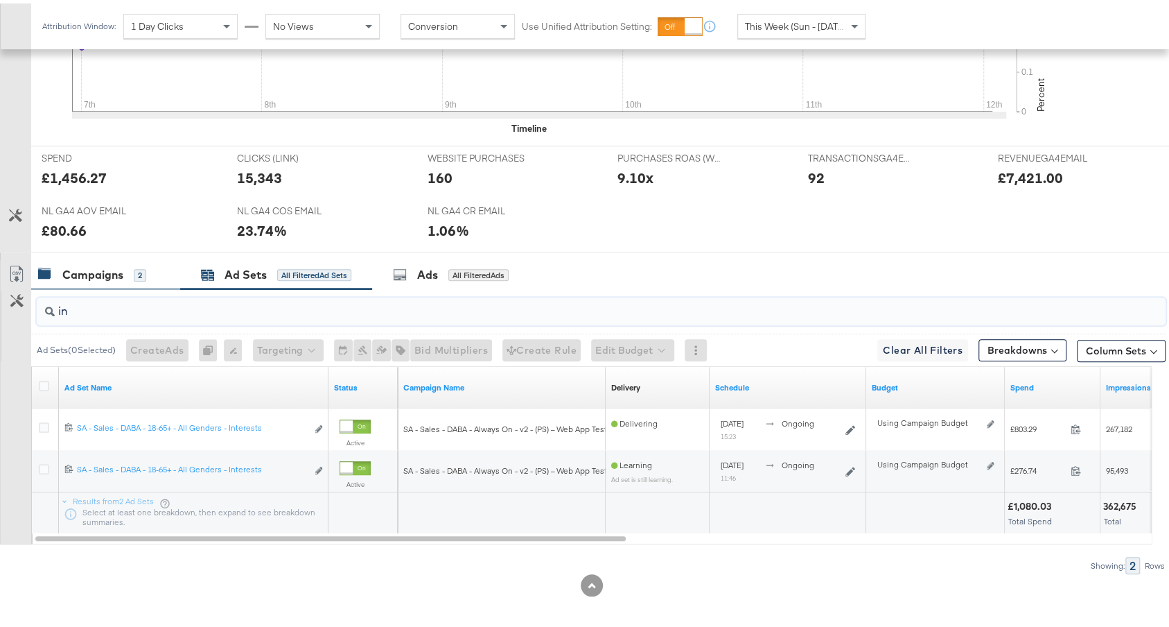
type input "in"
click at [105, 279] on div "Campaigns 2" at bounding box center [105, 271] width 149 height 30
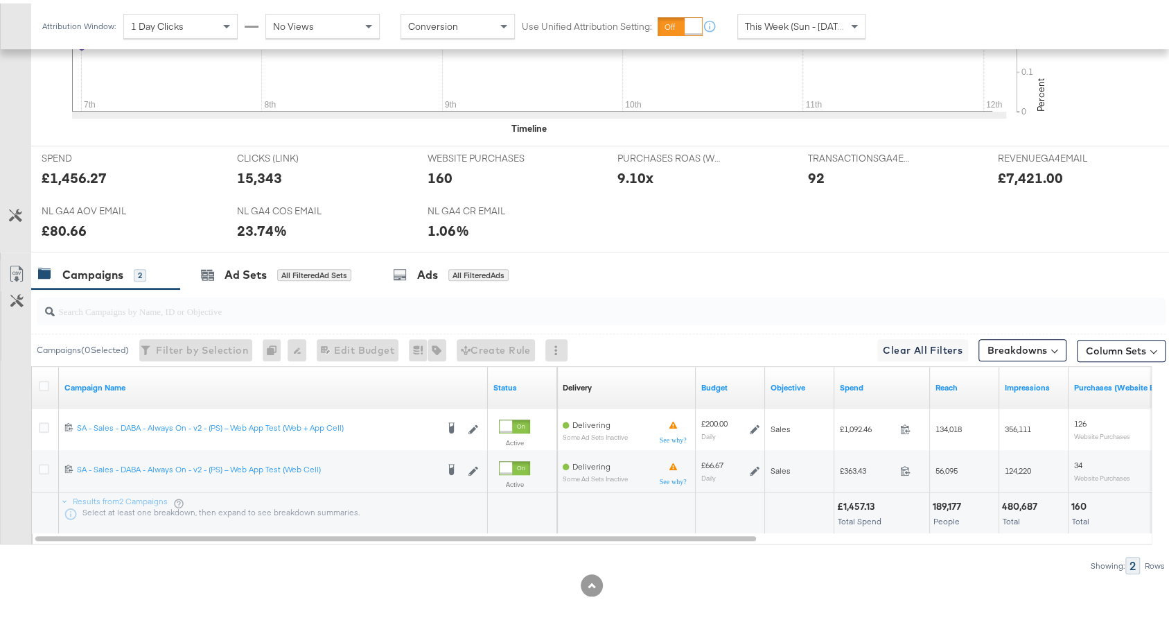
scroll to position [0, 0]
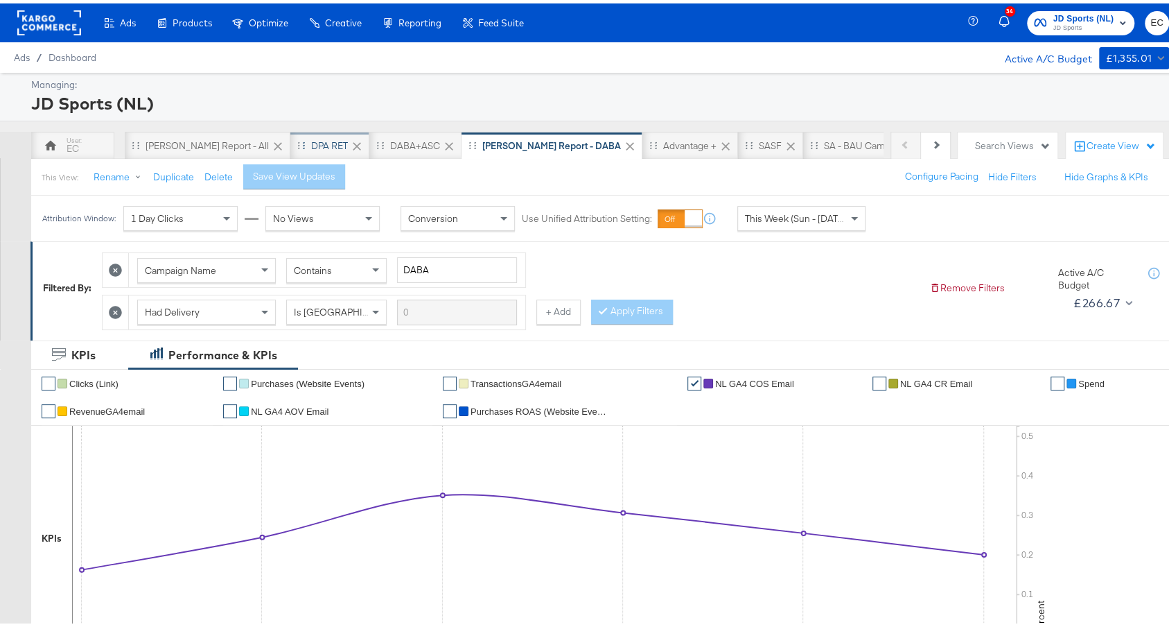
click at [311, 144] on div "DPA RET" at bounding box center [329, 142] width 37 height 13
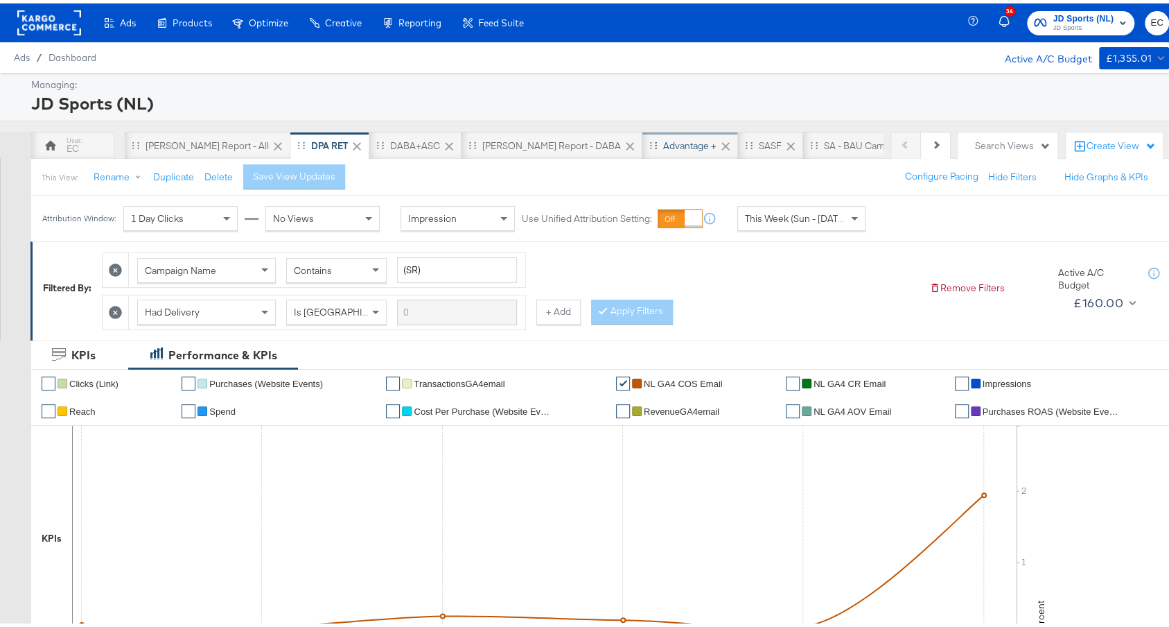
click at [663, 143] on div "Advantage +" at bounding box center [689, 142] width 53 height 13
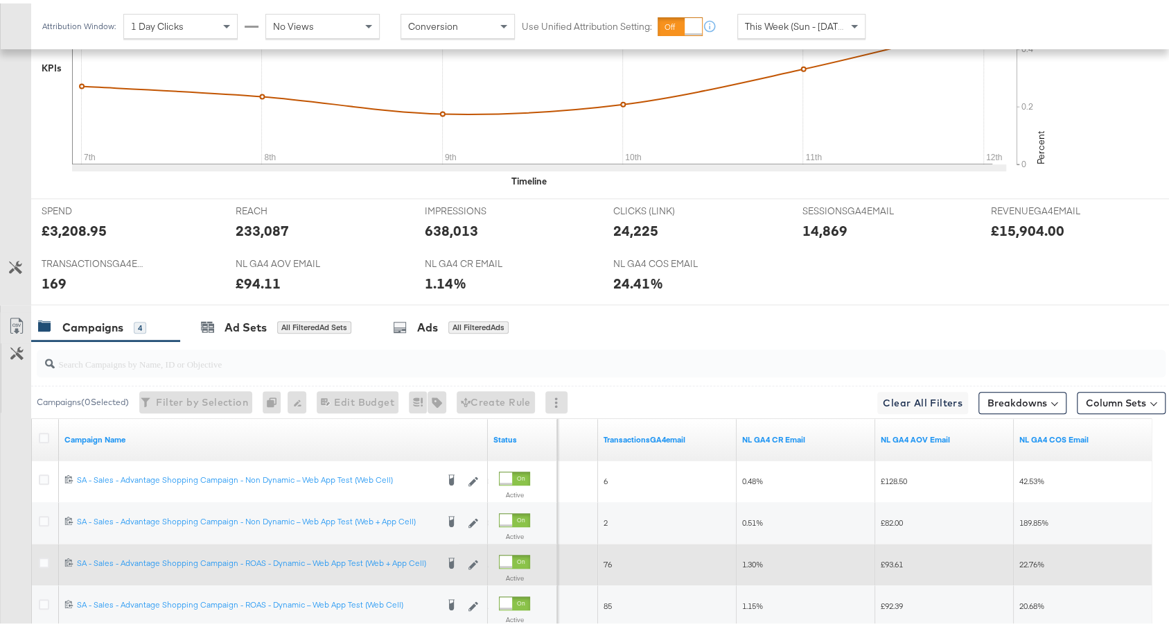
scroll to position [646, 0]
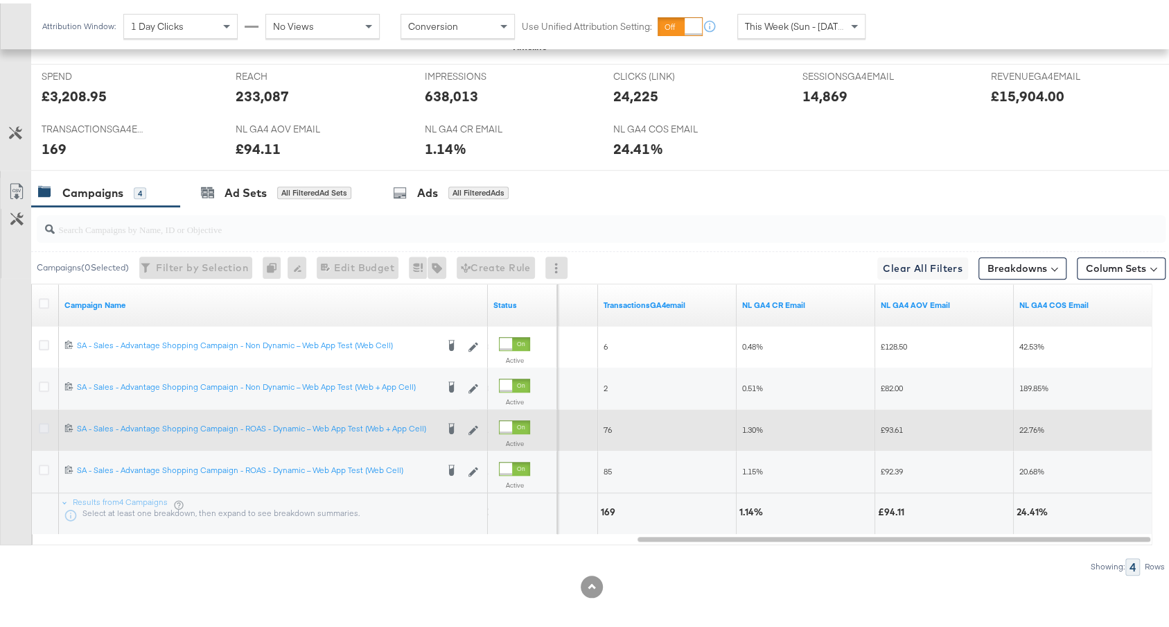
click at [42, 419] on icon at bounding box center [44, 424] width 10 height 10
click at [0, 0] on input "checkbox" at bounding box center [0, 0] width 0 height 0
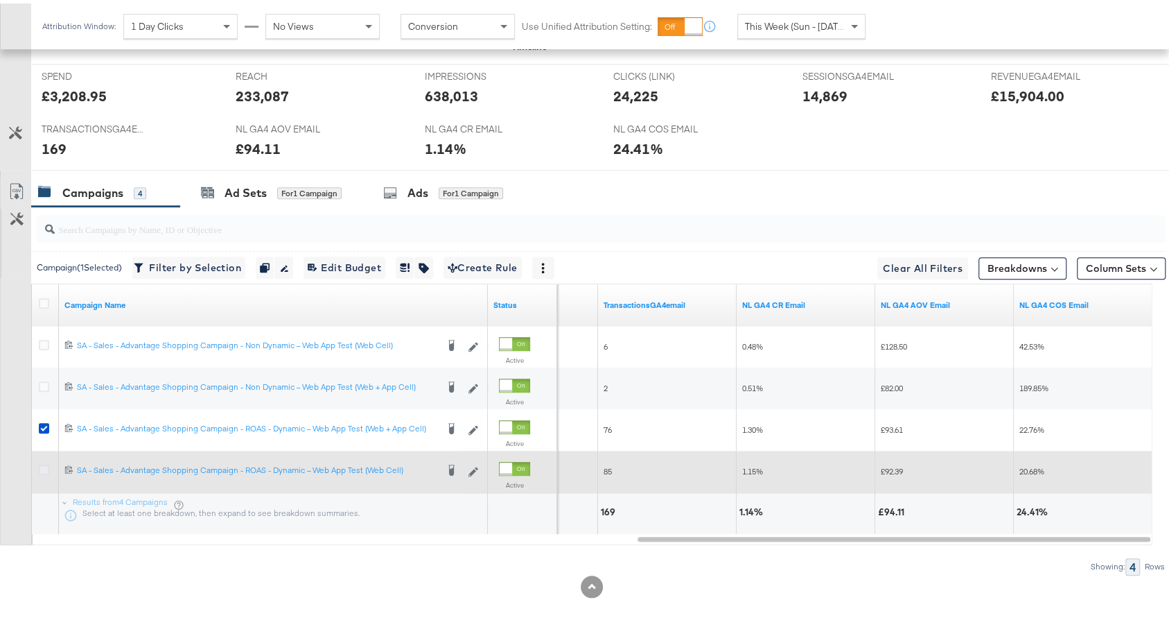
click at [42, 465] on icon at bounding box center [44, 466] width 10 height 10
click at [0, 0] on input "checkbox" at bounding box center [0, 0] width 0 height 0
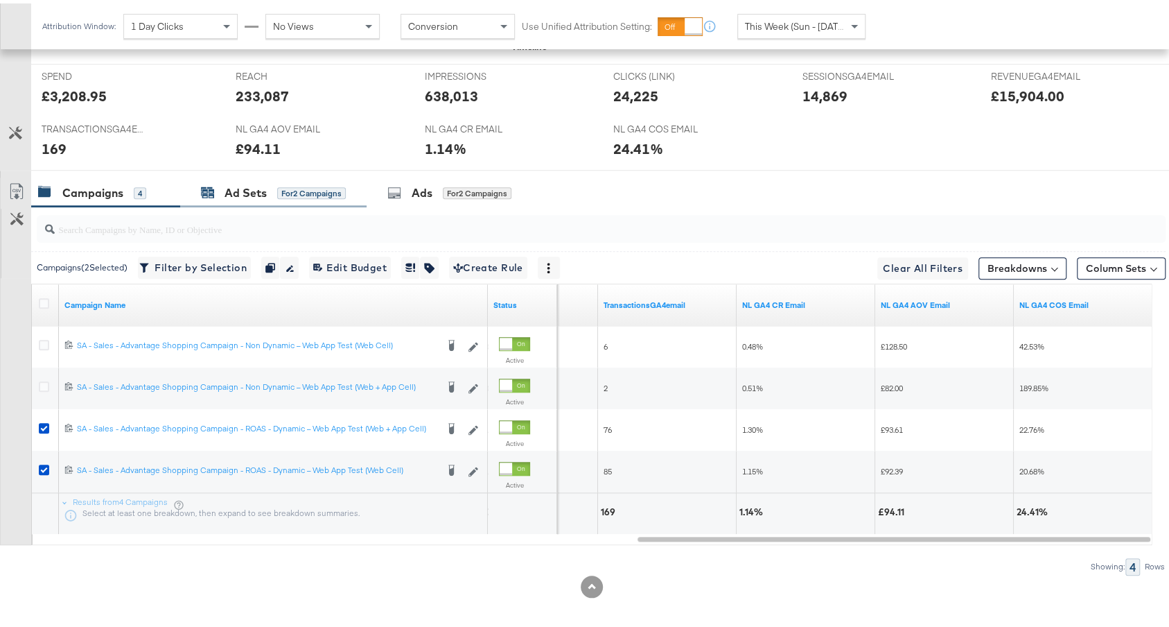
click at [276, 182] on div "Ad Sets for 2 Campaigns" at bounding box center [273, 190] width 145 height 16
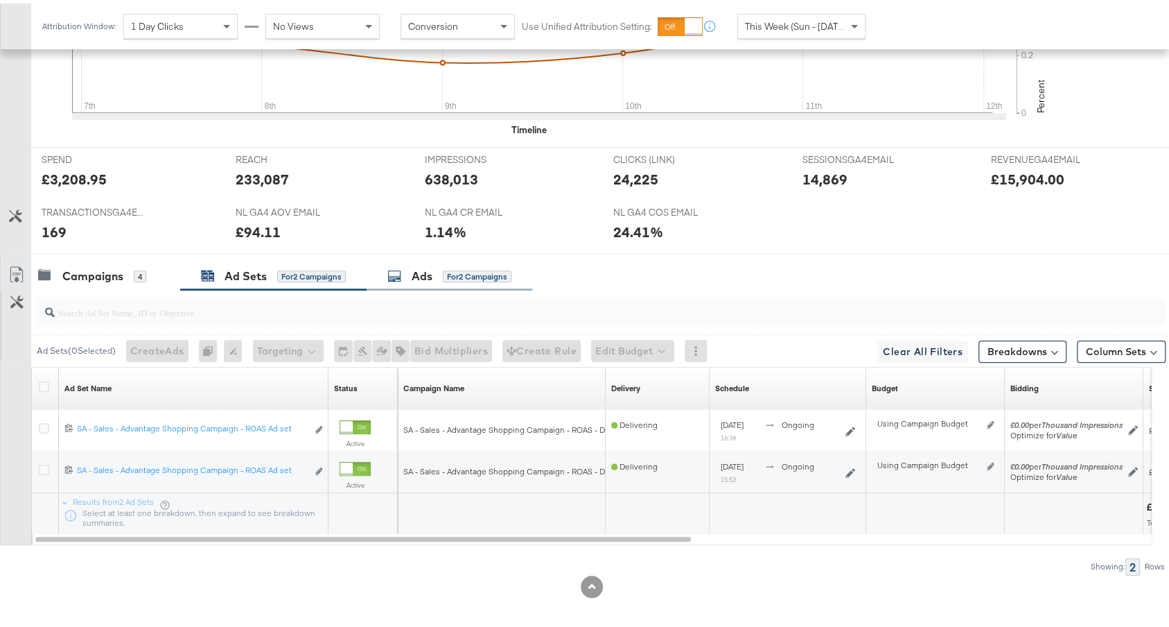
click at [437, 265] on div "Ads for 2 Campaigns" at bounding box center [449, 273] width 124 height 16
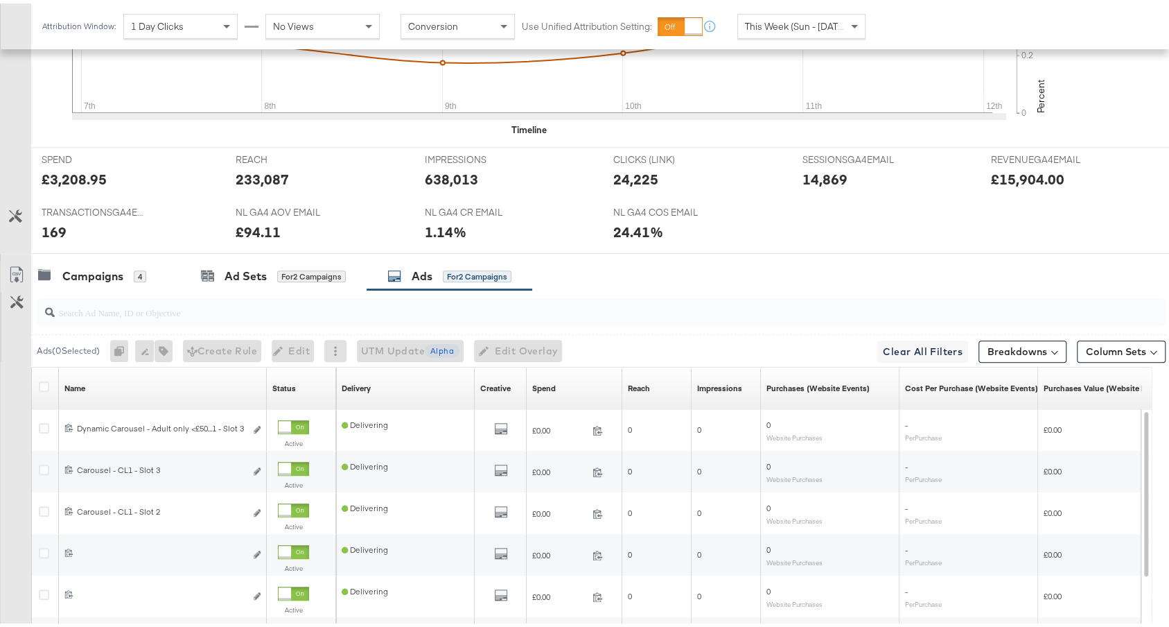
scroll to position [647, 0]
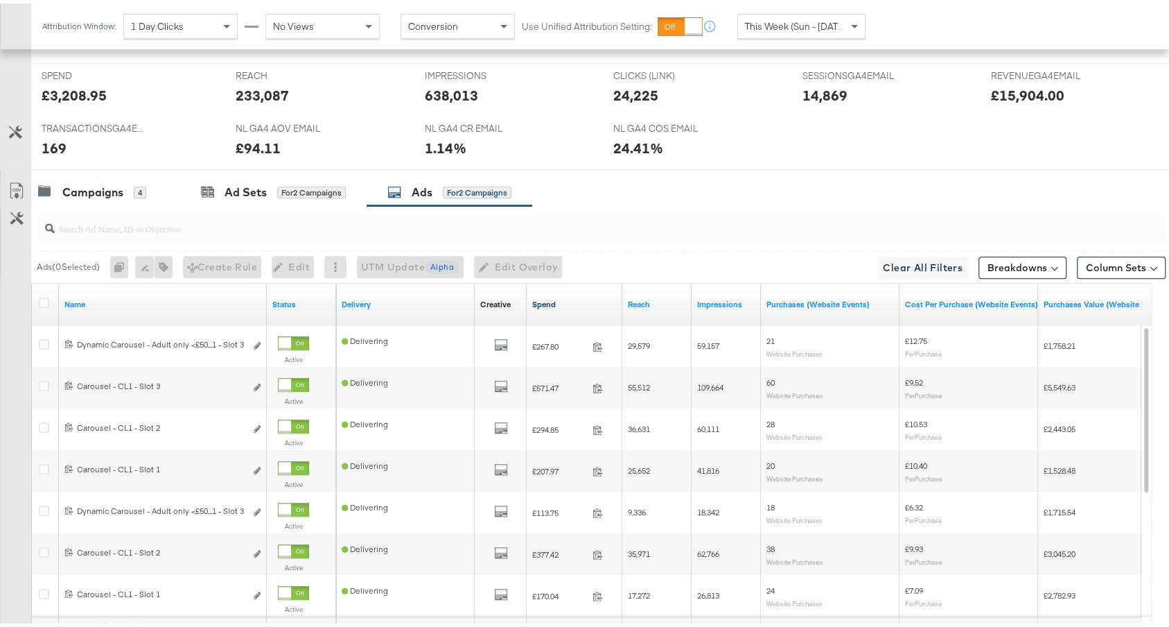
click at [557, 299] on link "Spend" at bounding box center [574, 300] width 85 height 11
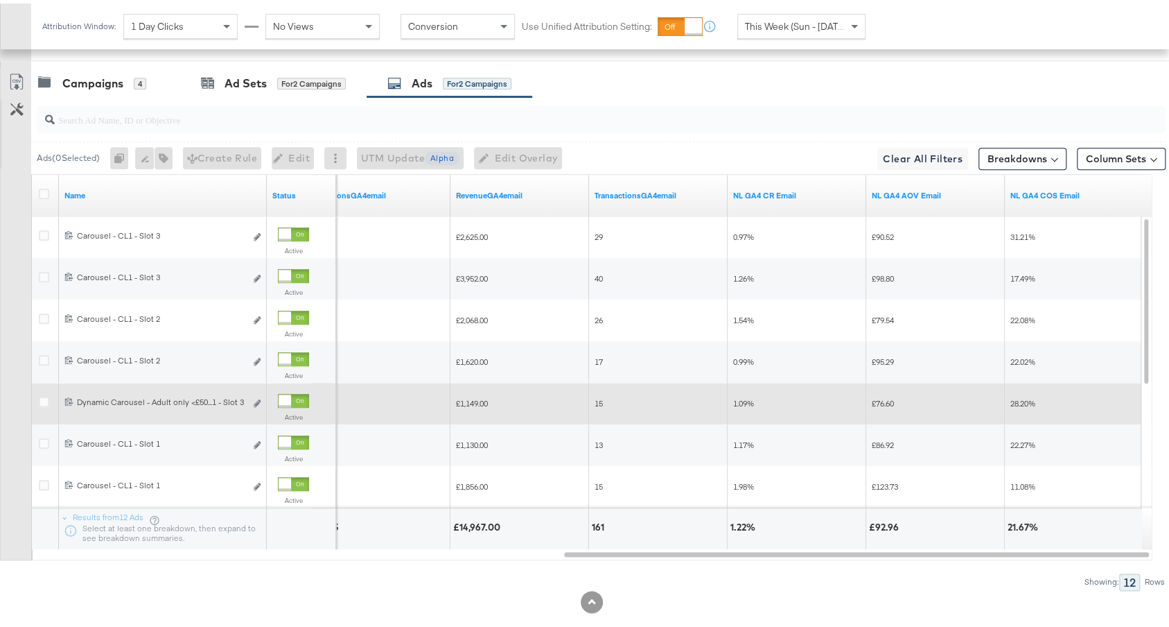
scroll to position [0, 0]
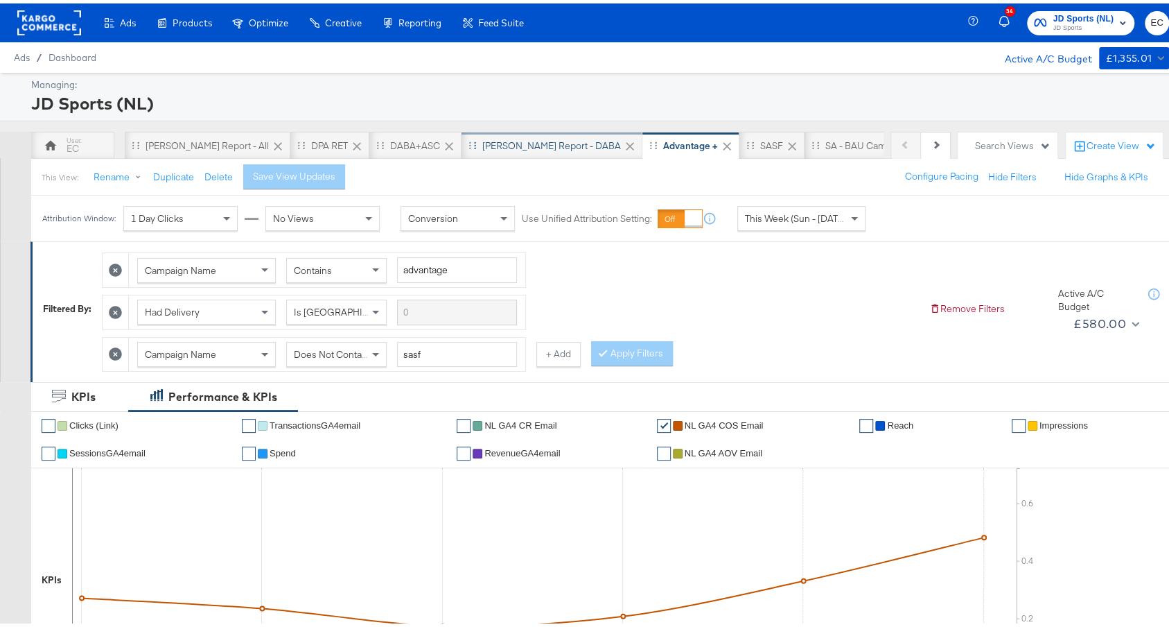
click at [482, 145] on div "SA - JD Report - DABA" at bounding box center [551, 142] width 139 height 13
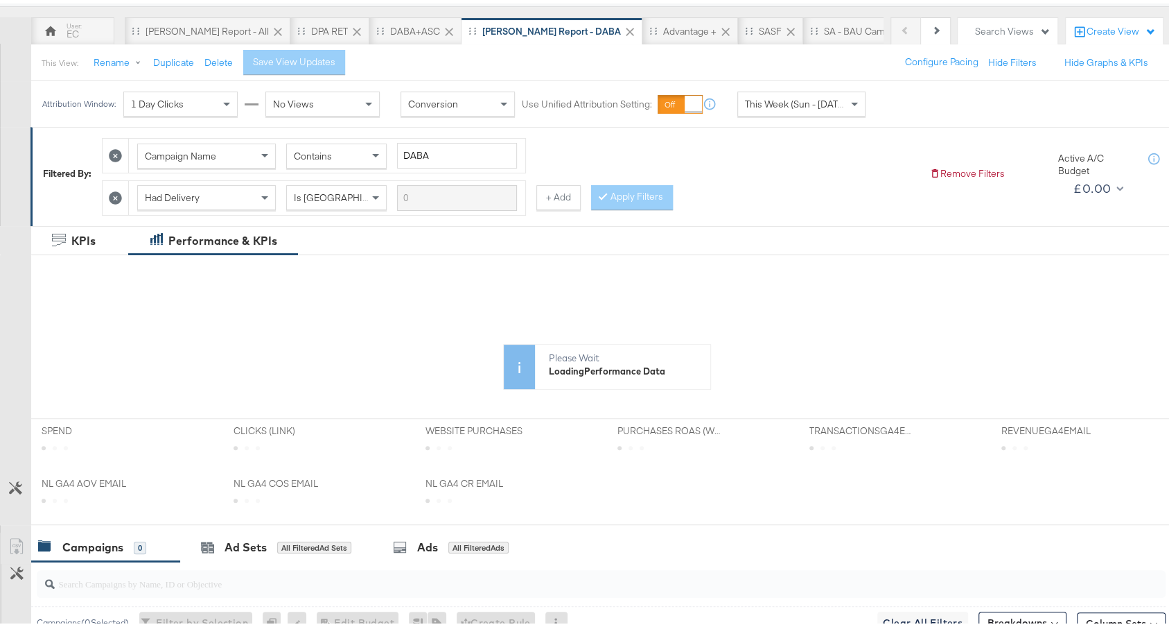
scroll to position [387, 0]
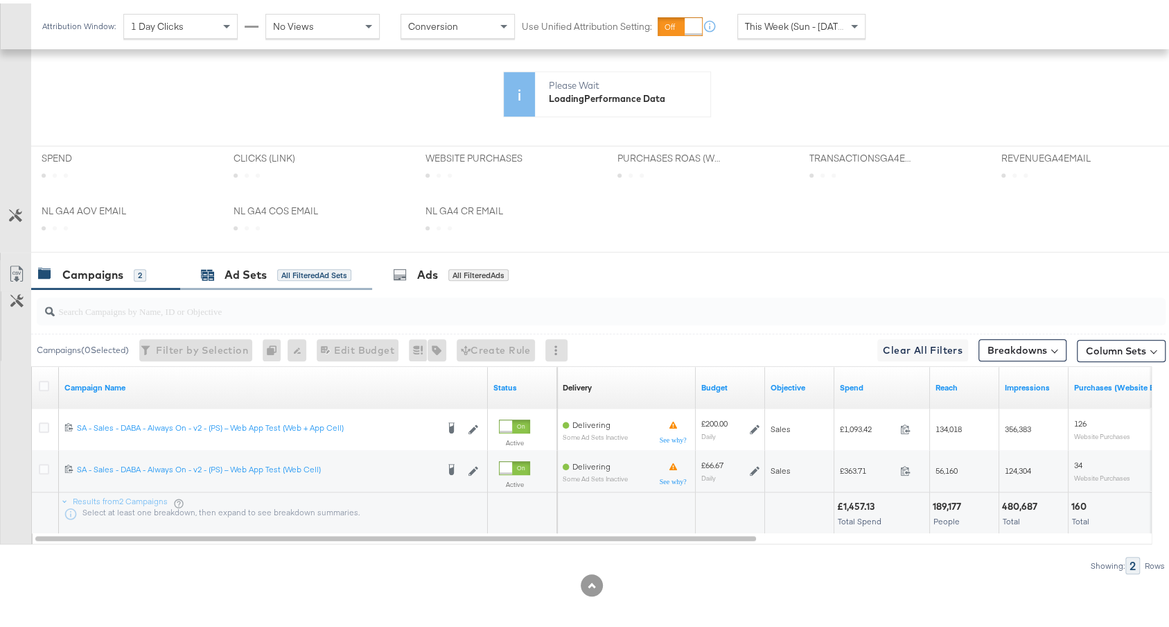
click at [272, 270] on div "Ad Sets All Filtered Ad Sets" at bounding box center [276, 271] width 150 height 16
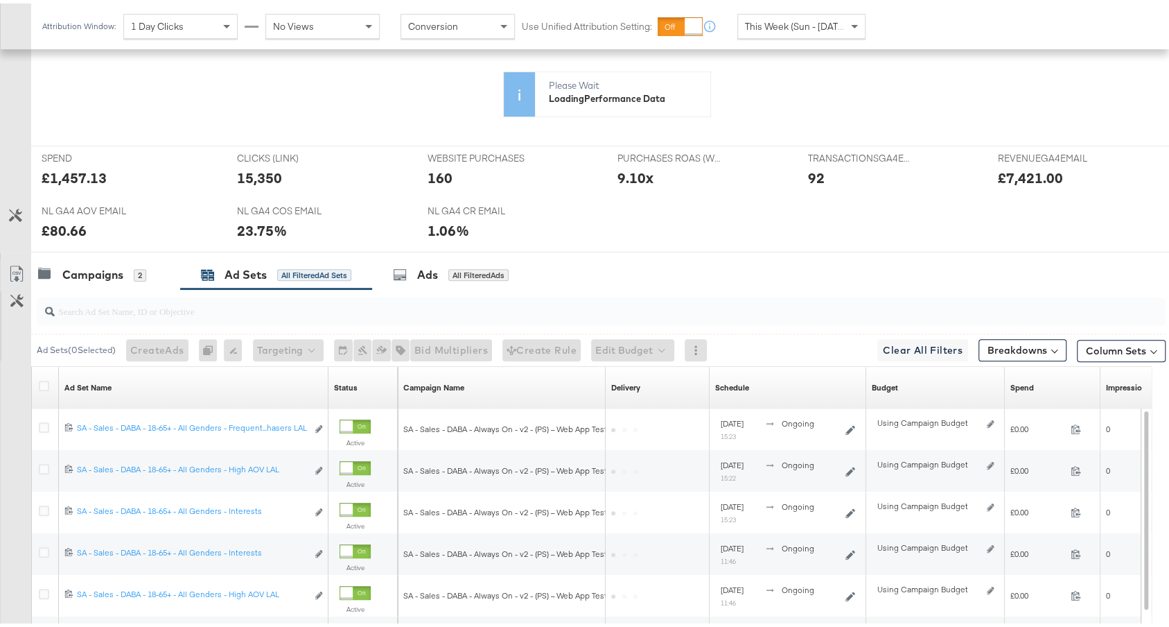
click at [446, 299] on input "search" at bounding box center [559, 301] width 1008 height 27
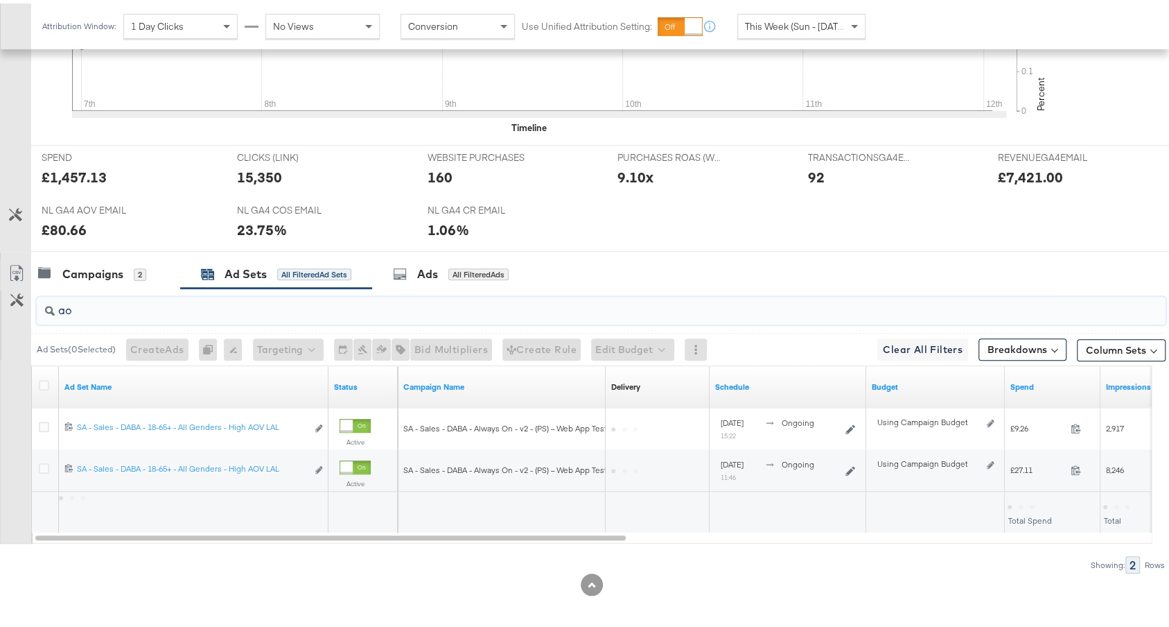
scroll to position [522, 0]
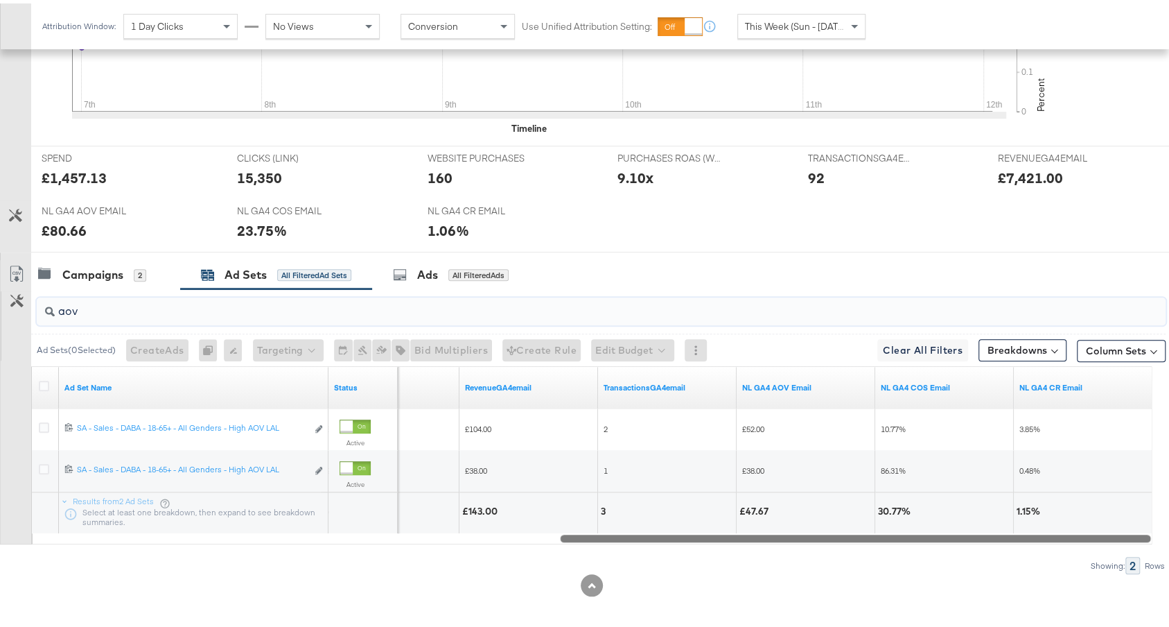
drag, startPoint x: 443, startPoint y: 530, endPoint x: 1114, endPoint y: 528, distance: 671.6
click at [1114, 528] on div at bounding box center [855, 534] width 591 height 12
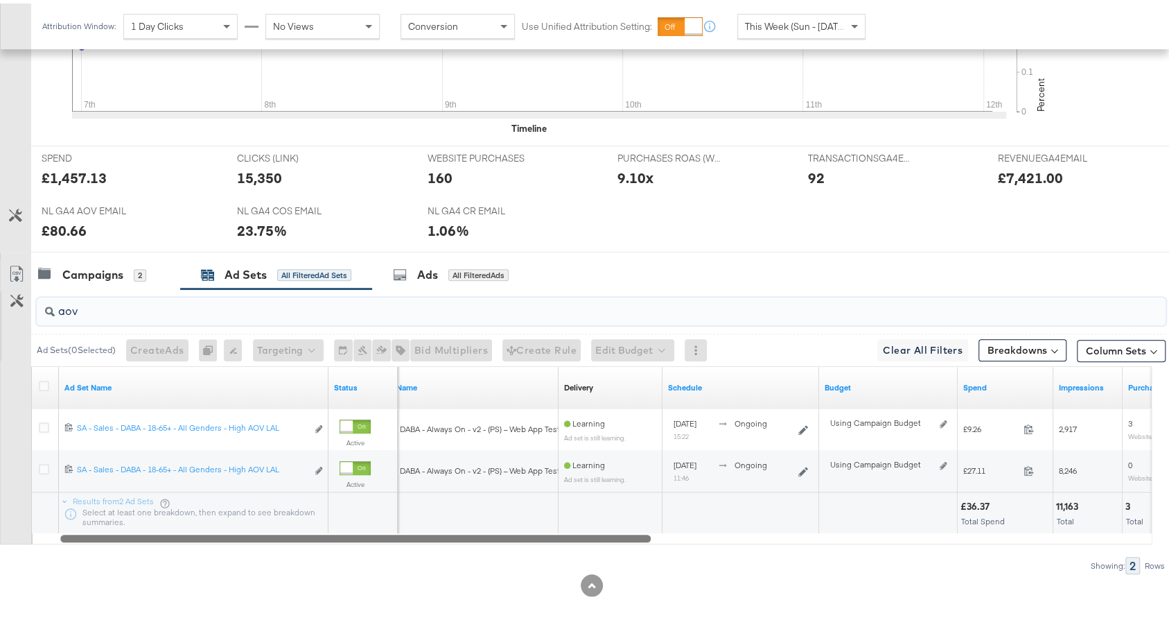
drag, startPoint x: 638, startPoint y: 530, endPoint x: 130, endPoint y: 500, distance: 508.9
click at [133, 504] on div "Ad Set Name Status Campaign Name Delivery Sorting Unavailable Schedule Budget S…" at bounding box center [591, 451] width 1121 height 178
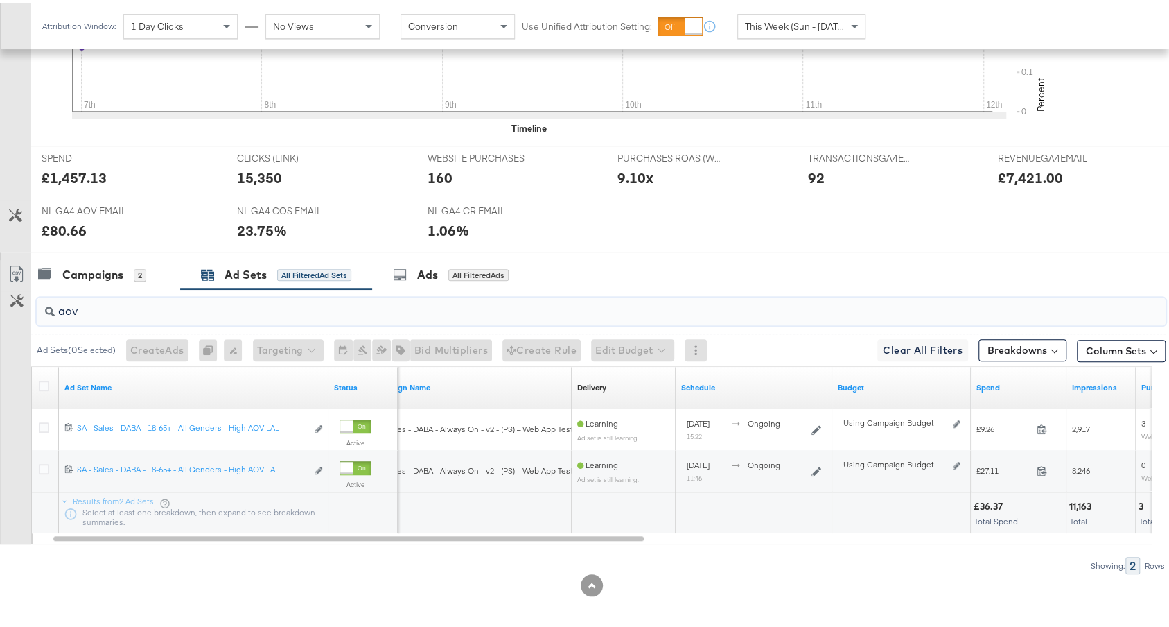
drag, startPoint x: 137, startPoint y: 308, endPoint x: 49, endPoint y: 304, distance: 88.1
click at [49, 304] on div "aov" at bounding box center [601, 308] width 1129 height 28
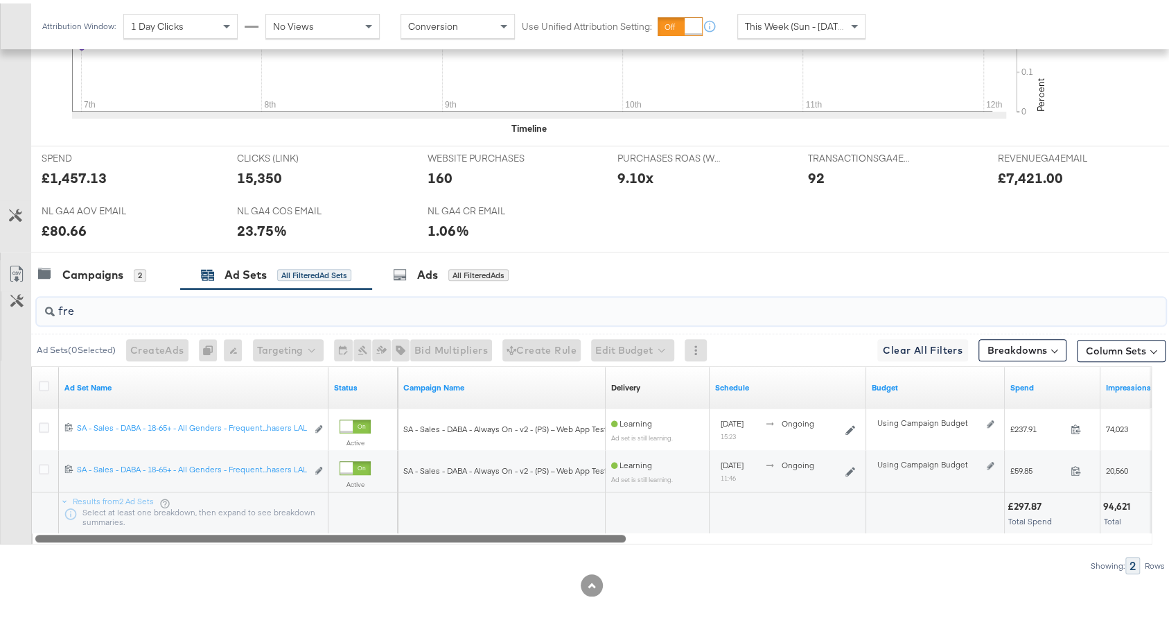
drag, startPoint x: 424, startPoint y: 529, endPoint x: 329, endPoint y: 502, distance: 98.7
click at [329, 502] on div "Ad Set Name Status Campaign Name Delivery Sorting Unavailable Schedule Budget S…" at bounding box center [591, 451] width 1121 height 178
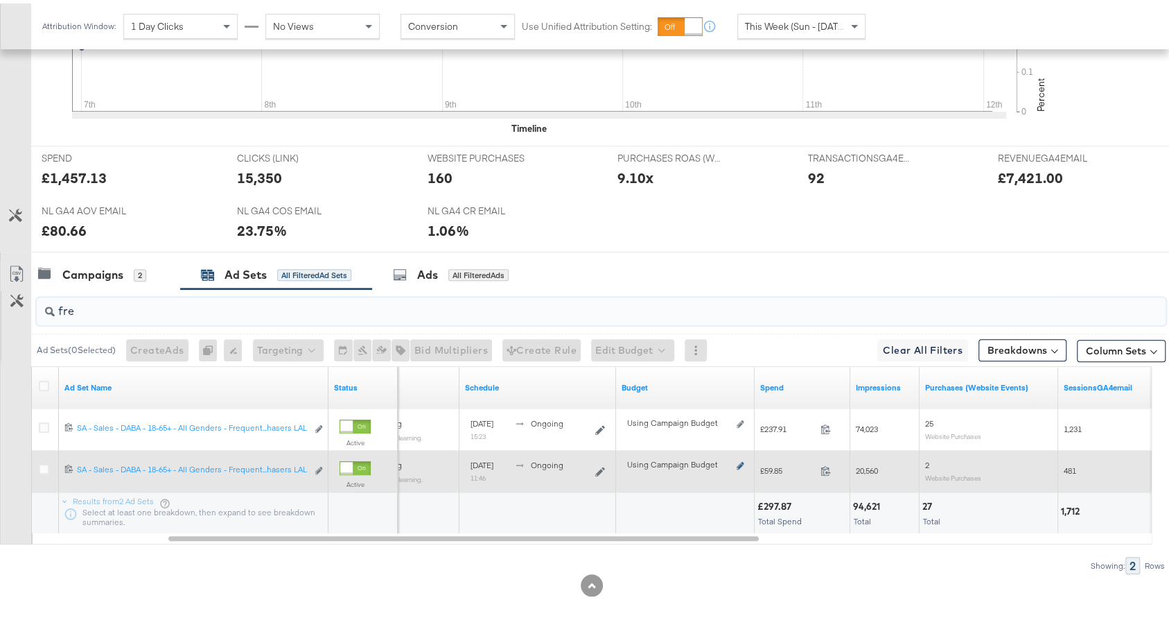
type input "fre"
click at [740, 458] on icon at bounding box center [740, 462] width 7 height 8
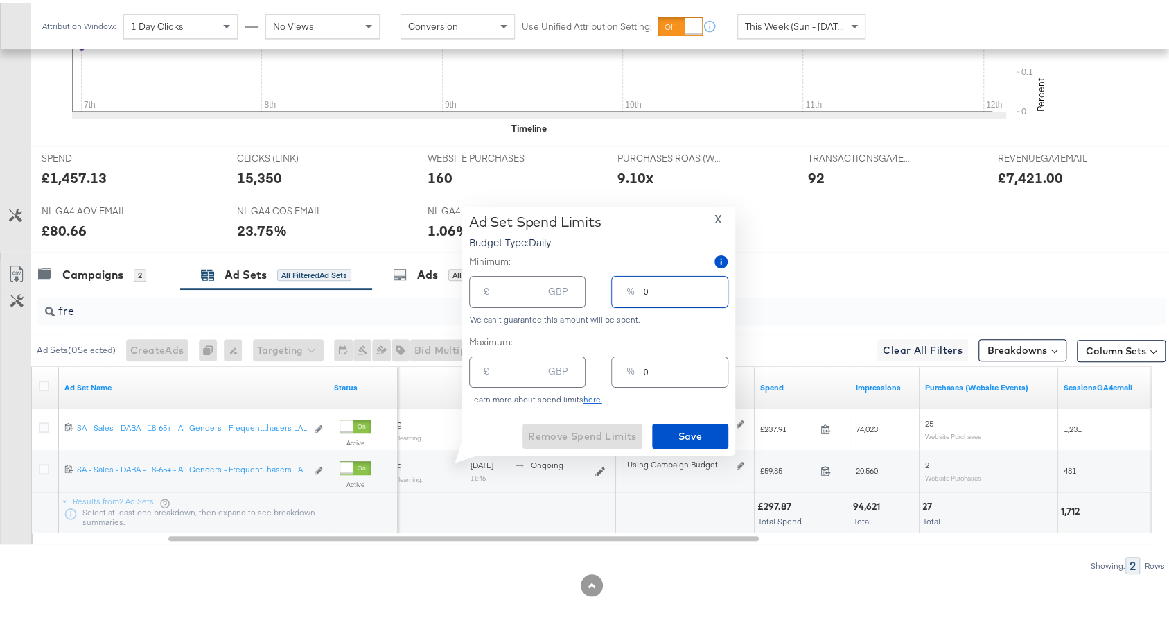
drag, startPoint x: 656, startPoint y: 293, endPoint x: 633, endPoint y: 290, distance: 23.8
click at [633, 290] on div "% 0" at bounding box center [669, 287] width 116 height 31
type input "2"
type input "1.33"
type input "20"
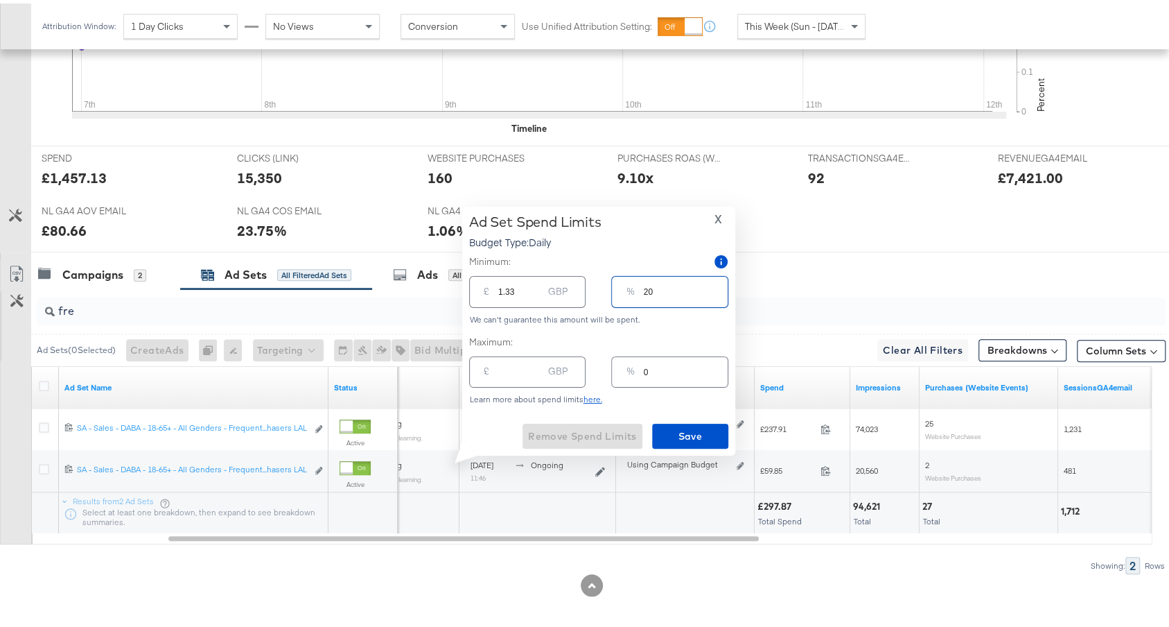
type input "13.33"
drag, startPoint x: 667, startPoint y: 287, endPoint x: 633, endPoint y: 287, distance: 34.0
click at [633, 287] on div "% 20" at bounding box center [669, 287] width 116 height 31
type input "20"
click at [722, 214] on button "X" at bounding box center [718, 215] width 19 height 10
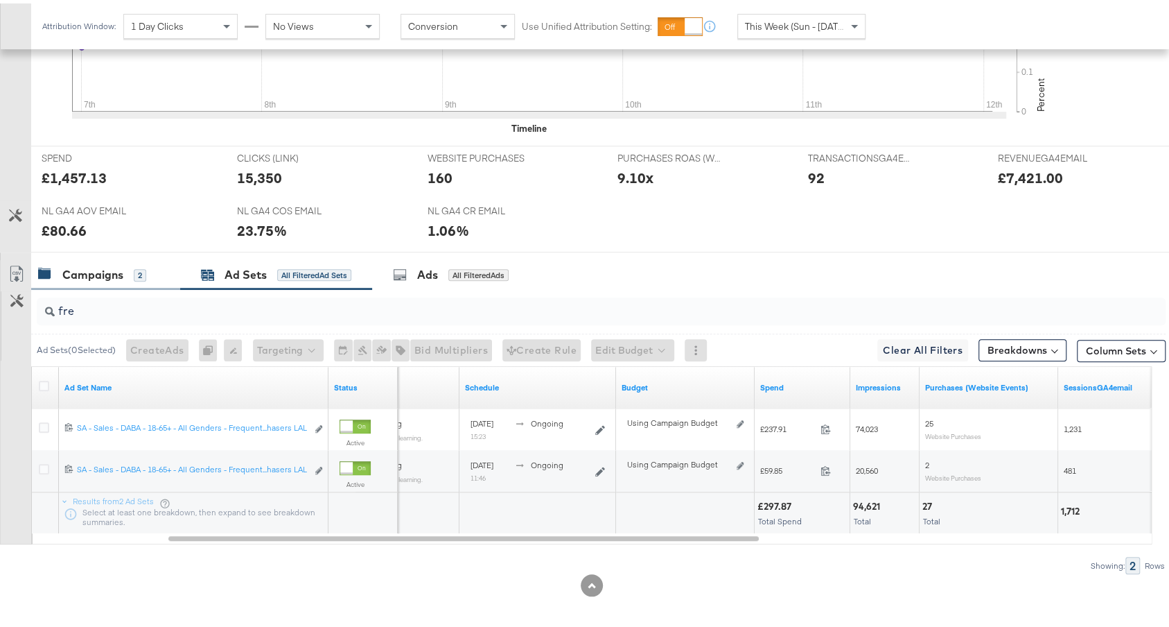
click at [103, 274] on div "Campaigns 2" at bounding box center [105, 271] width 149 height 30
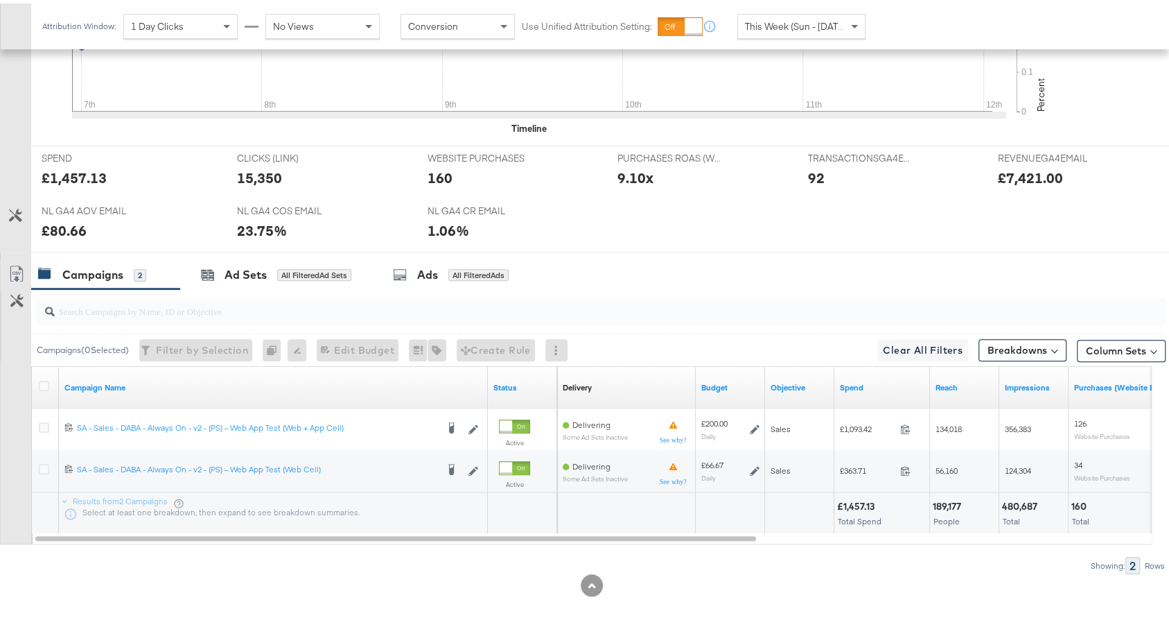
scroll to position [0, 0]
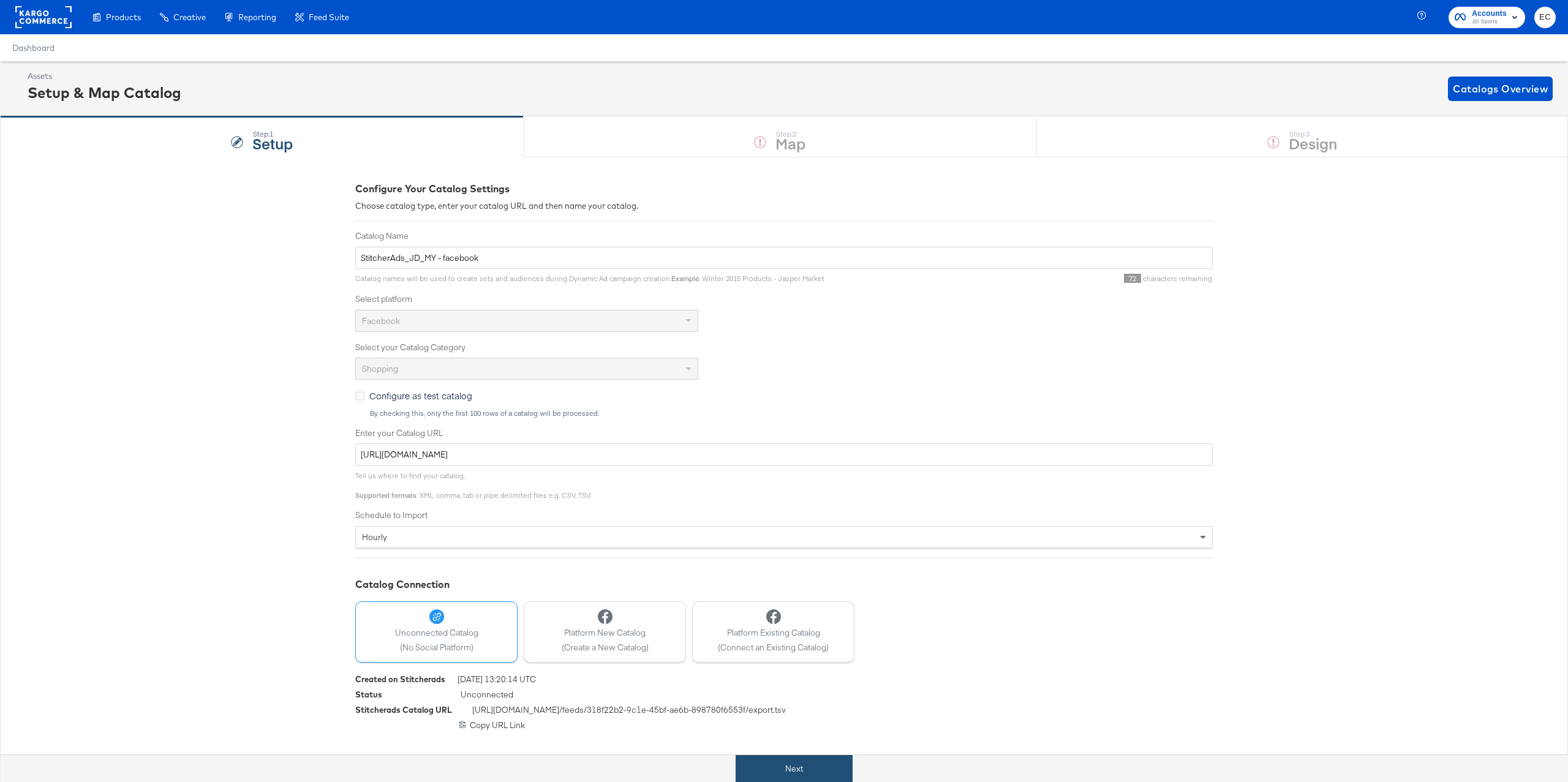
click at [824, 761] on button "Next" at bounding box center [794, 769] width 117 height 27
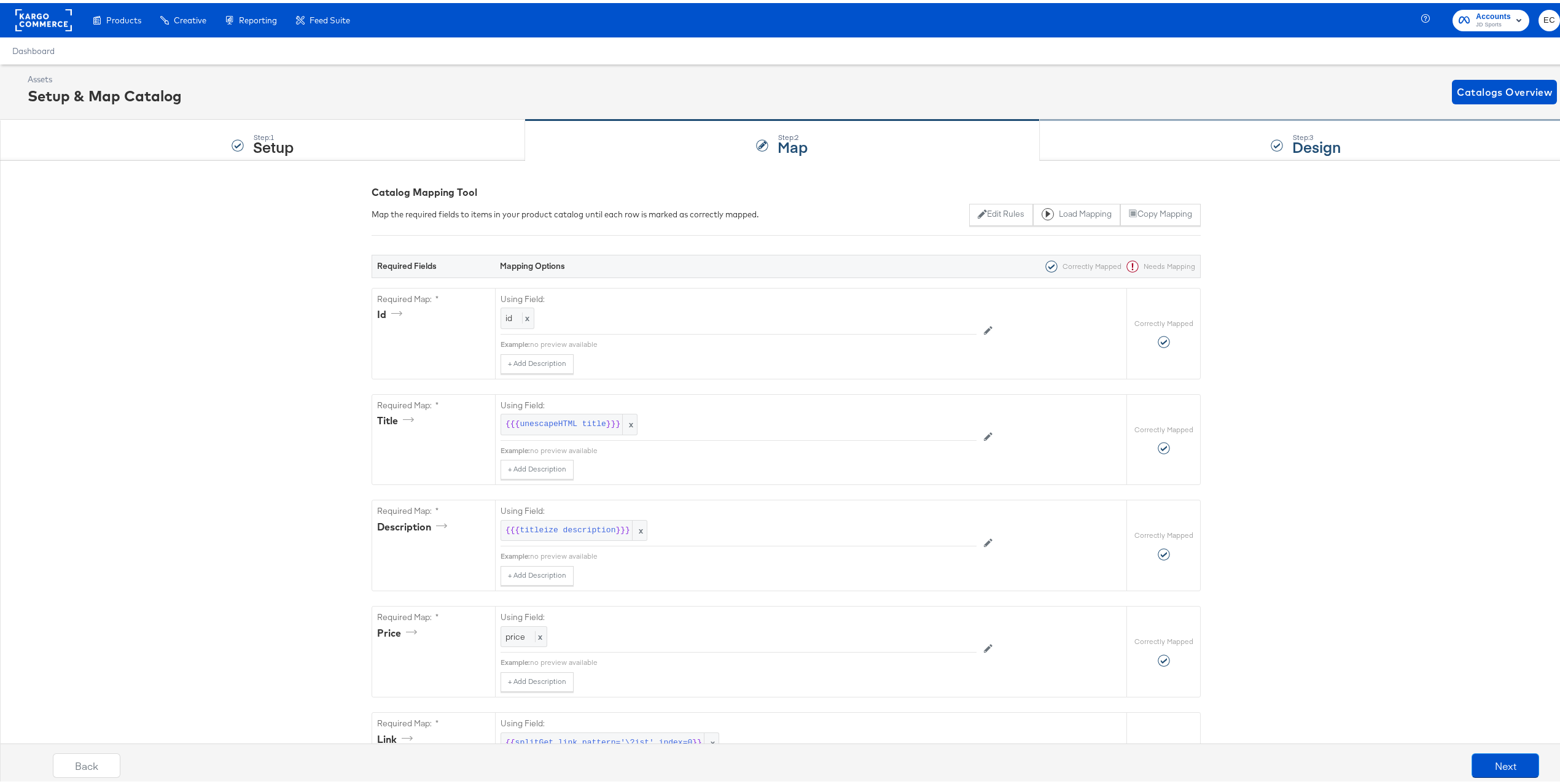
click at [1293, 146] on strong "Design" at bounding box center [1316, 143] width 49 height 20
